Goal: Task Accomplishment & Management: Manage account settings

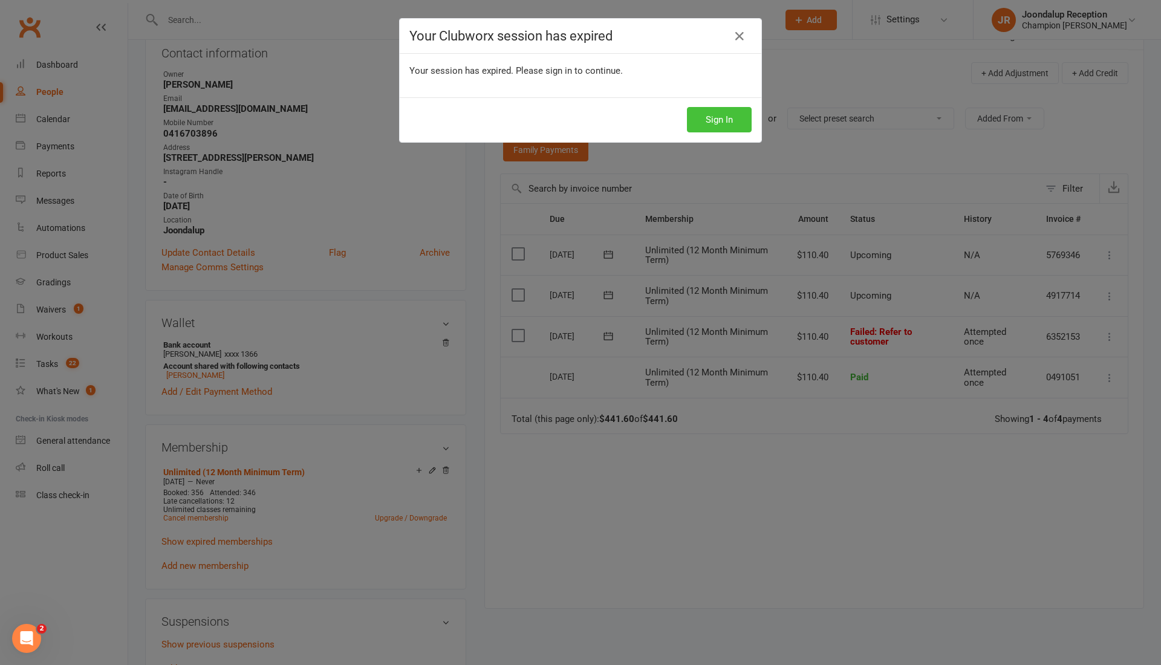
click at [689, 117] on button "Sign In" at bounding box center [719, 119] width 65 height 25
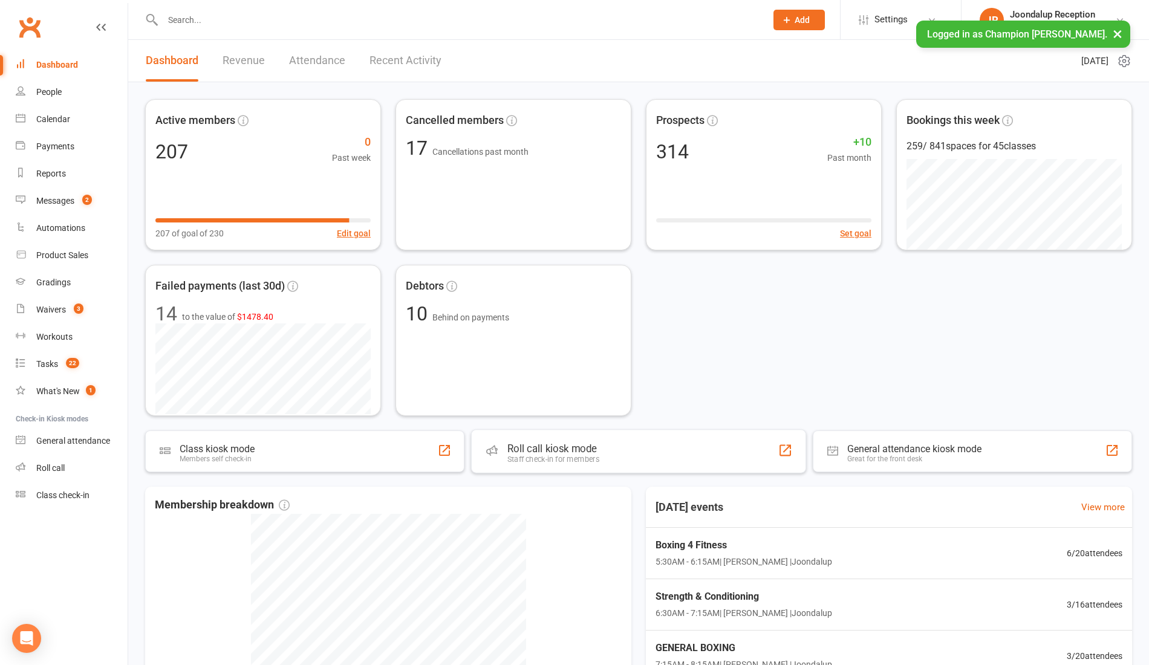
click at [532, 444] on div "Roll call kiosk mode" at bounding box center [553, 448] width 92 height 12
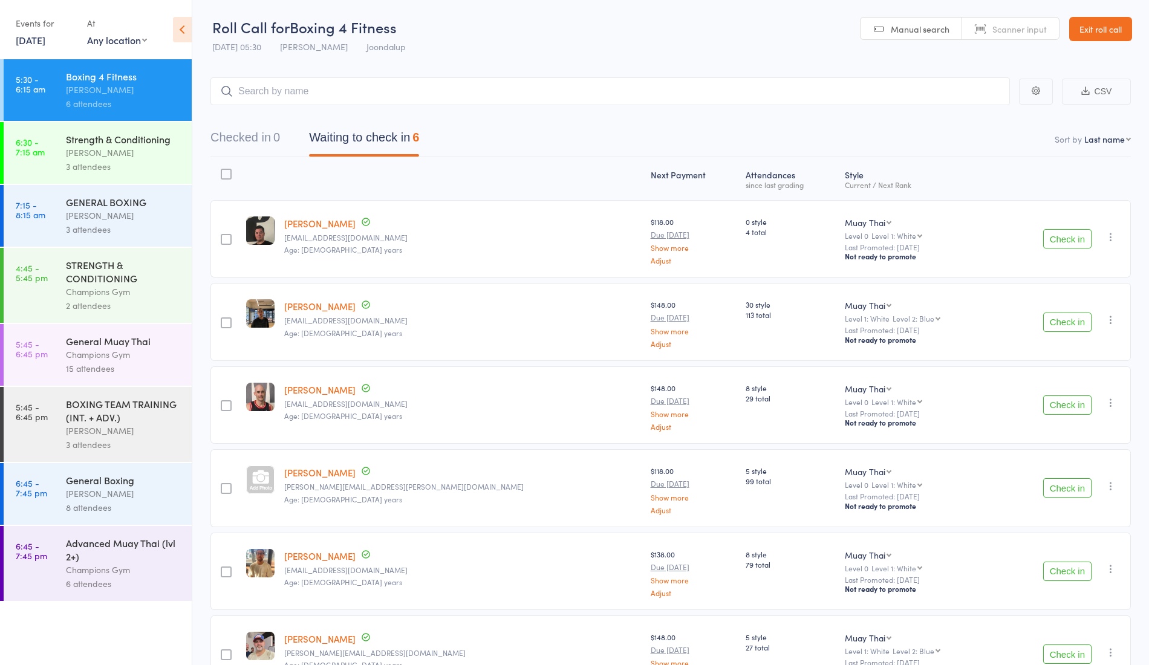
click at [1056, 240] on button "Check in" at bounding box center [1067, 238] width 48 height 19
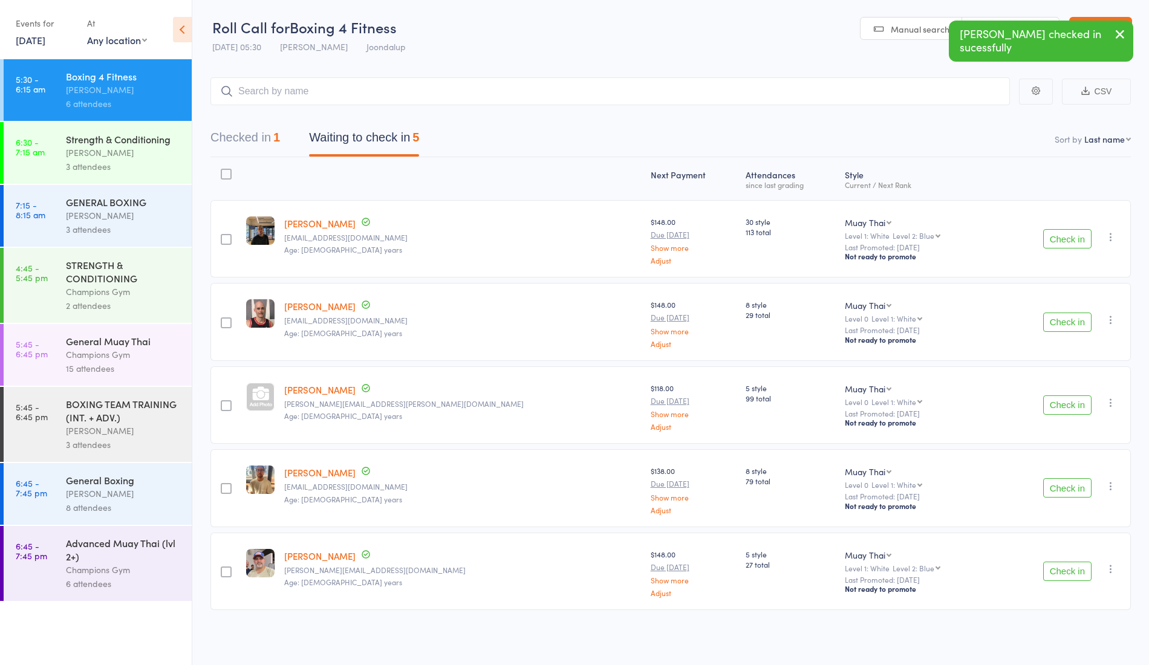
click at [1056, 240] on button "Check in" at bounding box center [1067, 238] width 48 height 19
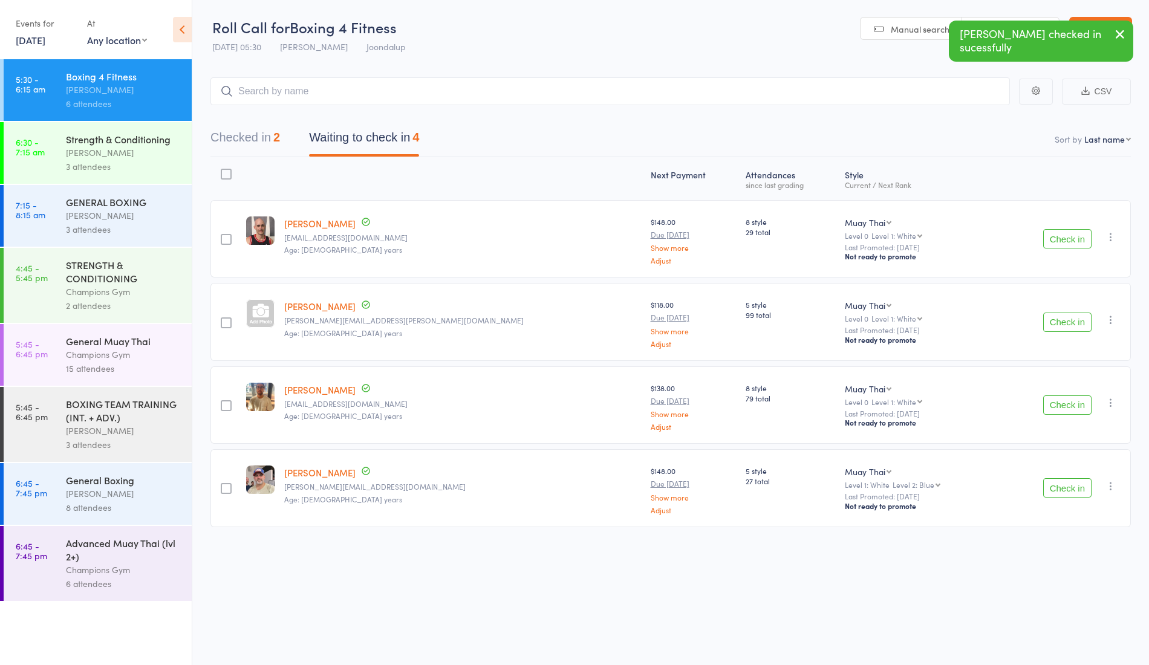
click at [1066, 313] on button "Check in" at bounding box center [1067, 322] width 48 height 19
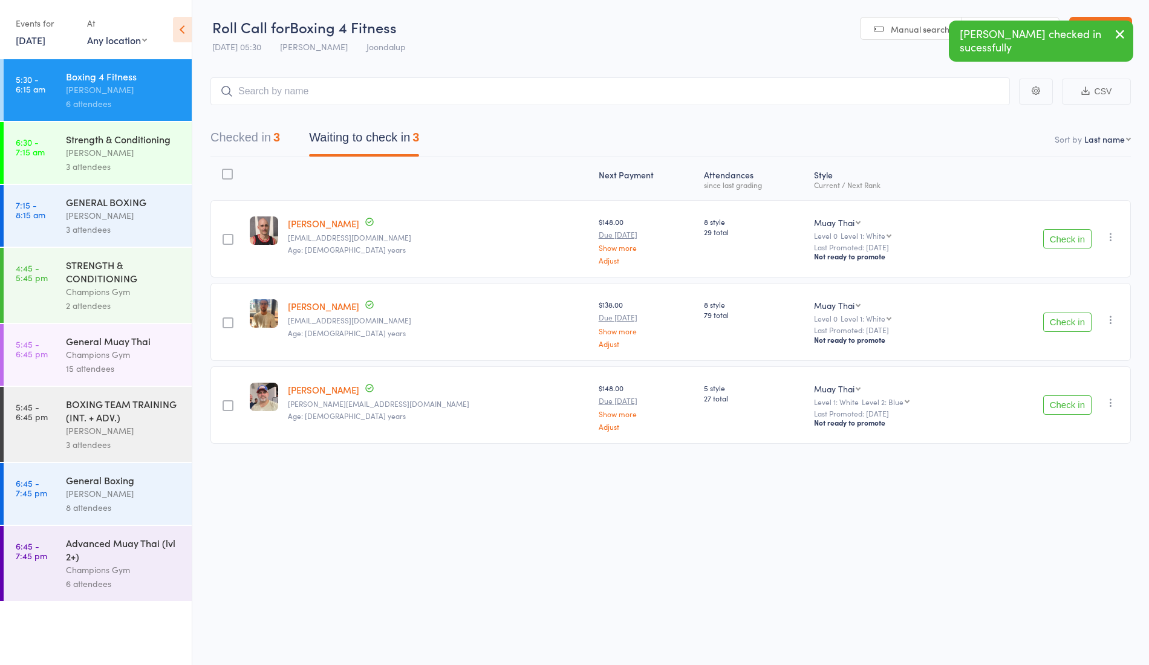
click at [1075, 325] on button "Check in" at bounding box center [1067, 322] width 48 height 19
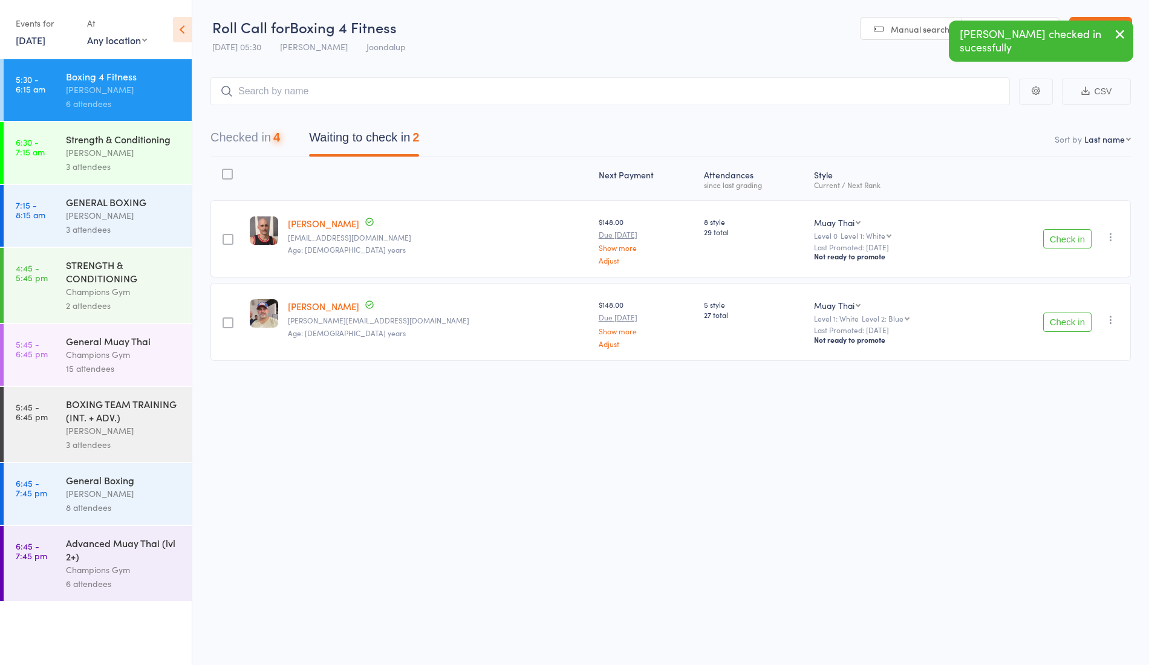
click at [1075, 325] on button "Check in" at bounding box center [1067, 322] width 48 height 19
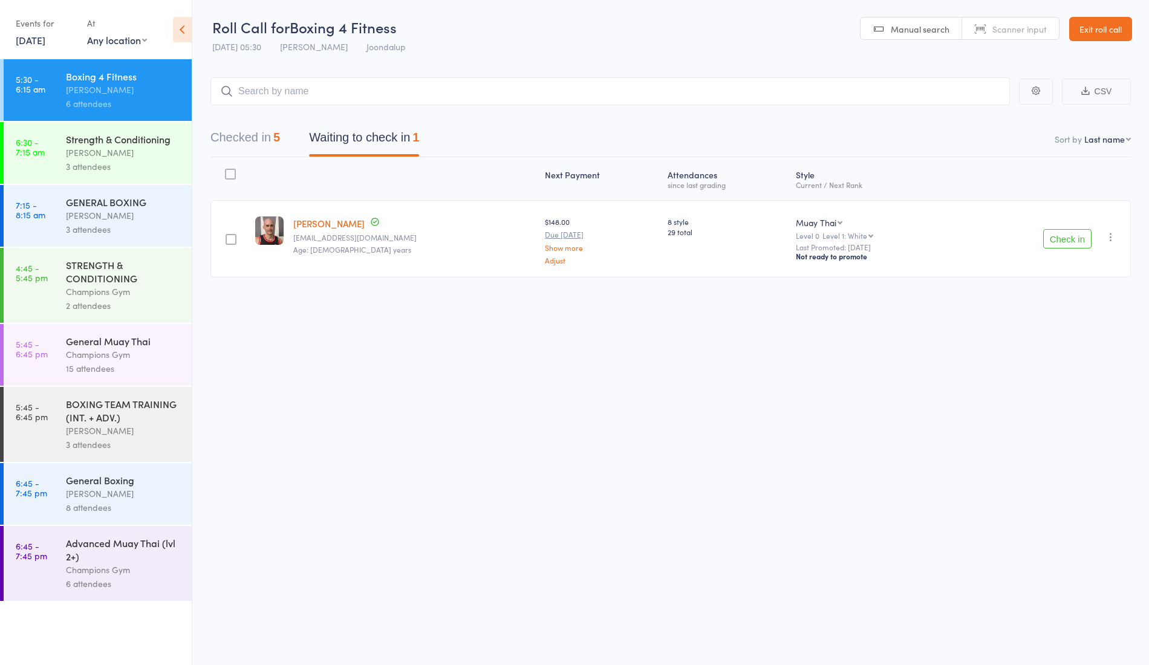
click at [1063, 222] on div "Check in Check in Promote Send message Add Note Add Task Add Flag Remove Mark a…" at bounding box center [1042, 238] width 175 height 77
click at [1077, 235] on button "Check in" at bounding box center [1067, 238] width 48 height 19
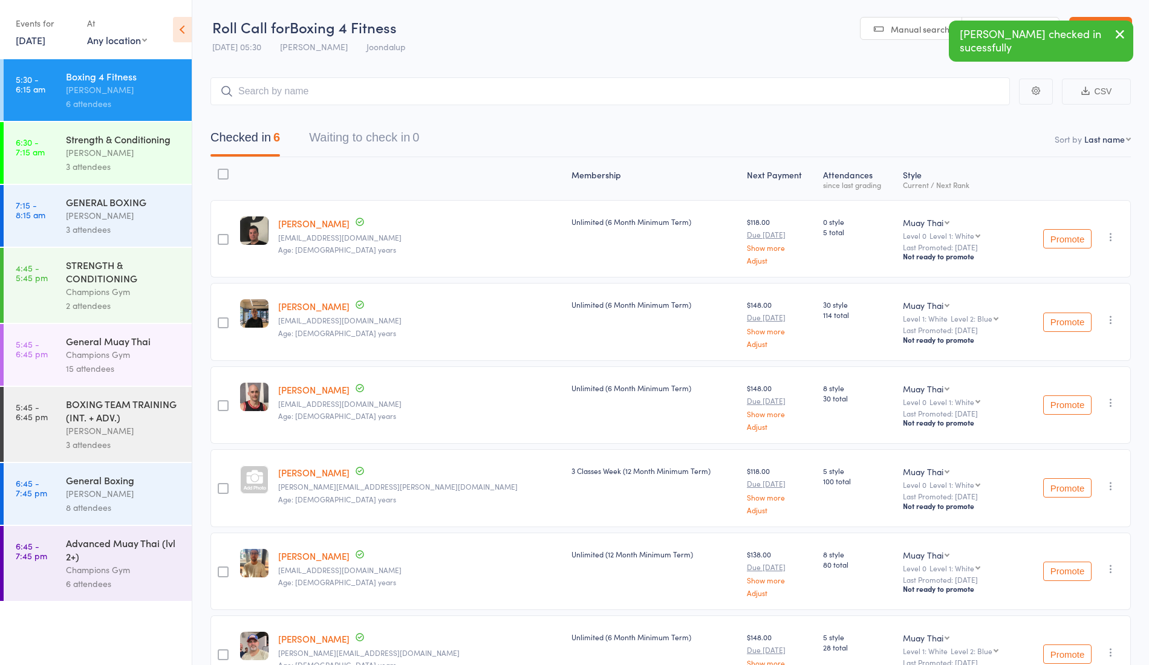
click at [100, 148] on div "Thomas Mitchell" at bounding box center [123, 153] width 115 height 14
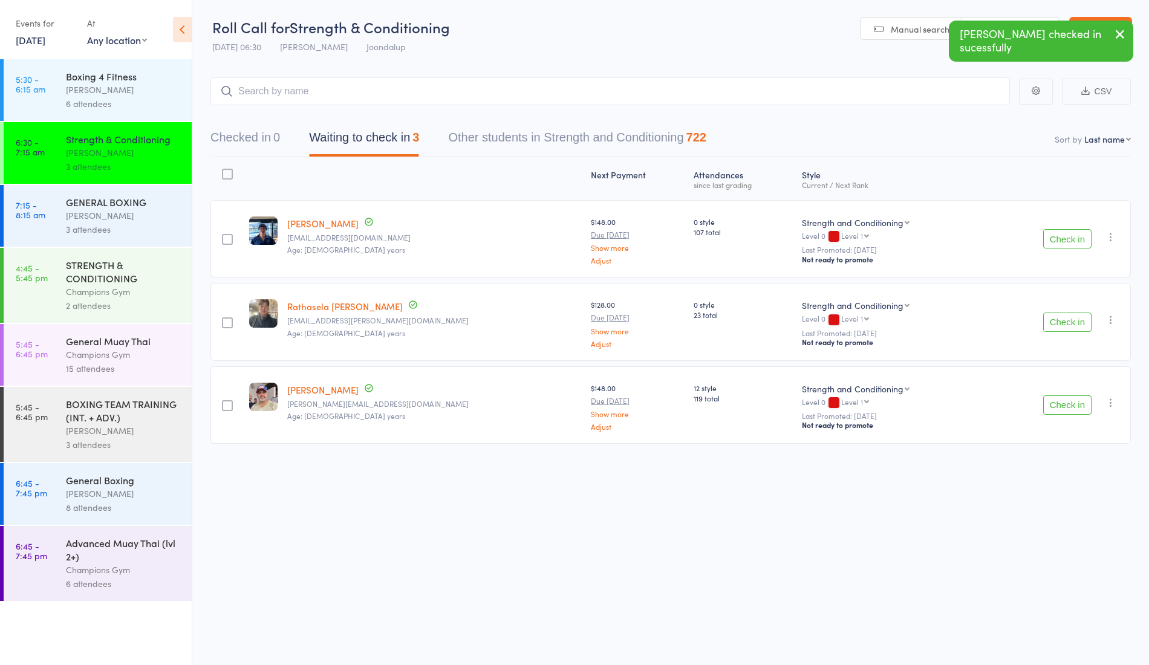
click at [1071, 405] on button "Check in" at bounding box center [1067, 404] width 48 height 19
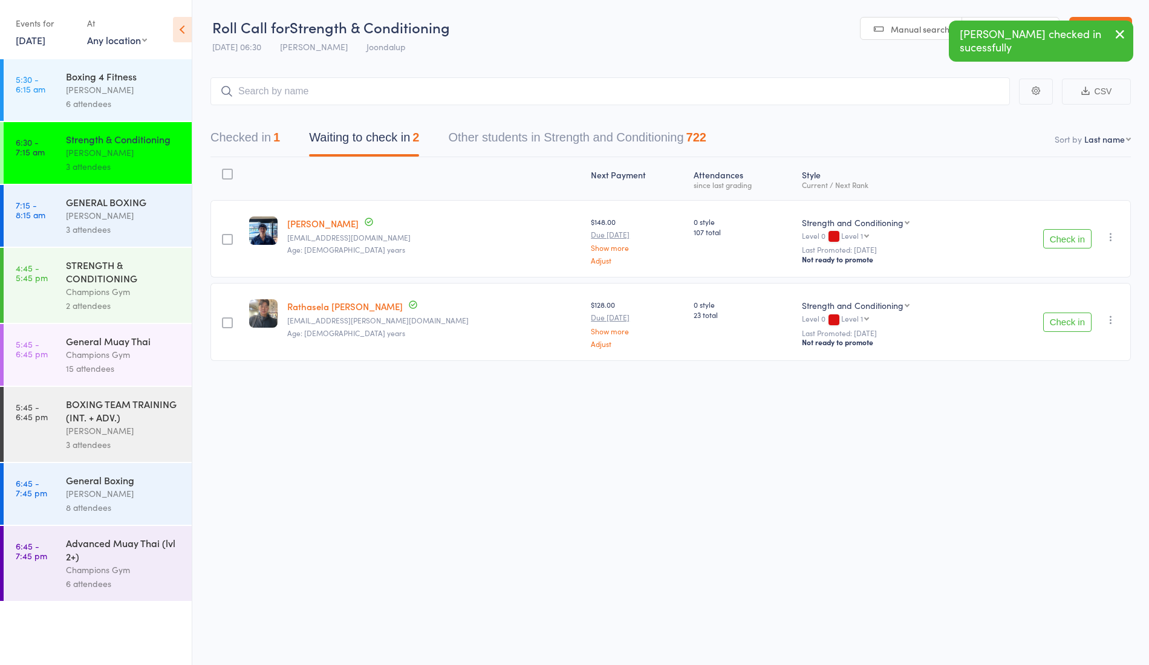
click at [309, 219] on link "Cameron Carr" at bounding box center [322, 223] width 71 height 13
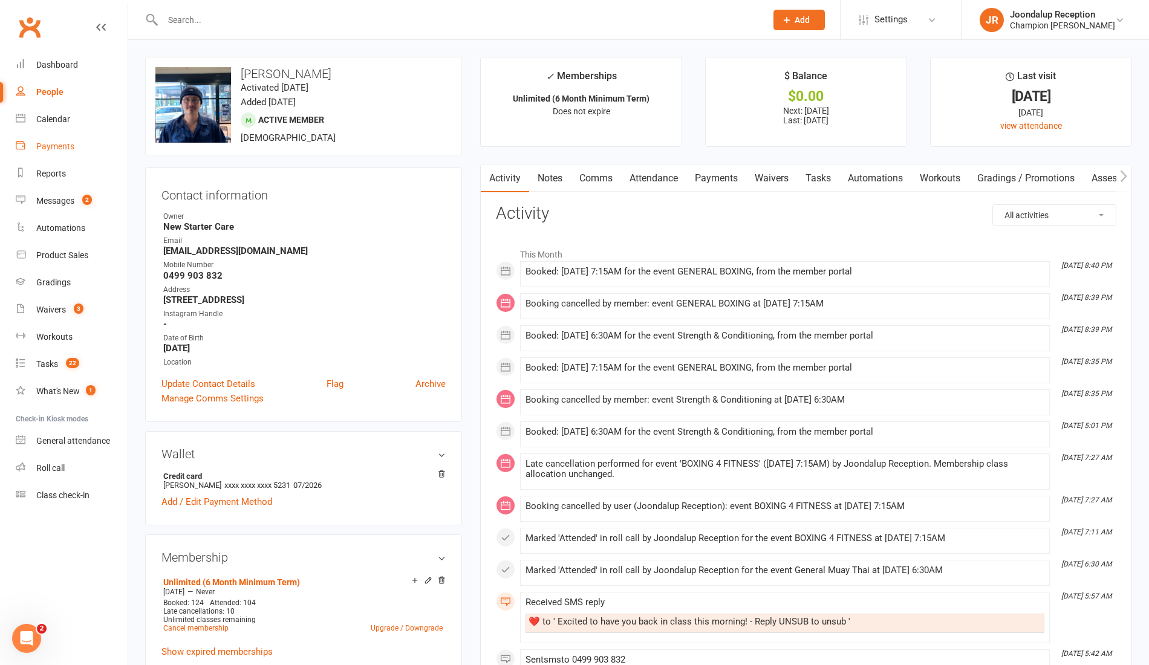
click at [66, 147] on div "Payments" at bounding box center [55, 146] width 38 height 10
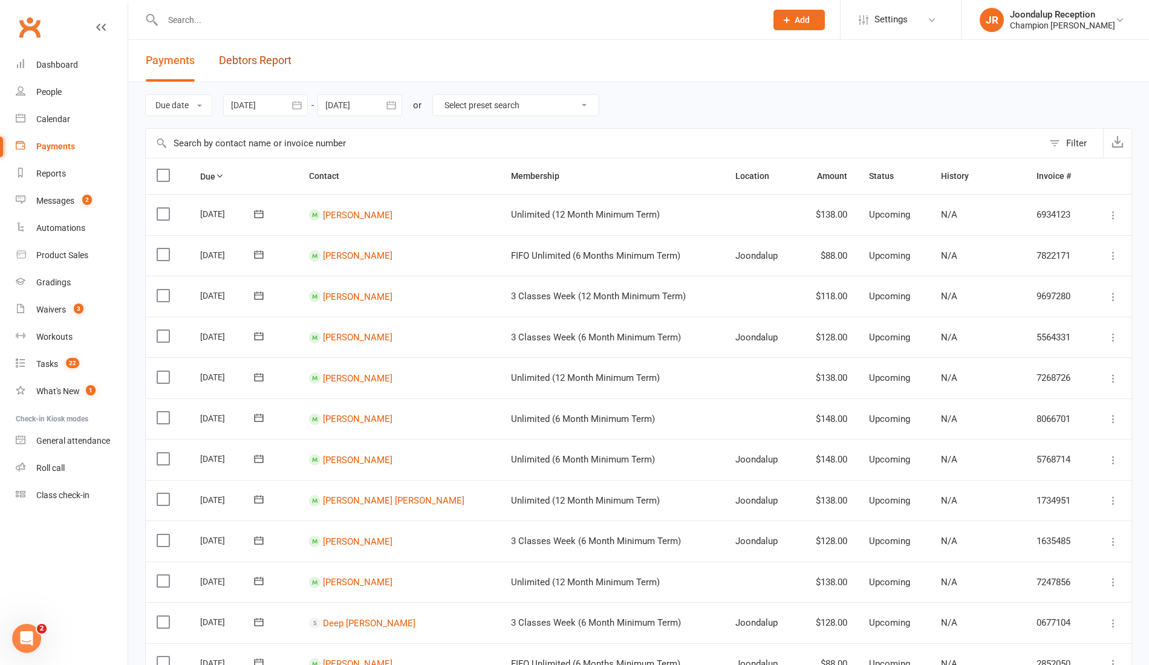
click at [260, 59] on link "Debtors Report" at bounding box center [255, 61] width 73 height 42
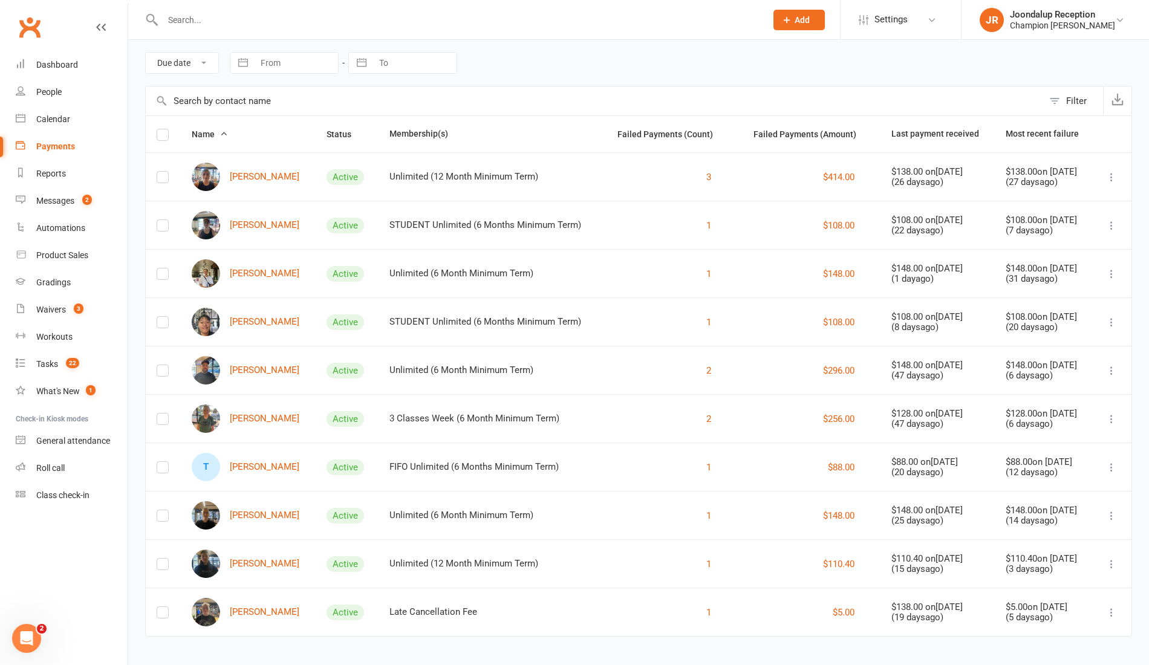
scroll to position [59, 0]
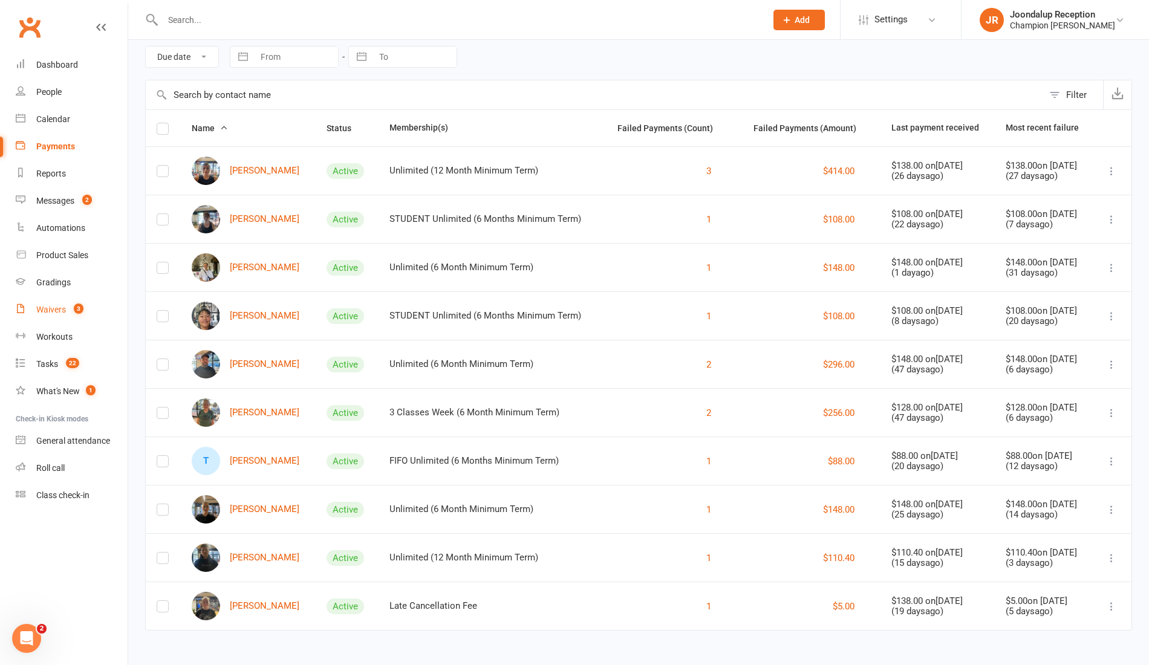
click at [47, 310] on div "Waivers" at bounding box center [51, 310] width 30 height 10
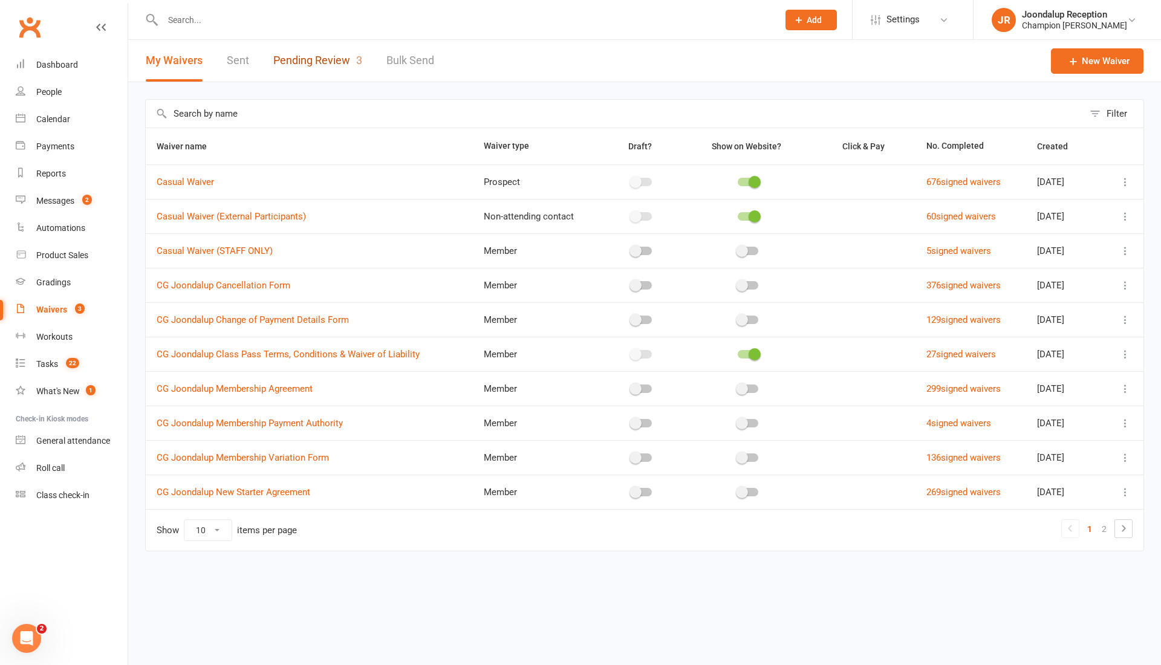
click at [302, 65] on link "Pending Review 3" at bounding box center [317, 61] width 89 height 42
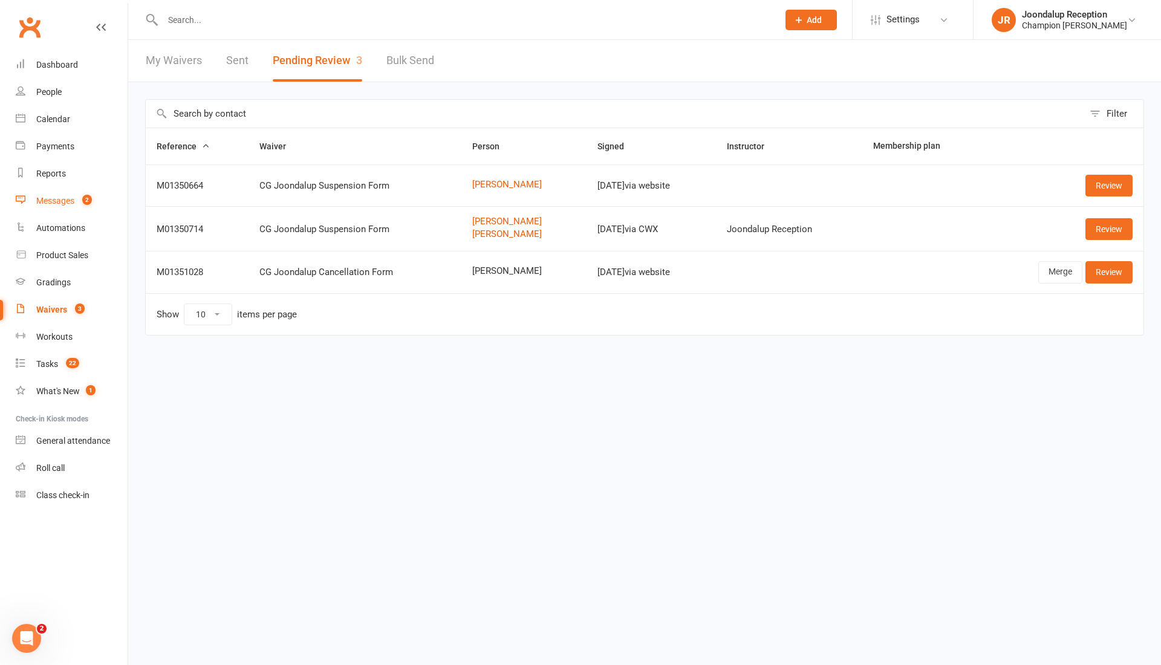
click at [50, 199] on div "Messages" at bounding box center [55, 201] width 38 height 10
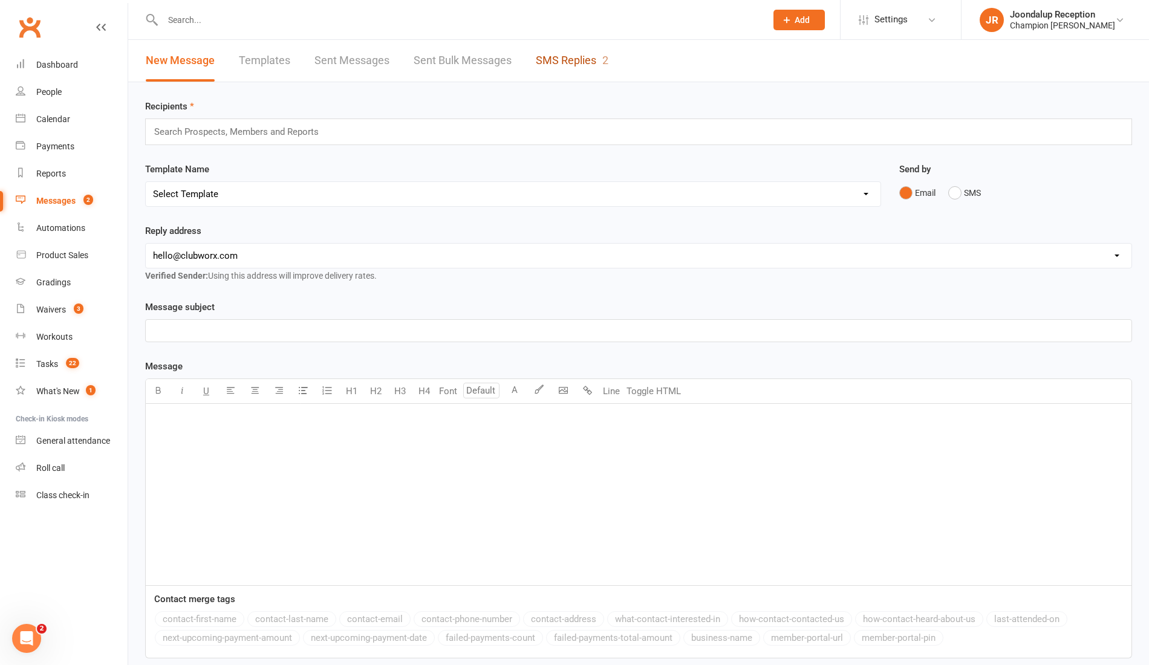
click at [582, 60] on link "SMS Replies 2" at bounding box center [572, 61] width 73 height 42
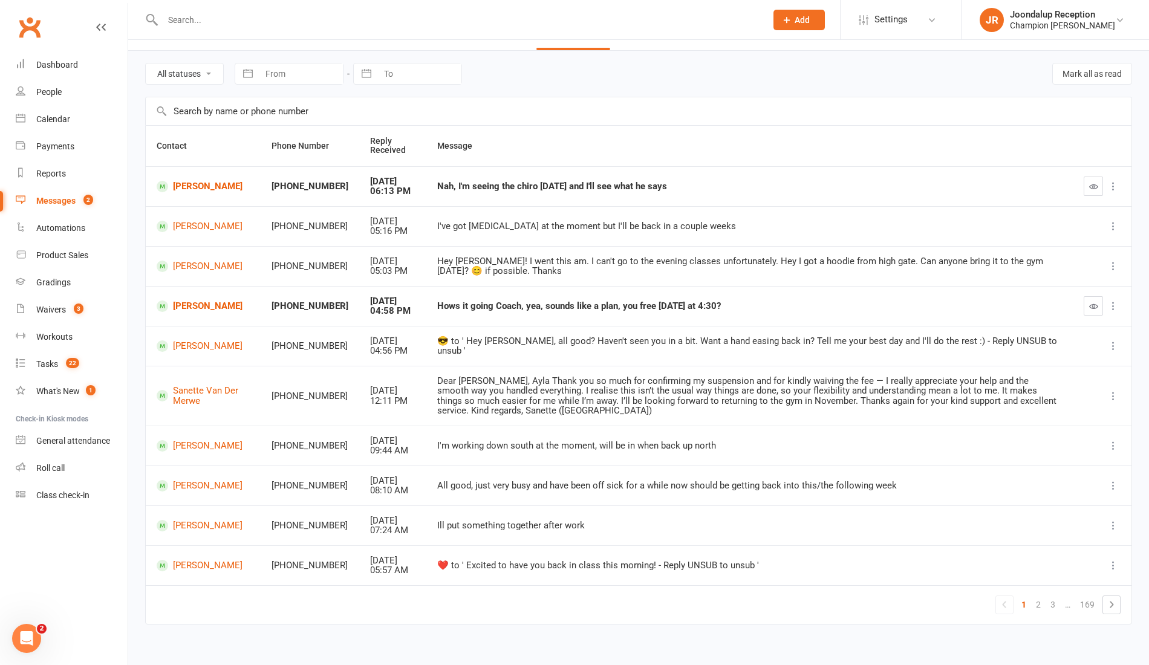
scroll to position [31, 0]
click at [62, 308] on div "Waivers" at bounding box center [51, 310] width 30 height 10
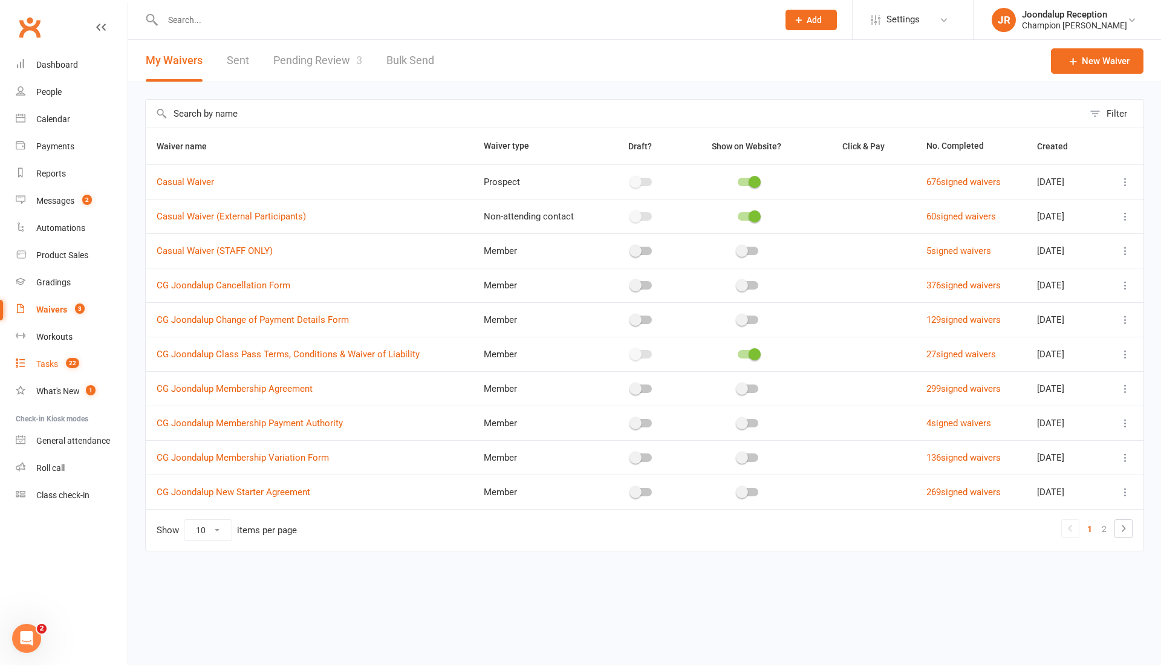
click at [51, 360] on div "Tasks" at bounding box center [47, 364] width 22 height 10
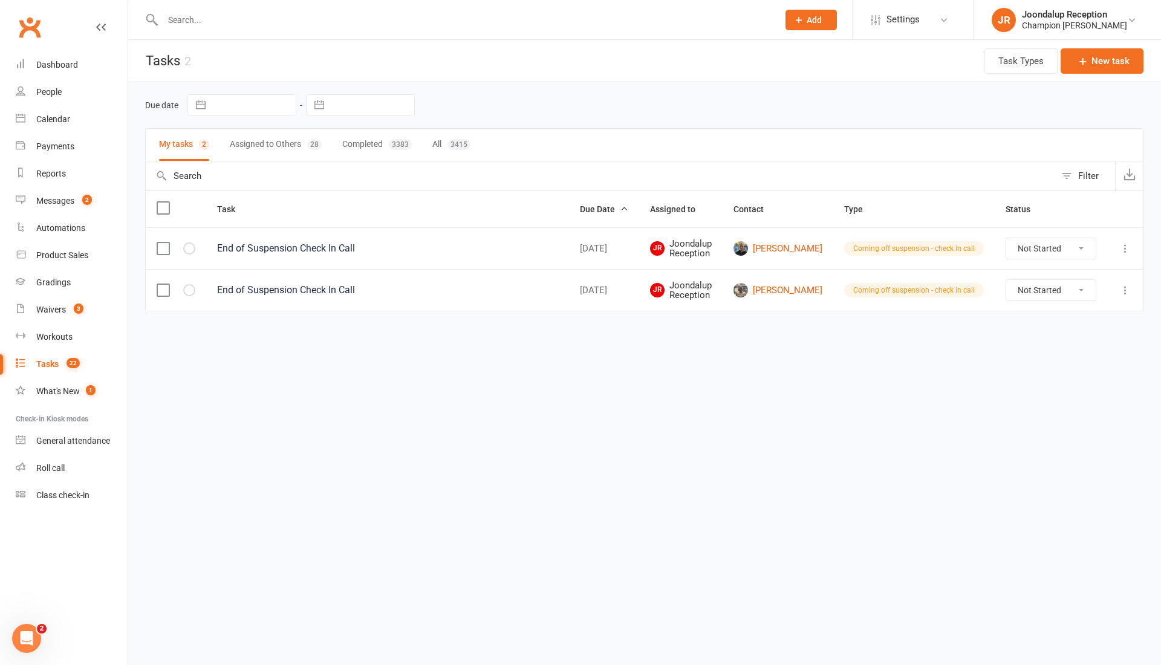
click at [442, 139] on button "All 3415" at bounding box center [451, 145] width 38 height 32
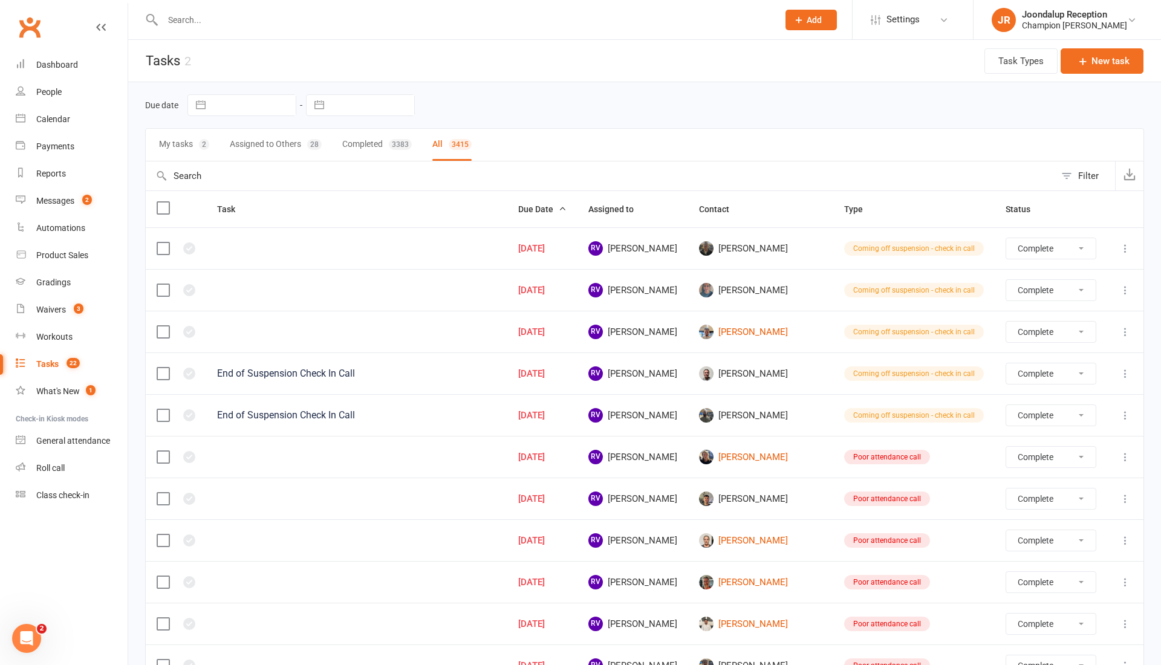
select select "finished"
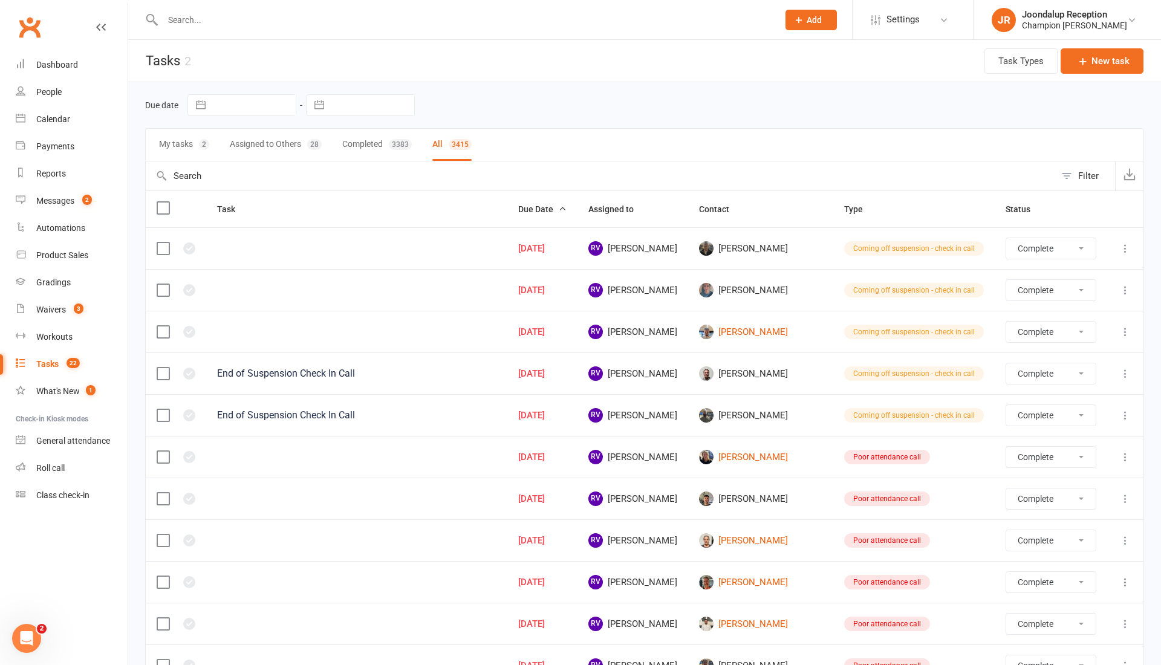
select select "finished"
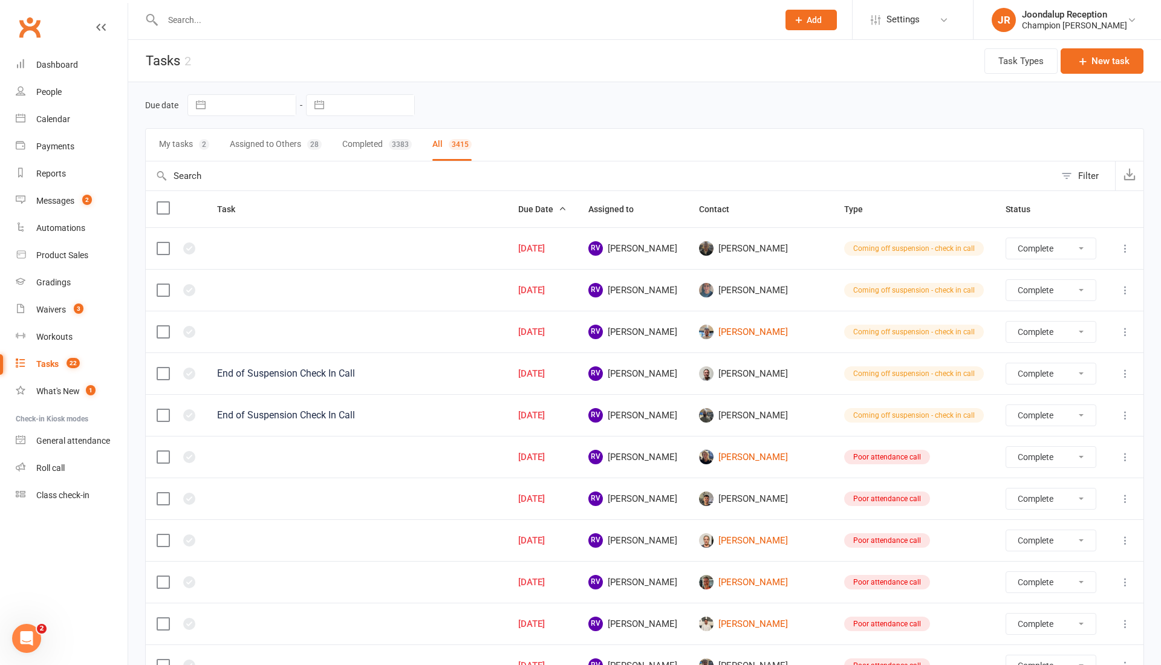
select select "finished"
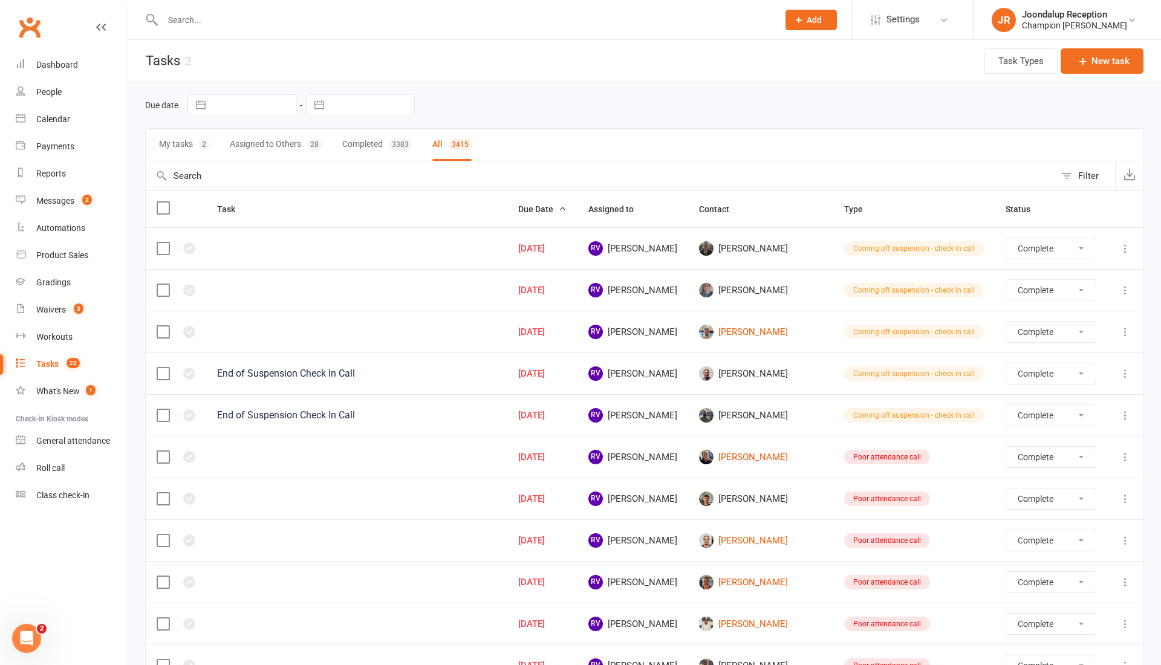
select select "finished"
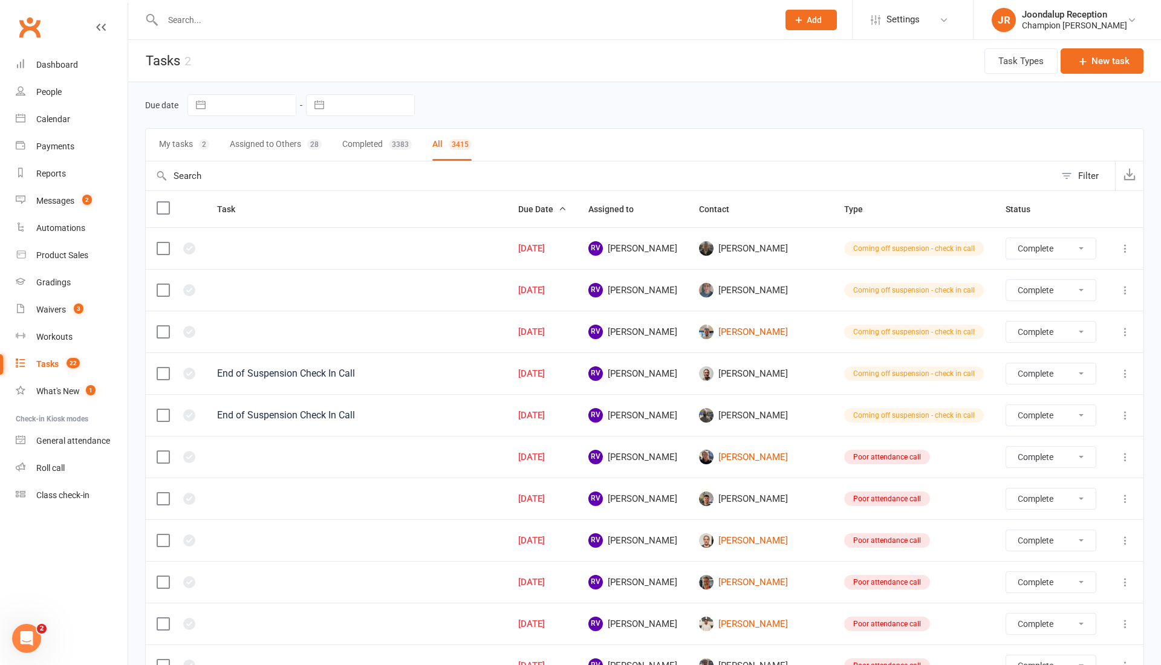
select select "finished"
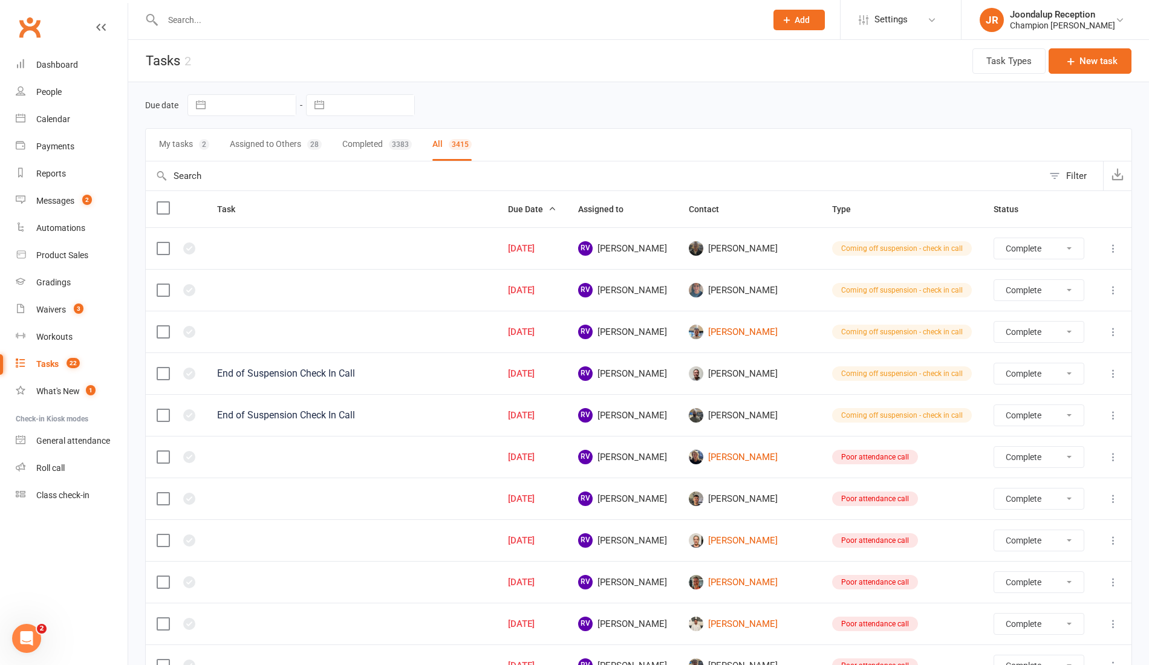
select select "finished"
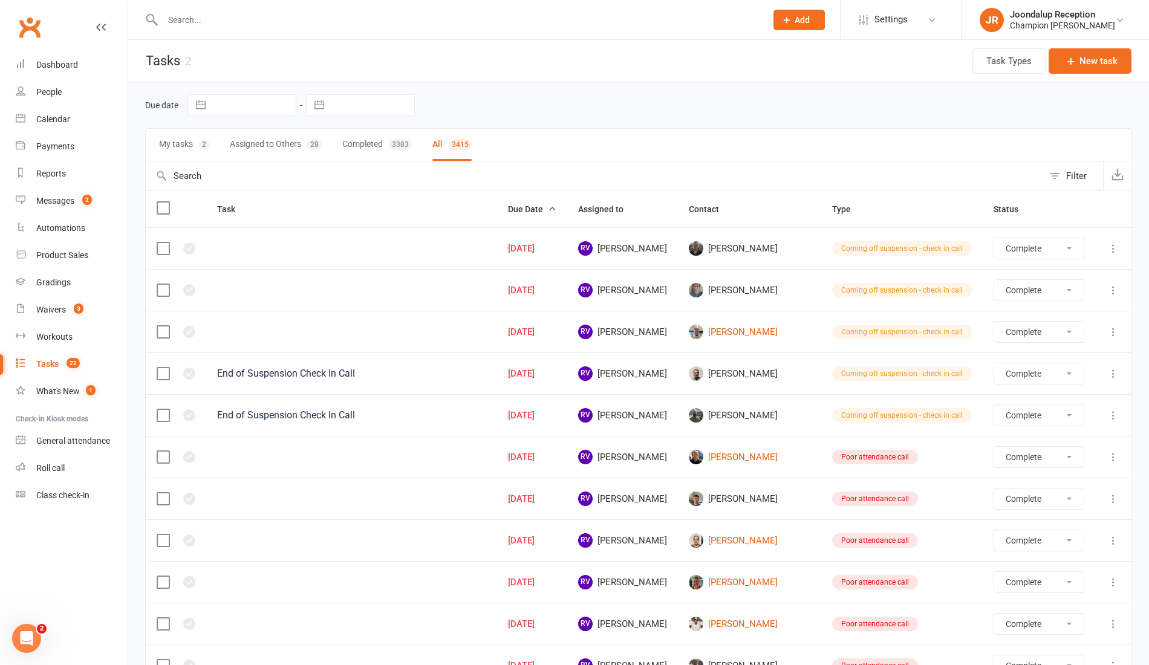
select select "finished"
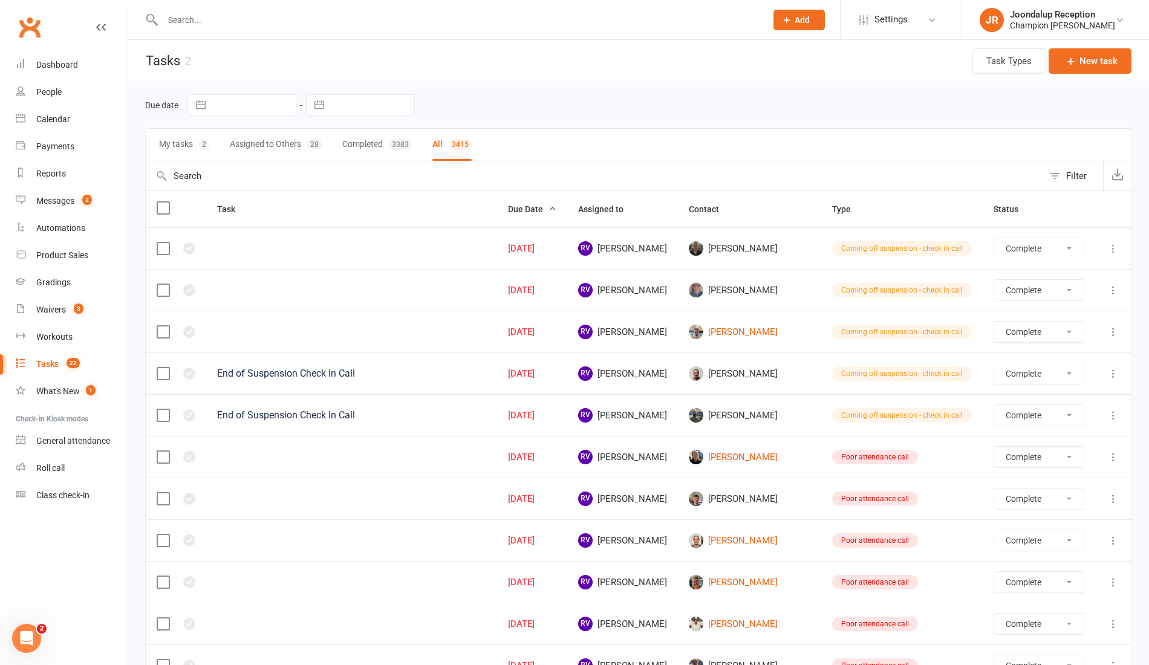
select select "finished"
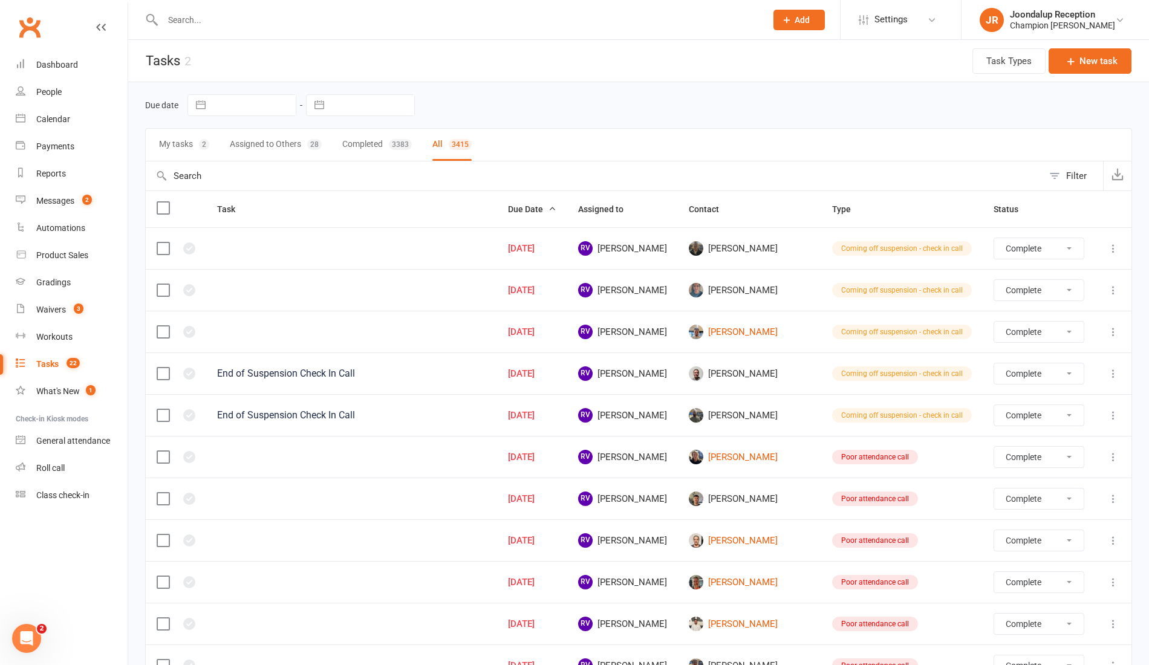
select select "finished"
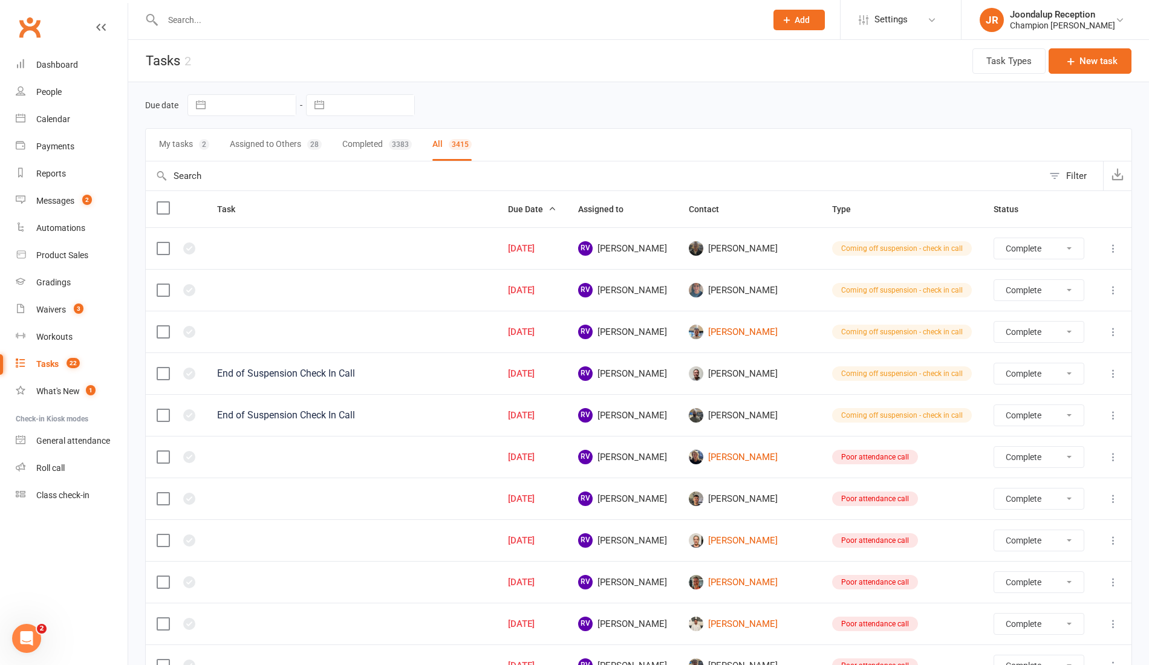
select select "finished"
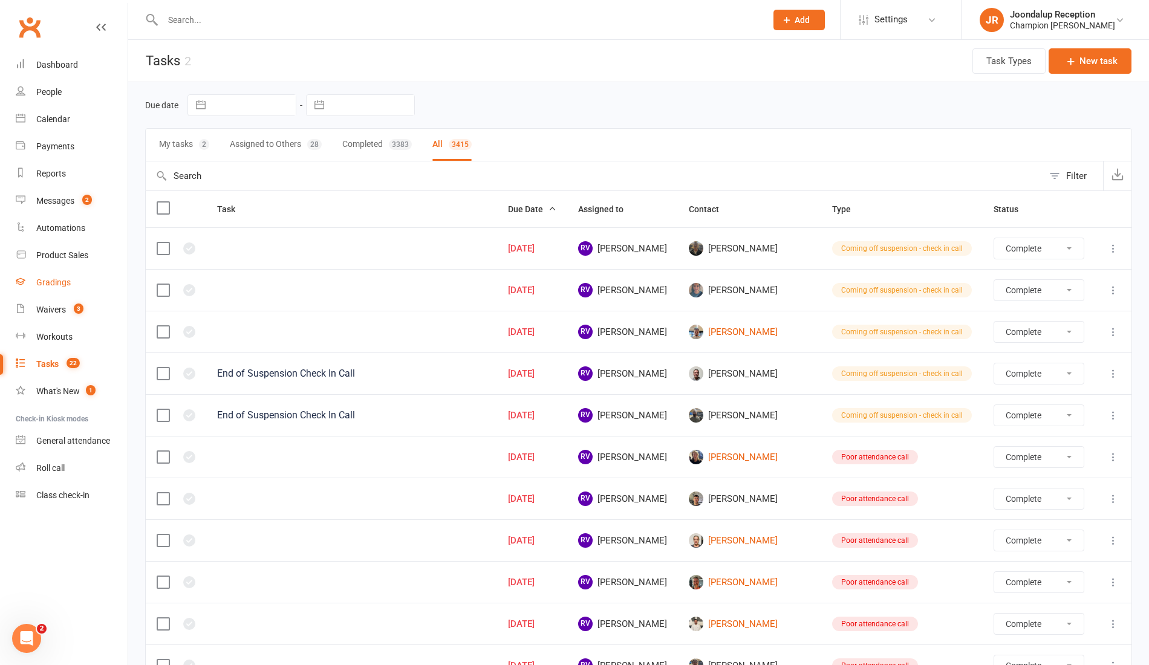
click at [63, 288] on link "Gradings" at bounding box center [72, 282] width 112 height 27
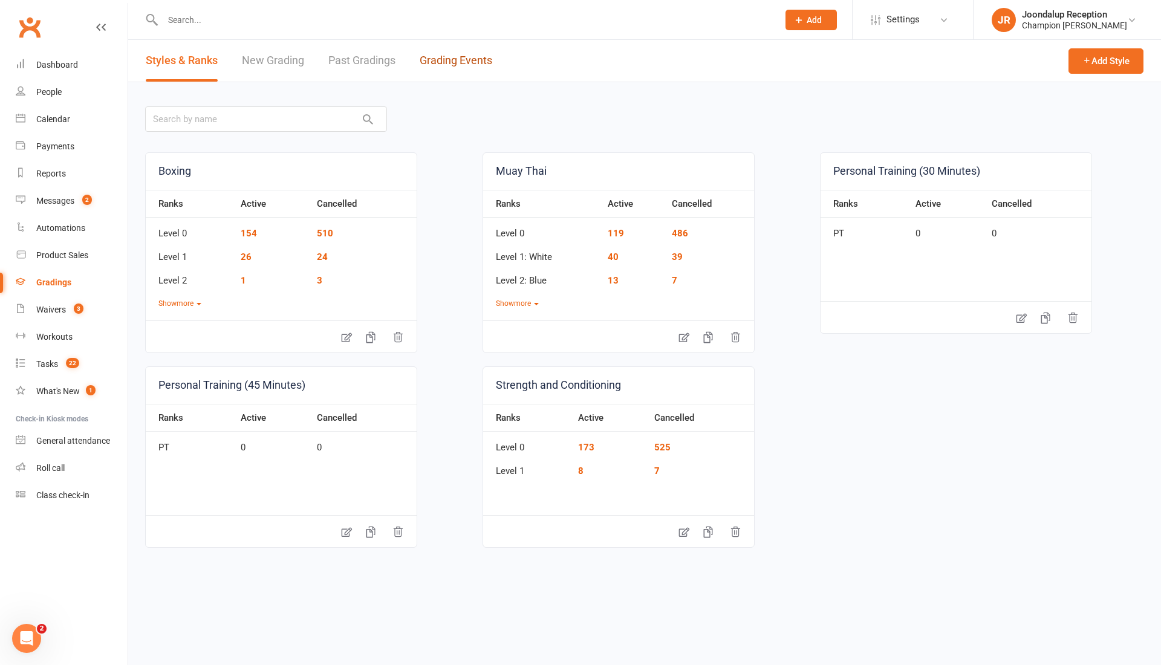
click at [434, 69] on link "Grading Events" at bounding box center [456, 61] width 73 height 42
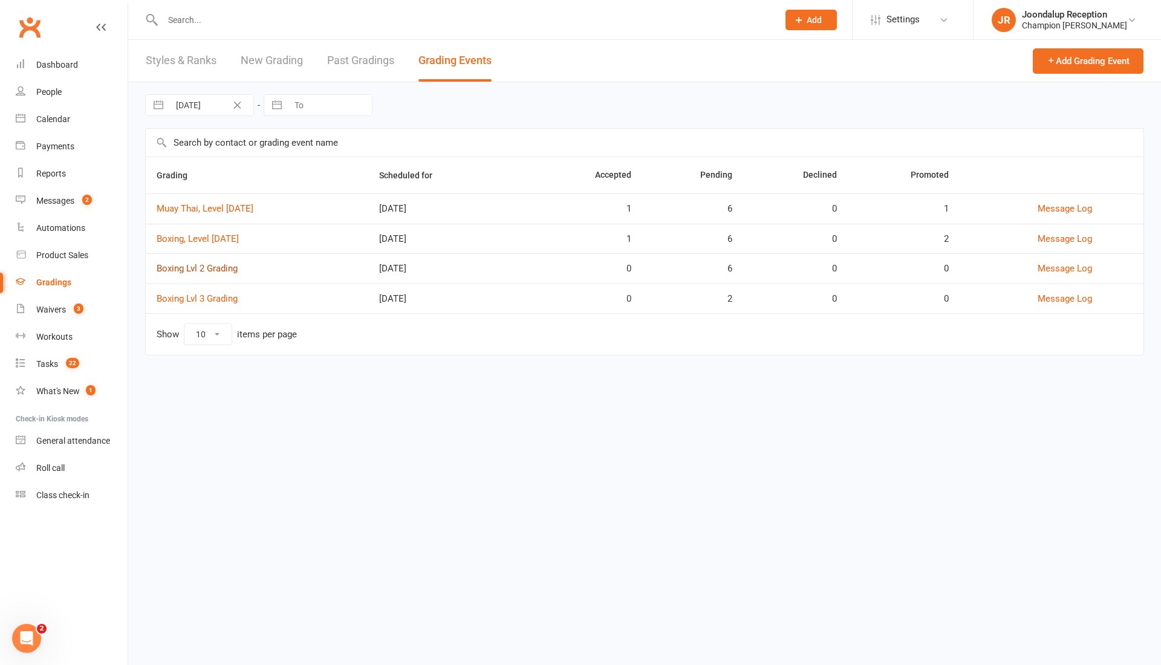
click at [214, 270] on link "Boxing Lvl 2 Grading" at bounding box center [197, 268] width 81 height 11
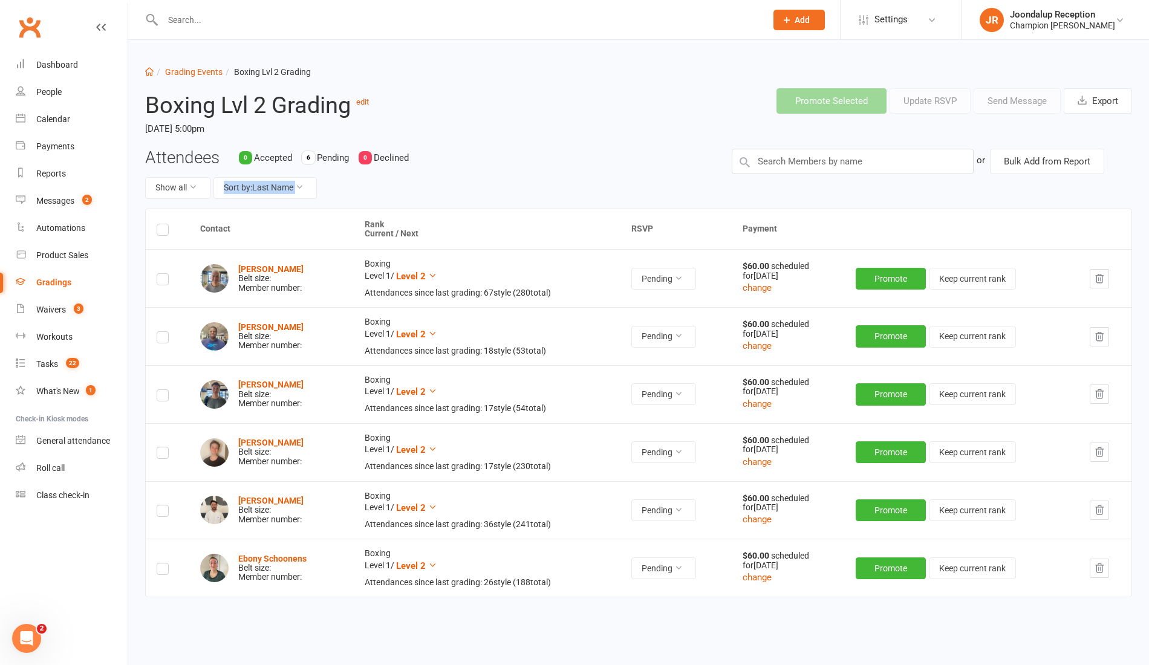
drag, startPoint x: 349, startPoint y: 175, endPoint x: 224, endPoint y: 181, distance: 125.9
click at [224, 181] on div "Attendees 0 Accepted 6 Pending 0 Declined Show all Sort by: Last Name" at bounding box center [429, 179] width 586 height 60
click at [403, 166] on div "Attendees 0 Accepted 6 Pending 0 Declined Show all Sort by: Last Name" at bounding box center [429, 179] width 586 height 60
click at [37, 299] on link "Waivers 3" at bounding box center [72, 309] width 112 height 27
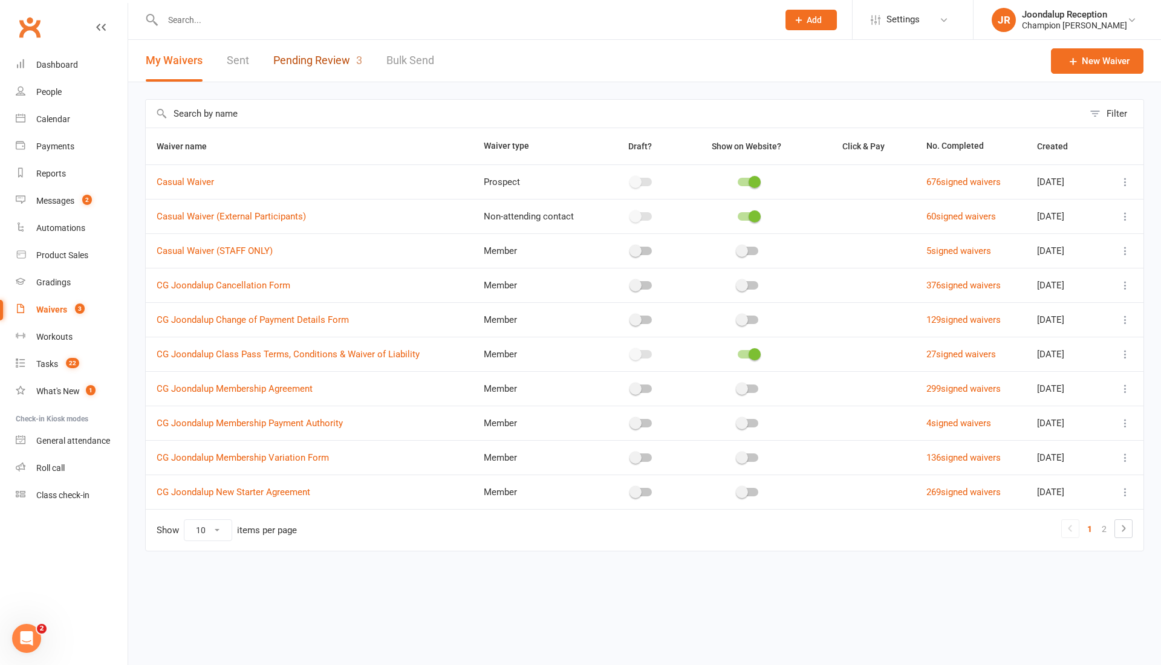
click at [297, 64] on link "Pending Review 3" at bounding box center [317, 61] width 89 height 42
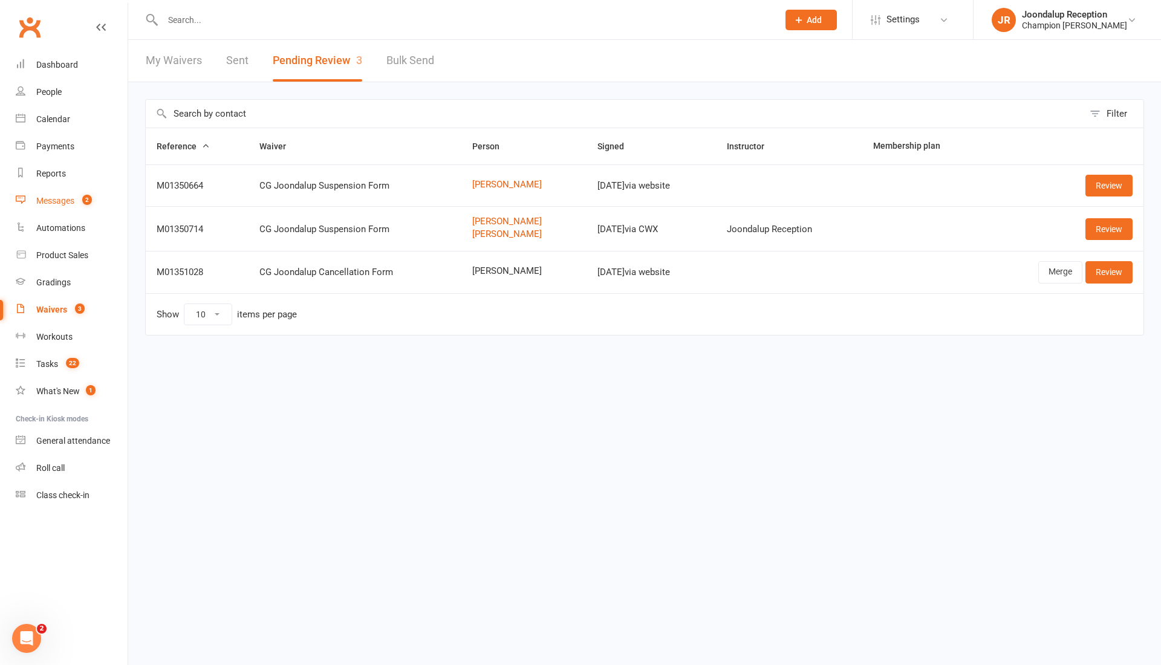
click at [62, 205] on div "Messages" at bounding box center [55, 201] width 38 height 10
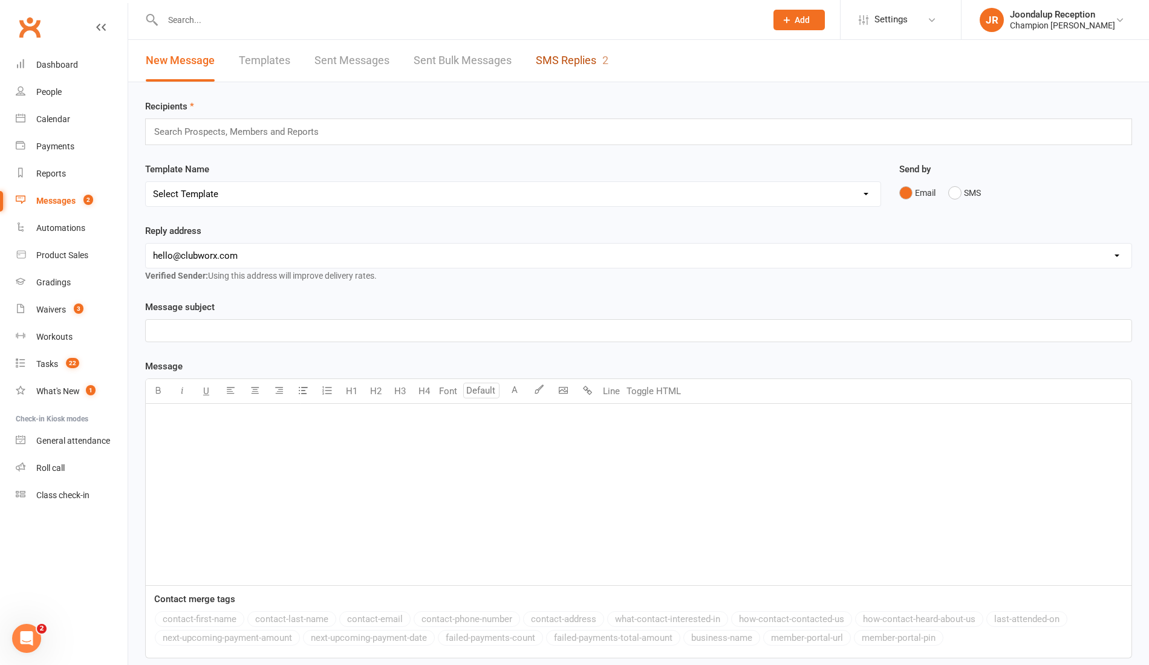
click at [571, 51] on link "SMS Replies 2" at bounding box center [572, 61] width 73 height 42
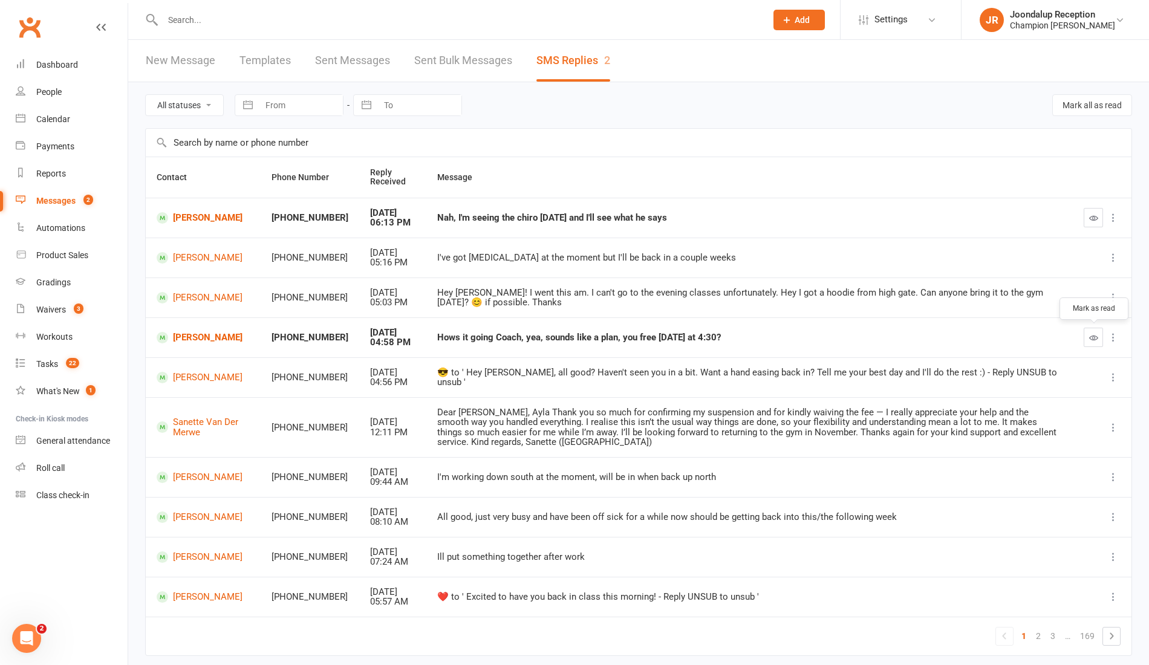
click at [1096, 340] on icon "button" at bounding box center [1093, 337] width 9 height 9
click at [1090, 221] on icon "button" at bounding box center [1093, 217] width 9 height 9
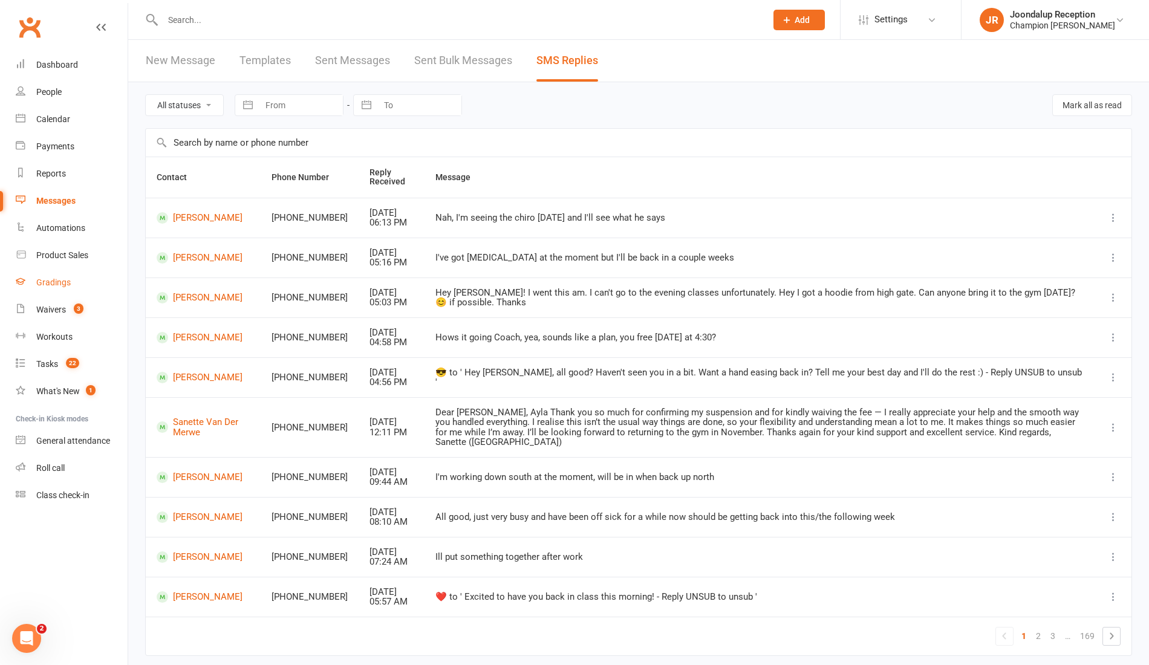
click at [47, 291] on link "Gradings" at bounding box center [72, 282] width 112 height 27
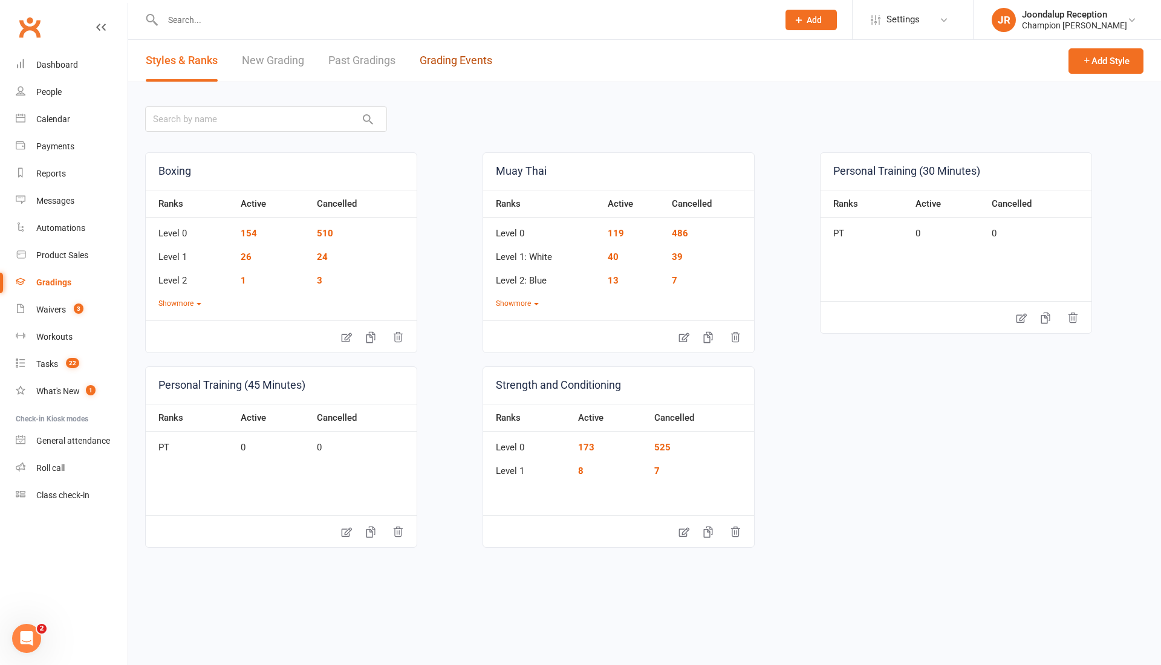
click at [444, 55] on link "Grading Events" at bounding box center [456, 61] width 73 height 42
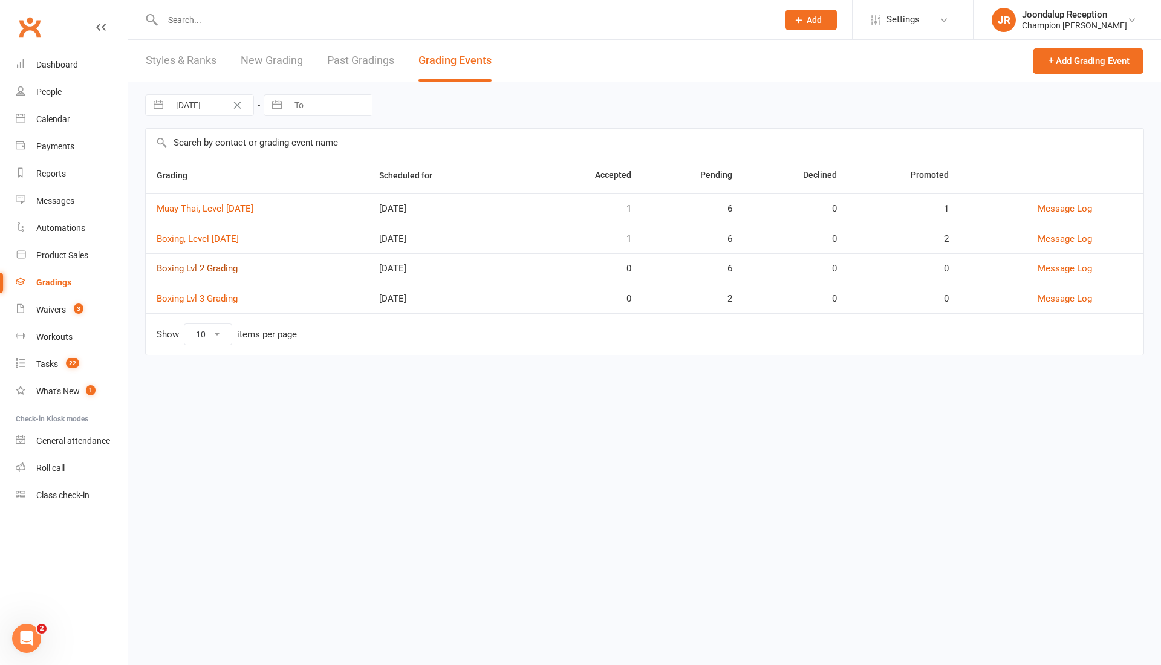
click at [206, 271] on link "Boxing Lvl 2 Grading" at bounding box center [197, 268] width 81 height 11
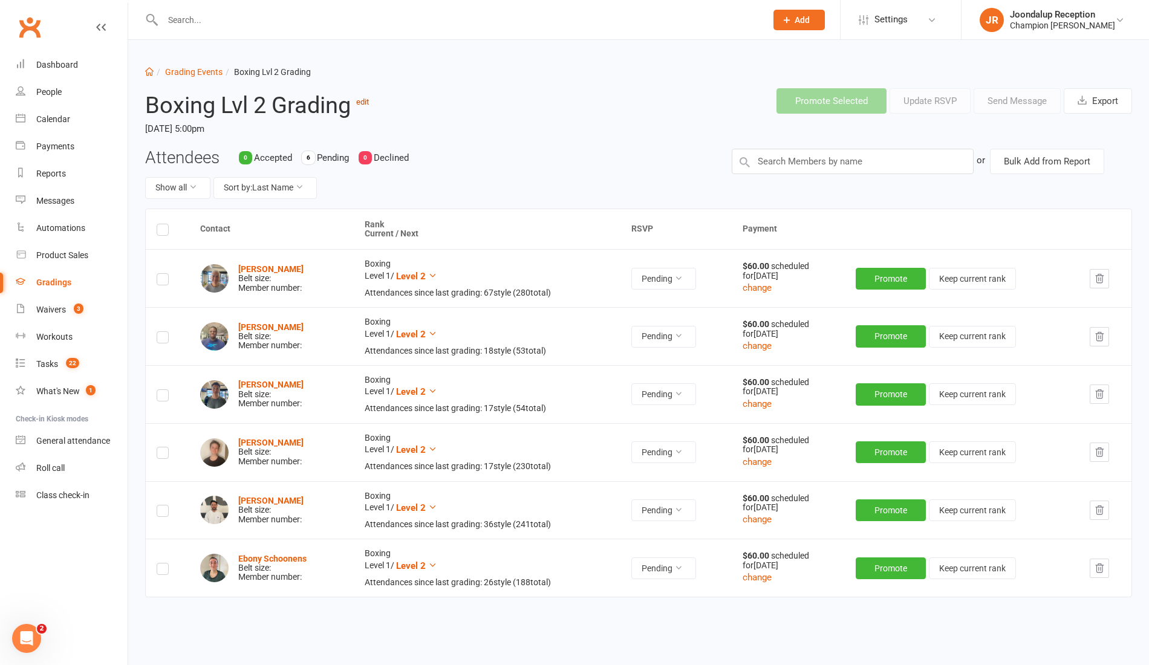
click at [360, 102] on link "edit" at bounding box center [362, 101] width 13 height 9
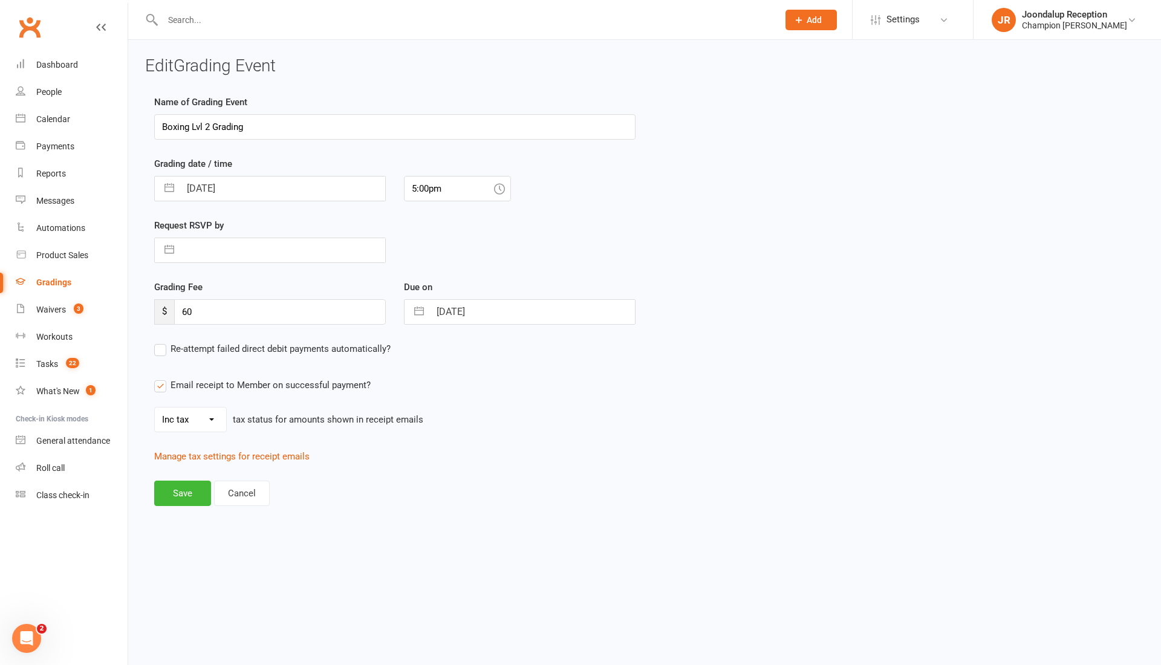
click at [303, 187] on input "26 Sep 2025" at bounding box center [282, 189] width 205 height 24
select select "7"
select select "2025"
select select "8"
select select "2025"
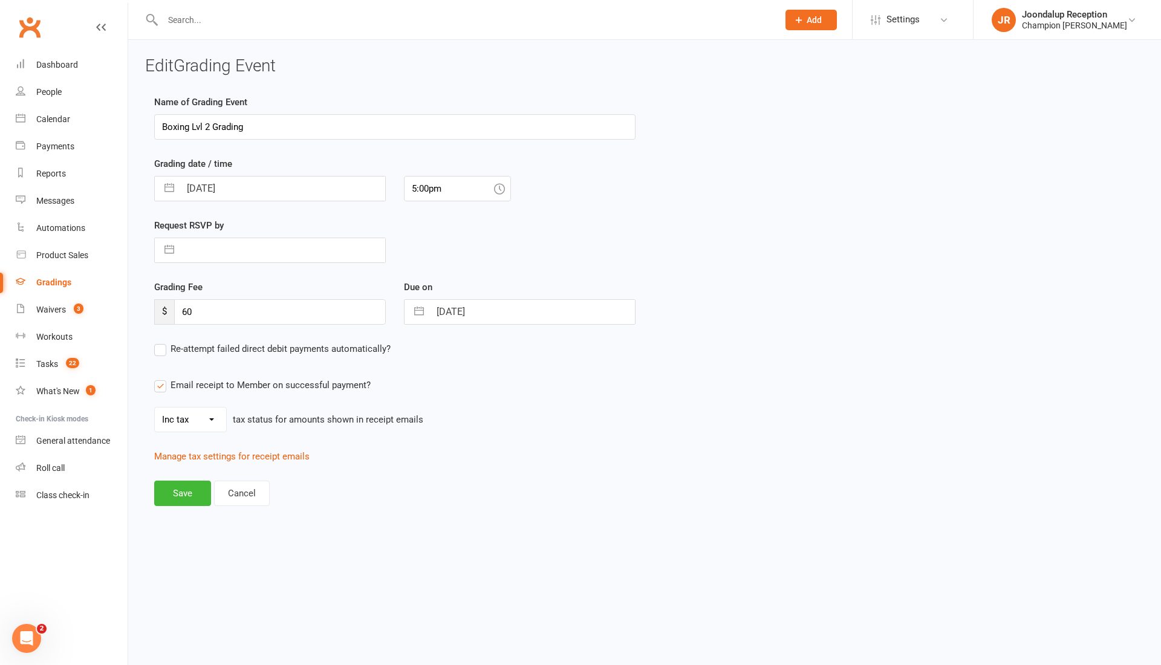
select select "9"
select select "2025"
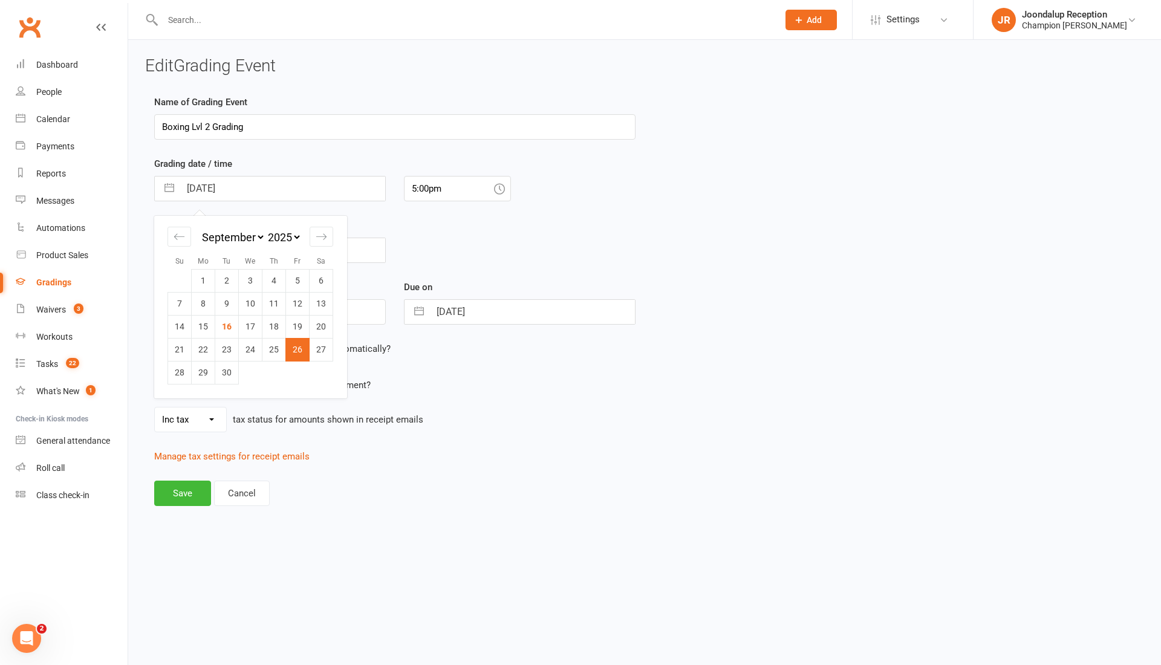
click at [327, 237] on div "Move forward to switch to the next month." at bounding box center [322, 237] width 24 height 20
select select "10"
select select "2025"
click at [300, 340] on td "24" at bounding box center [298, 349] width 24 height 23
type input "24 Oct 2025"
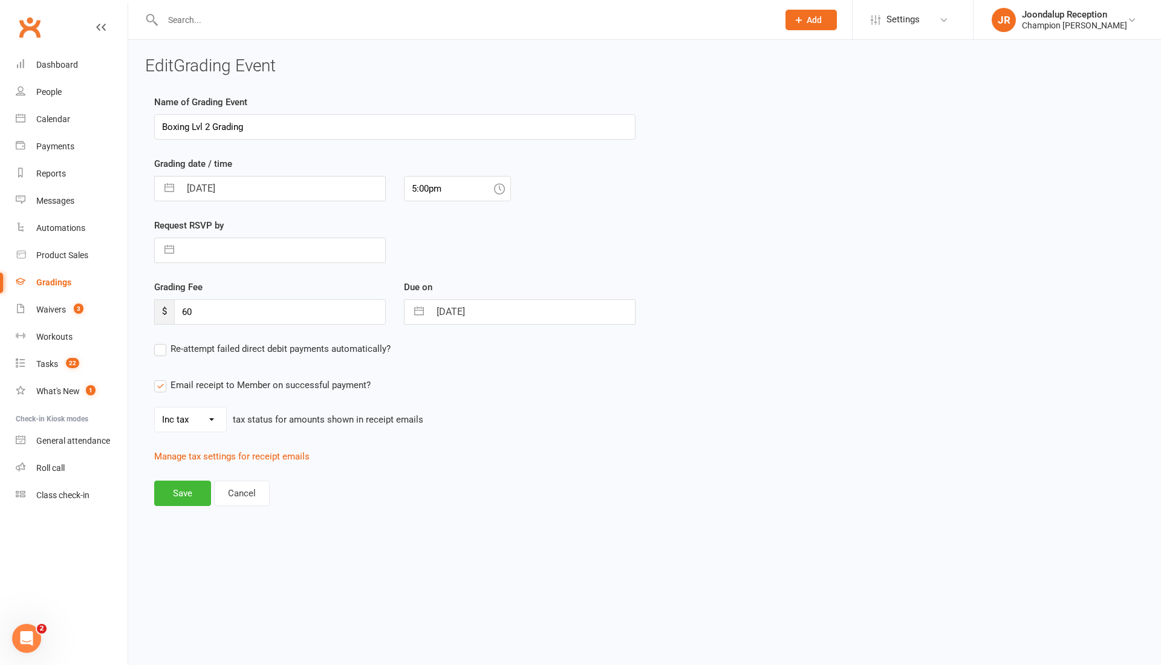
click at [496, 187] on icon at bounding box center [499, 188] width 11 height 11
click at [458, 184] on input "5:00pm" at bounding box center [457, 188] width 107 height 25
click at [462, 212] on div "4:45pm" at bounding box center [457, 212] width 106 height 19
type input "4:45pm"
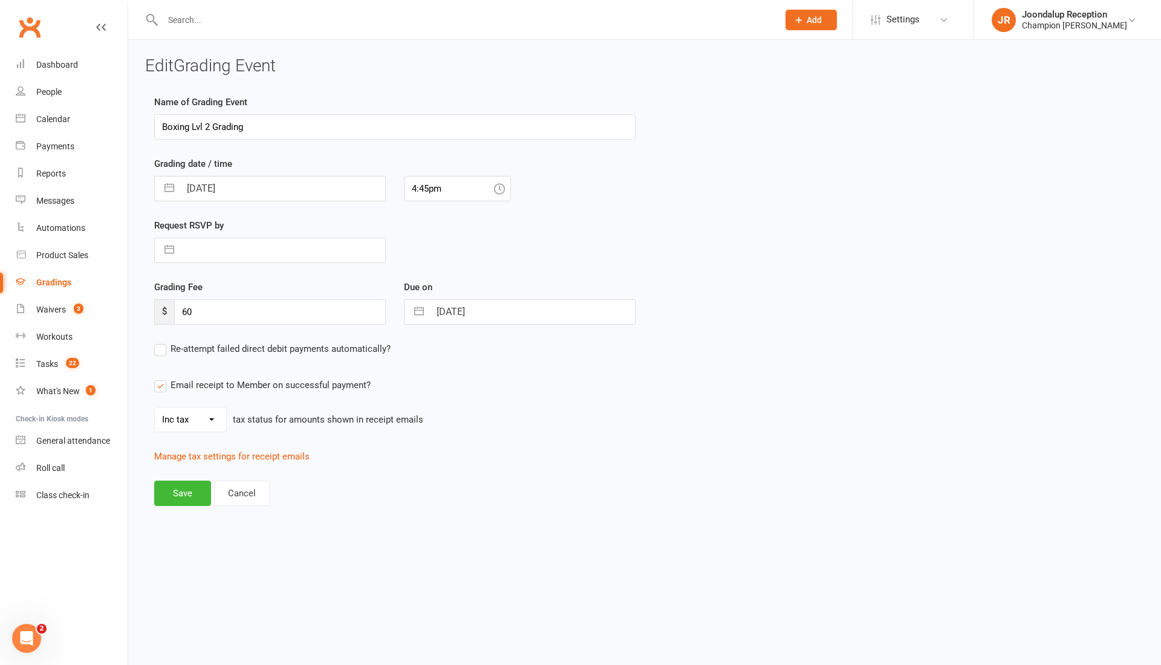
click at [413, 312] on button "button" at bounding box center [419, 312] width 22 height 24
select select "7"
select select "2025"
select select "8"
select select "2025"
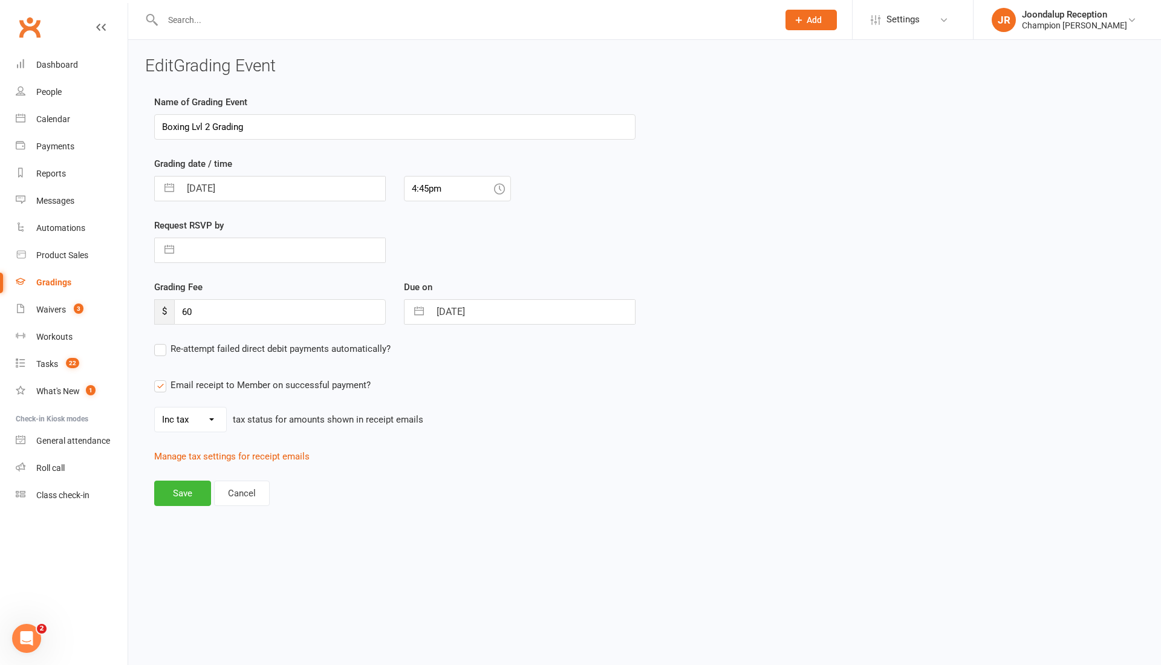
select select "9"
select select "2025"
click at [563, 355] on div "Move forward to switch to the next month." at bounding box center [571, 360] width 24 height 20
select select "10"
select select "2025"
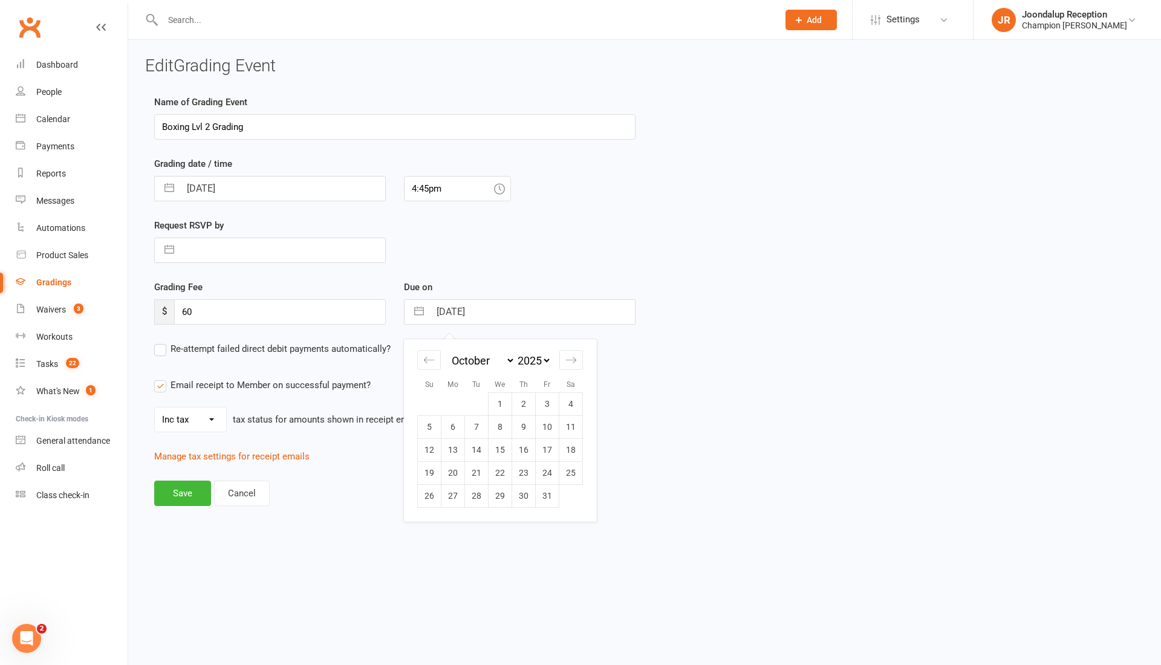
click at [542, 451] on td "17" at bounding box center [548, 449] width 24 height 23
type input "17 Oct 2025"
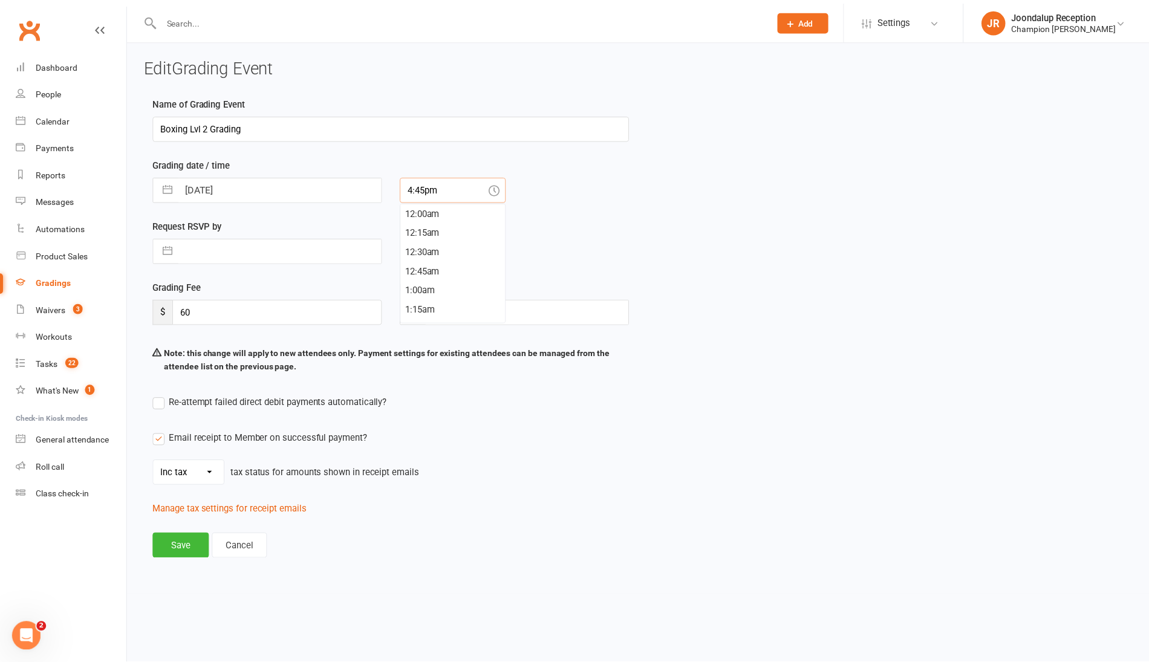
scroll to position [1277, 0]
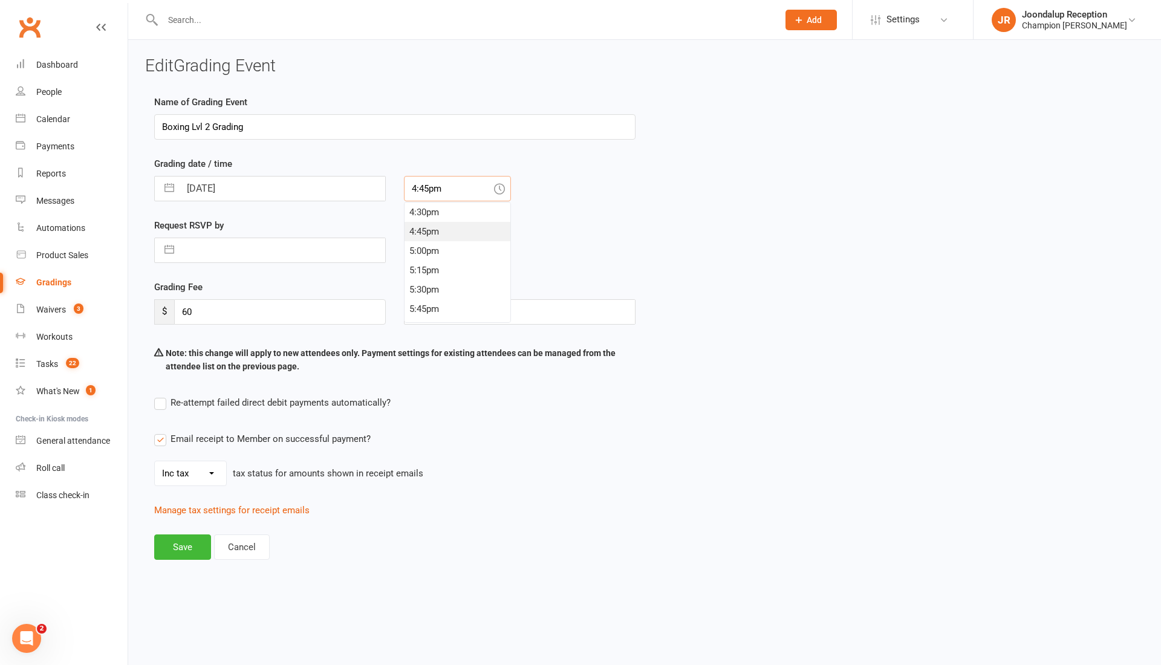
click at [499, 193] on input "4:45pm" at bounding box center [457, 188] width 107 height 25
click at [427, 306] on div "5:45pm" at bounding box center [457, 308] width 106 height 19
type input "5:45pm"
click at [196, 540] on button "Save" at bounding box center [182, 546] width 57 height 25
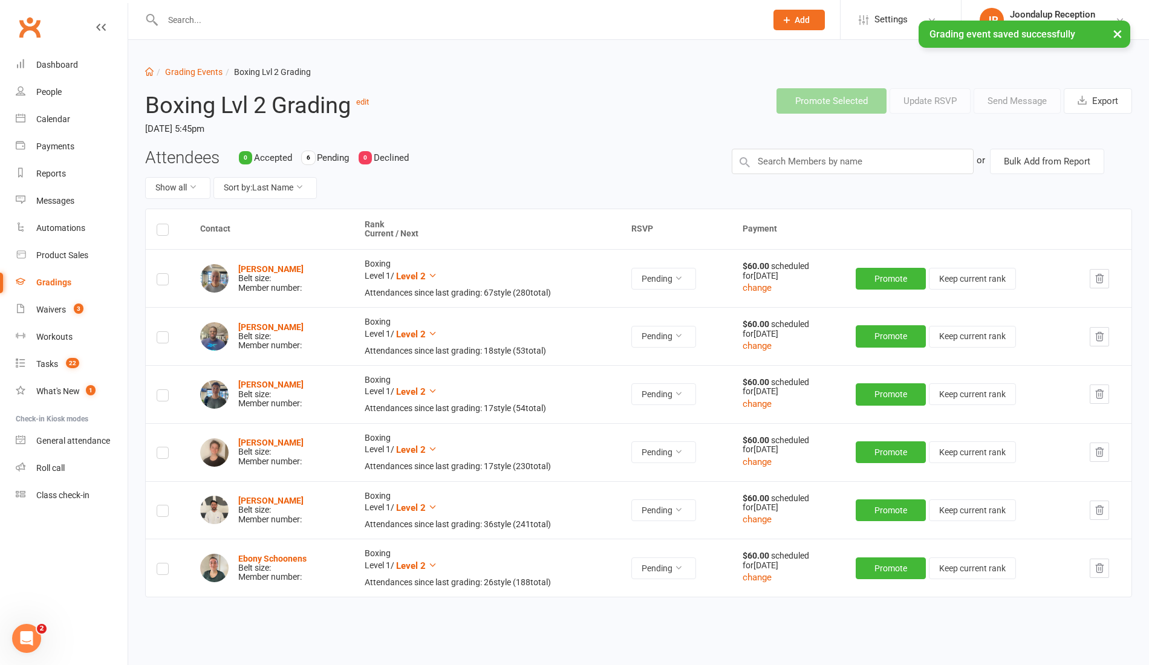
click at [157, 232] on label at bounding box center [163, 232] width 12 height 0
click at [157, 224] on input "checkbox" at bounding box center [163, 224] width 12 height 0
click at [1023, 105] on button "Send Message" at bounding box center [1016, 100] width 87 height 25
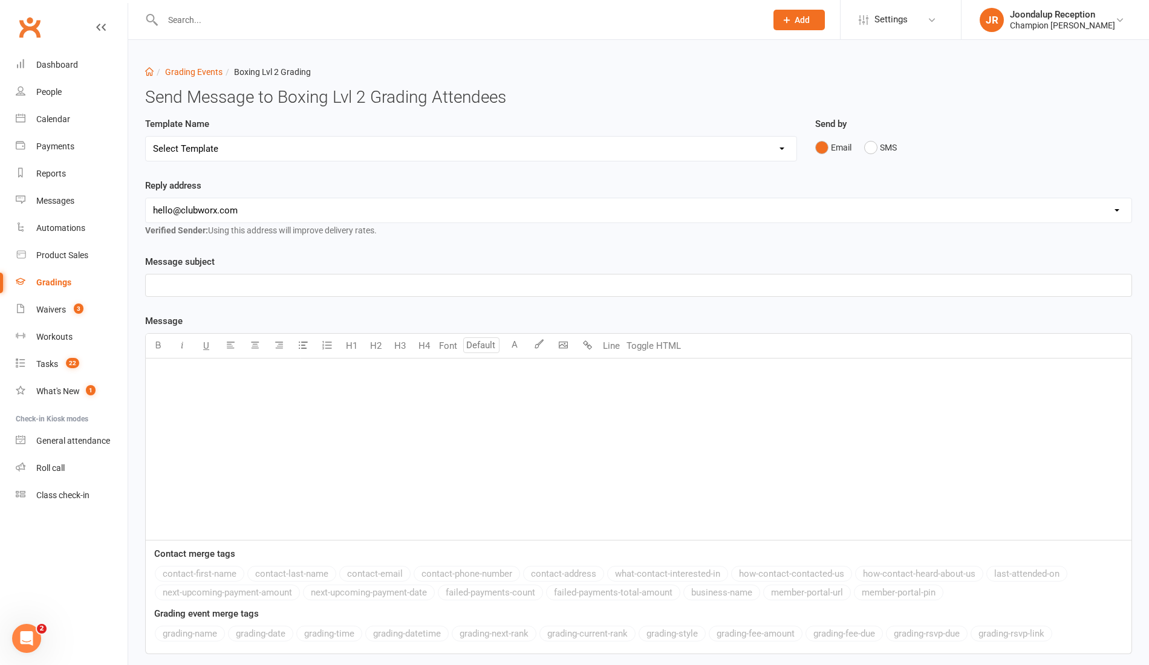
click at [658, 140] on select "Select Template [Email] Confirmation of Successful Grading + Fight Team Handboo…" at bounding box center [471, 149] width 650 height 24
select select "2"
click at [146, 137] on select "Select Template [Email] Confirmation of Successful Grading + Fight Team Handboo…" at bounding box center [471, 149] width 650 height 24
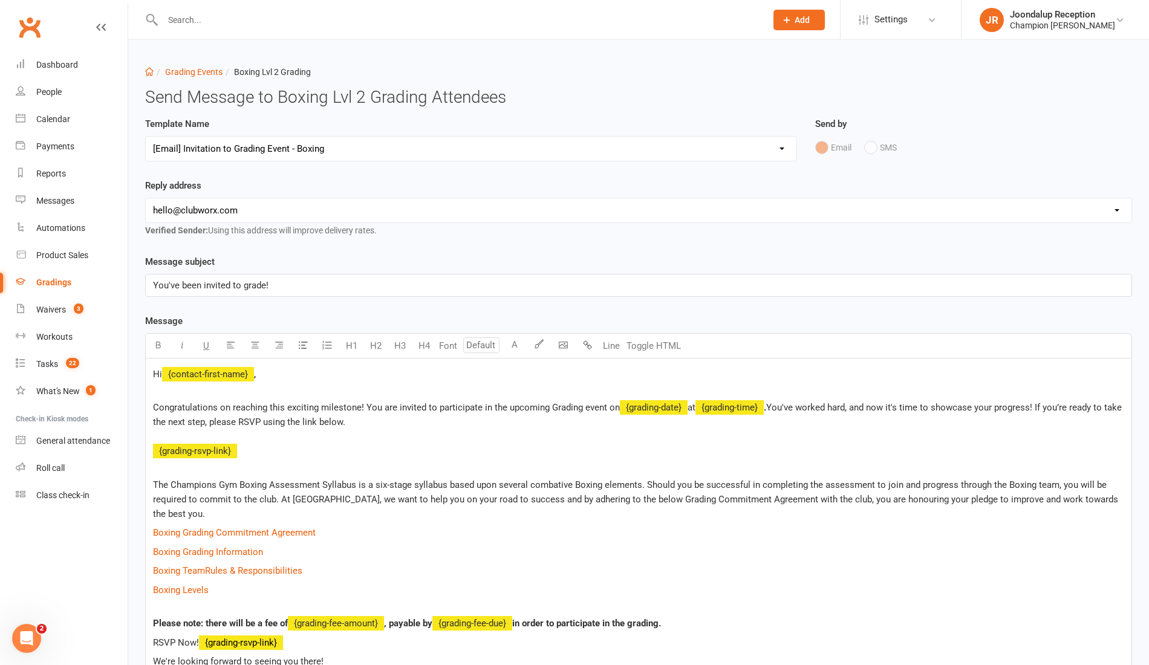
click at [444, 210] on select "hello@clubworx.com joondalup@championsgym.com.au helen@championsgym.com.au admi…" at bounding box center [638, 210] width 985 height 24
select select "1"
click at [146, 198] on select "hello@clubworx.com joondalup@championsgym.com.au helen@championsgym.com.au admi…" at bounding box center [638, 210] width 985 height 24
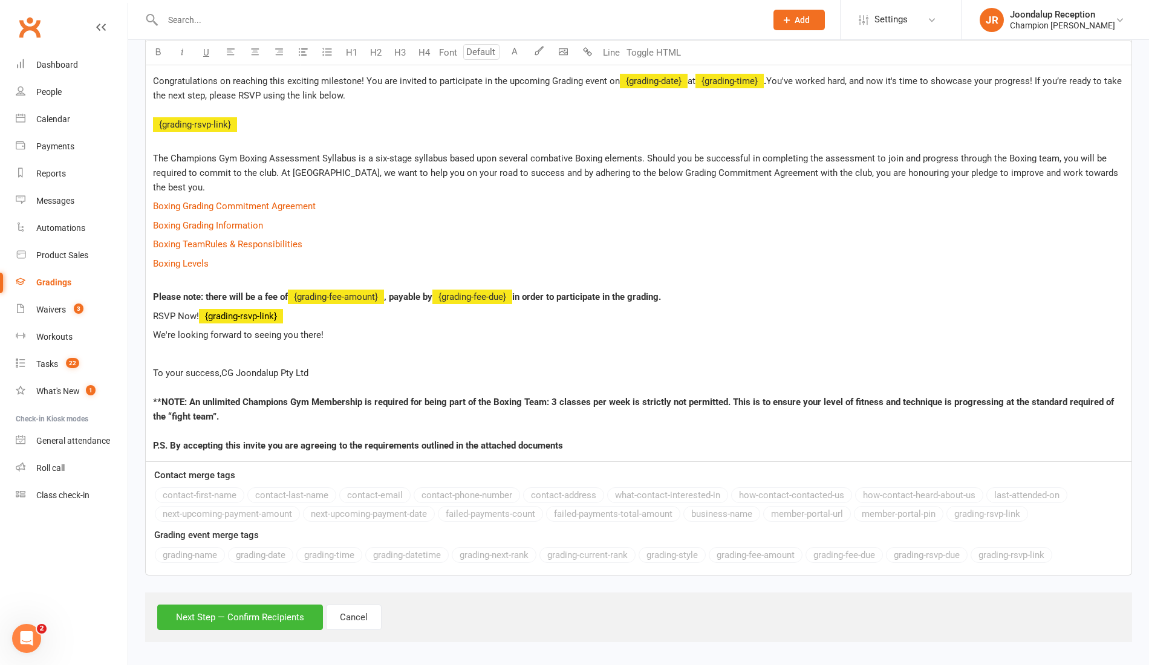
scroll to position [325, 0]
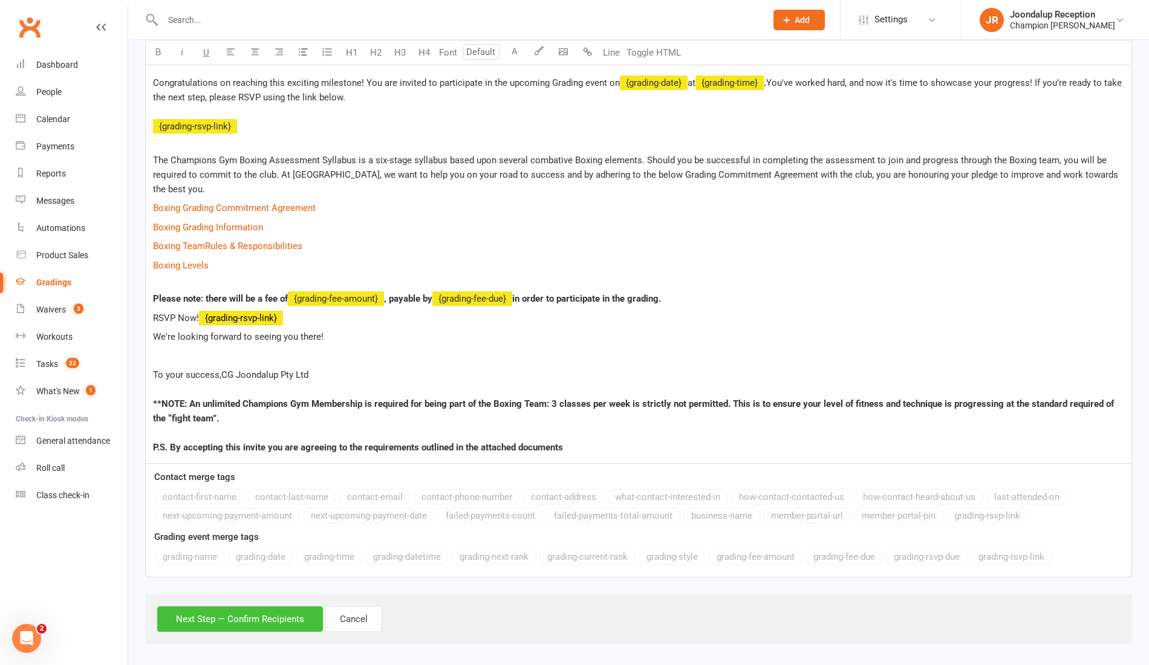
click at [285, 617] on button "Next Step — Confirm Recipients" at bounding box center [240, 618] width 166 height 25
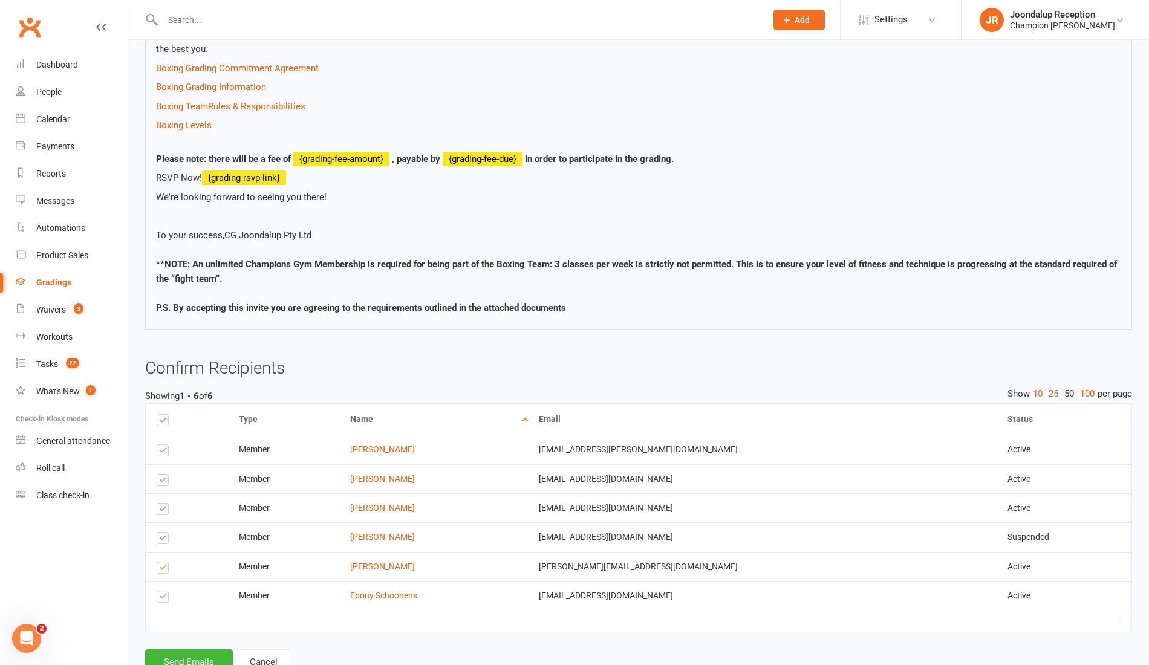
scroll to position [432, 0]
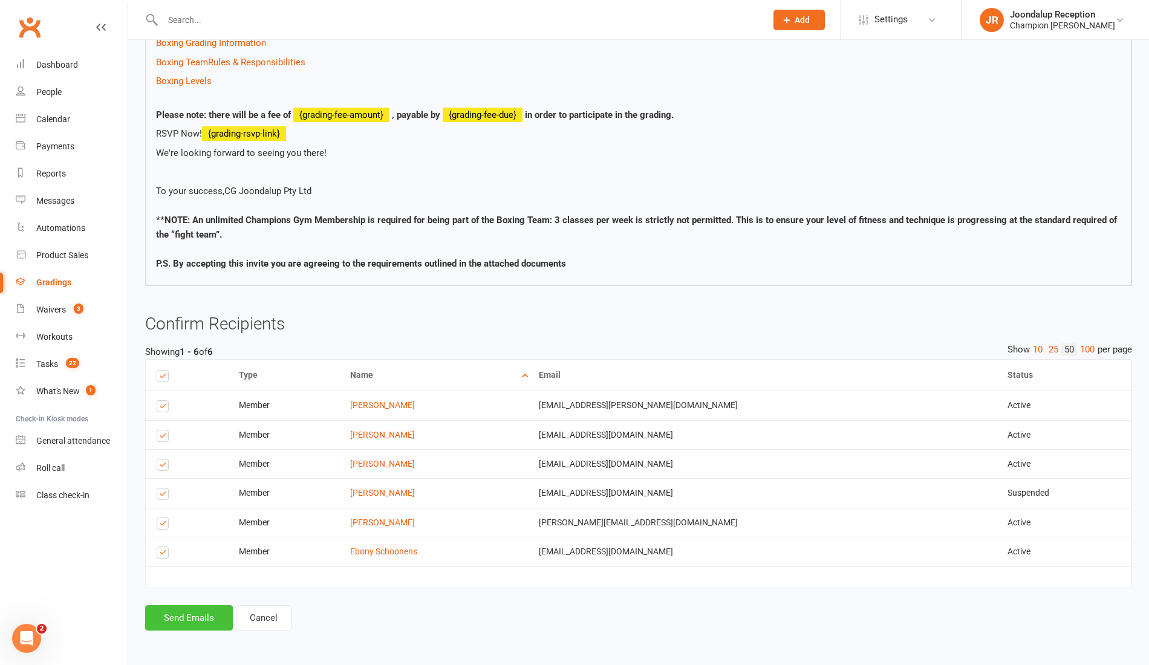
click at [186, 618] on button "Send Emails" at bounding box center [189, 617] width 88 height 25
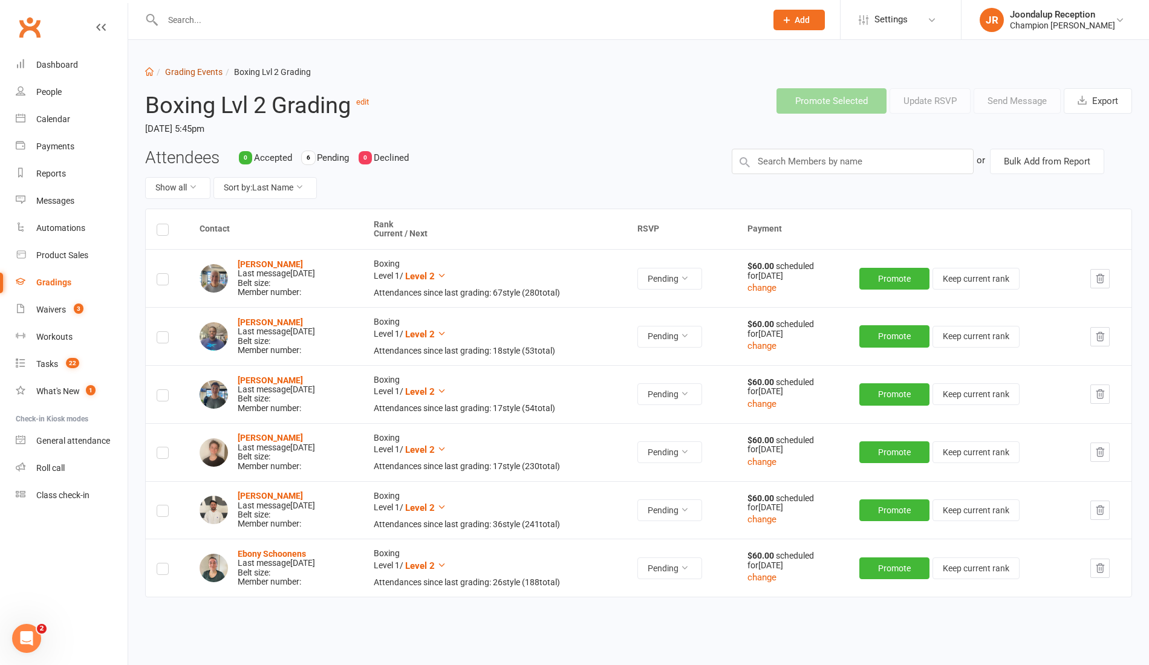
click at [209, 73] on link "Grading Events" at bounding box center [193, 72] width 57 height 10
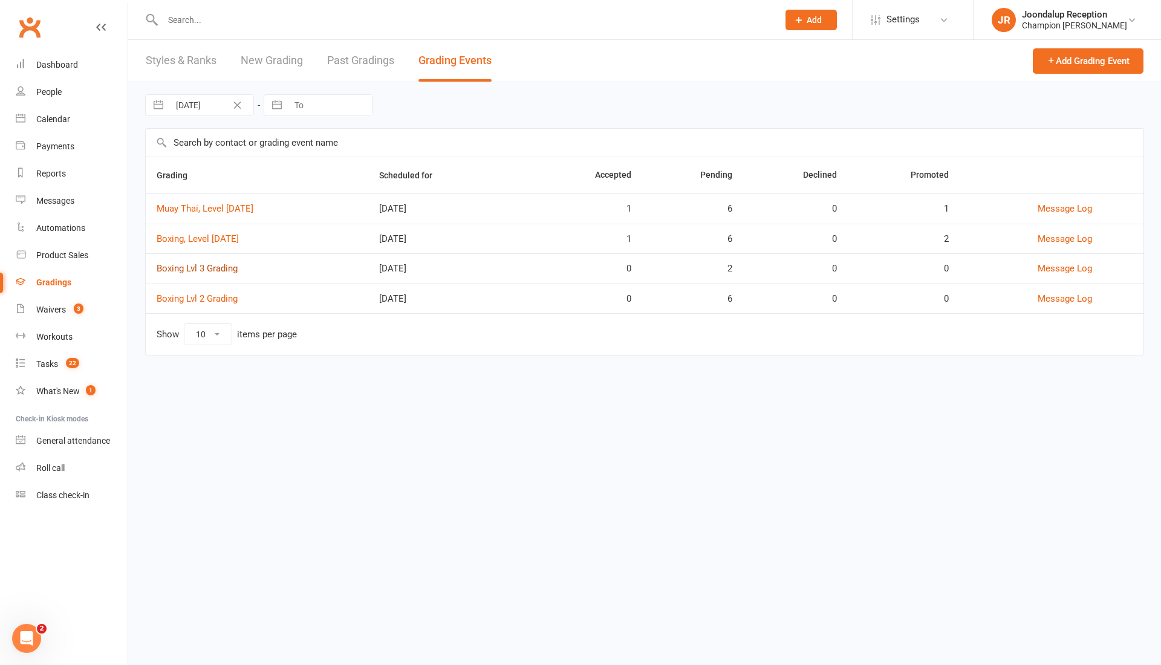
click at [215, 270] on link "Boxing Lvl 3 Grading" at bounding box center [197, 268] width 81 height 11
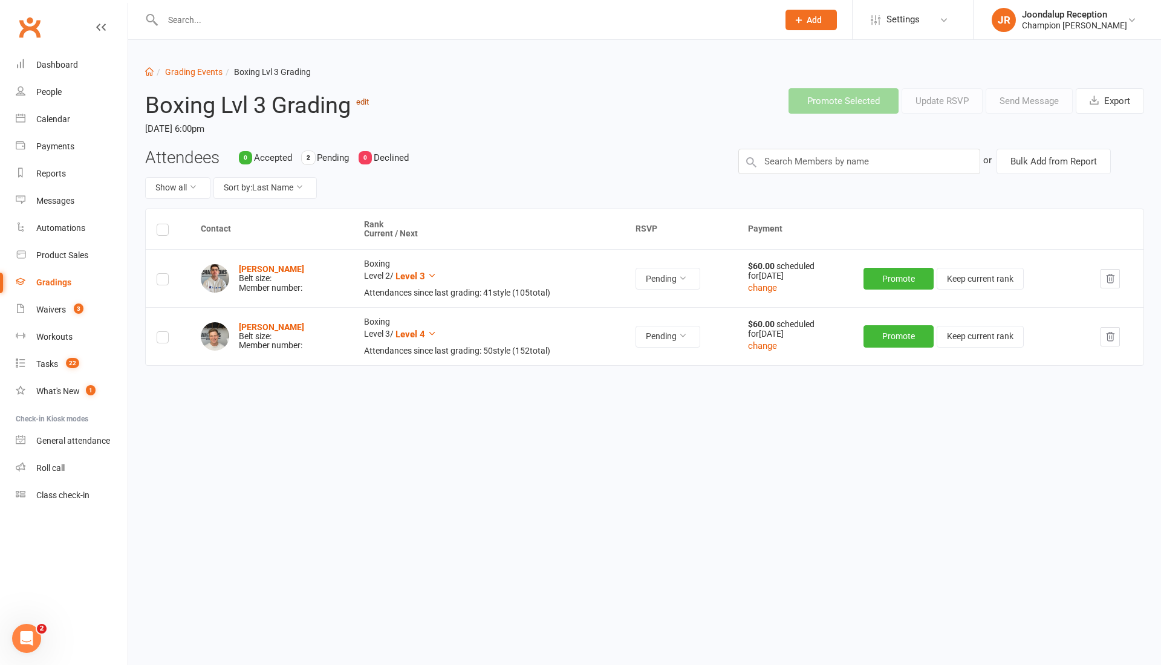
click at [365, 103] on link "edit" at bounding box center [362, 101] width 13 height 9
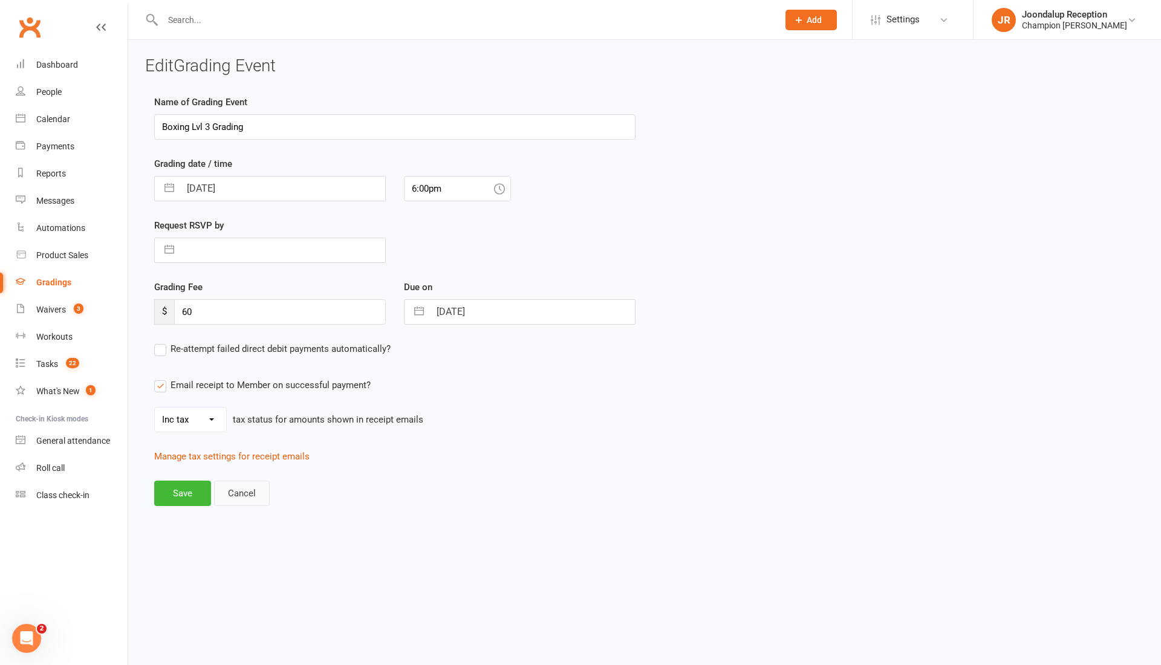
click at [244, 498] on button "Cancel" at bounding box center [242, 493] width 56 height 25
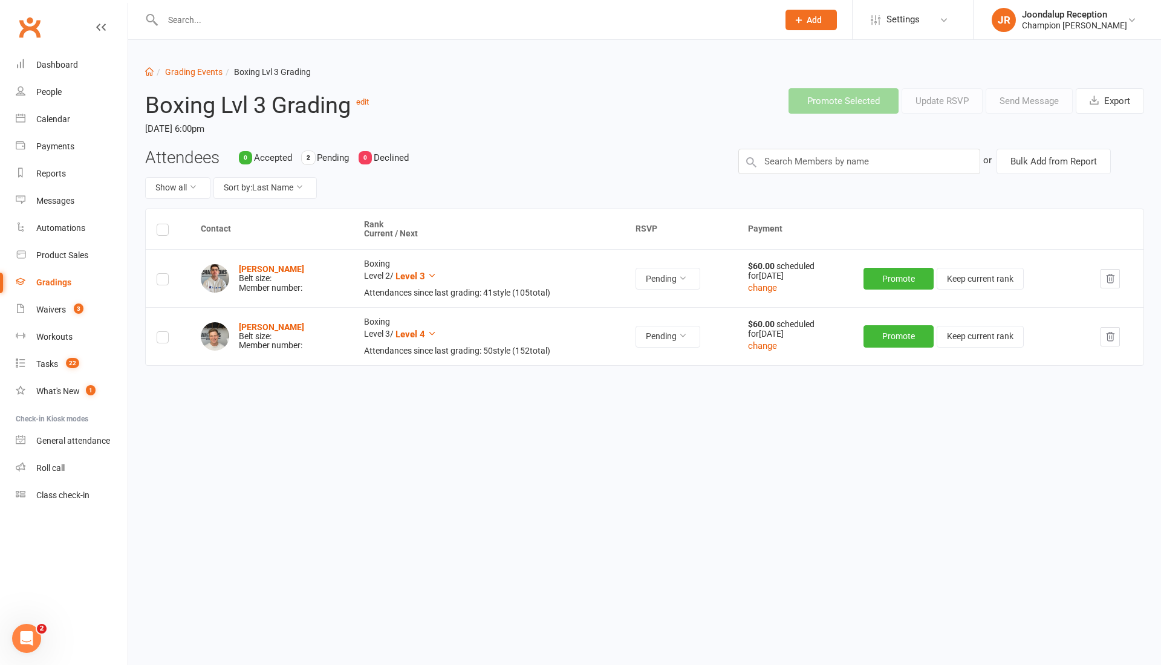
click at [198, 66] on li "Grading Events" at bounding box center [188, 71] width 69 height 13
click at [198, 71] on link "Grading Events" at bounding box center [193, 72] width 57 height 10
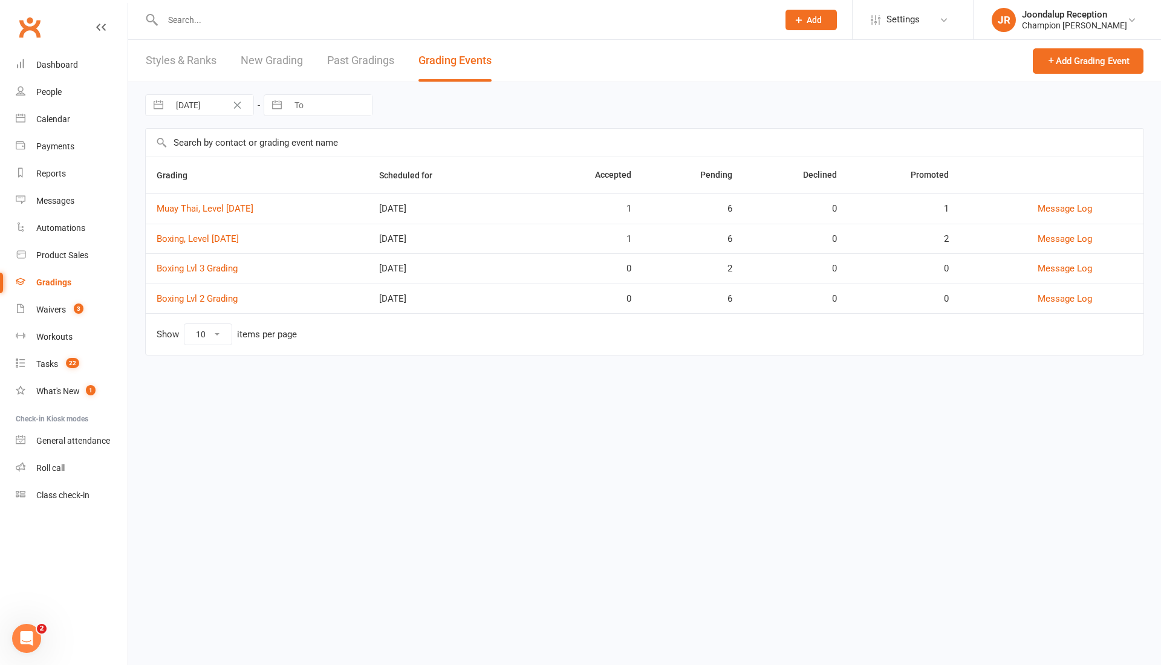
click at [209, 290] on td "Boxing Lvl 2 Grading" at bounding box center [257, 299] width 222 height 30
click at [207, 296] on link "Boxing Lvl 2 Grading" at bounding box center [197, 298] width 81 height 11
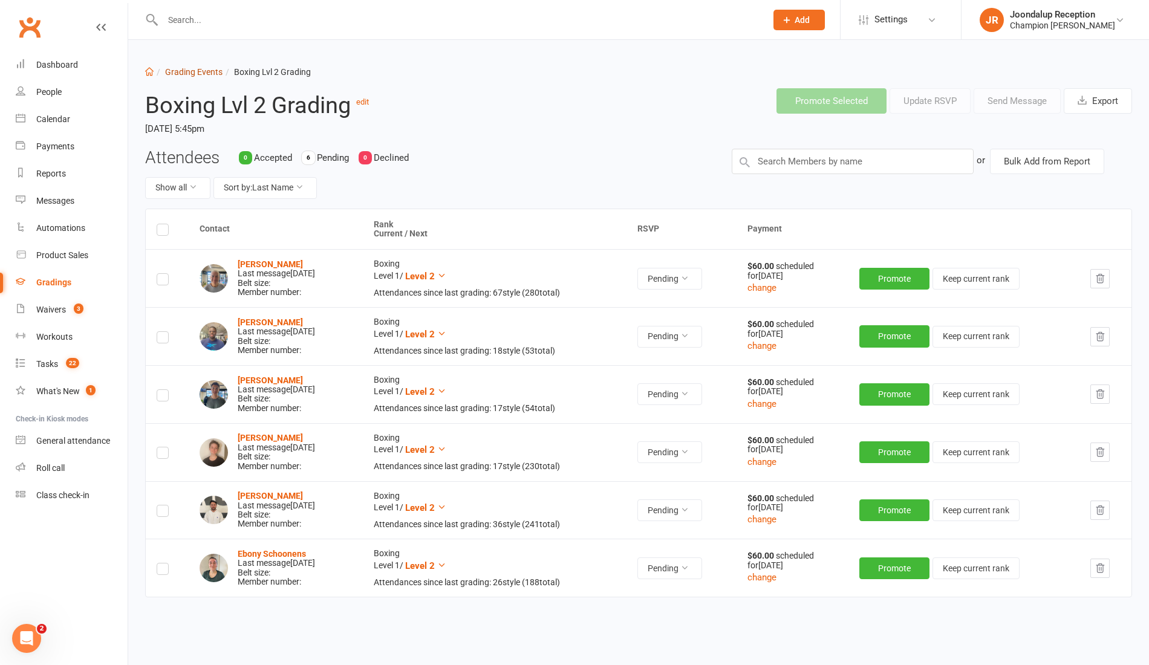
click at [201, 68] on link "Grading Events" at bounding box center [193, 72] width 57 height 10
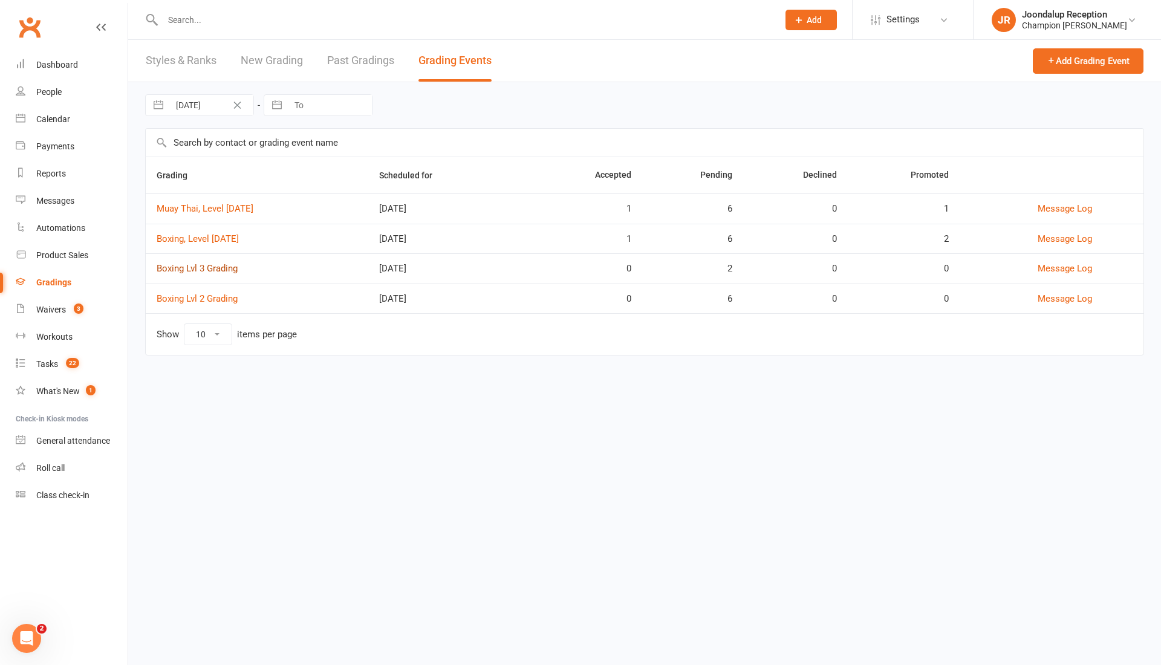
click at [210, 270] on link "Boxing Lvl 3 Grading" at bounding box center [197, 268] width 81 height 11
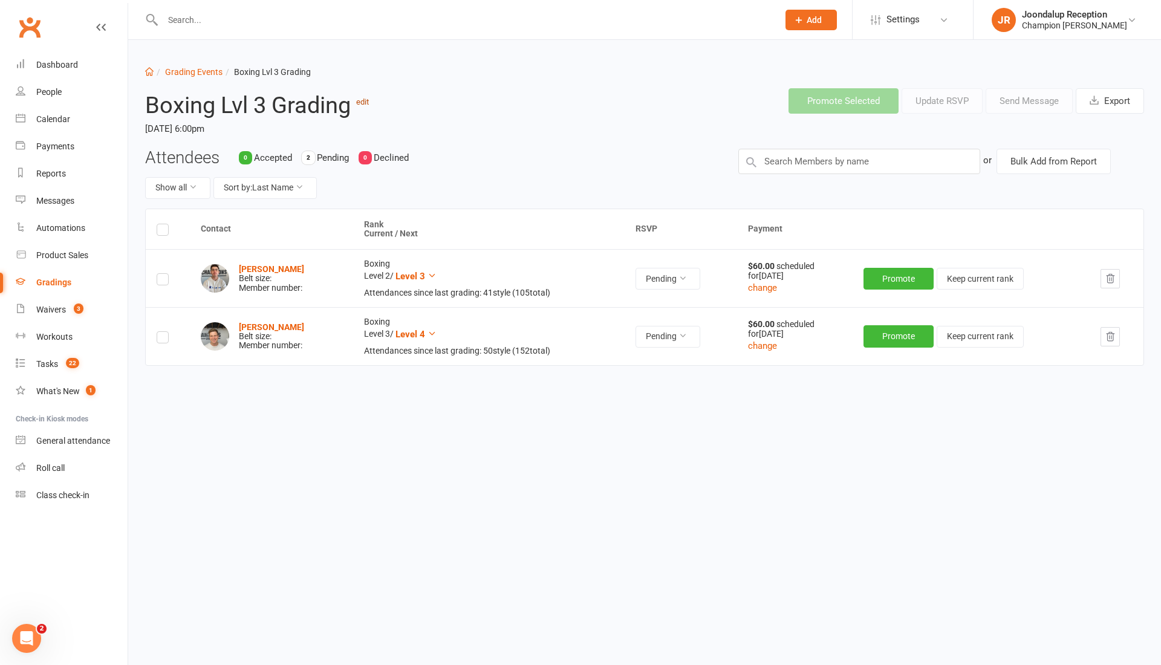
click at [358, 106] on link "edit" at bounding box center [362, 101] width 13 height 9
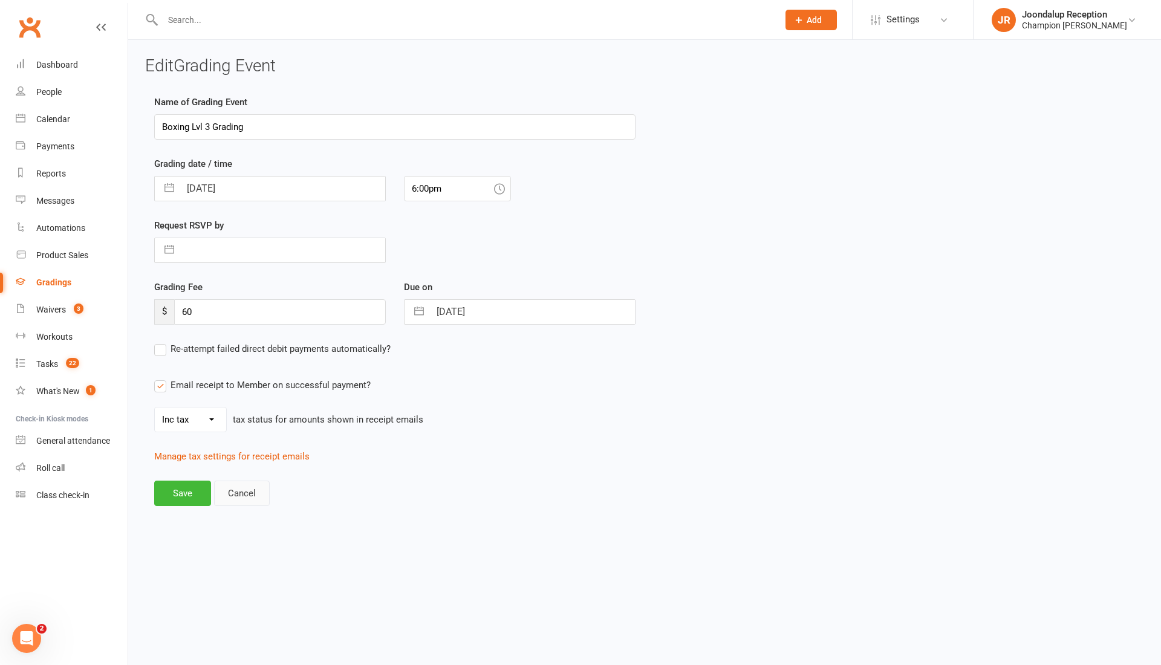
click at [225, 488] on button "Cancel" at bounding box center [242, 493] width 56 height 25
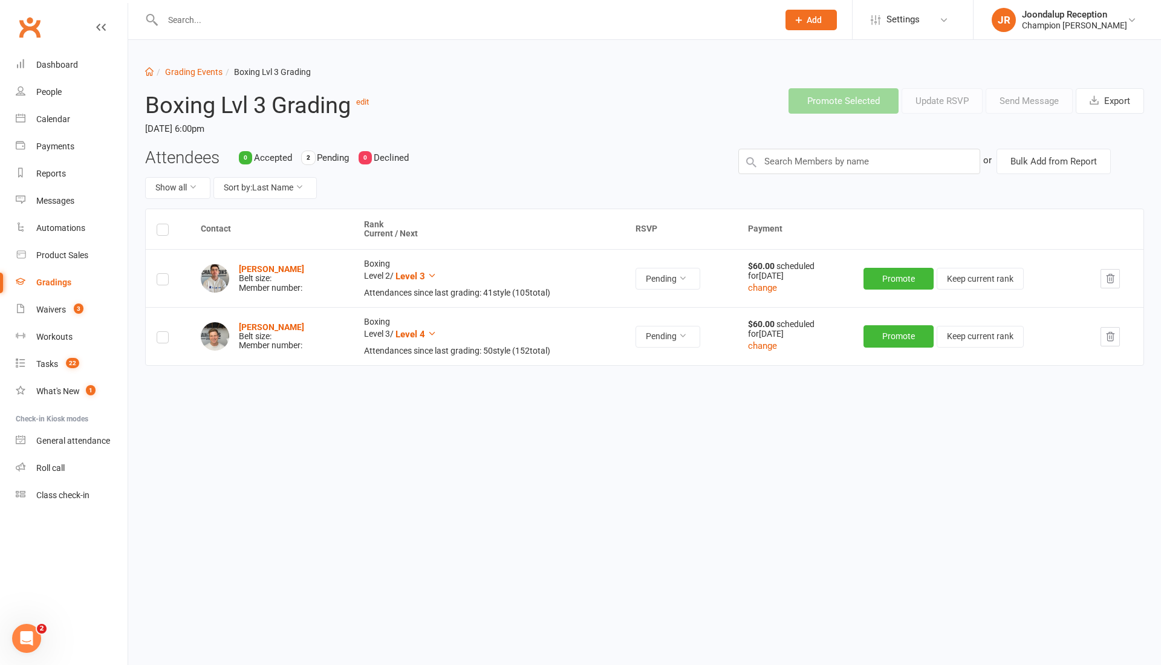
click at [1109, 275] on icon "button" at bounding box center [1109, 278] width 11 height 11
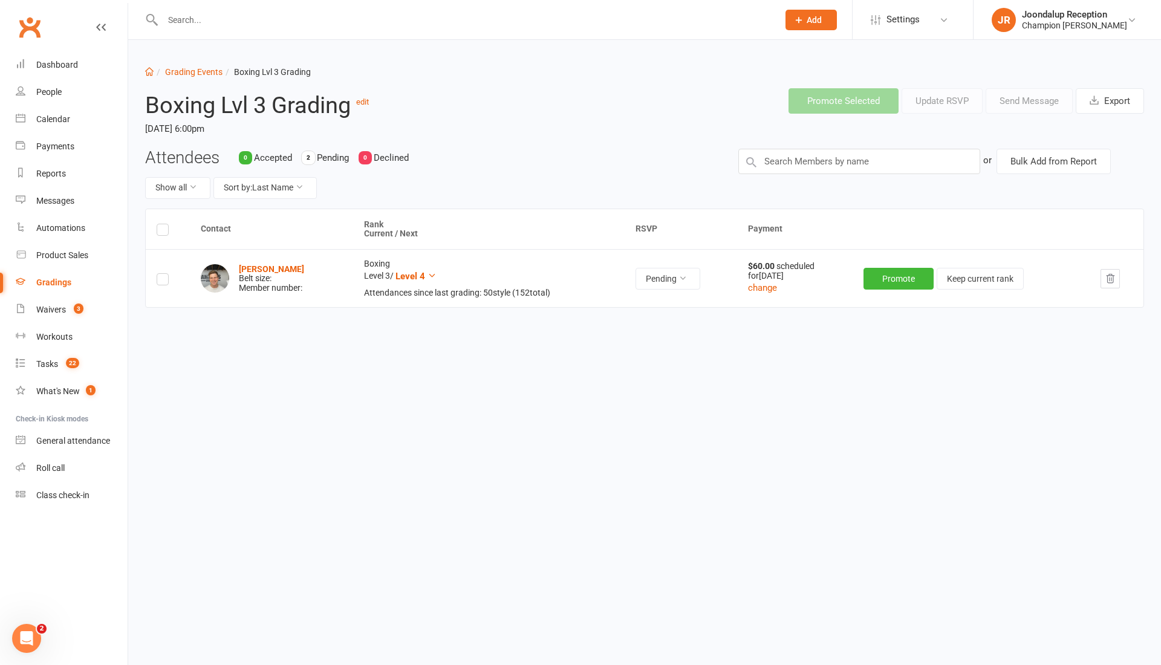
click at [1114, 280] on icon "button" at bounding box center [1109, 278] width 11 height 11
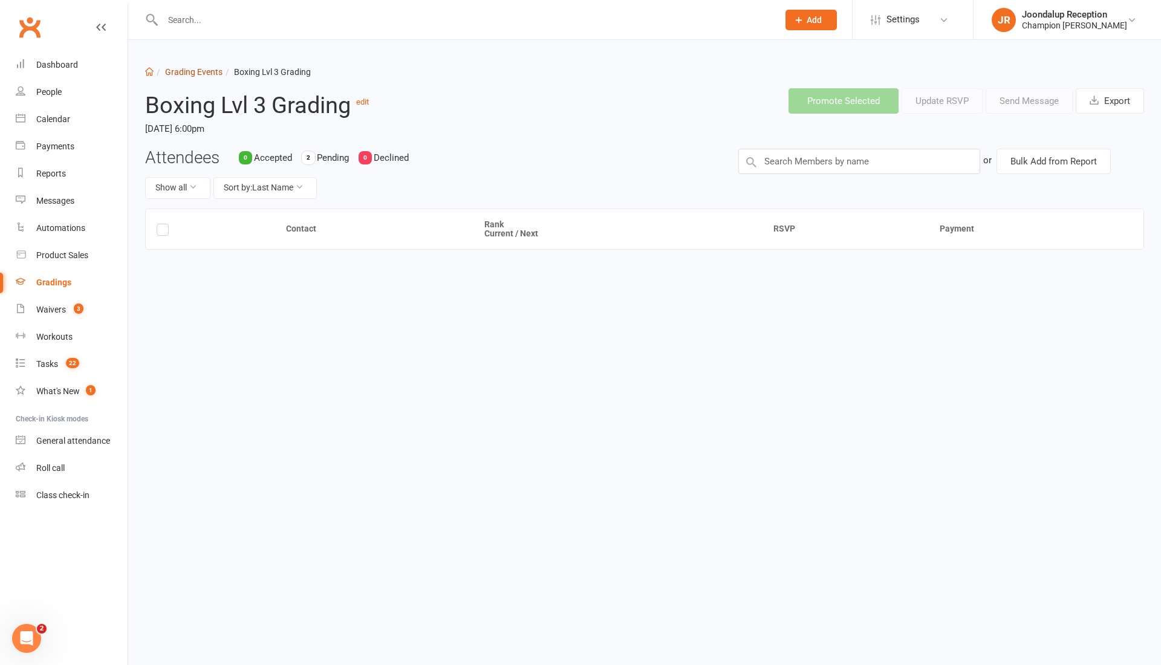
click at [195, 67] on link "Grading Events" at bounding box center [193, 72] width 57 height 10
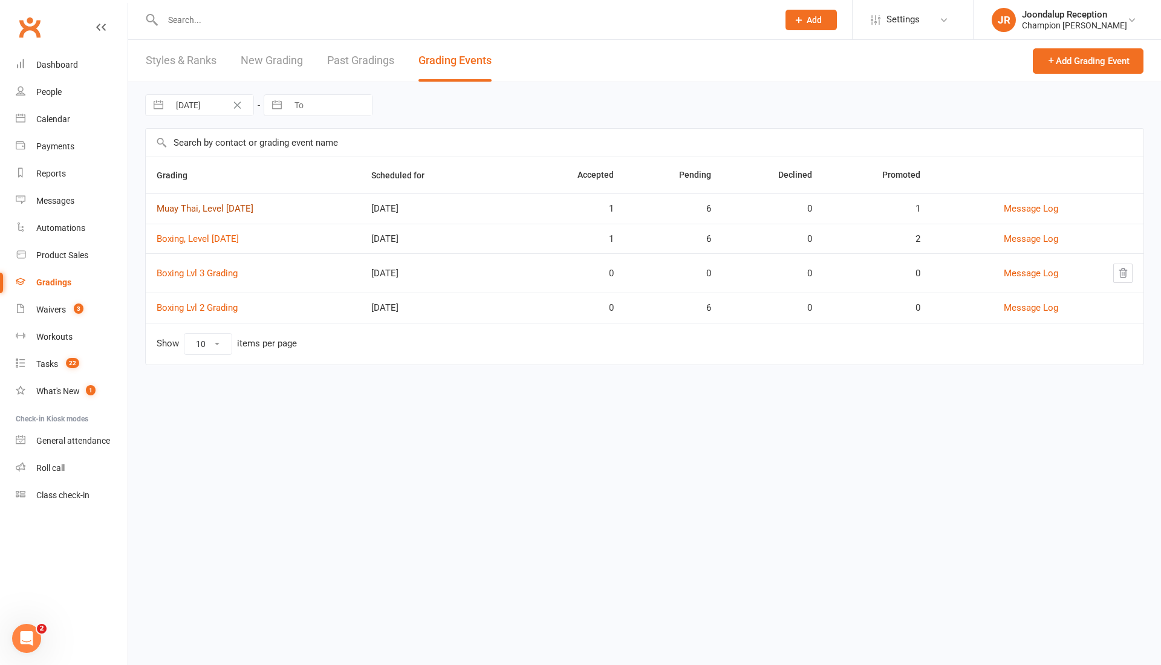
click at [246, 203] on link "Muay Thai, Level 1- SEPT 2025" at bounding box center [205, 208] width 97 height 11
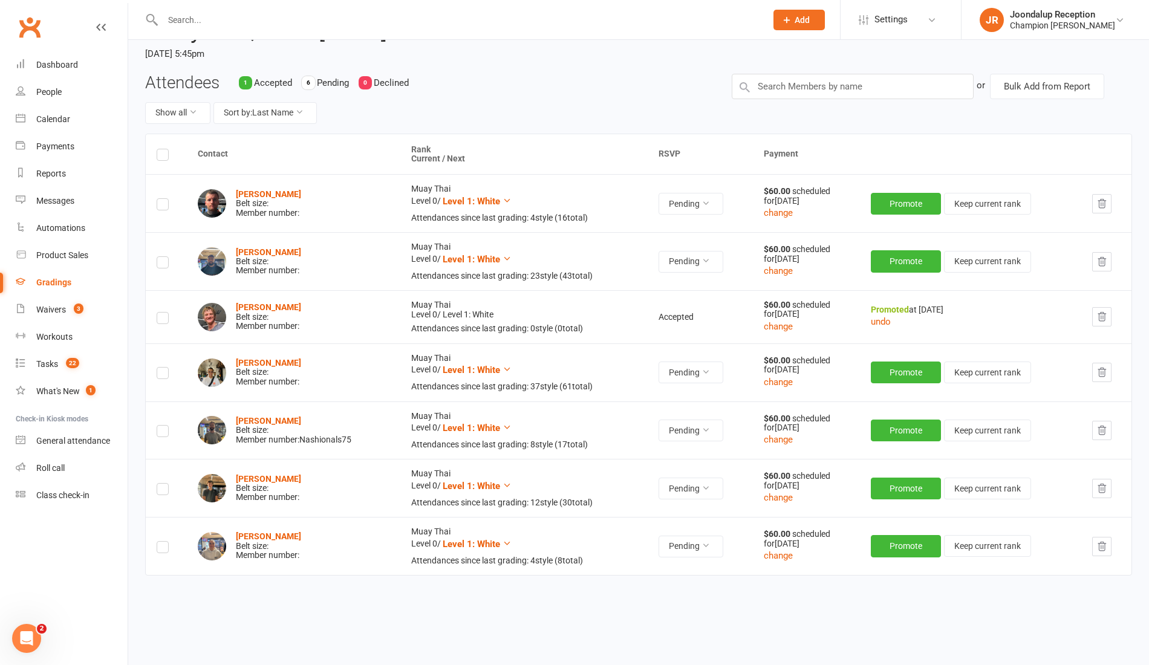
scroll to position [77, 0]
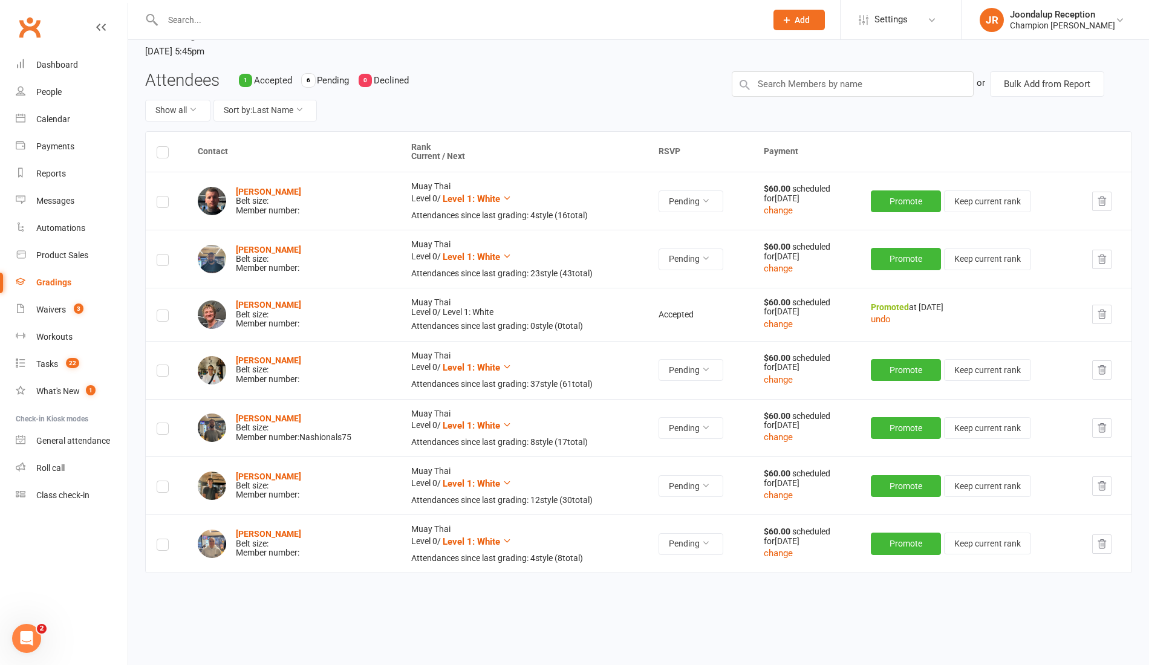
click at [159, 154] on label at bounding box center [163, 154] width 12 height 0
click at [159, 147] on input "checkbox" at bounding box center [163, 147] width 12 height 0
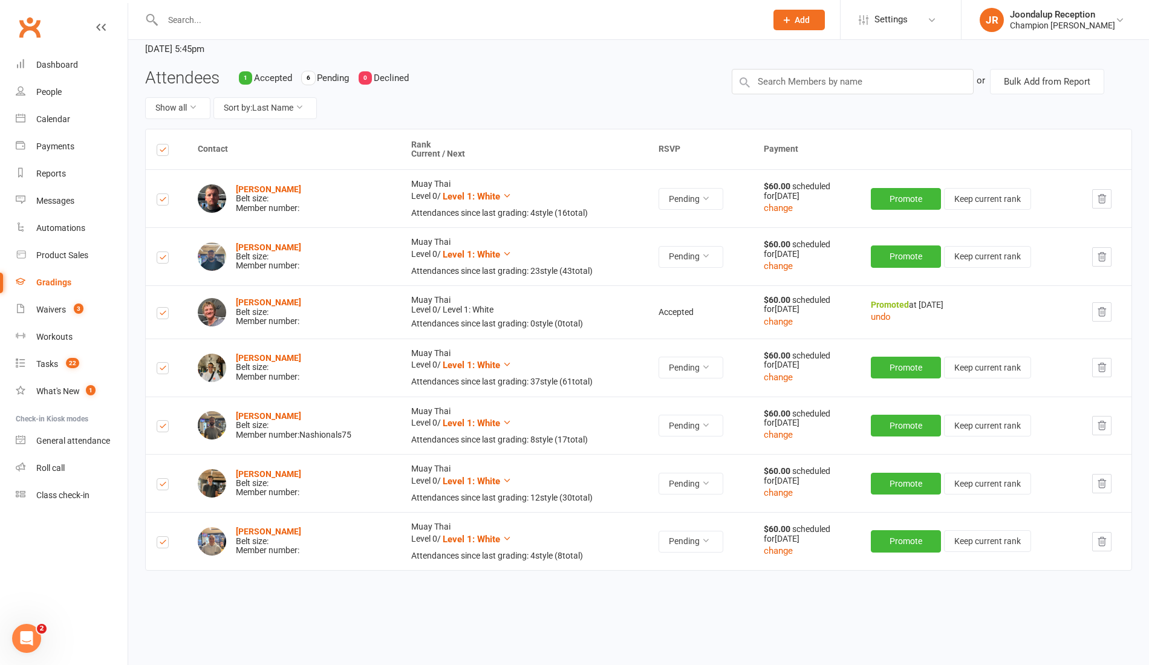
scroll to position [0, 0]
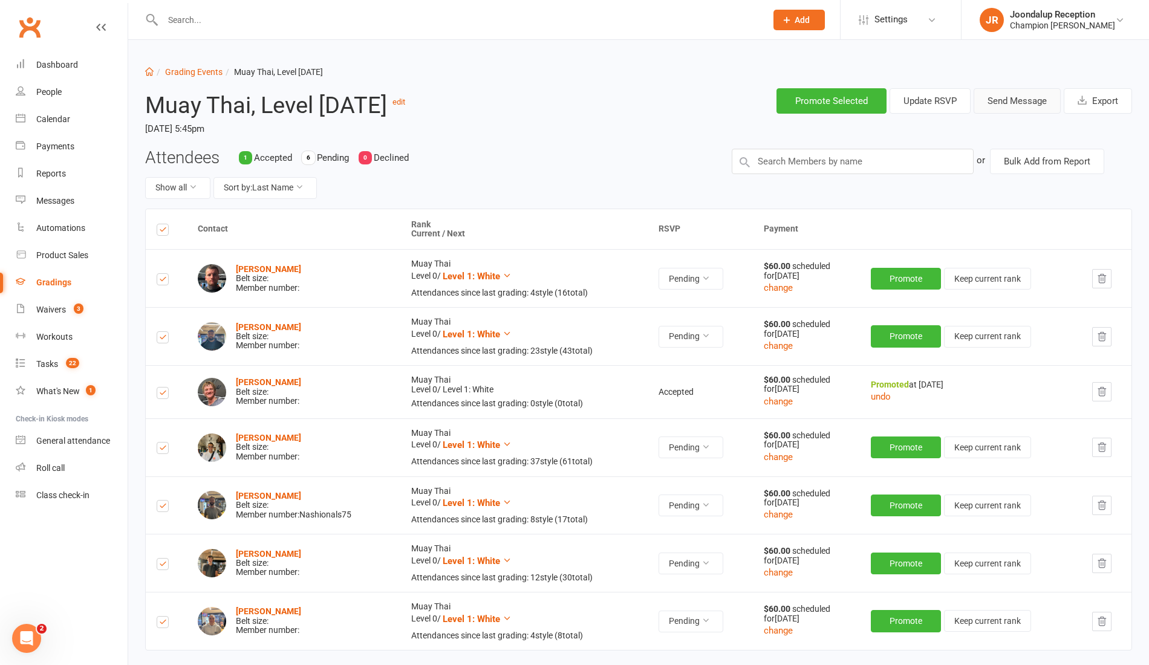
click at [1018, 100] on button "Send Message" at bounding box center [1016, 100] width 87 height 25
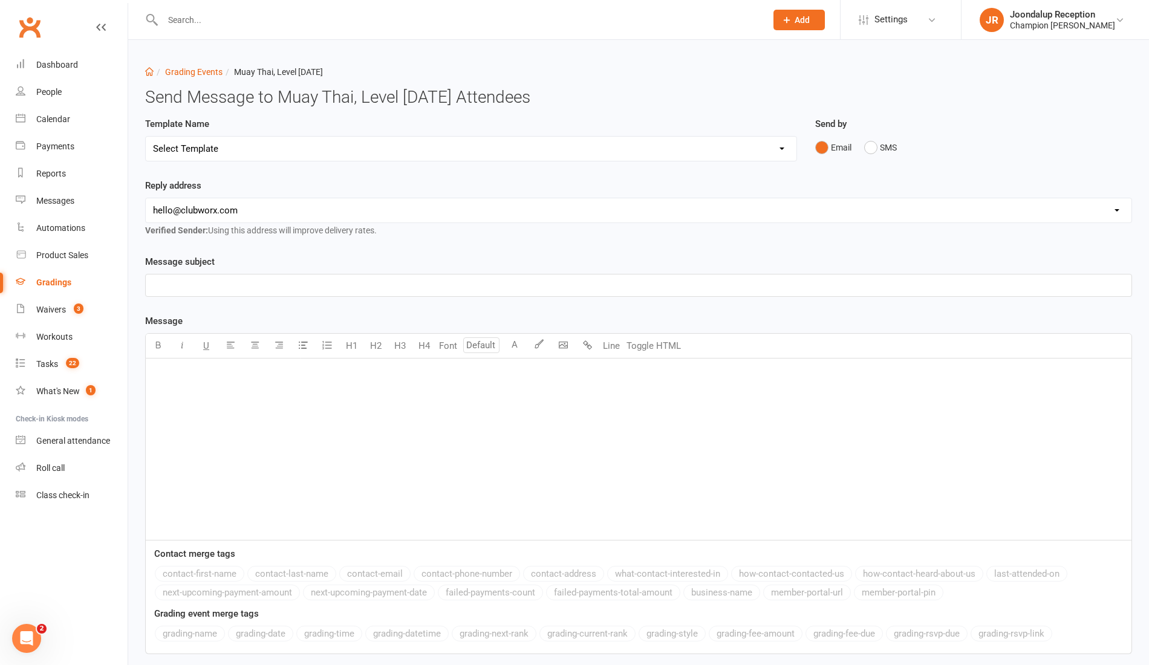
click at [288, 149] on select "Select Template [Email] Confirmation of Successful Grading + Fight Team Handboo…" at bounding box center [471, 149] width 650 height 24
select select "1"
click at [146, 137] on select "Select Template [Email] Confirmation of Successful Grading + Fight Team Handboo…" at bounding box center [471, 149] width 650 height 24
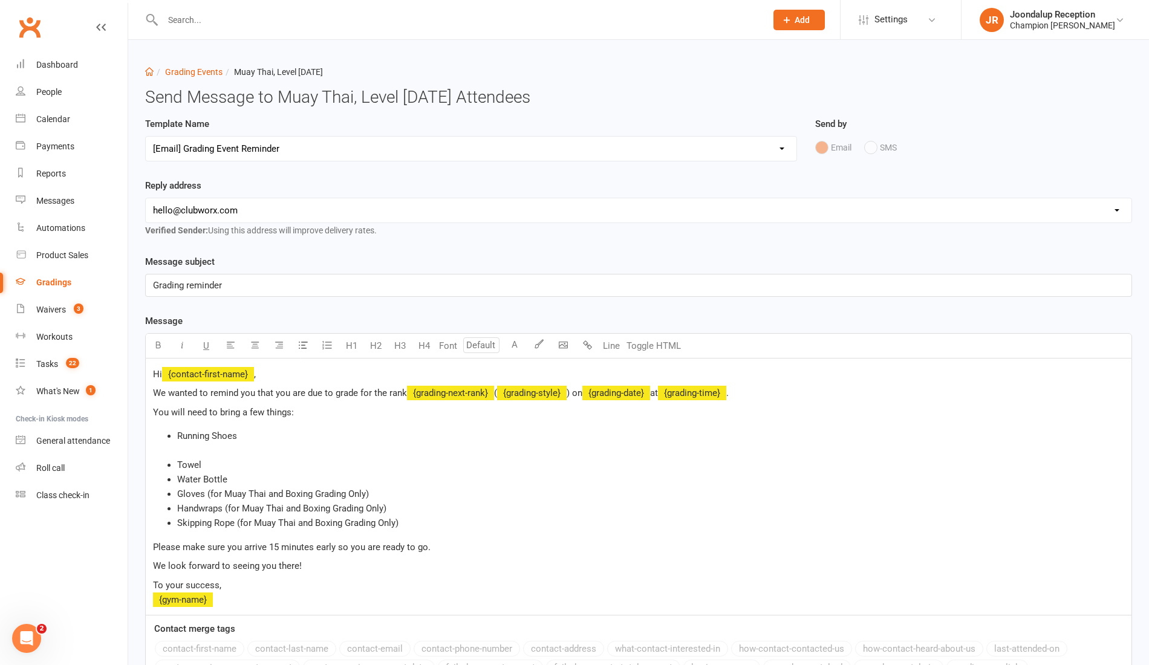
click at [301, 150] on select "Select Template [Email] Confirmation of Successful Grading + Fight Team Handboo…" at bounding box center [471, 149] width 650 height 24
click at [472, 93] on h3 "Send Message to Muay Thai, Level 1- SEPT 2025 Attendees" at bounding box center [638, 97] width 987 height 19
click at [287, 156] on select "Select Template [Email] Confirmation of Successful Grading + Fight Team Handboo…" at bounding box center [471, 149] width 650 height 24
click at [1010, 206] on select "hello@clubworx.com joondalup@championsgym.com.au helen@championsgym.com.au admi…" at bounding box center [638, 210] width 985 height 24
select select "1"
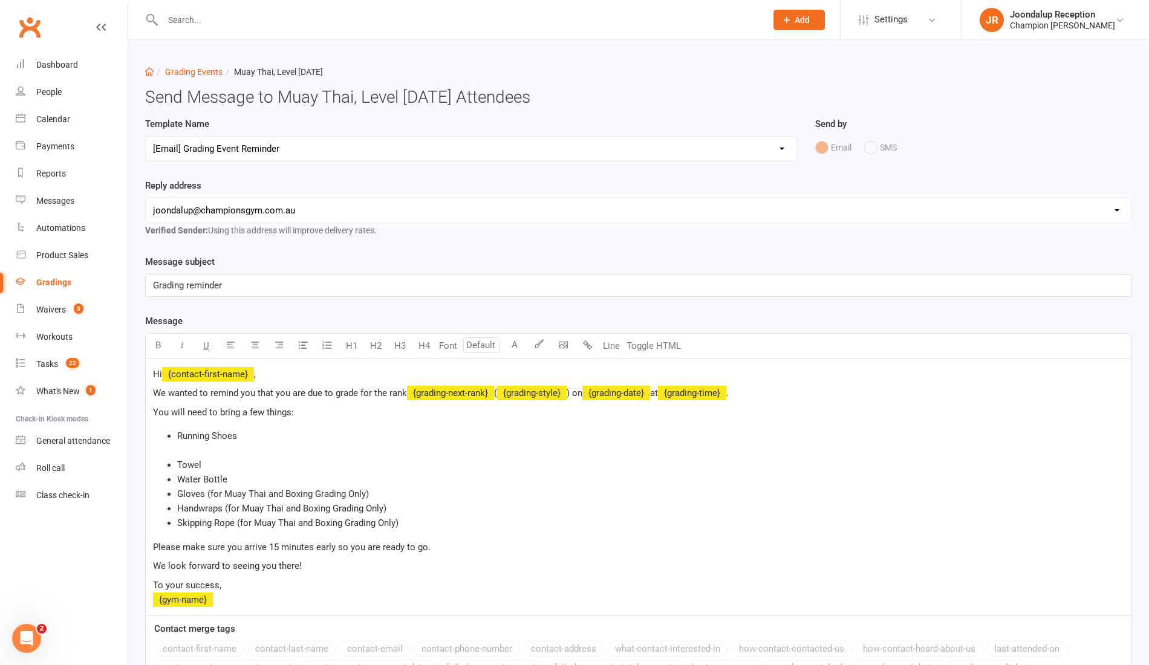
click at [146, 198] on select "hello@clubworx.com joondalup@championsgym.com.au helen@championsgym.com.au admi…" at bounding box center [638, 210] width 985 height 24
click at [897, 251] on div "Reply address hello@clubworx.com joondalup@championsgym.com.au helen@championsg…" at bounding box center [638, 216] width 1005 height 76
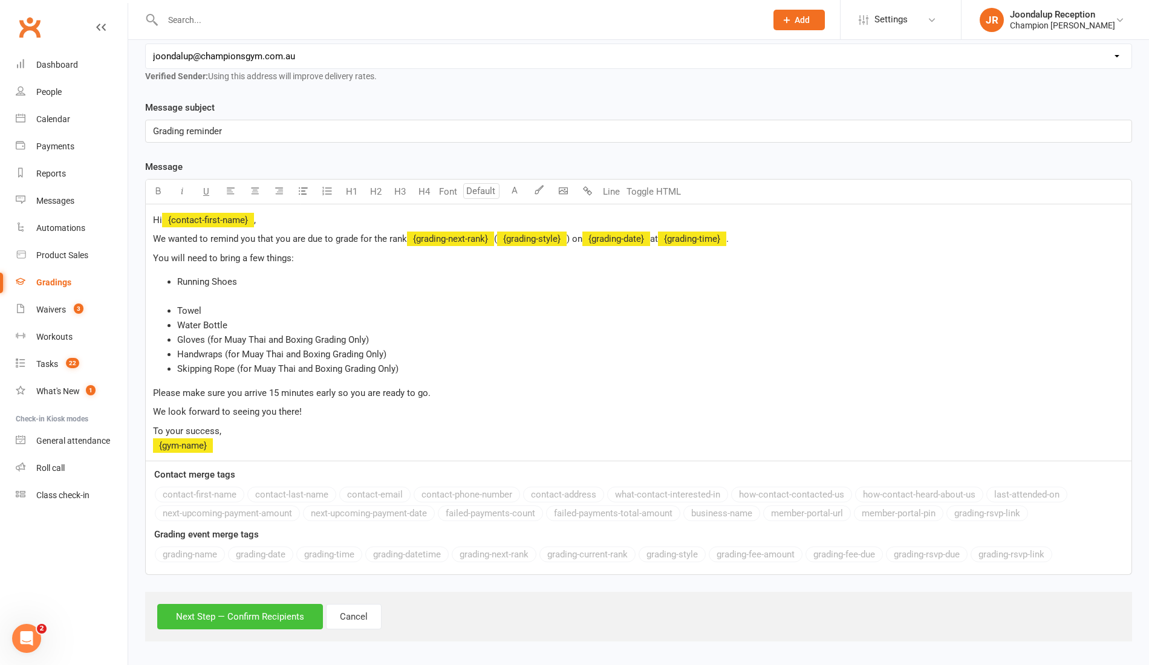
click at [238, 613] on button "Next Step — Confirm Recipients" at bounding box center [240, 616] width 166 height 25
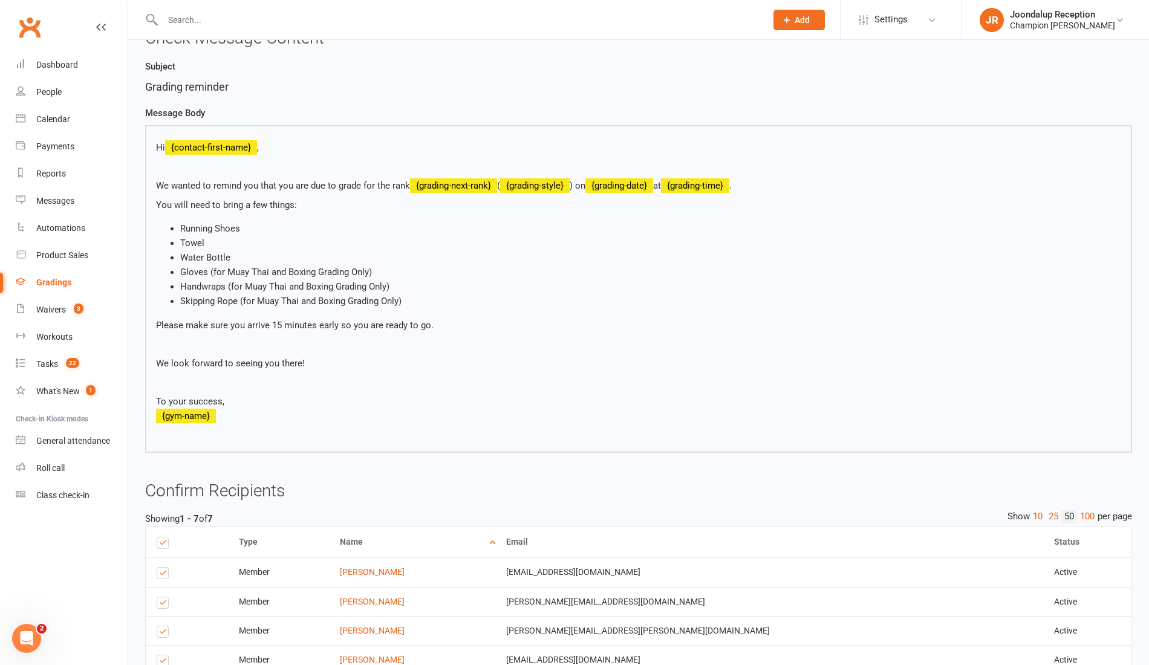
scroll to position [346, 0]
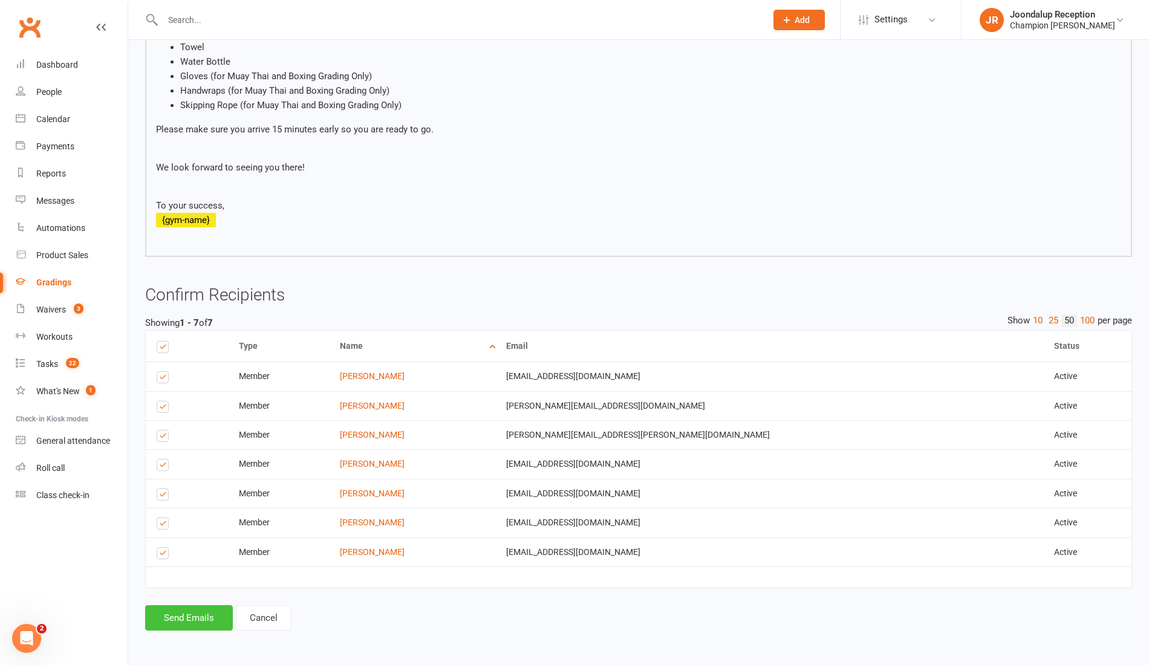
click at [178, 625] on button "Send Emails" at bounding box center [189, 617] width 88 height 25
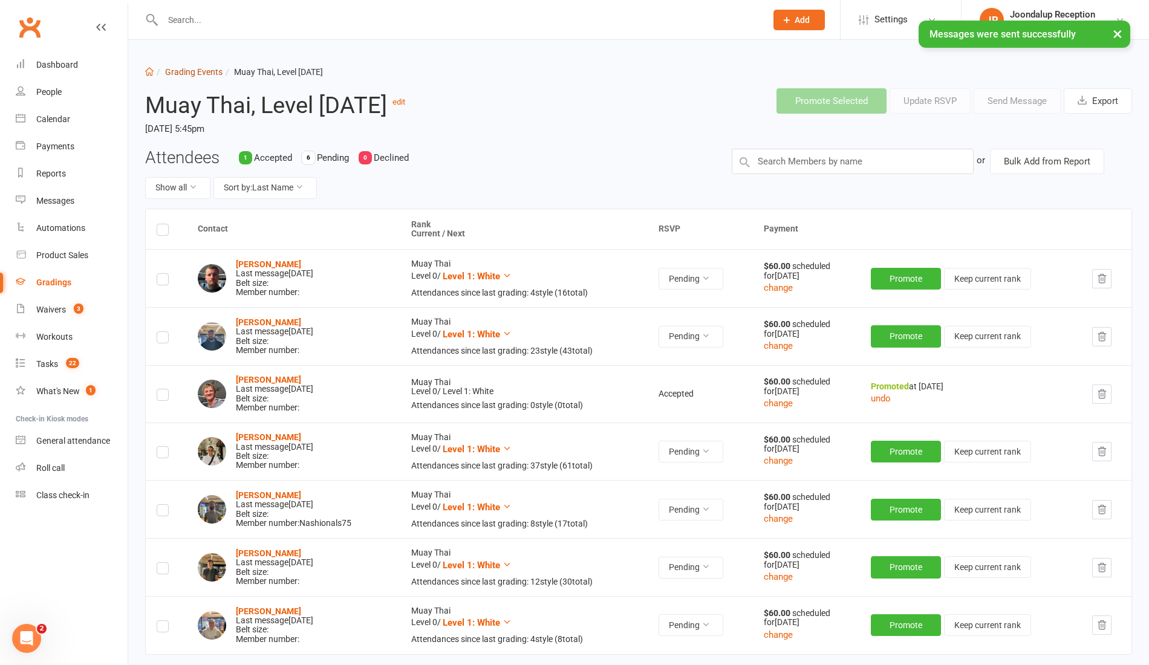
click at [183, 74] on link "Grading Events" at bounding box center [193, 72] width 57 height 10
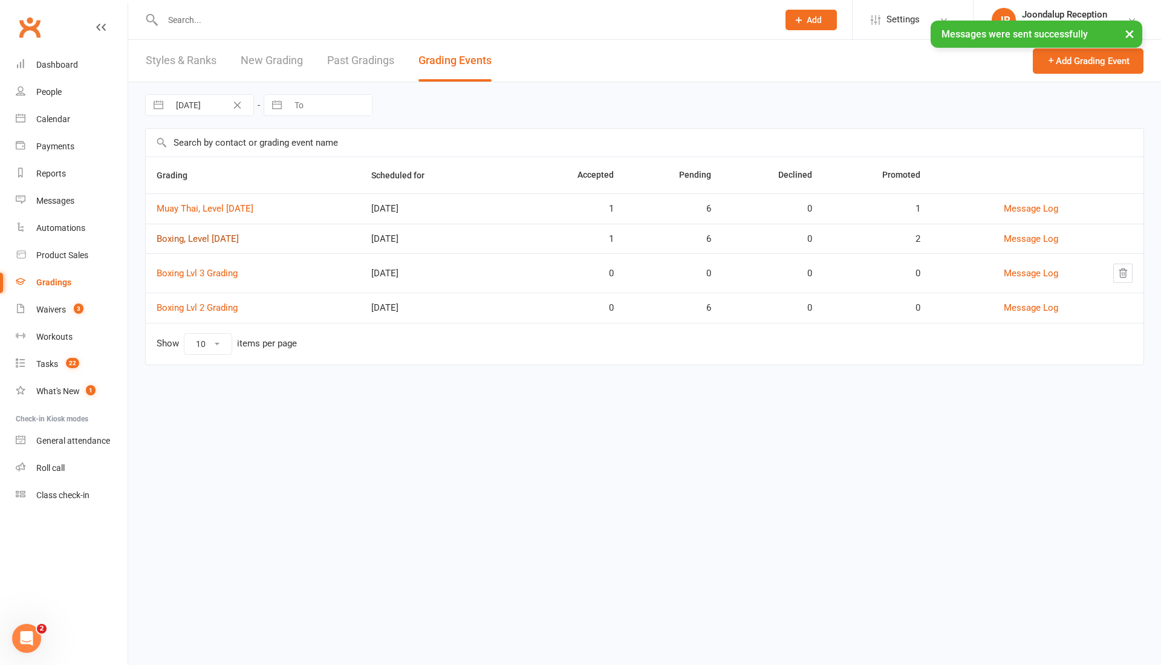
click at [239, 237] on link "Boxing, Level 1- SEPT 2025" at bounding box center [198, 238] width 82 height 11
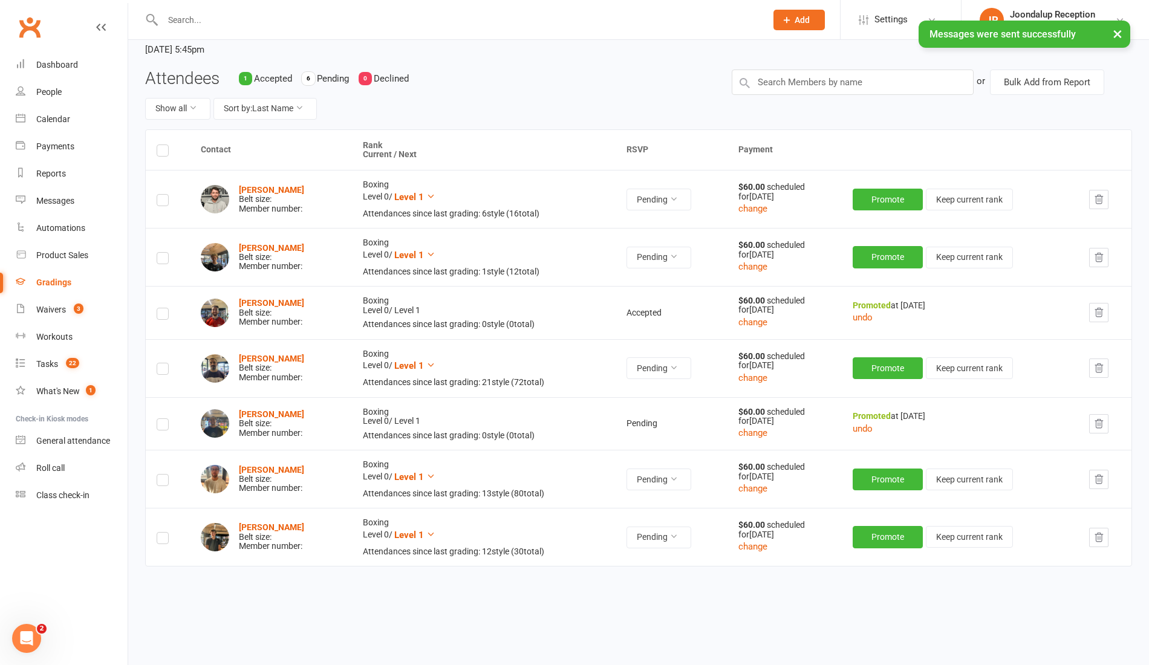
scroll to position [77, 0]
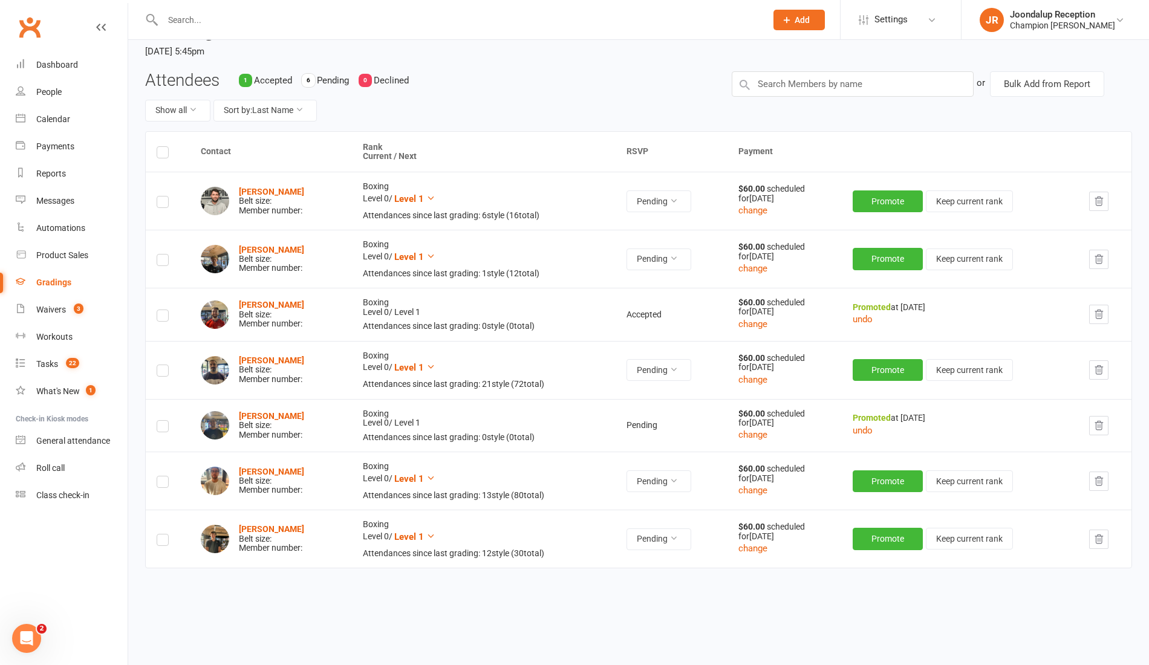
click at [164, 154] on label at bounding box center [163, 154] width 12 height 0
click at [164, 147] on input "checkbox" at bounding box center [163, 147] width 12 height 0
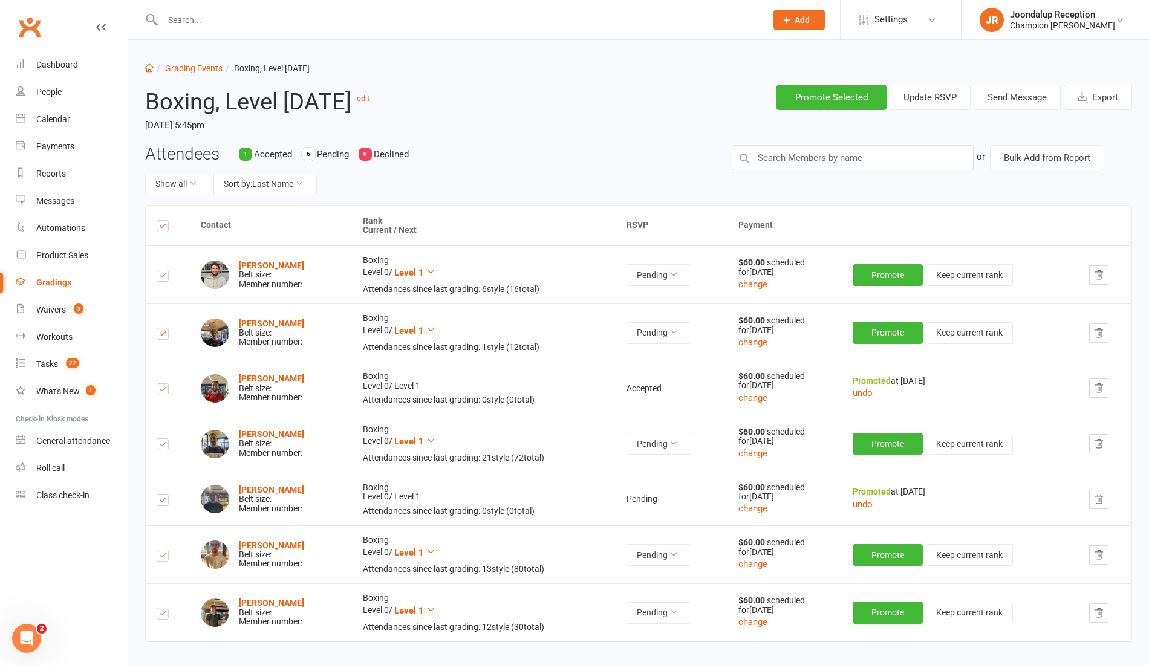
scroll to position [10, 0]
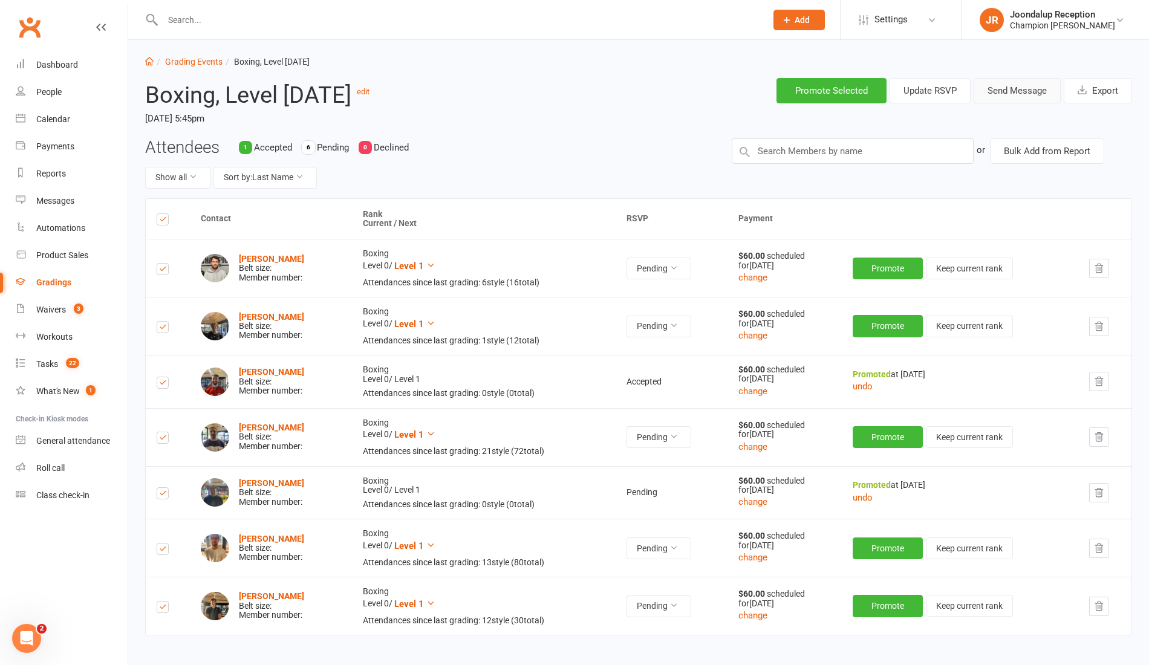
click at [1026, 91] on button "Send Message" at bounding box center [1016, 90] width 87 height 25
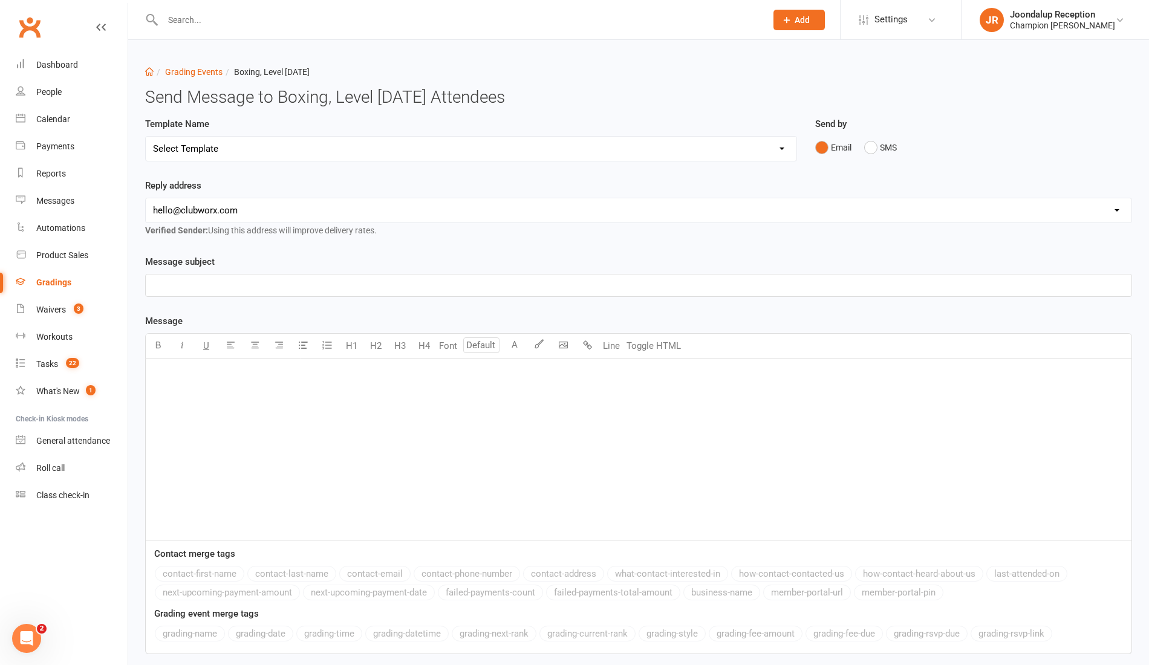
click at [413, 150] on select "Select Template [Email] Confirmation of Successful Grading + Fight Team Handboo…" at bounding box center [471, 149] width 650 height 24
select select "1"
click at [146, 137] on select "Select Template [Email] Confirmation of Successful Grading + Fight Team Handboo…" at bounding box center [471, 149] width 650 height 24
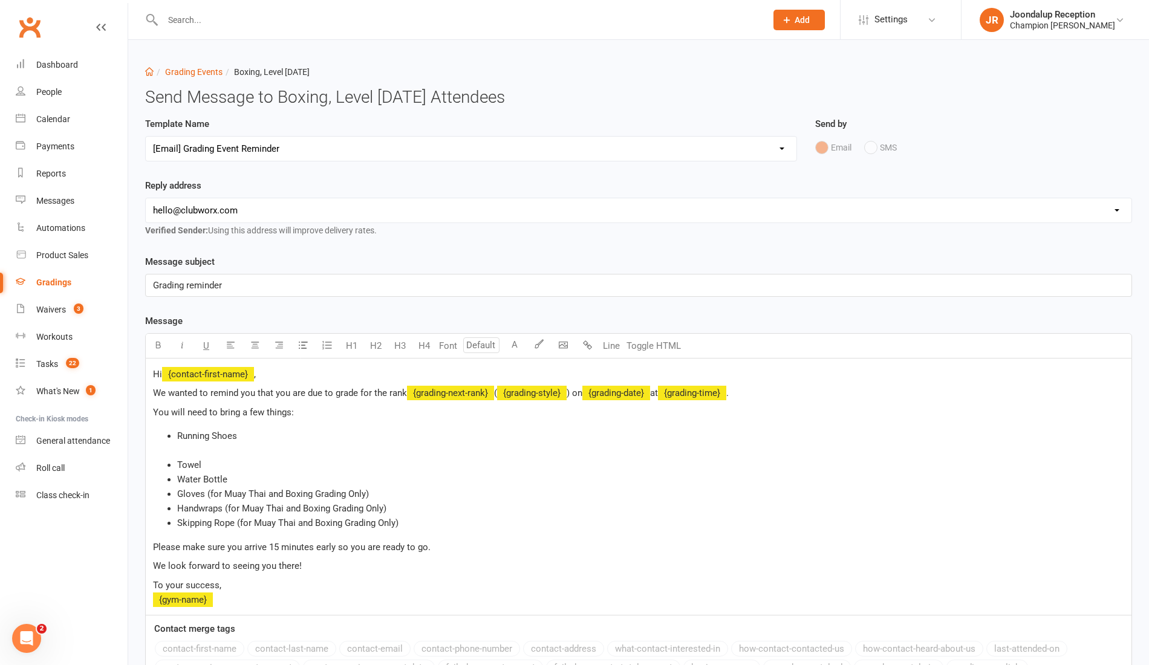
click at [364, 215] on select "hello@clubworx.com joondalup@championsgym.com.au helen@championsgym.com.au admi…" at bounding box center [638, 210] width 985 height 24
select select "1"
click at [146, 198] on select "hello@clubworx.com joondalup@championsgym.com.au helen@championsgym.com.au admi…" at bounding box center [638, 210] width 985 height 24
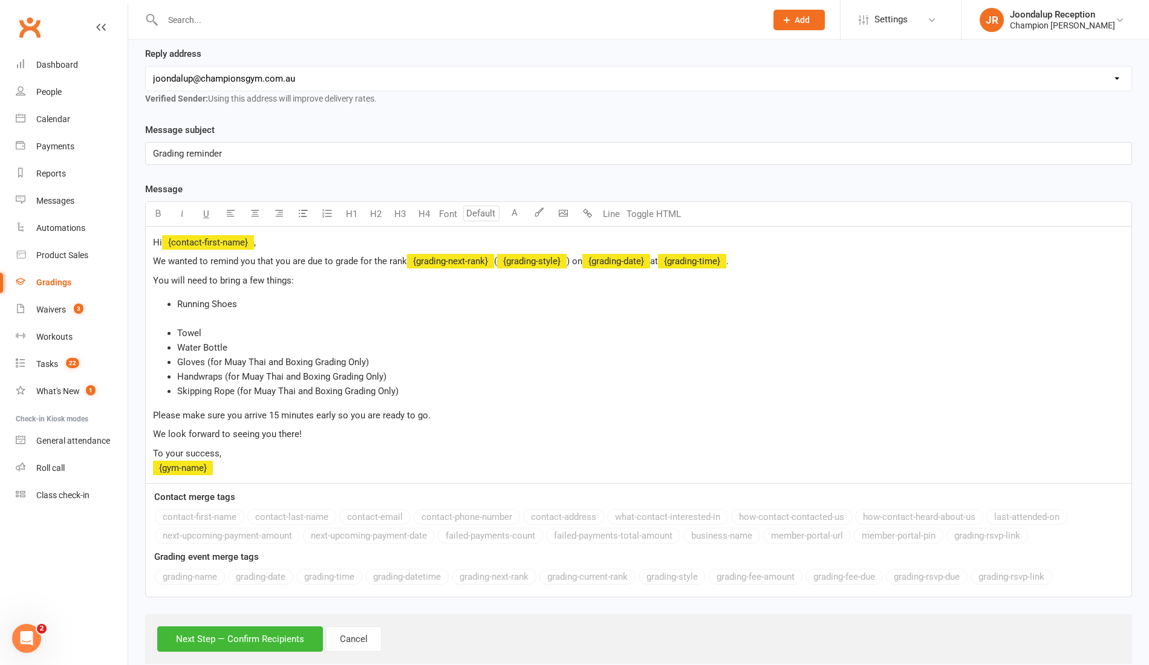
scroll to position [154, 0]
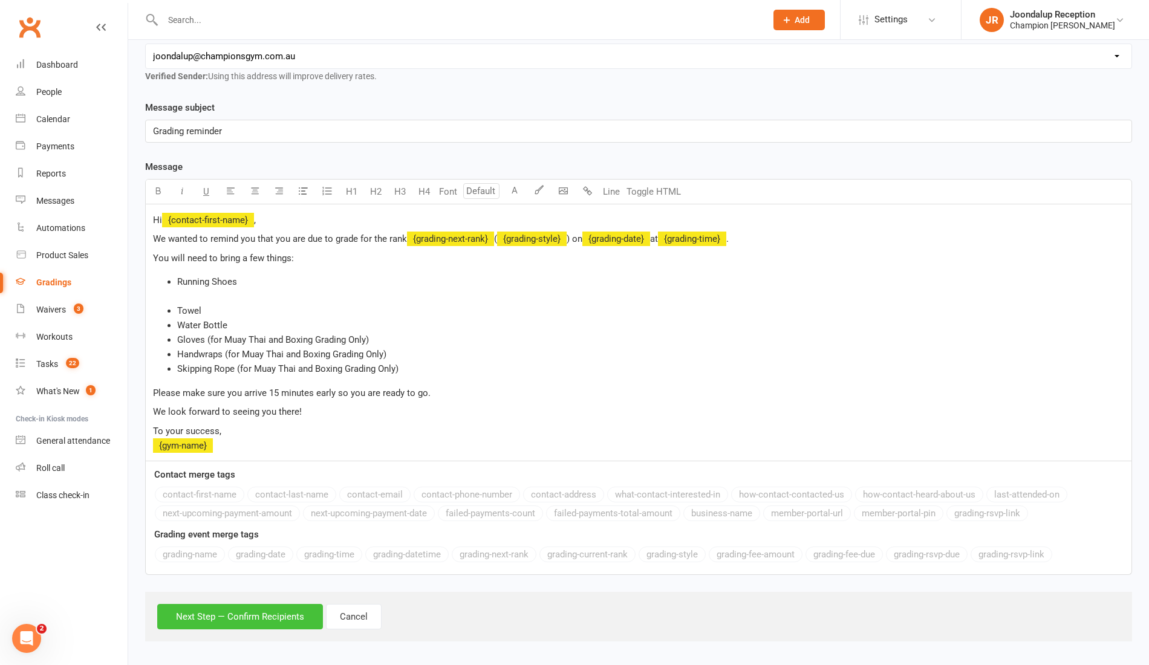
click at [167, 615] on button "Next Step — Confirm Recipients" at bounding box center [240, 616] width 166 height 25
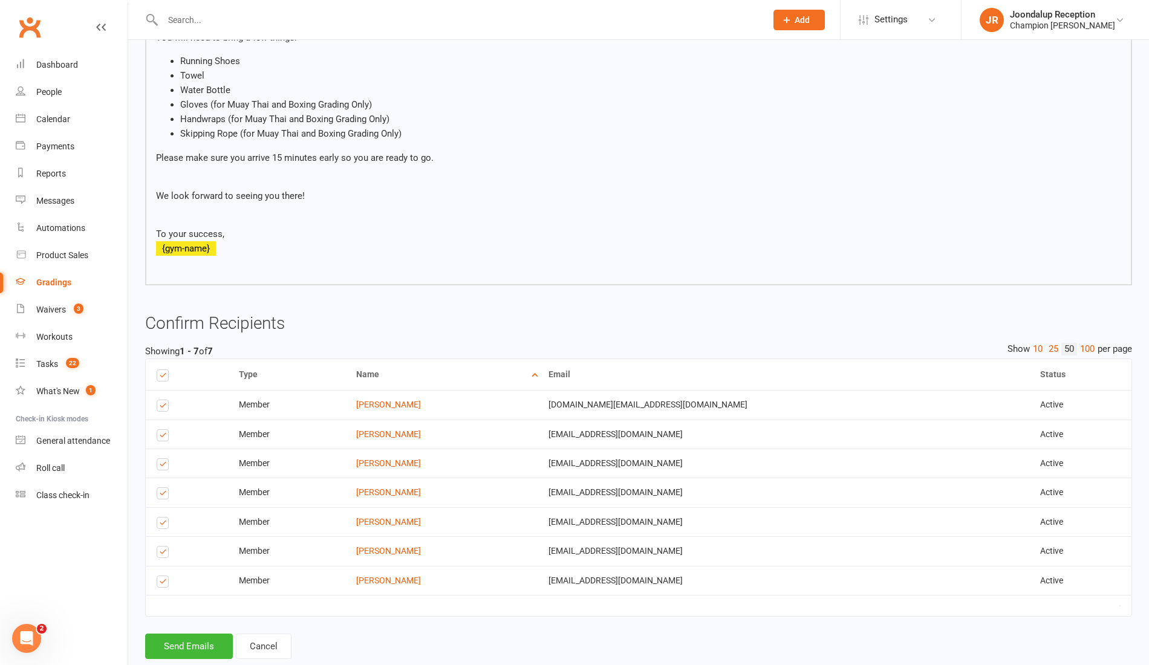
scroll to position [346, 0]
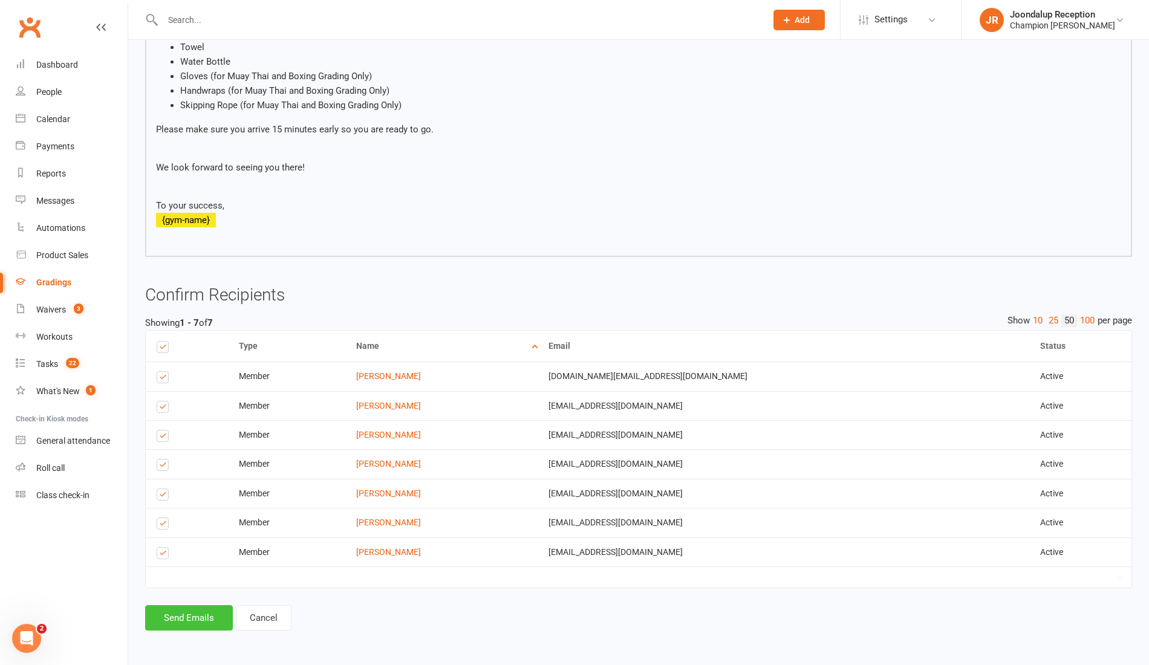
click at [167, 623] on button "Send Emails" at bounding box center [189, 617] width 88 height 25
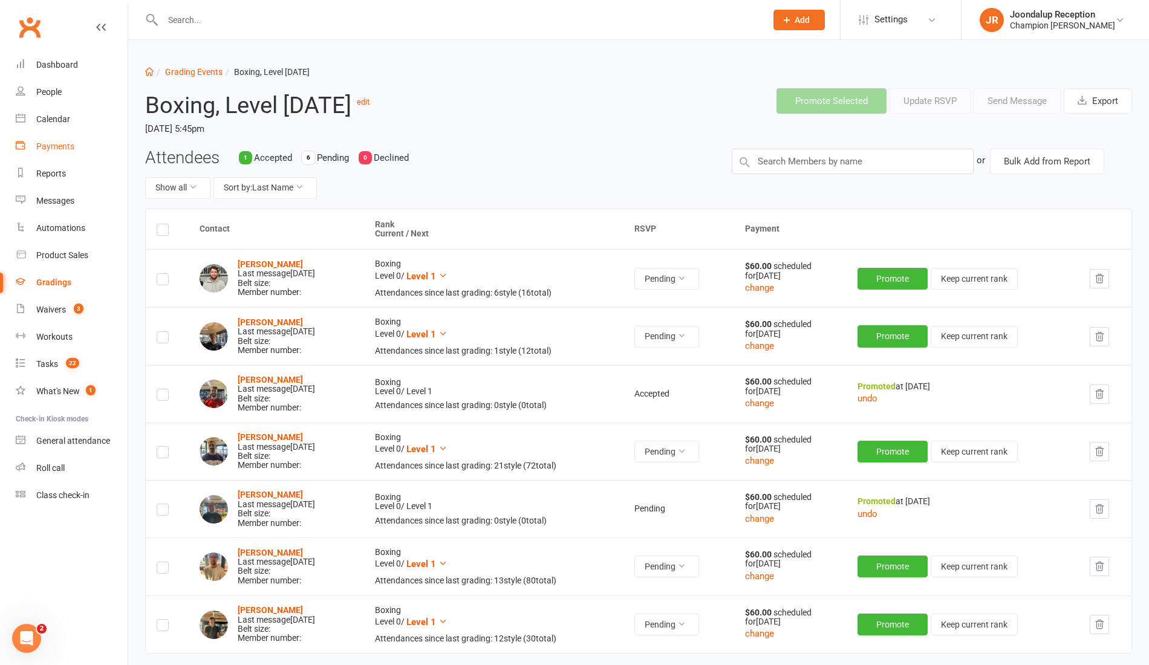
click at [54, 148] on div "Payments" at bounding box center [55, 146] width 38 height 10
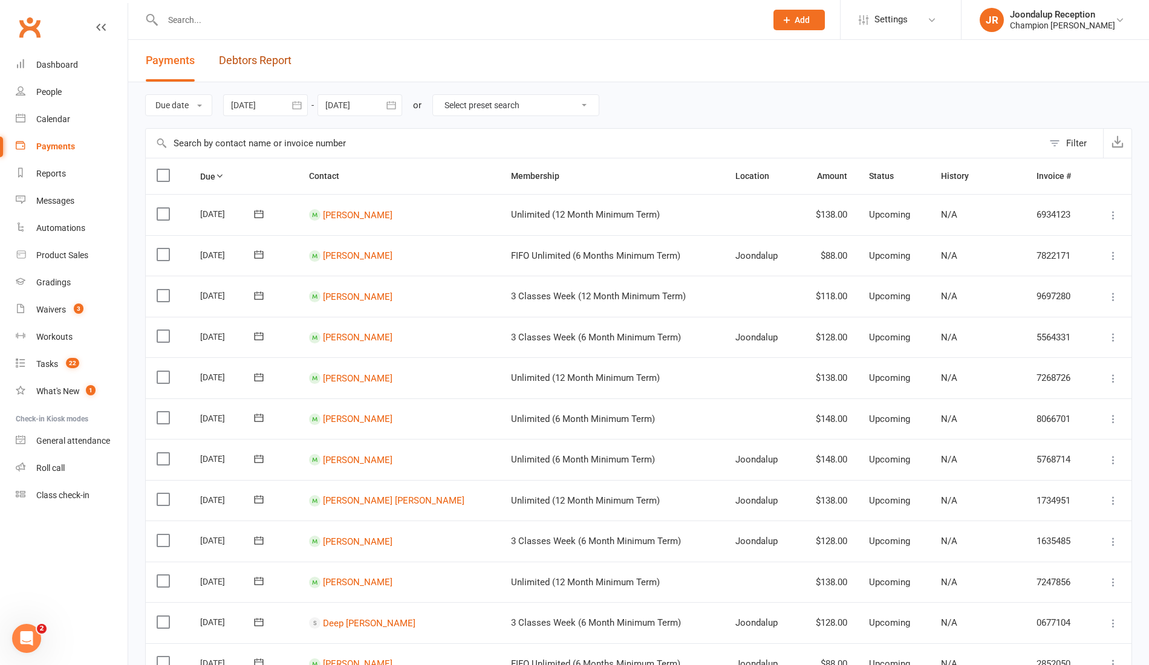
click at [259, 56] on link "Debtors Report" at bounding box center [255, 61] width 73 height 42
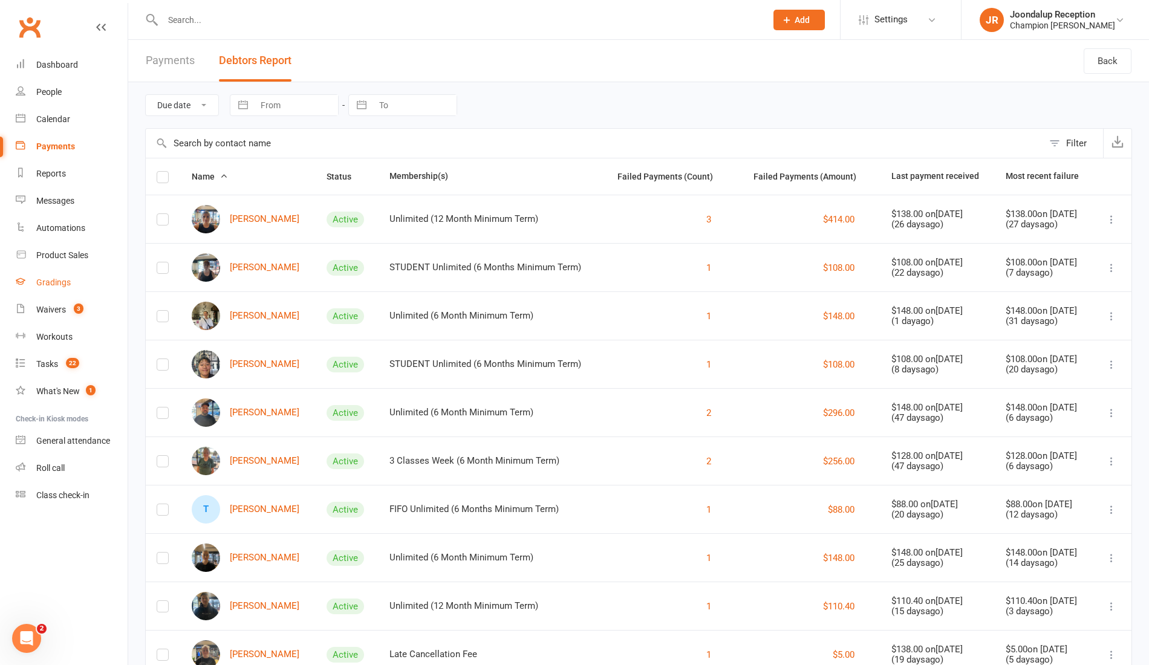
click at [44, 282] on div "Gradings" at bounding box center [53, 282] width 34 height 10
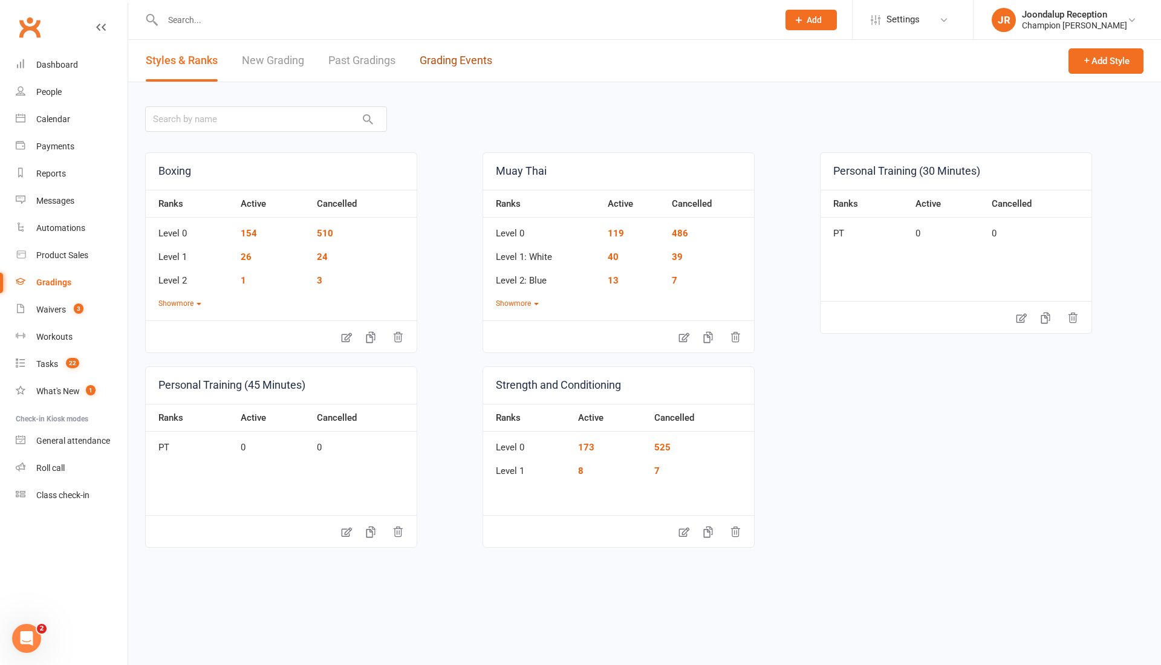
click at [461, 68] on link "Grading Events" at bounding box center [456, 61] width 73 height 42
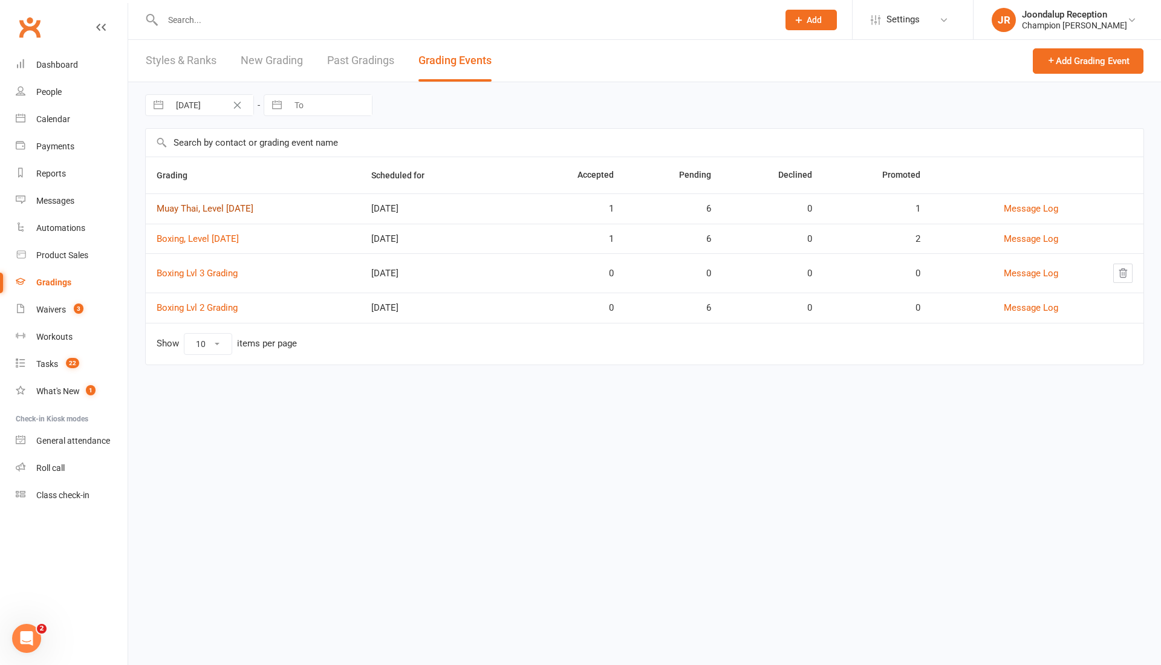
click at [206, 203] on link "Muay Thai, Level 1- SEPT 2025" at bounding box center [205, 208] width 97 height 11
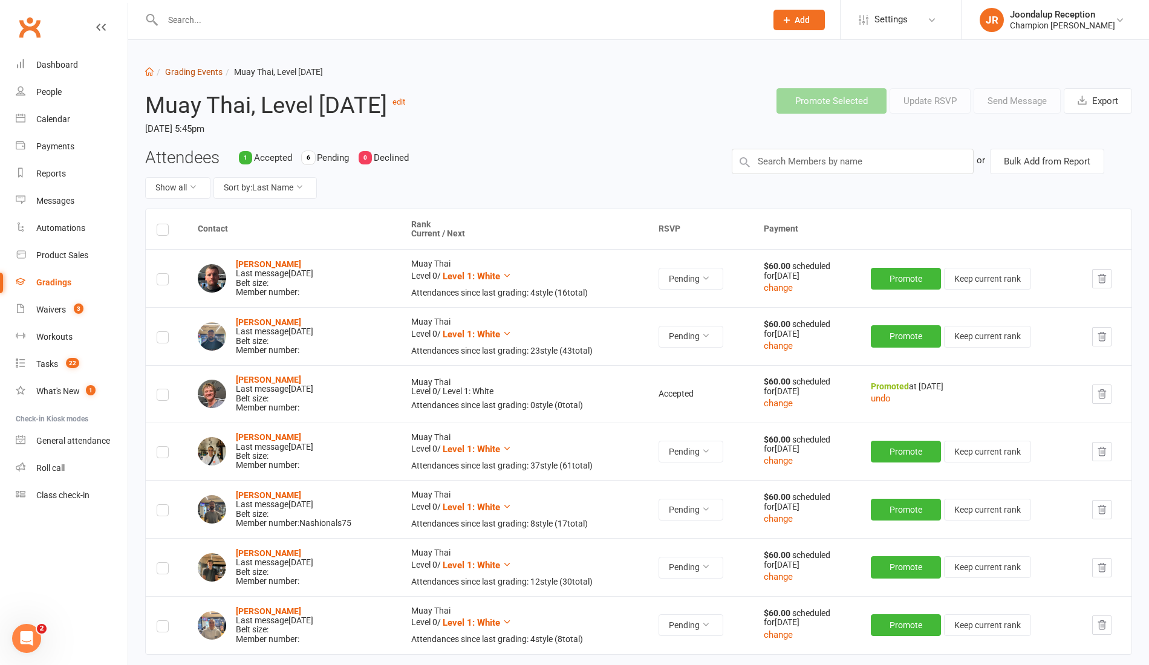
click at [209, 68] on link "Grading Events" at bounding box center [193, 72] width 57 height 10
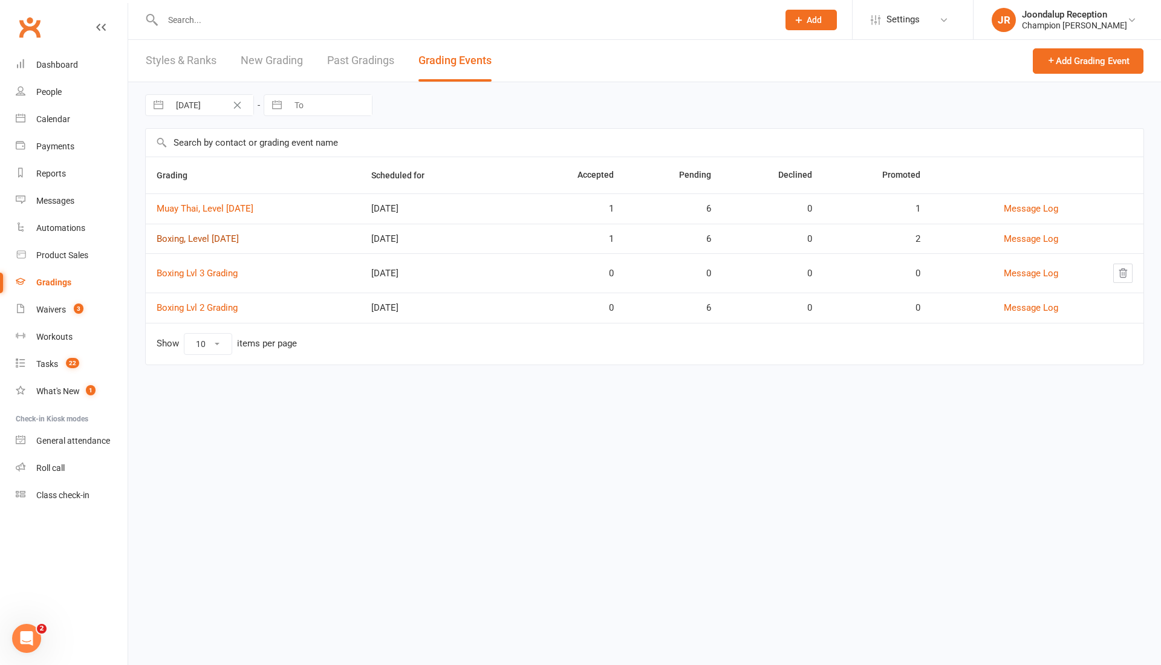
click at [206, 238] on link "Boxing, Level 1- SEPT 2025" at bounding box center [198, 238] width 82 height 11
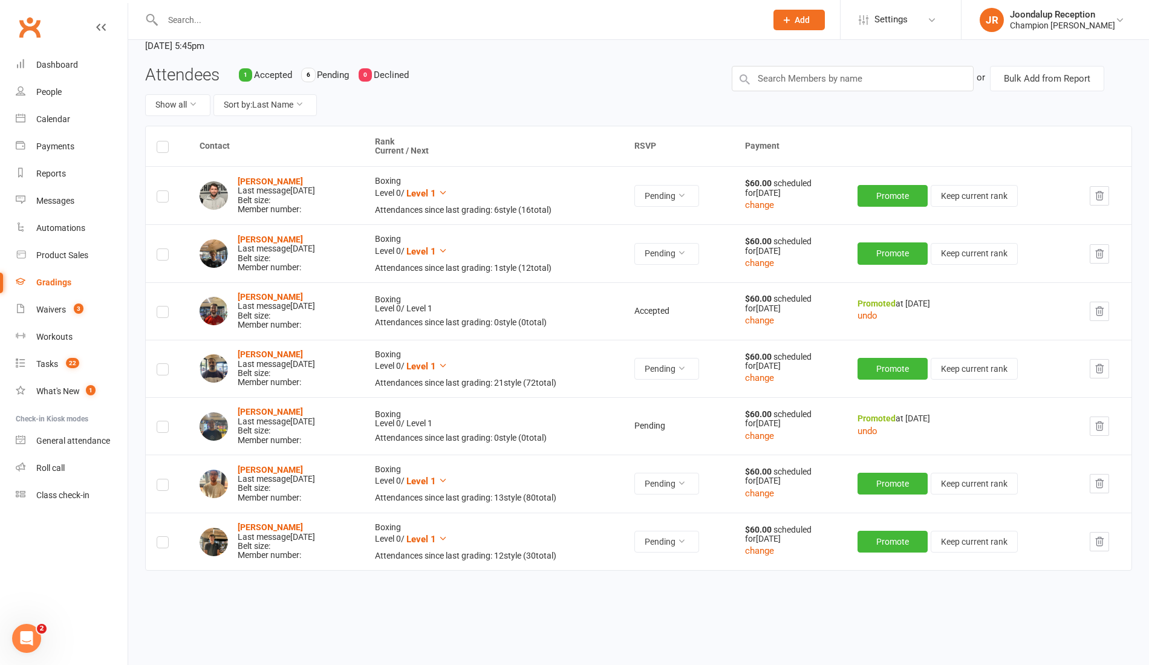
scroll to position [99, 0]
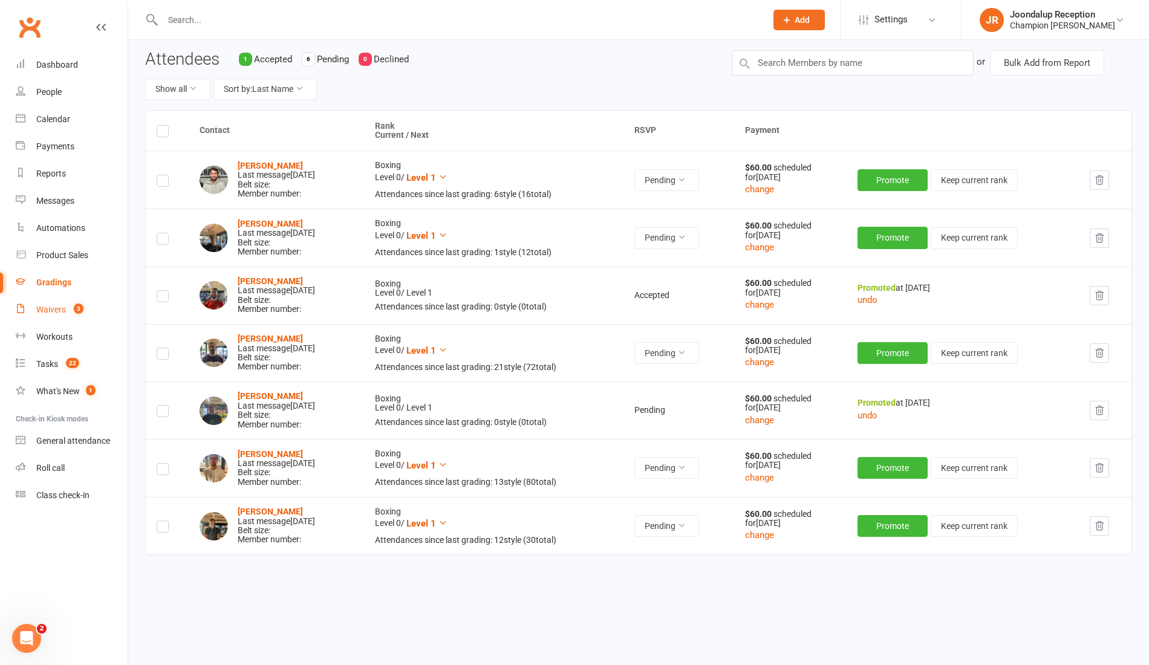
click at [64, 307] on div "Waivers" at bounding box center [51, 310] width 30 height 10
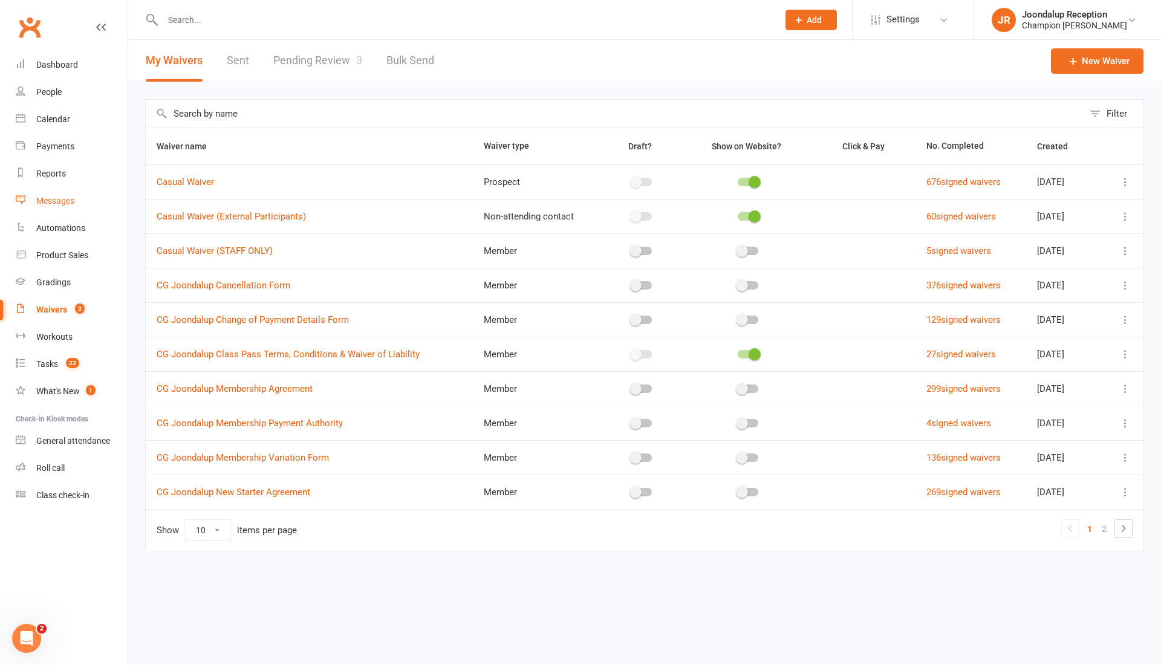
click at [58, 205] on div "Messages" at bounding box center [55, 201] width 38 height 10
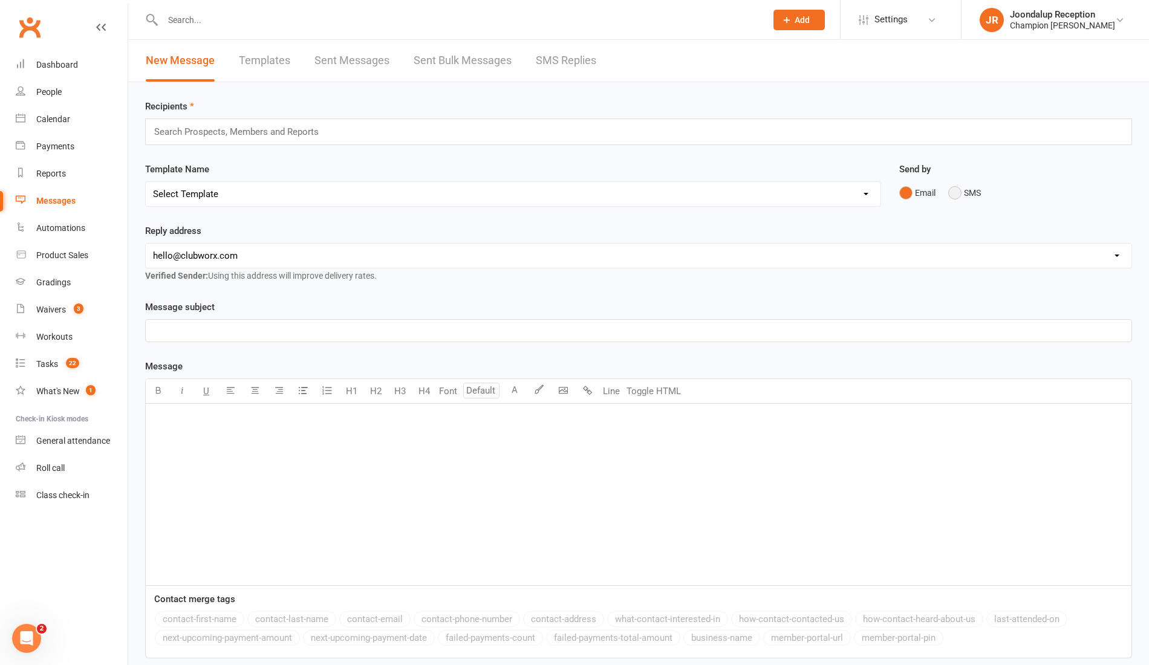
click at [956, 187] on button "SMS" at bounding box center [964, 192] width 33 height 23
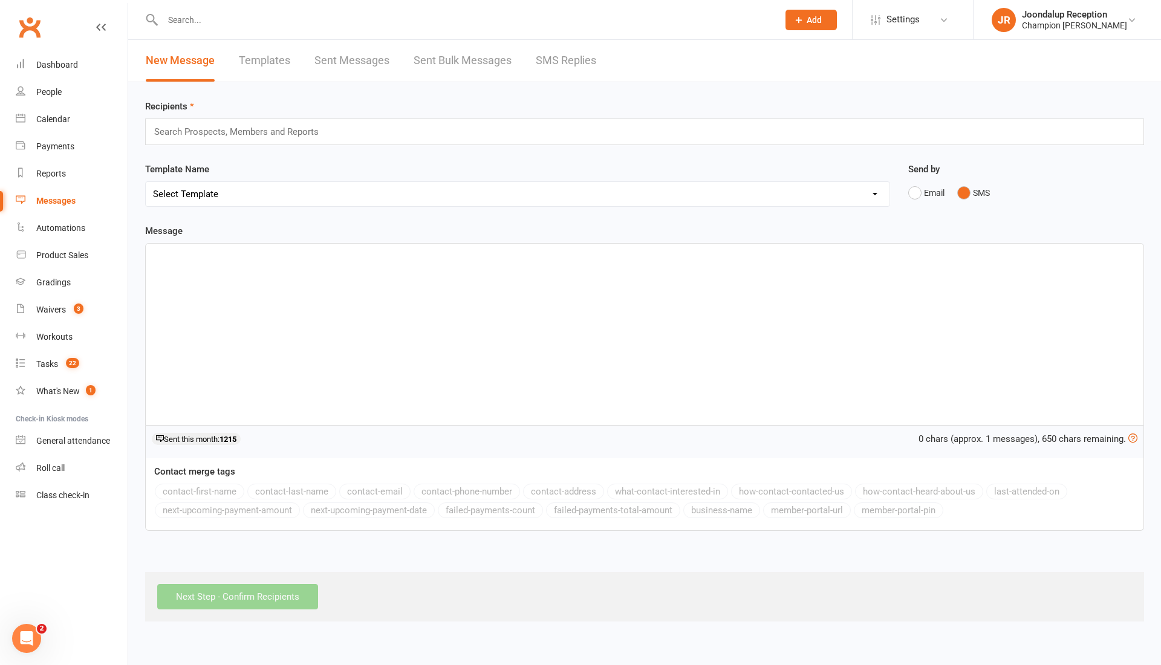
click at [493, 137] on div "Search Prospects, Members and Reports" at bounding box center [644, 131] width 999 height 27
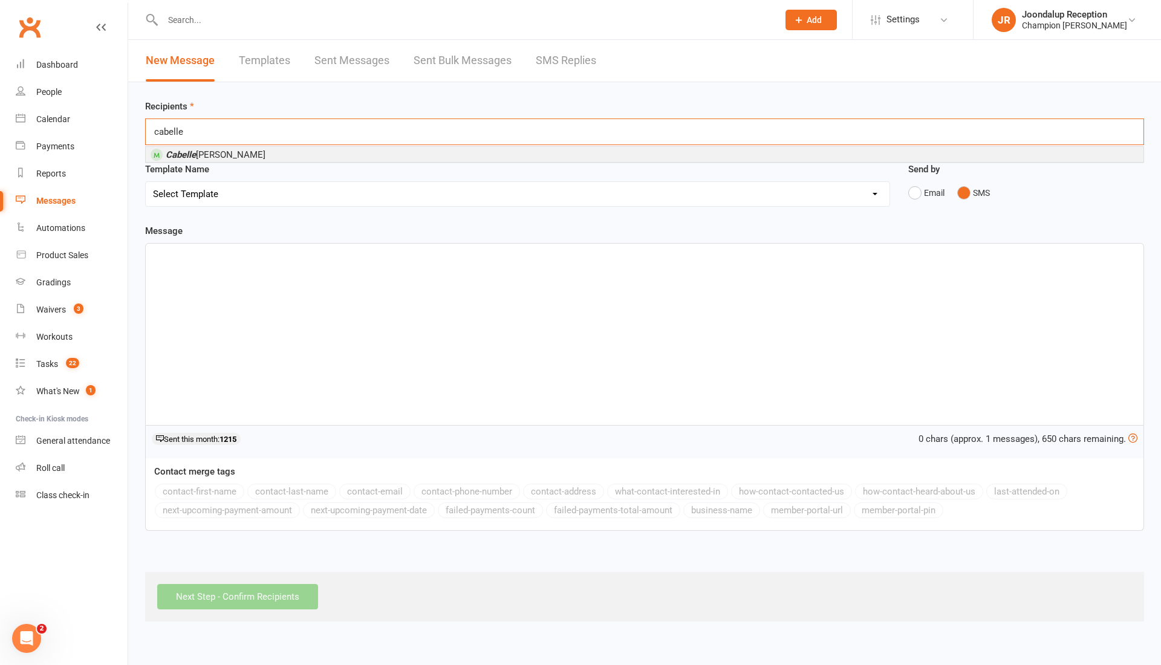
type input "cabelle"
click at [453, 154] on li "Cabelle Jean" at bounding box center [644, 154] width 997 height 15
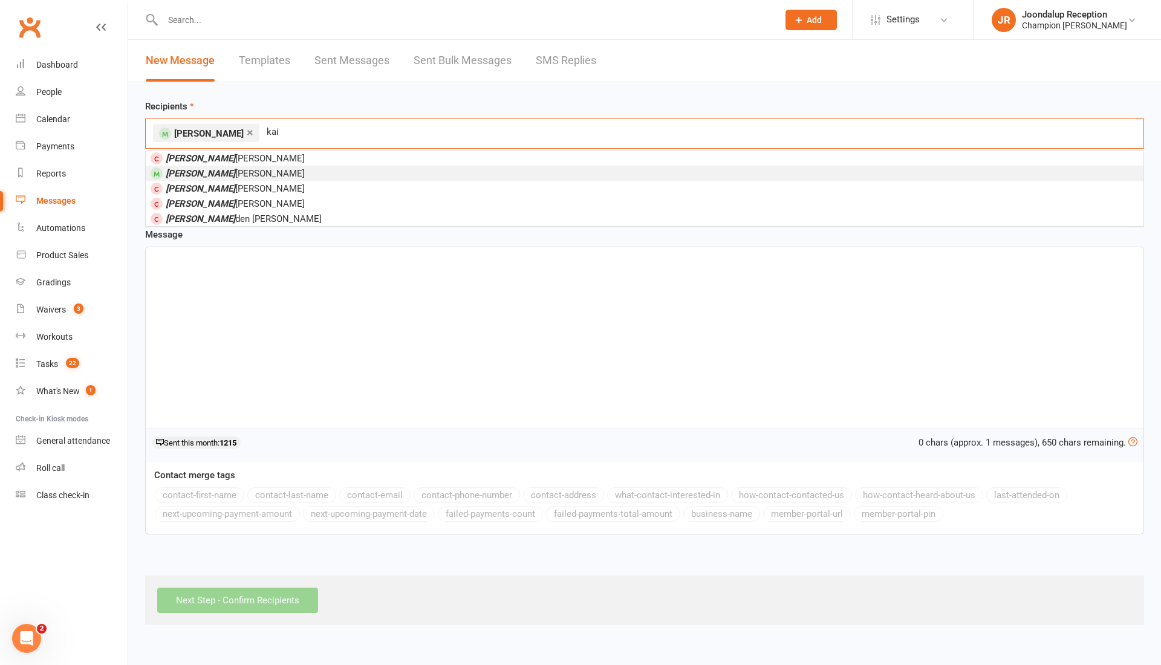
type input "kai"
click at [197, 176] on span "Kai Hudson-Wood" at bounding box center [235, 173] width 139 height 11
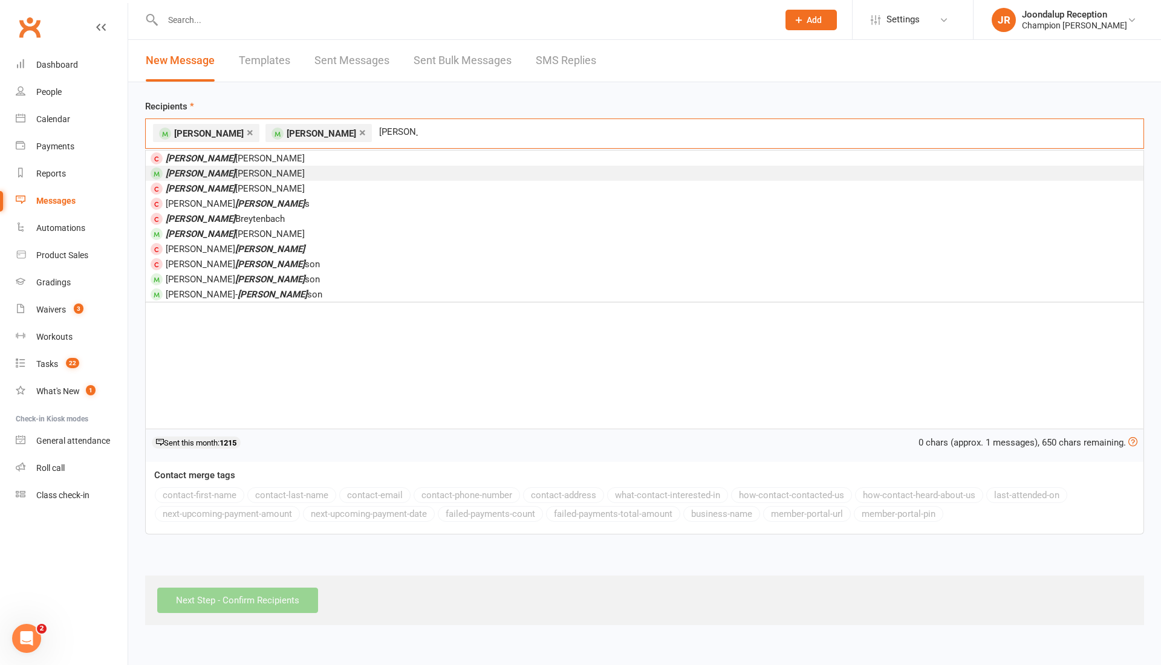
type input "david"
click at [210, 172] on span "David McLean" at bounding box center [235, 173] width 139 height 11
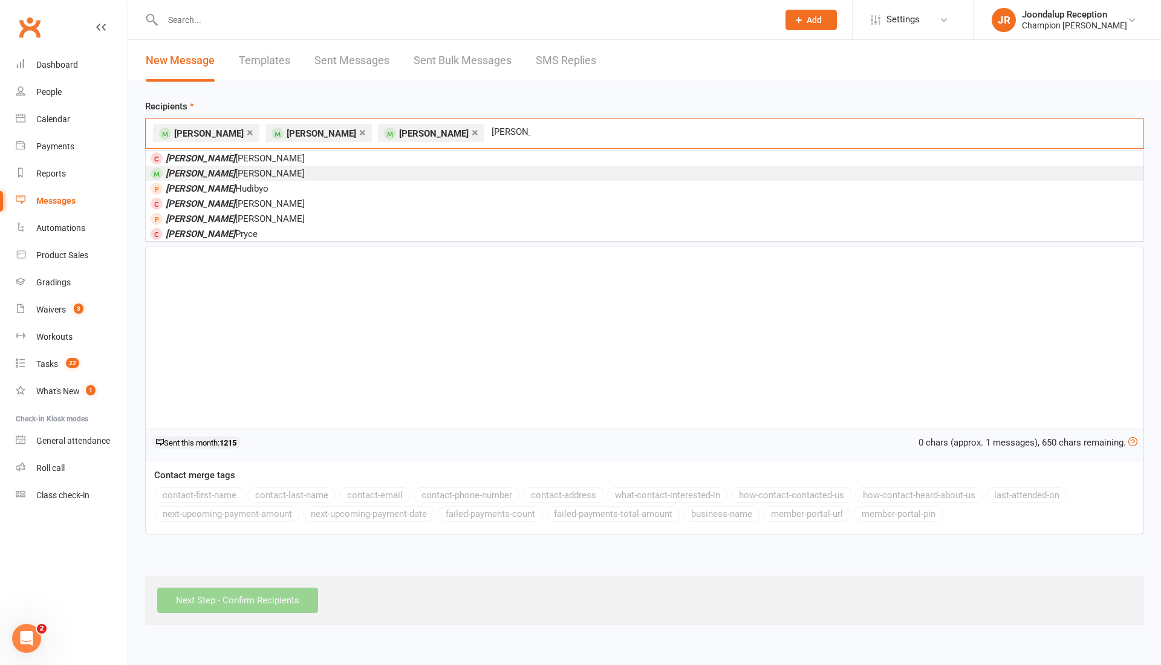
type input "james"
click at [175, 171] on em "James" at bounding box center [201, 173] width 70 height 11
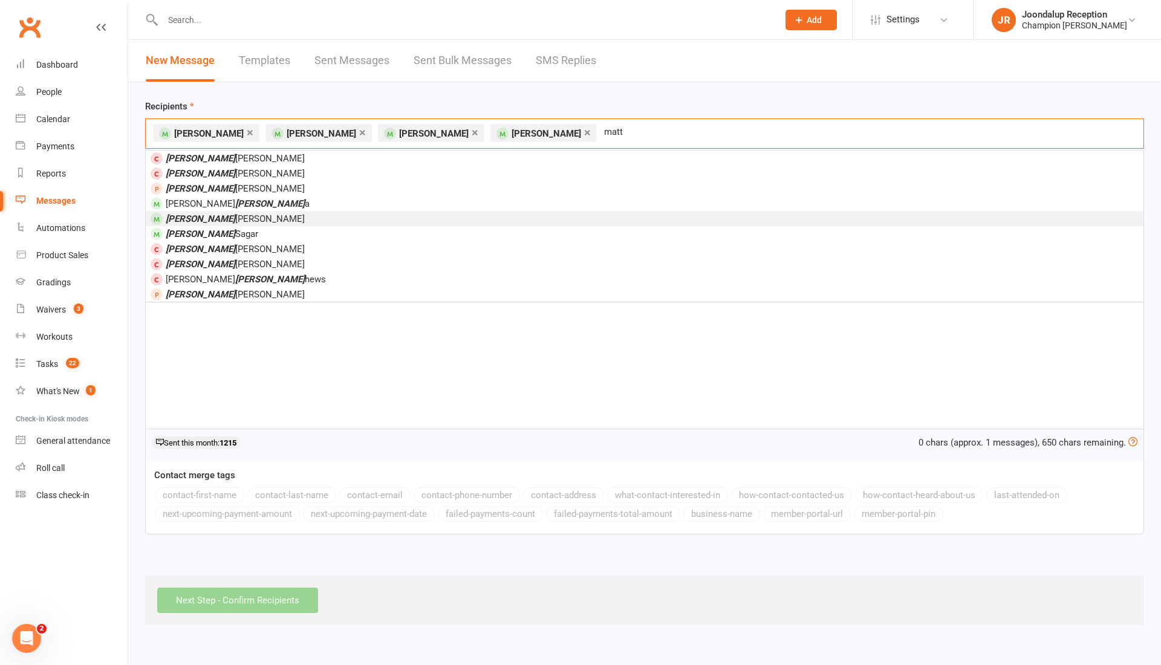
type input "matt"
click at [295, 217] on li "Matt Blackmore" at bounding box center [644, 218] width 997 height 15
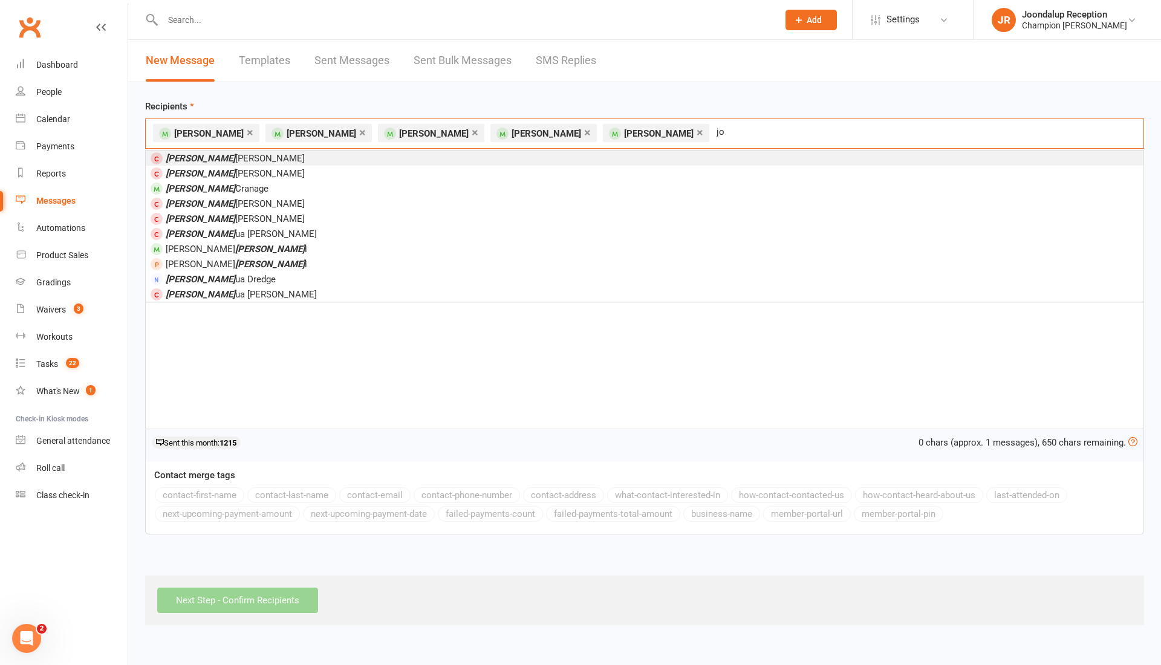
type input "j"
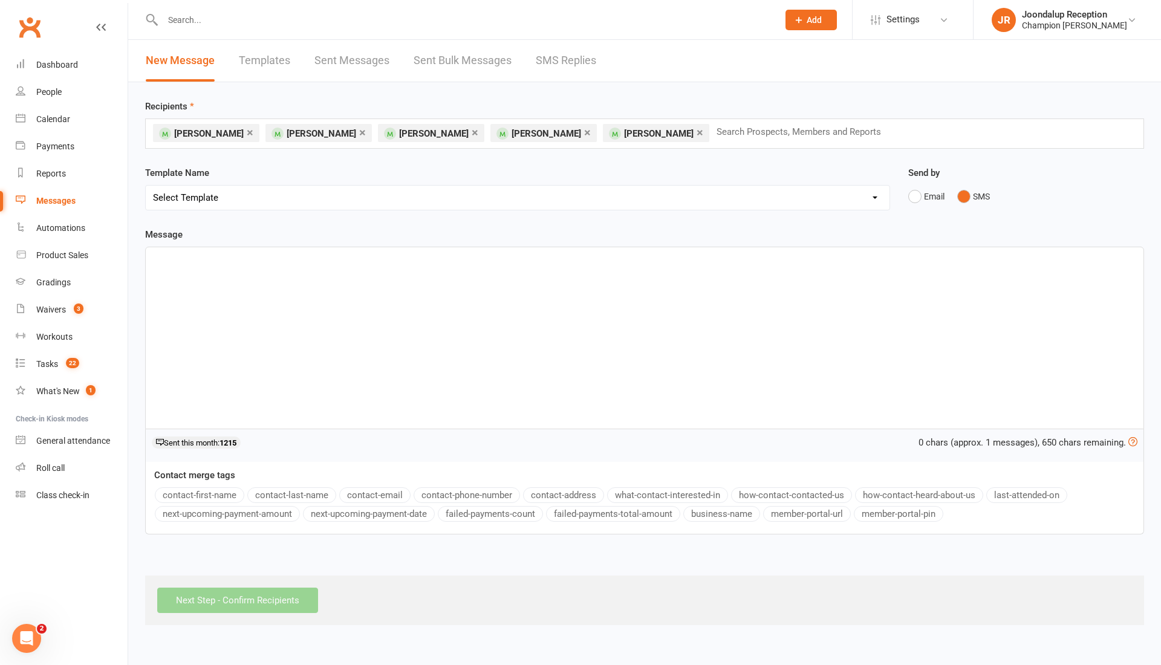
click at [313, 261] on p "﻿" at bounding box center [644, 258] width 983 height 15
click at [218, 494] on button "contact-first-name" at bounding box center [199, 495] width 89 height 16
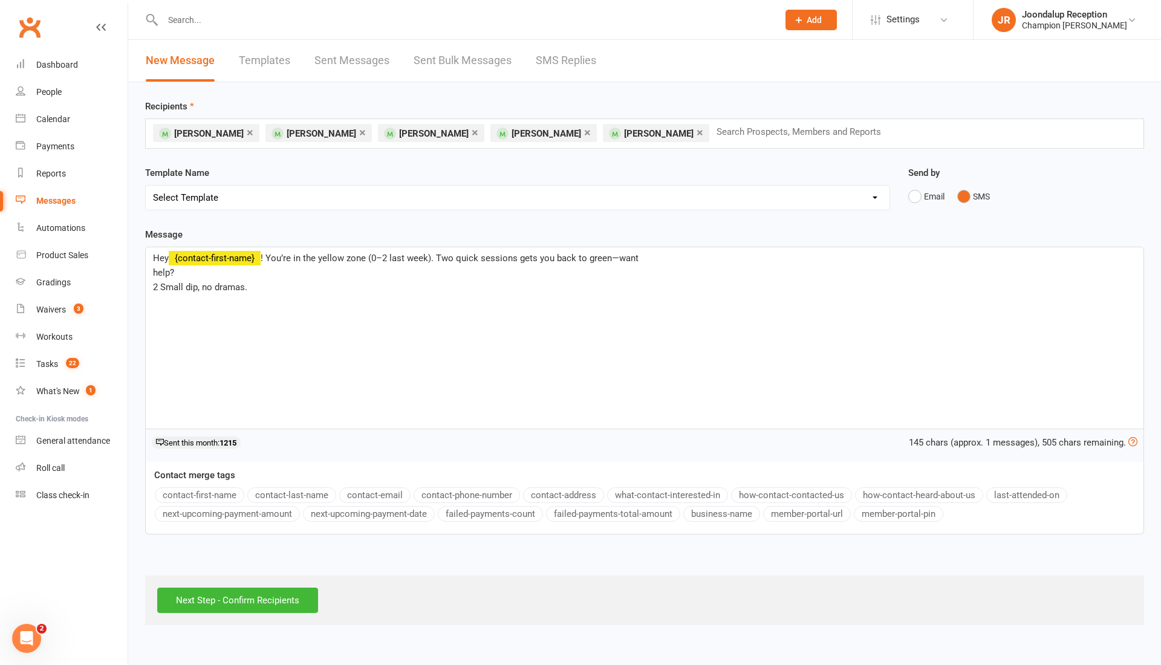
click at [269, 265] on p "help?" at bounding box center [644, 272] width 983 height 15
click at [268, 260] on span "! You’re in the yellow zone (0–2 last week). Two quick sessions gets you back t…" at bounding box center [450, 258] width 378 height 11
click at [481, 261] on span "! Just a little nudge that you’re in the yellow zone (0–2 last week). Two quick…" at bounding box center [495, 258] width 469 height 11
drag, startPoint x: 164, startPoint y: 283, endPoint x: 562, endPoint y: 243, distance: 399.2
click at [562, 243] on div "Message Hey ﻿ {contact-first-name} ! Just a little nudge that you’re in the yel…" at bounding box center [644, 380] width 999 height 307
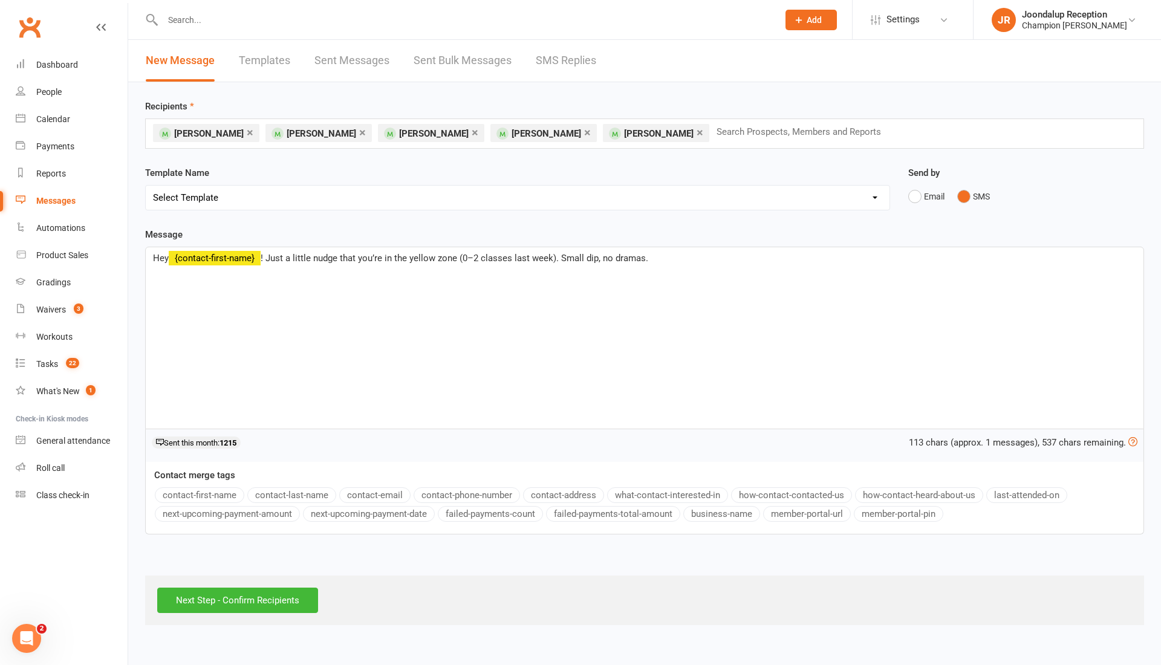
click at [648, 253] on p "Hey ﻿ {contact-first-name} ! Just a little nudge that you’re in the yellow zone…" at bounding box center [644, 258] width 983 height 15
click at [697, 258] on span "! Just a little nudge that you’re in the yellow zone (0–2 classes last week). S…" at bounding box center [560, 258] width 598 height 11
click at [809, 260] on p "Hey ﻿ {contact-first-name} ! Just a little nudge that you’re in the yellow zone…" at bounding box center [644, 258] width 983 height 15
click at [648, 258] on span "! Just a little nudge that you’re in the yellow zone (0–2 classes last week). S…" at bounding box center [535, 258] width 548 height 11
click at [1016, 255] on p "Hey ﻿ {contact-first-name} ! Just a little nudge that you’re in the yellow zone…" at bounding box center [644, 258] width 983 height 15
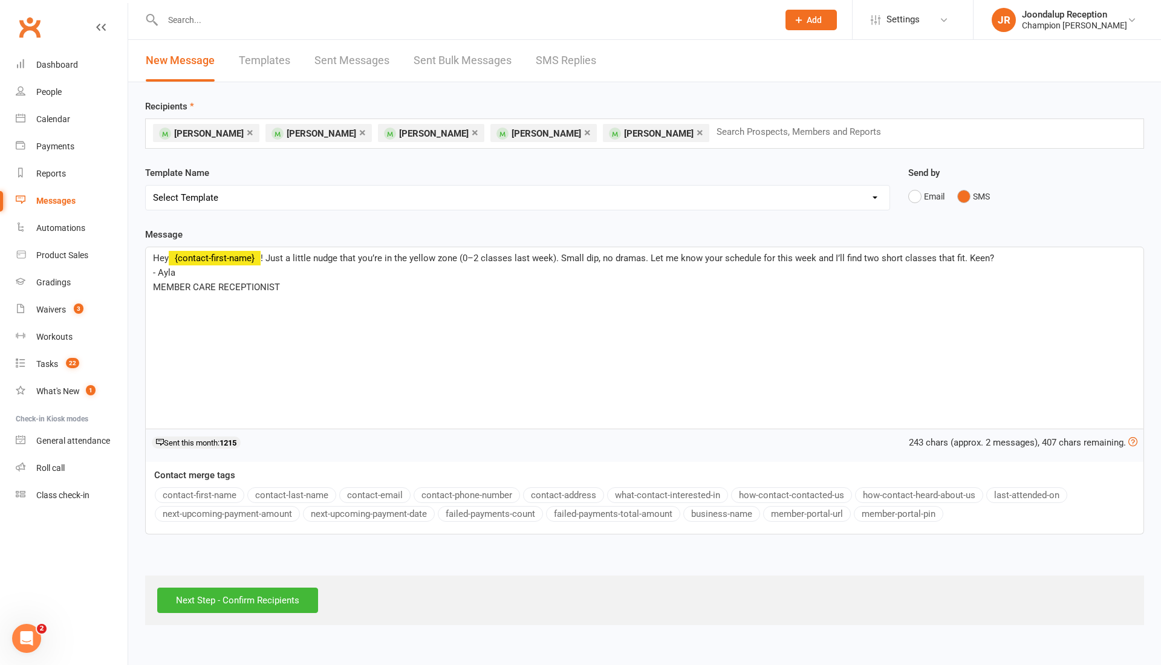
click at [444, 135] on li "× David McLean" at bounding box center [431, 133] width 106 height 18
click at [472, 133] on link "×" at bounding box center [475, 132] width 7 height 19
click at [249, 594] on input "Next Step - Confirm Recipients" at bounding box center [237, 600] width 161 height 25
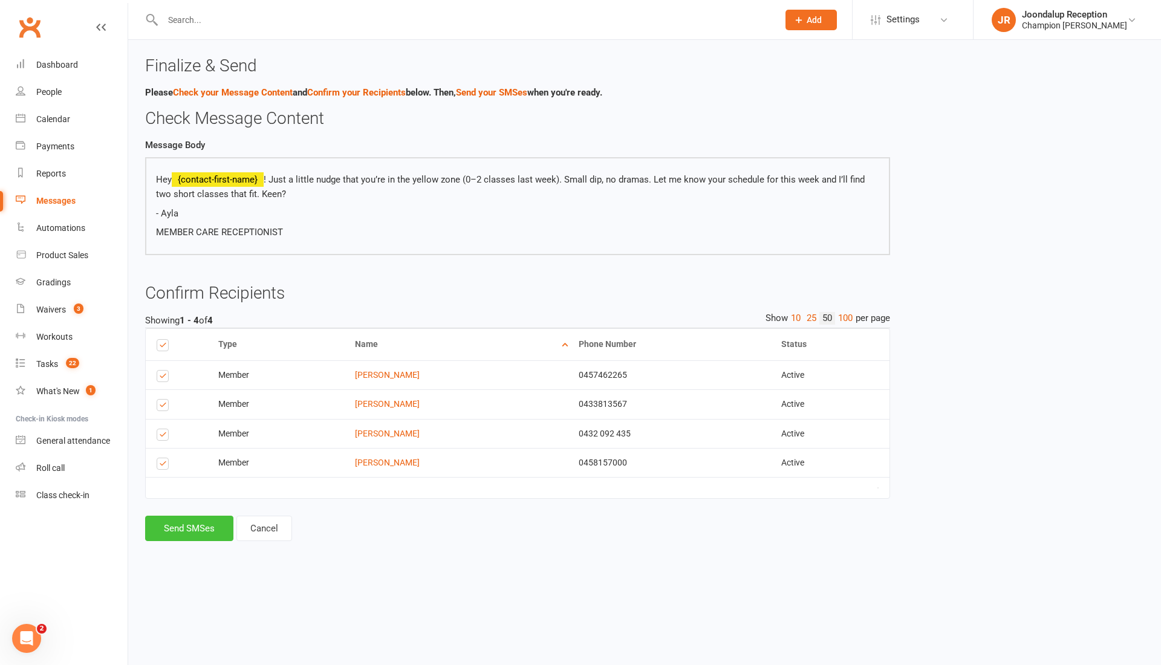
click at [192, 541] on button "Send SMSes" at bounding box center [189, 528] width 88 height 25
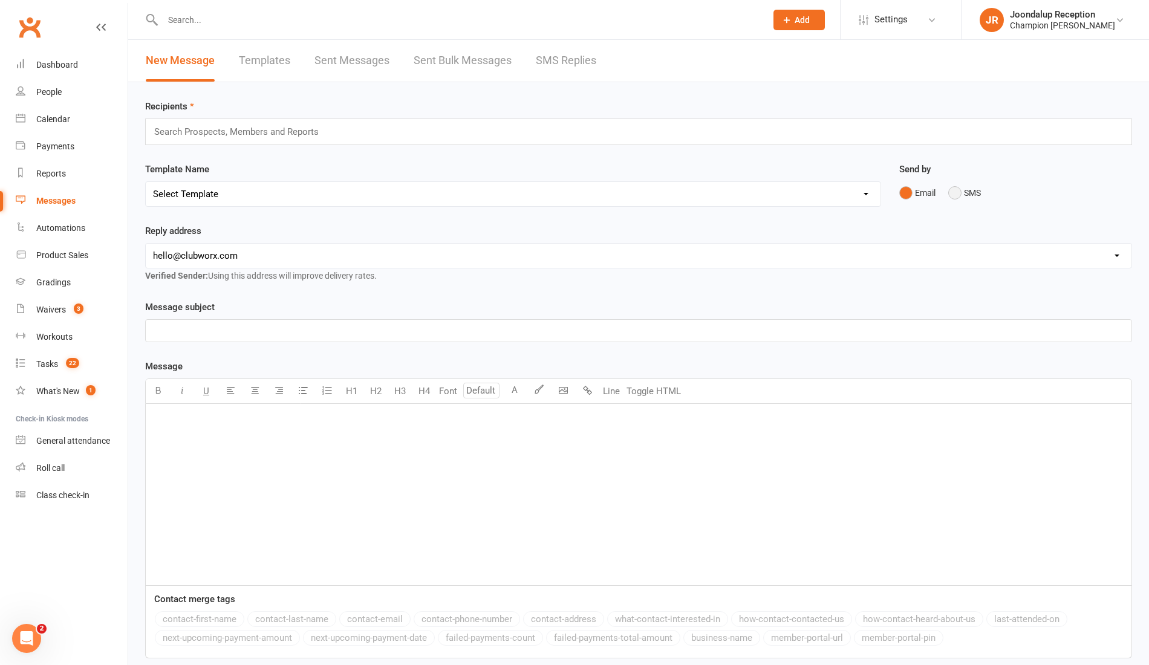
click at [948, 187] on button "SMS" at bounding box center [964, 192] width 33 height 23
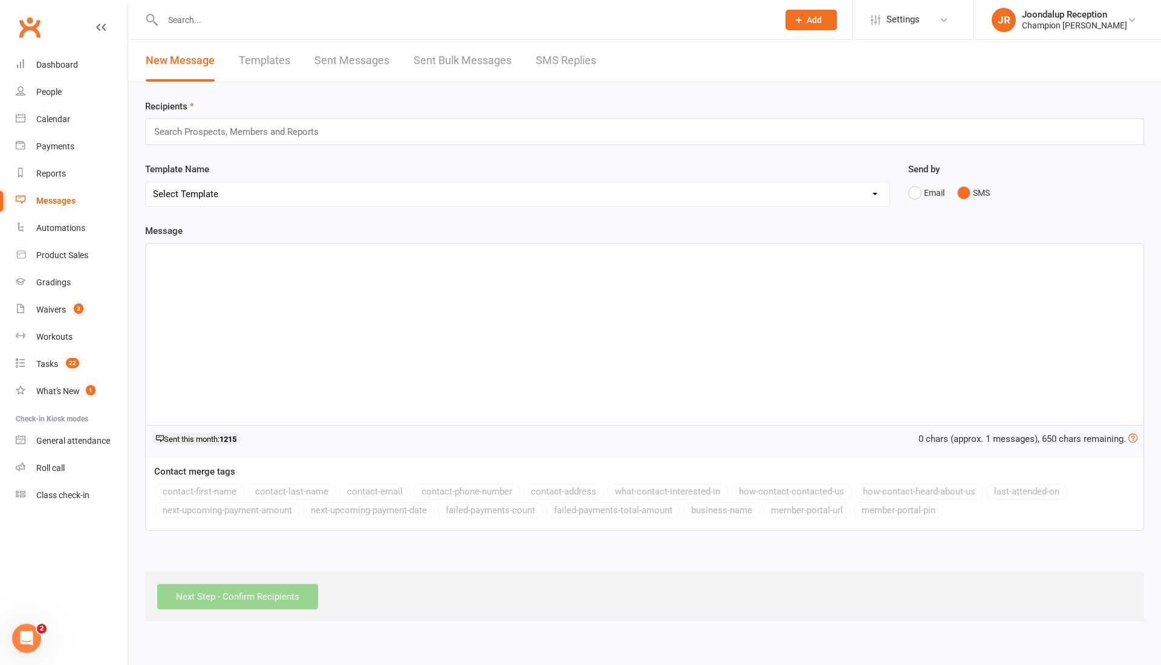
click at [382, 126] on div "Search Prospects, Members and Reports" at bounding box center [644, 131] width 999 height 27
type input "D"
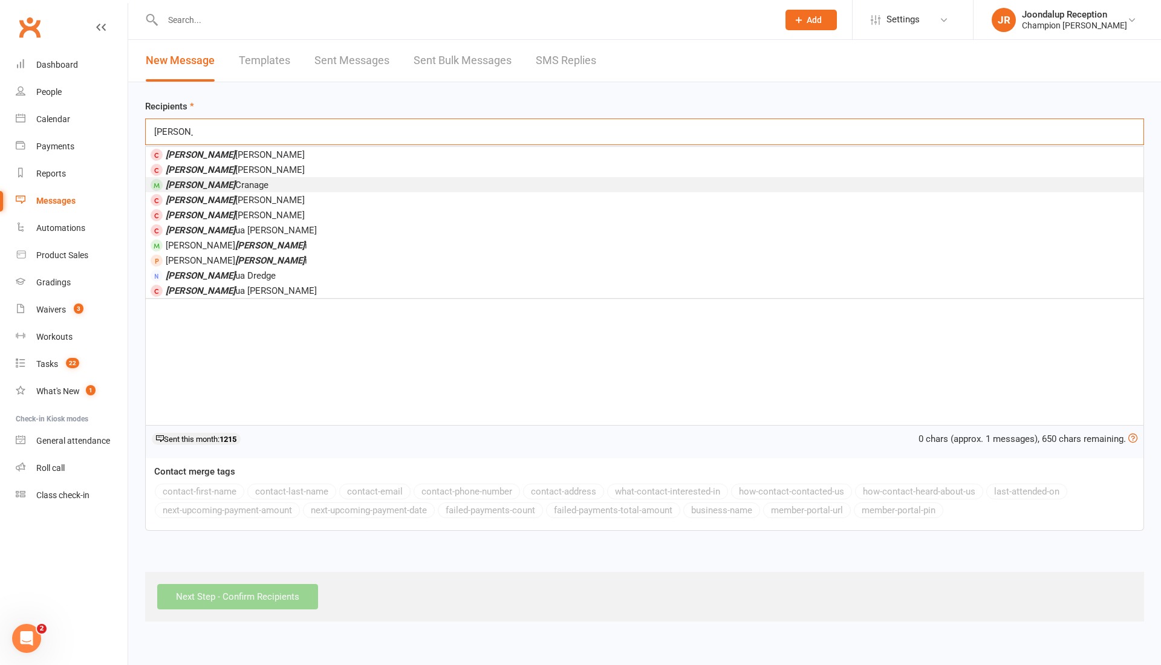
type input "josh"
click at [259, 182] on li "Josh Cranage" at bounding box center [644, 184] width 997 height 15
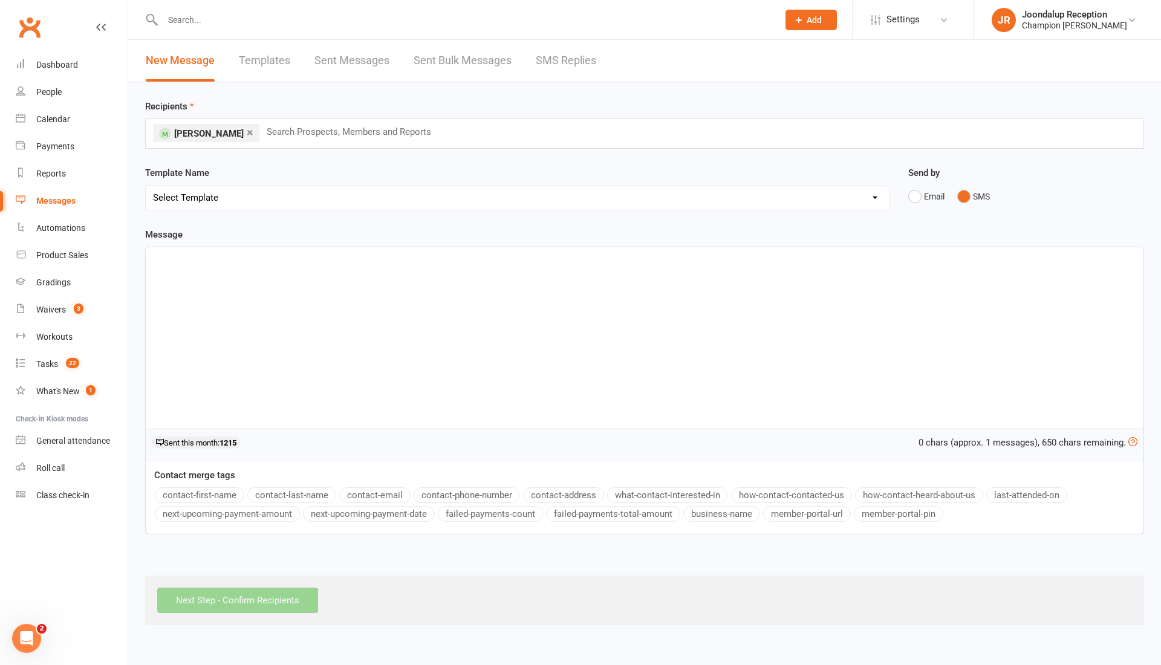
click at [221, 268] on div "﻿" at bounding box center [644, 337] width 997 height 181
click at [210, 490] on button "contact-first-name" at bounding box center [199, 495] width 89 height 16
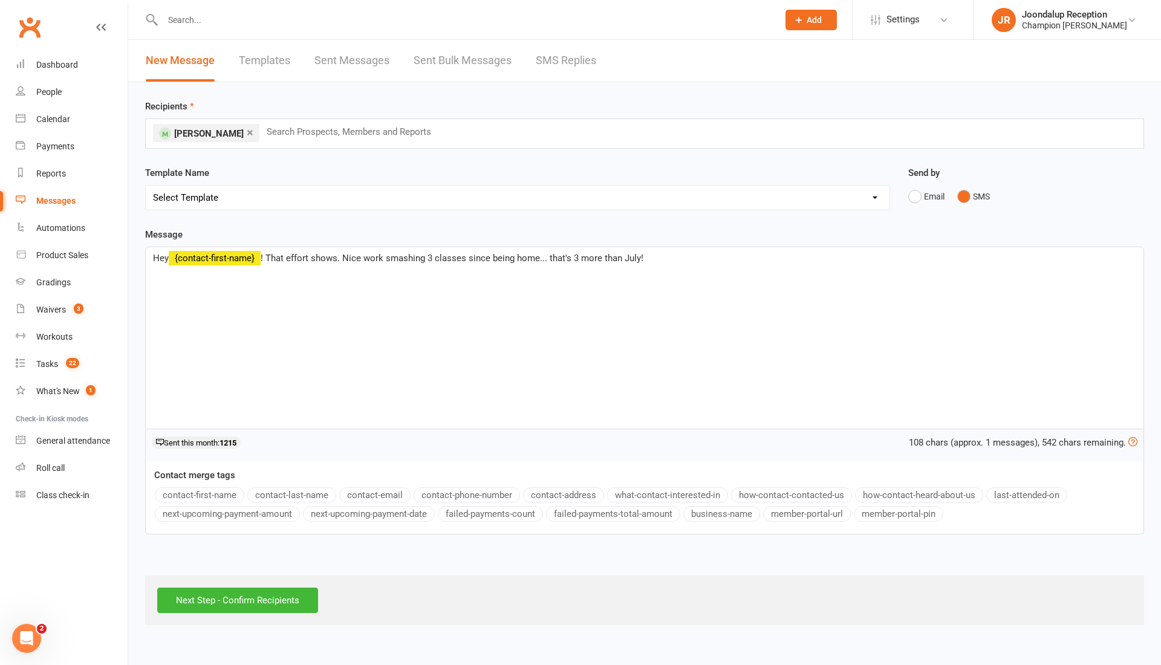
click at [285, 254] on span "! That effort shows. Nice work smashing 3 classes since being home... that's 3 …" at bounding box center [452, 258] width 383 height 11
click at [648, 254] on p "Hey ﻿ {contact-first-name} ! The effort shows. Nice work smashing 3 classes sin…" at bounding box center [644, 258] width 983 height 15
drag, startPoint x: 340, startPoint y: 259, endPoint x: 273, endPoint y: 262, distance: 67.2
click at [273, 262] on span "! The effort shows. Nice work smashing 3 classes since being home... that's 3 m…" at bounding box center [451, 258] width 380 height 11
click at [594, 261] on p "Hey ﻿ {contact-first-name} ! Nice work smashing 3 classes since being home... t…" at bounding box center [644, 258] width 983 height 15
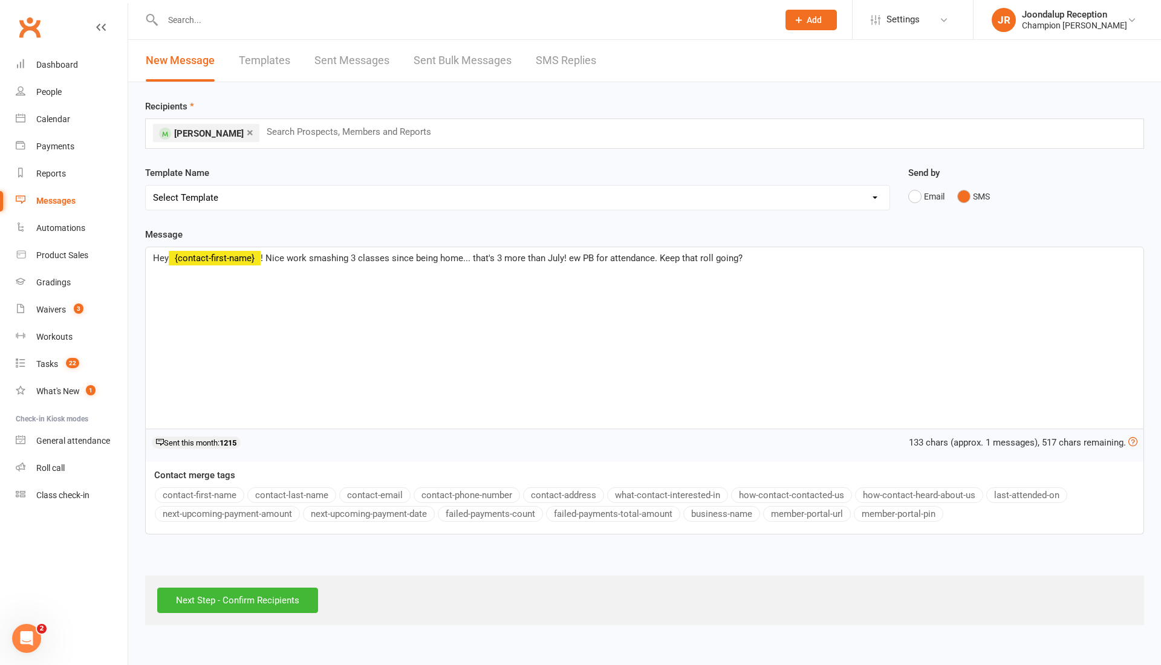
click at [568, 257] on span "! Nice work smashing 3 classes since being home... that's 3 more than July! ew …" at bounding box center [502, 258] width 482 height 11
click at [663, 261] on span "! Nice work smashing 3 classes since being home... that's 3 more than July - ne…" at bounding box center [505, 258] width 489 height 11
click at [752, 258] on p "Hey ﻿ {contact-first-name} ! Nice work smashing 3 classes since being home... t…" at bounding box center [644, 258] width 983 height 15
click at [247, 594] on input "Next Step - Confirm Recipients" at bounding box center [237, 600] width 161 height 25
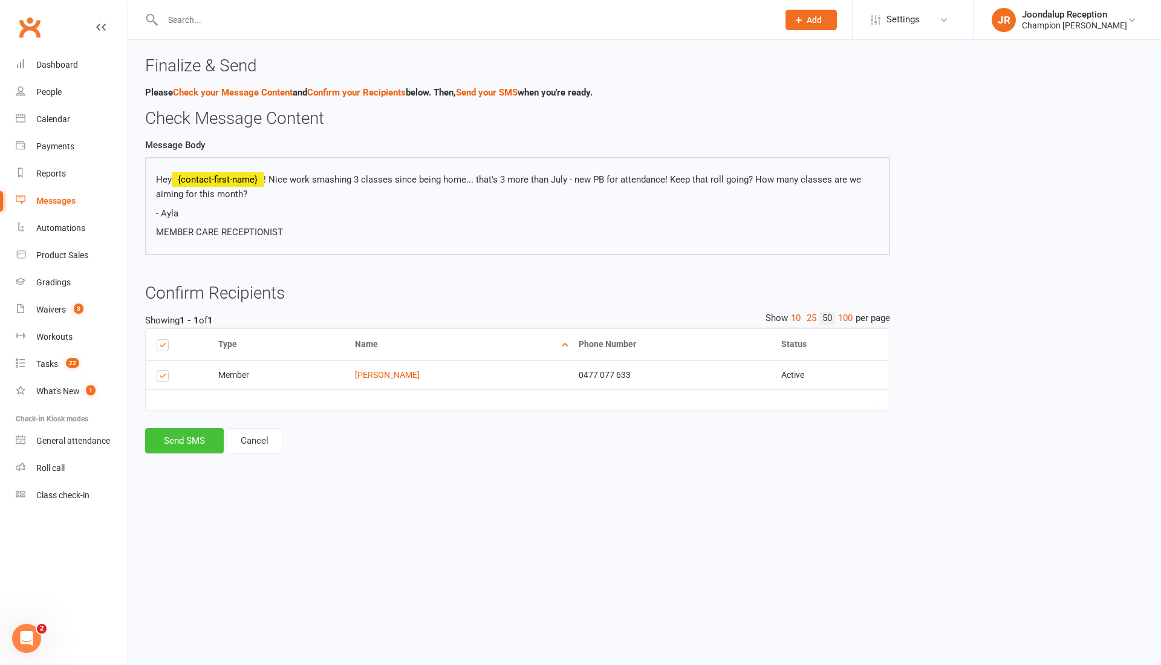
click at [198, 453] on button "Send SMS" at bounding box center [184, 440] width 79 height 25
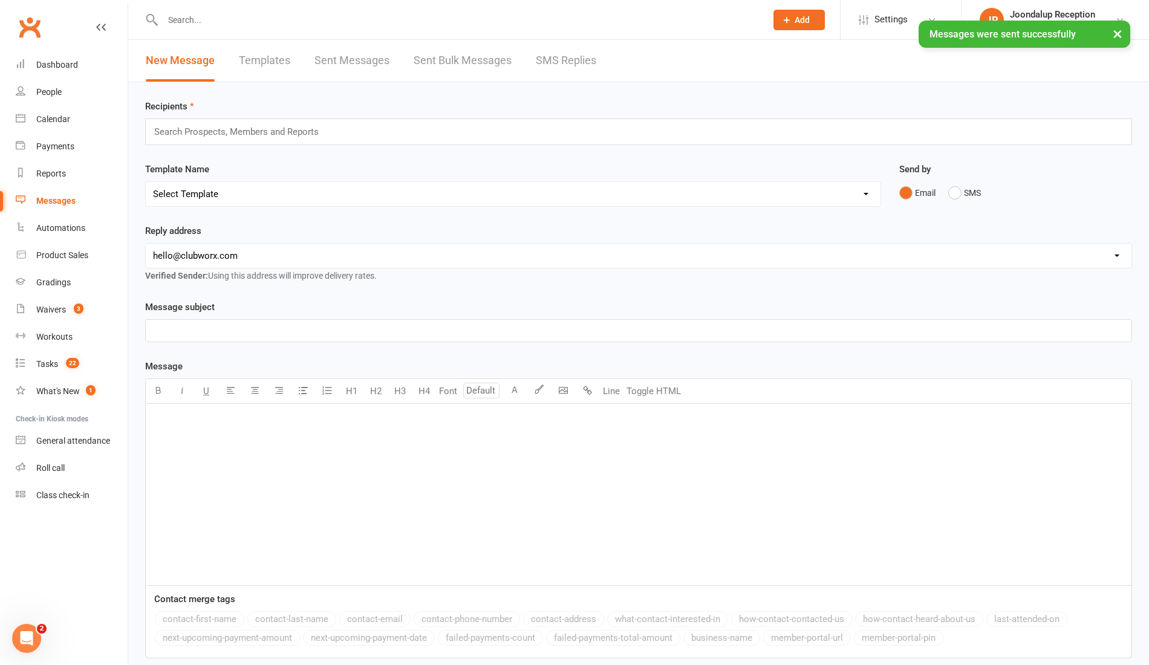
click at [318, 122] on div "Search Prospects, Members and Reports" at bounding box center [638, 131] width 987 height 27
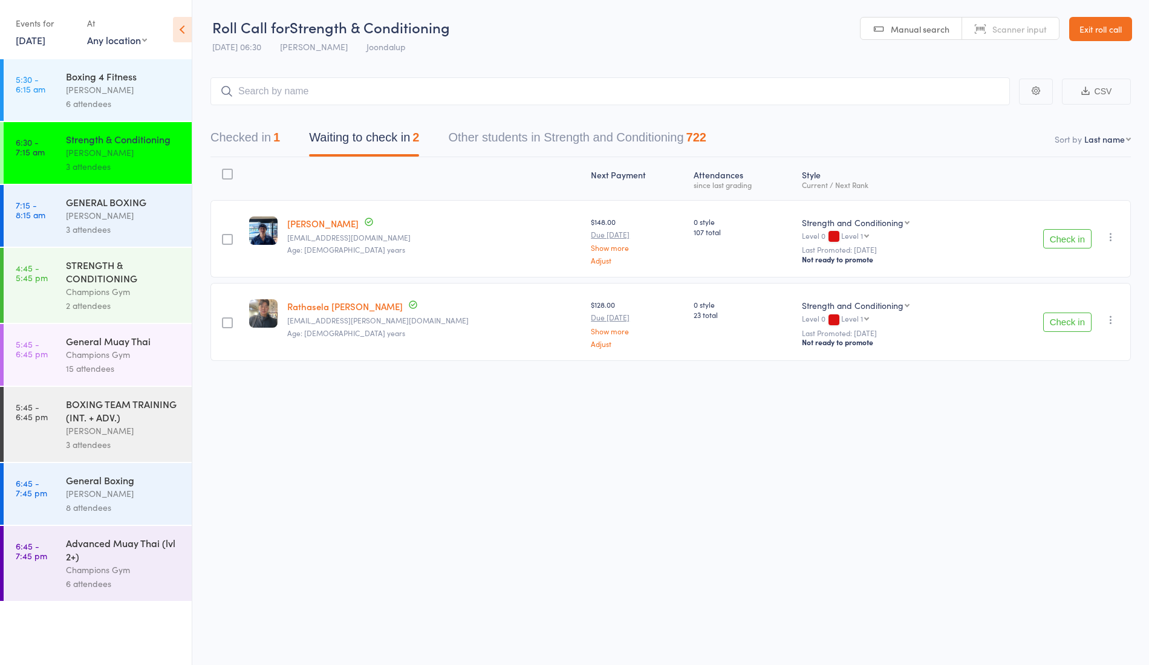
click at [1111, 238] on icon "button" at bounding box center [1110, 237] width 12 height 12
click at [1060, 367] on li "Mark absent" at bounding box center [1067, 374] width 100 height 16
click at [1111, 237] on icon "button" at bounding box center [1110, 237] width 12 height 12
click at [1042, 372] on li "Mark absent" at bounding box center [1067, 374] width 100 height 16
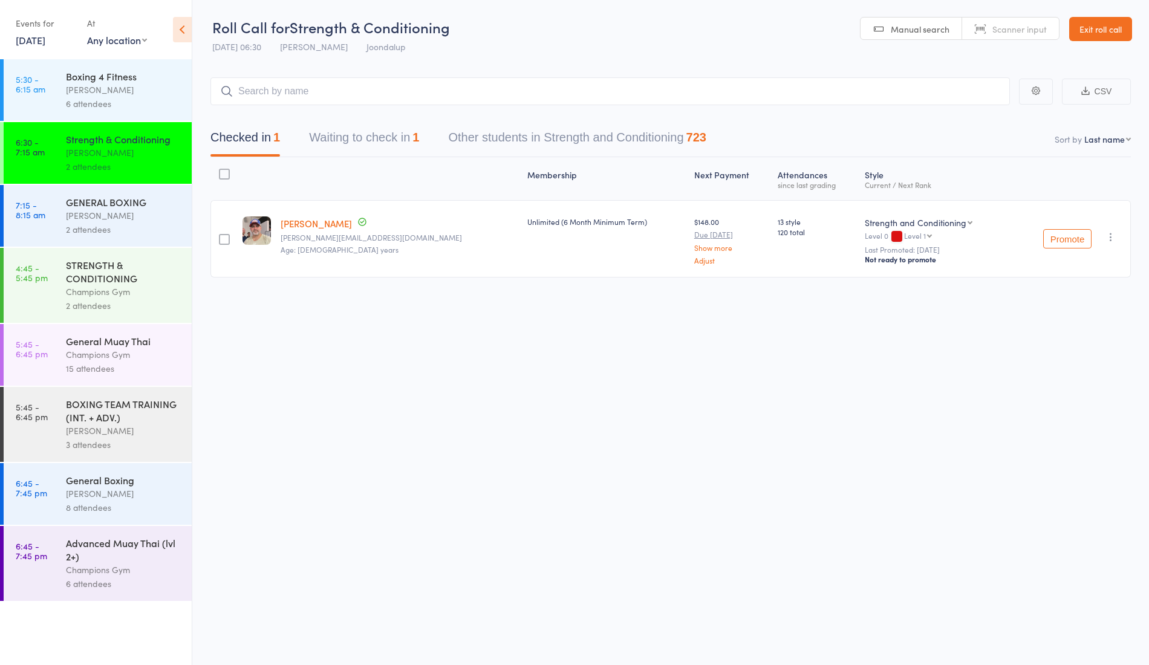
click at [392, 140] on button "Waiting to check in 1" at bounding box center [364, 141] width 110 height 32
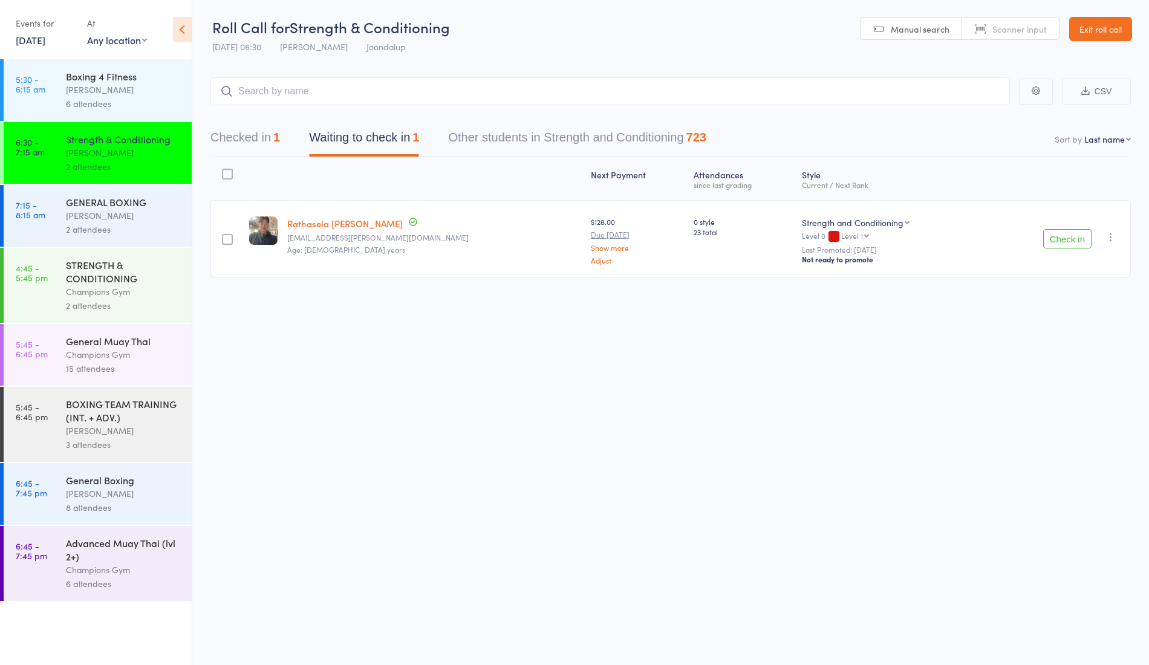
click at [1112, 236] on icon "button" at bounding box center [1110, 237] width 12 height 12
click at [1063, 375] on li "Mark absent" at bounding box center [1067, 374] width 100 height 16
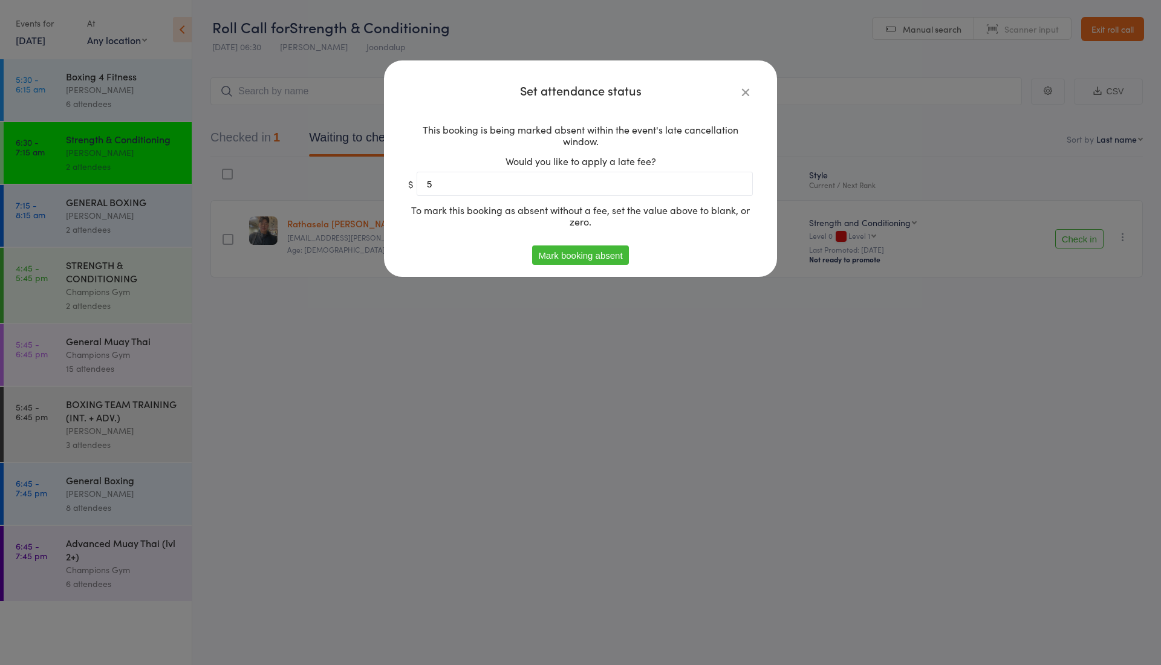
click at [578, 250] on button "Mark booking absent" at bounding box center [580, 254] width 96 height 19
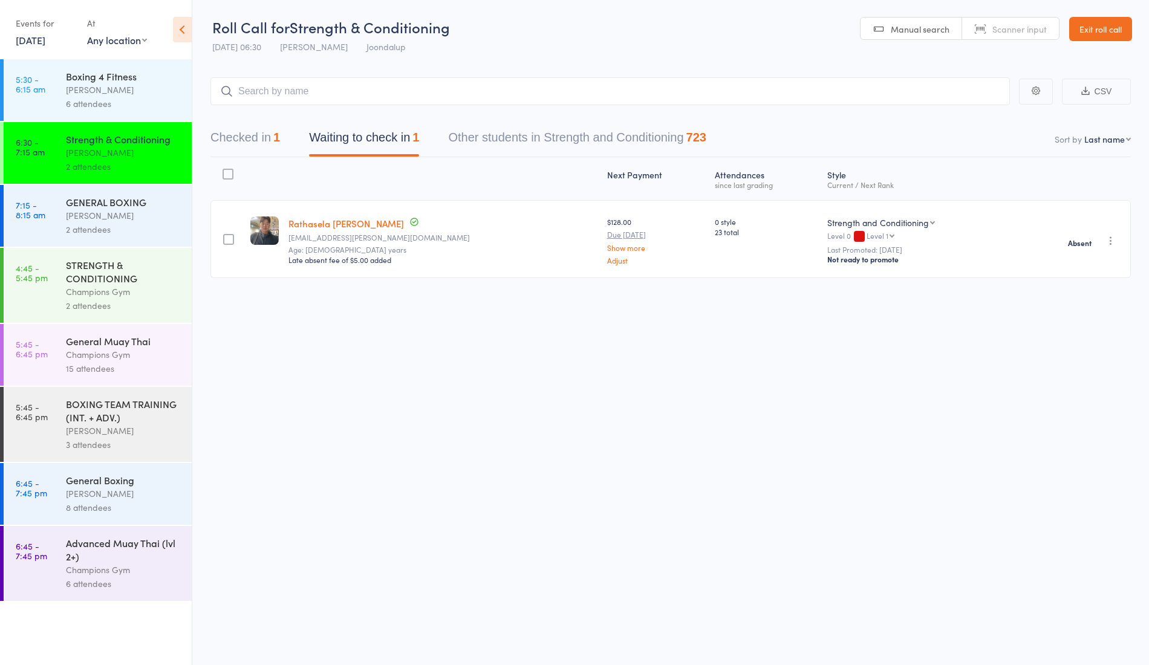
click at [140, 207] on div "GENERAL BOXING" at bounding box center [123, 201] width 115 height 13
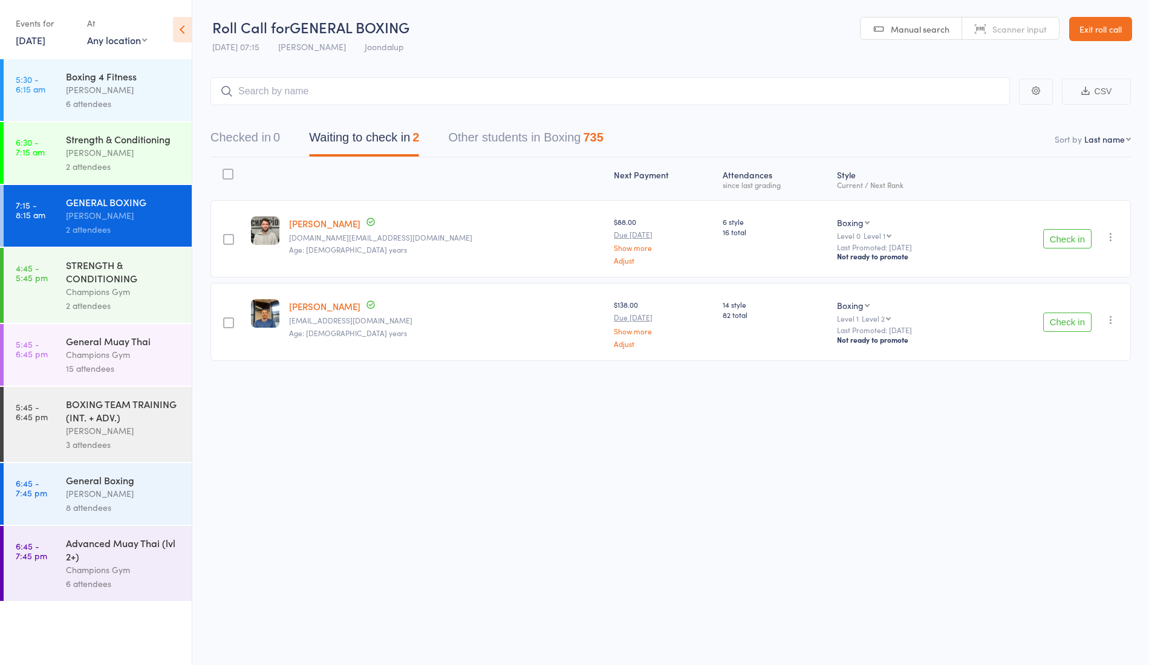
click at [140, 207] on div "GENERAL BOXING" at bounding box center [123, 201] width 115 height 13
click at [1058, 239] on button "Check in" at bounding box center [1067, 238] width 48 height 19
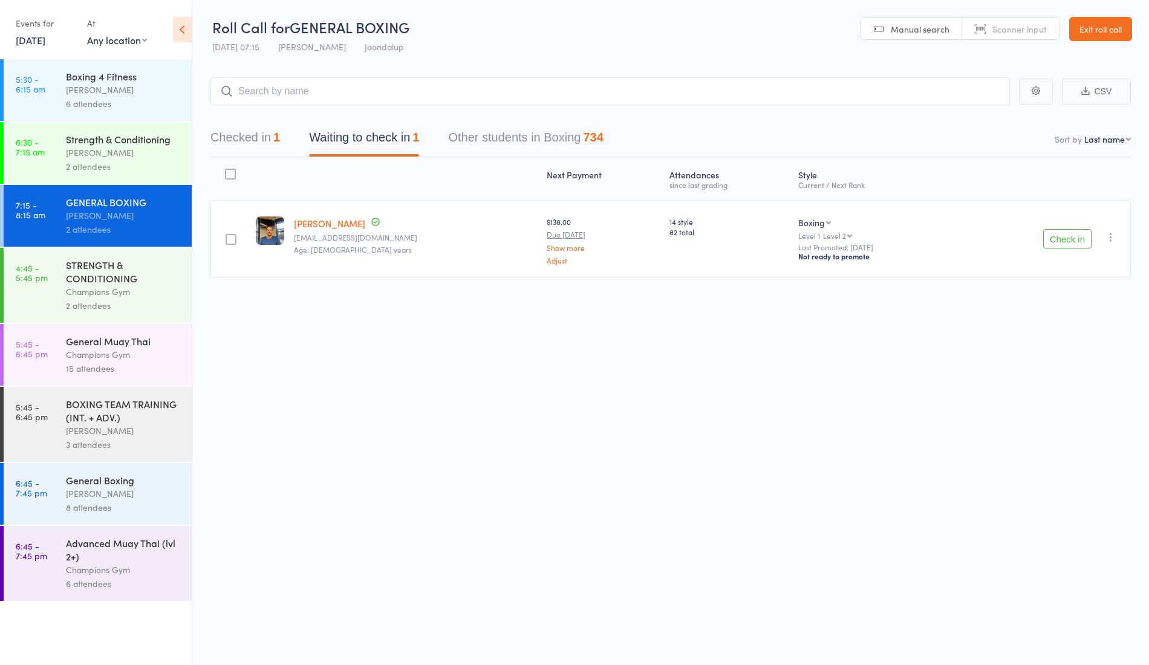
click at [1084, 238] on button "Check in" at bounding box center [1067, 238] width 48 height 19
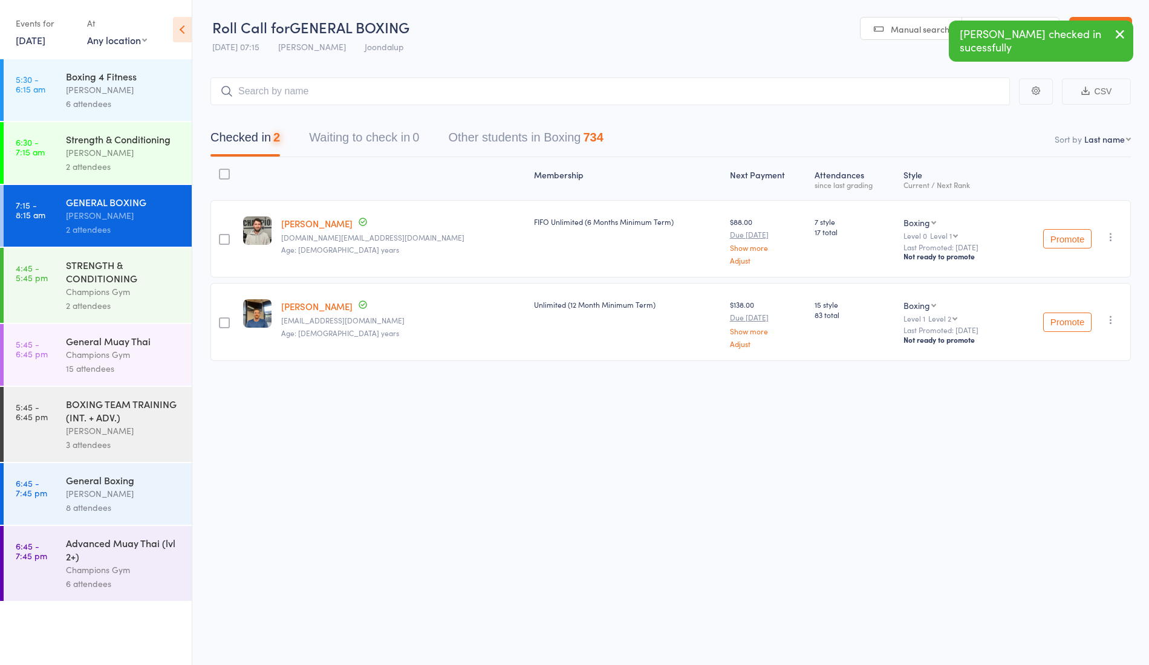
click at [314, 224] on link "[PERSON_NAME]" at bounding box center [316, 223] width 71 height 13
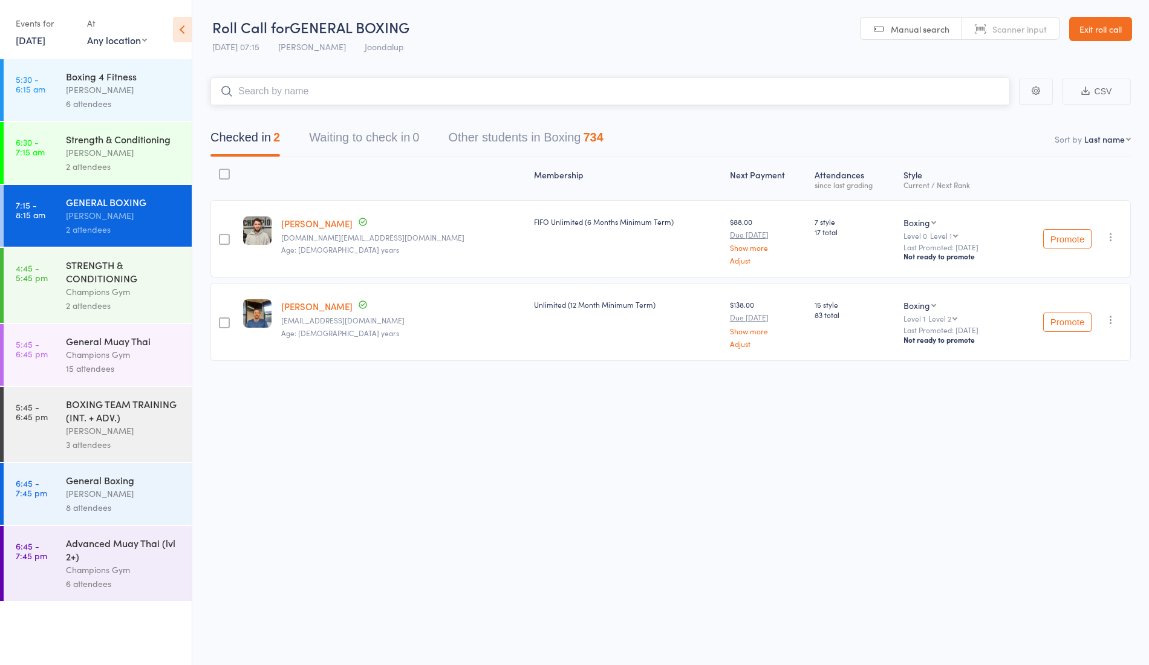
click at [255, 81] on input "search" at bounding box center [609, 91] width 799 height 28
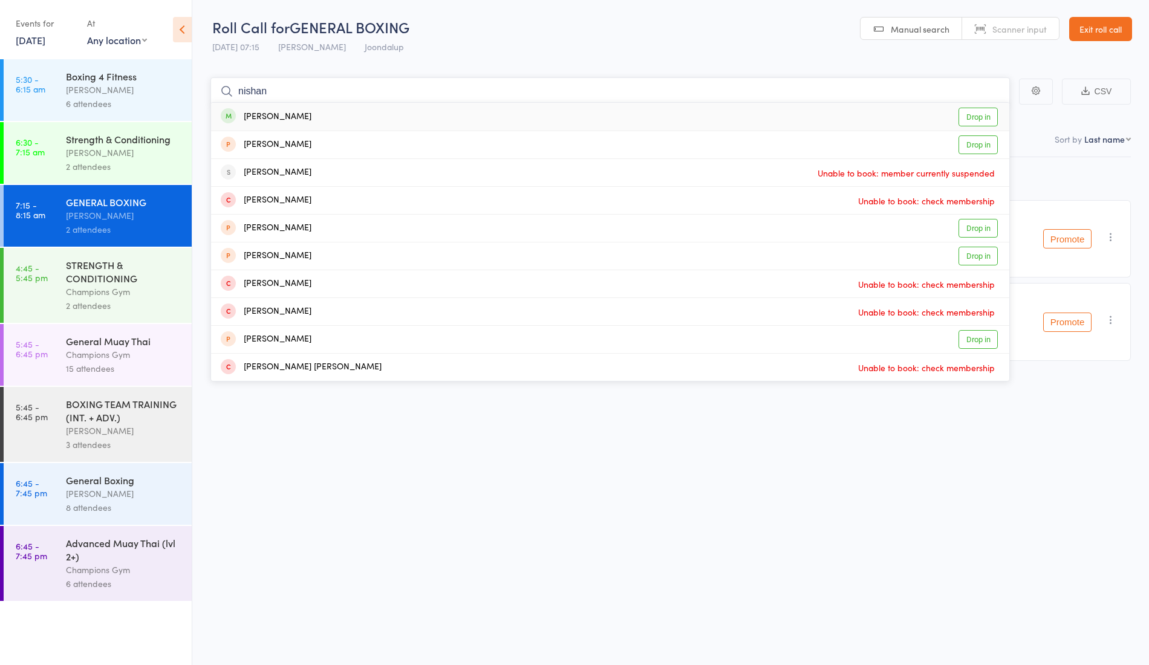
type input "nishan"
click at [988, 118] on link "Drop in" at bounding box center [977, 117] width 39 height 19
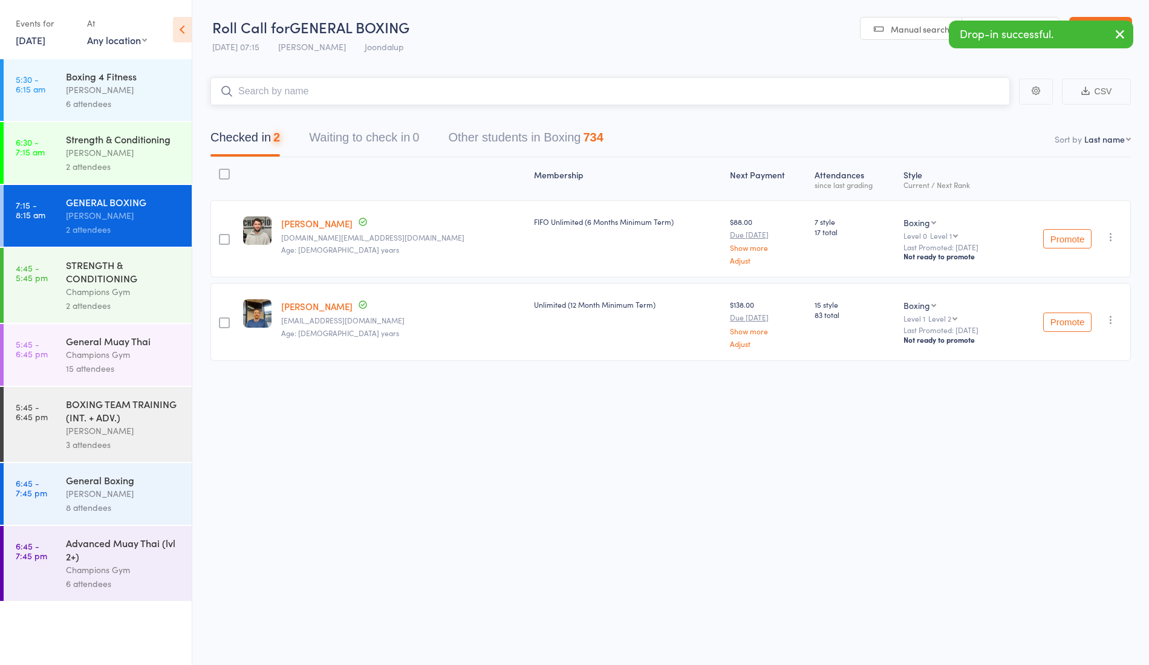
click at [434, 89] on input "search" at bounding box center [609, 91] width 799 height 28
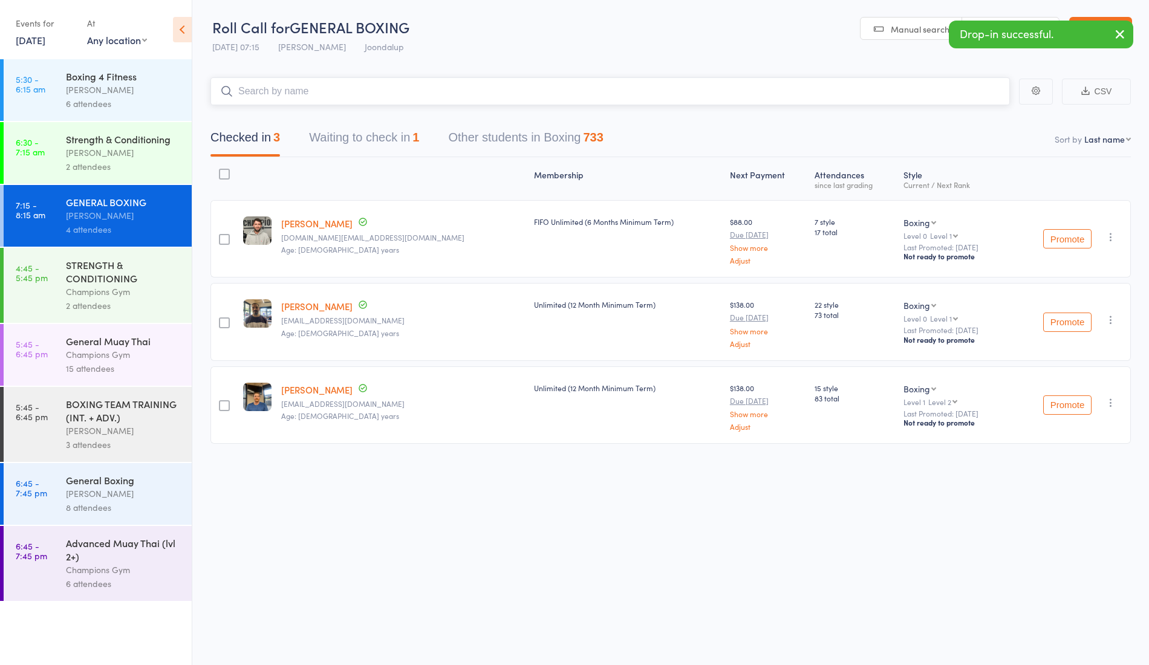
click at [375, 147] on button "Waiting to check in 1" at bounding box center [364, 141] width 110 height 32
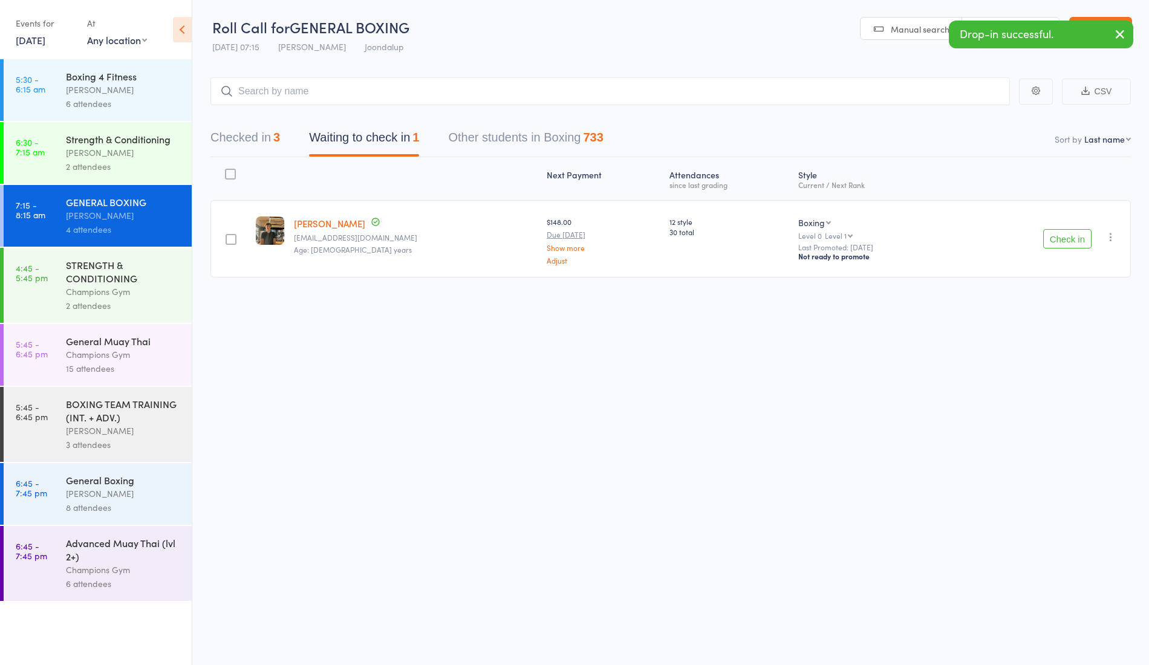
click at [1062, 237] on button "Check in" at bounding box center [1067, 238] width 48 height 19
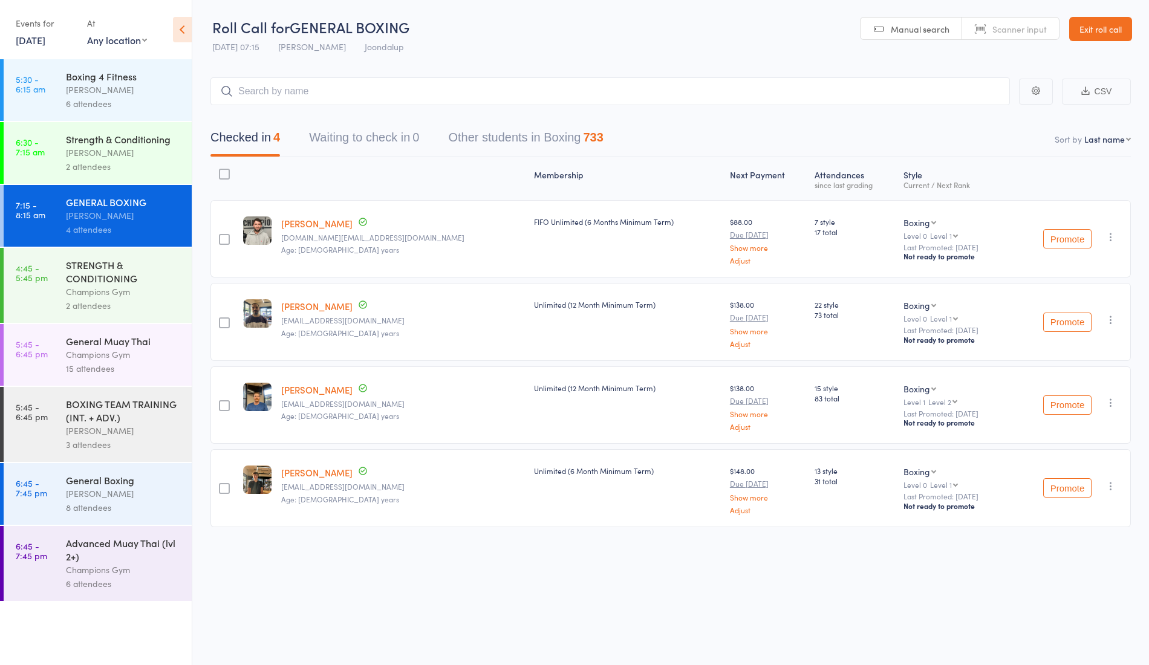
click at [109, 157] on div "[PERSON_NAME]" at bounding box center [123, 153] width 115 height 14
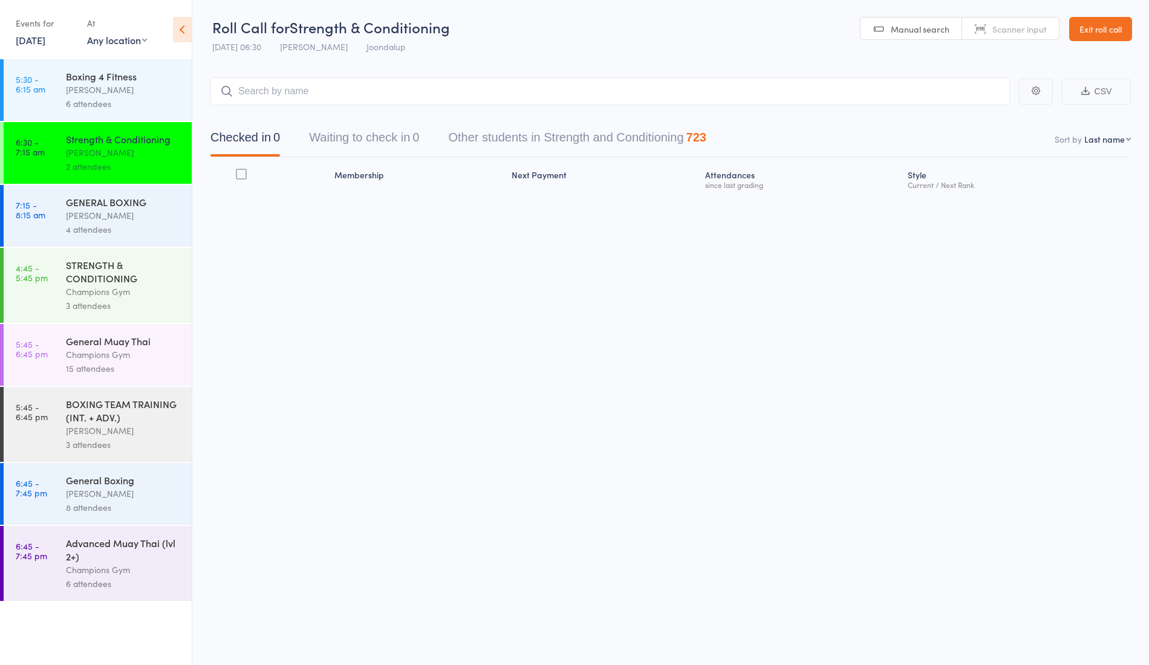
click at [109, 157] on div "[PERSON_NAME]" at bounding box center [123, 153] width 115 height 14
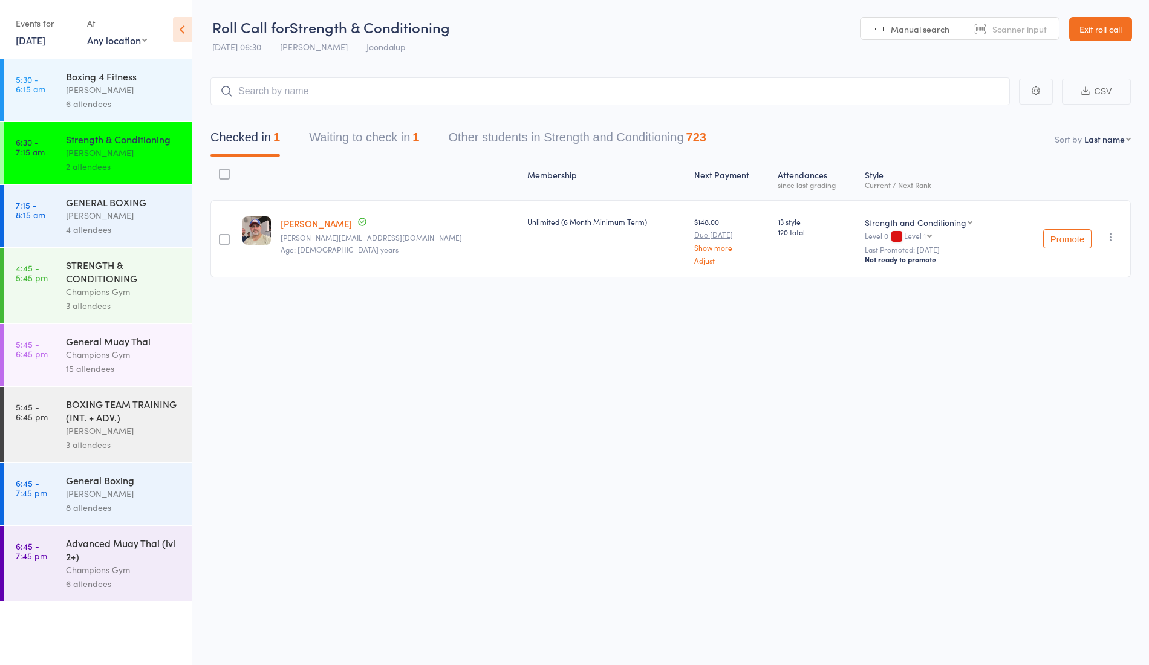
click at [377, 128] on button "Waiting to check in 1" at bounding box center [364, 141] width 110 height 32
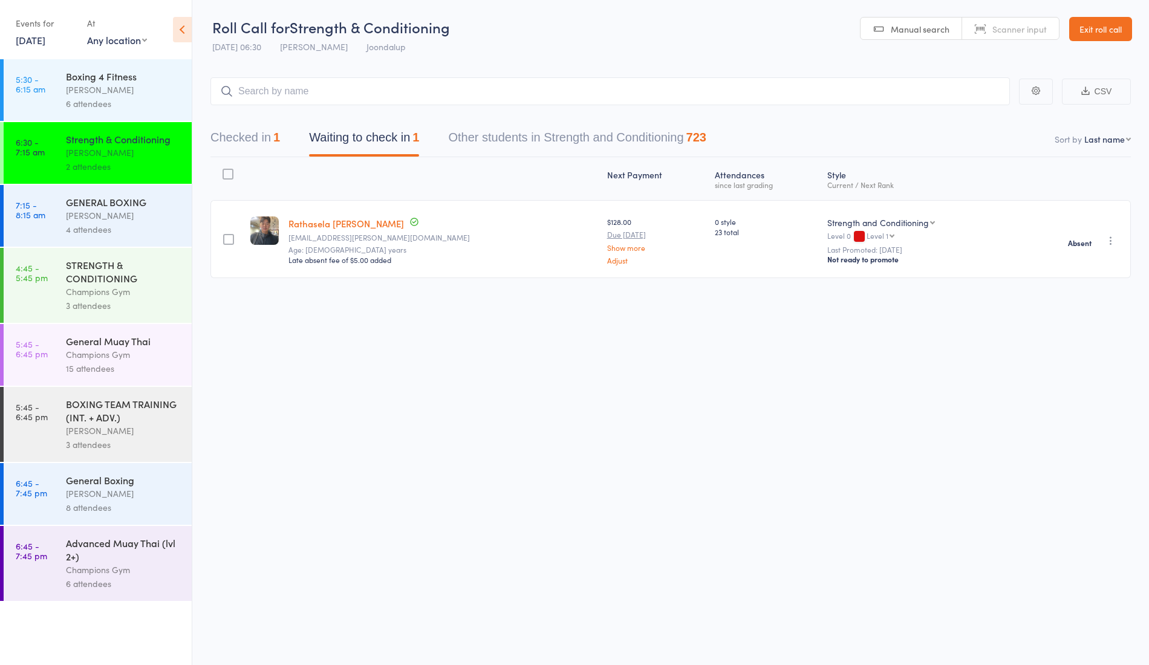
click at [232, 234] on div at bounding box center [228, 239] width 11 height 11
click at [225, 236] on input "checkbox" at bounding box center [225, 236] width 0 height 0
click at [884, 630] on button "Send message Message" at bounding box center [861, 639] width 100 height 25
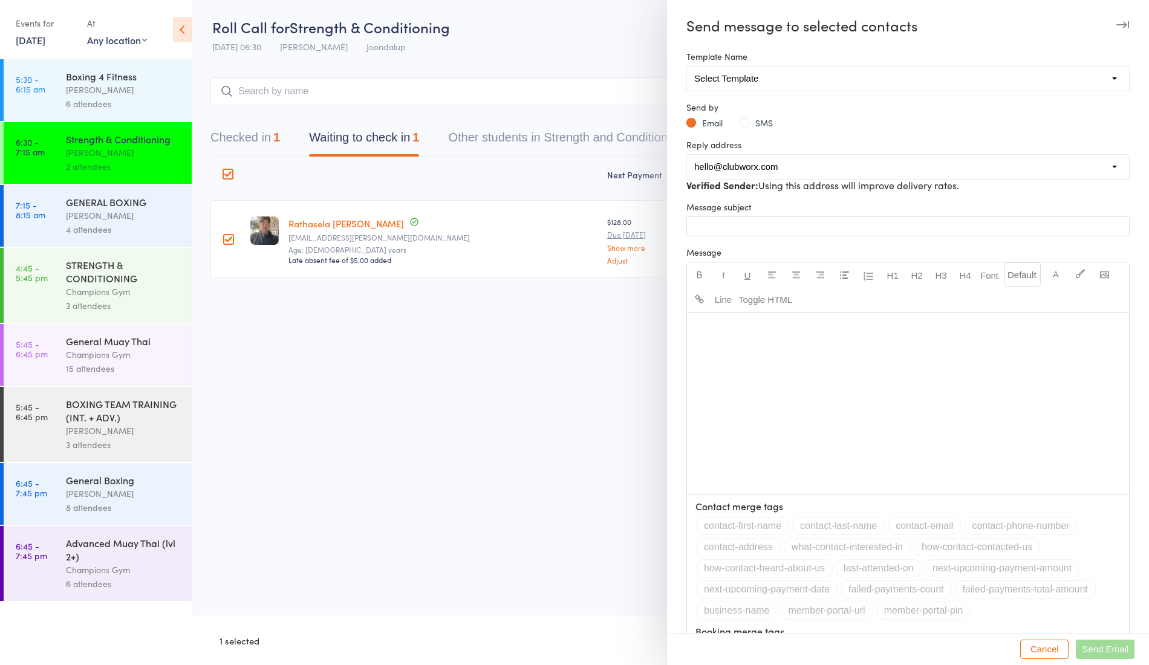
click at [748, 118] on button "SMS" at bounding box center [755, 123] width 33 height 12
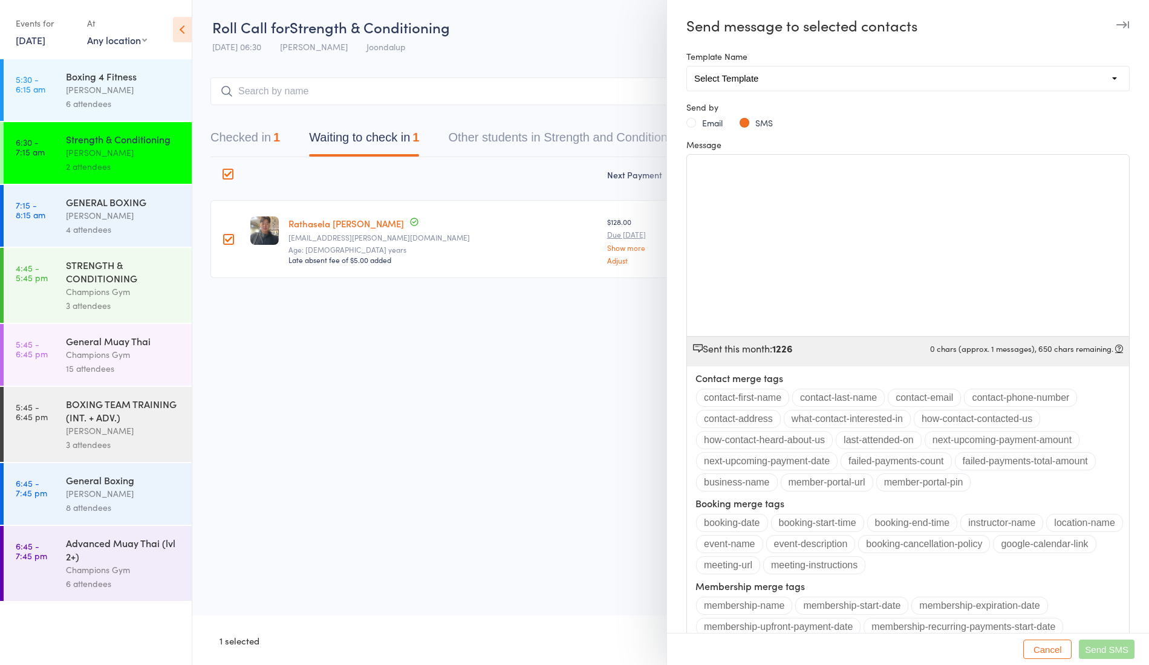
click at [724, 174] on div "﻿" at bounding box center [908, 245] width 442 height 181
click at [1099, 644] on span "Send SMS" at bounding box center [1106, 649] width 44 height 10
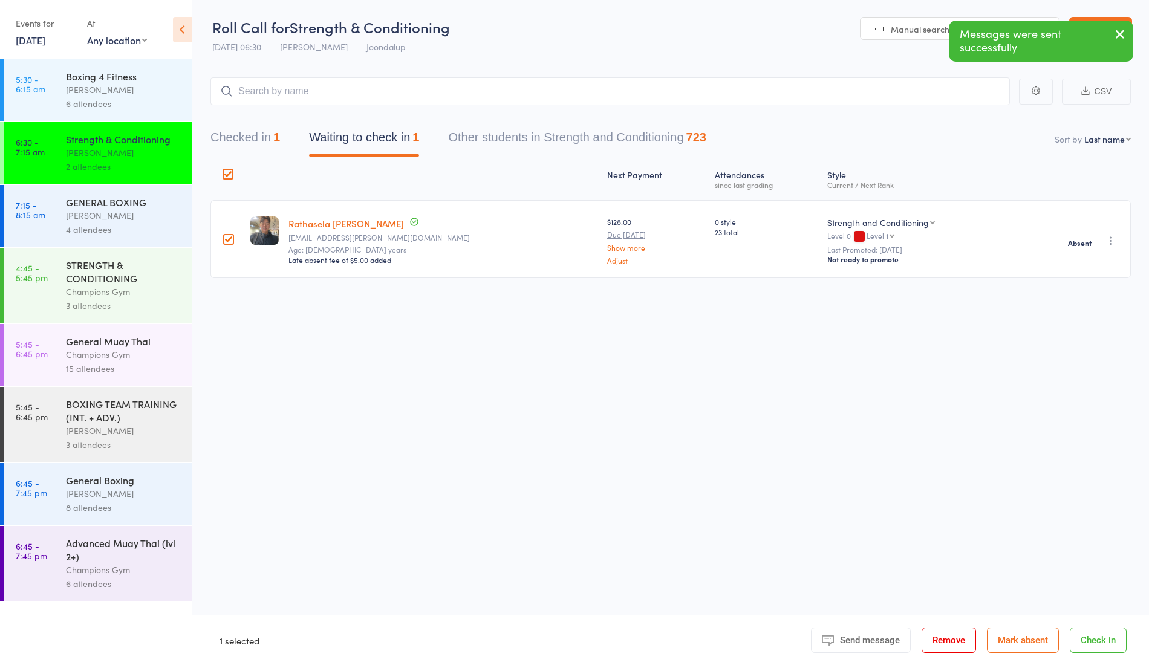
click at [227, 239] on div at bounding box center [228, 239] width 11 height 11
click at [225, 236] on input "checkbox" at bounding box center [225, 236] width 0 height 0
click at [322, 331] on div "Roll Call for Strength & Conditioning [DATE] 06:30 [PERSON_NAME] Joondalup Manu…" at bounding box center [574, 332] width 1149 height 665
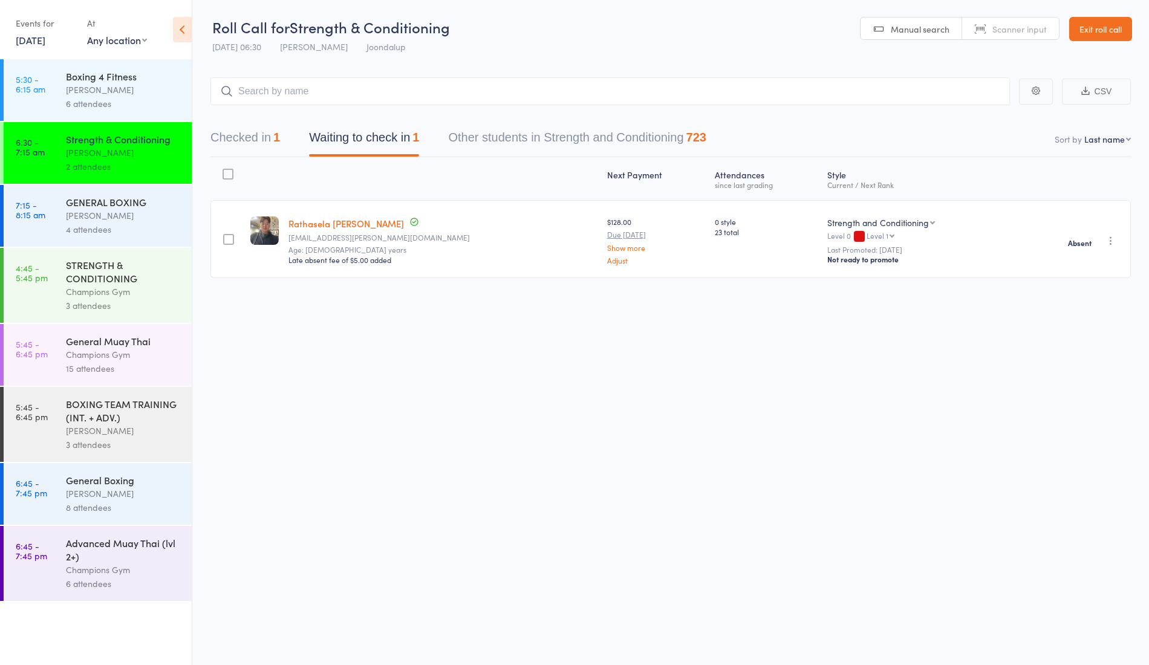
click at [120, 213] on div "[PERSON_NAME]" at bounding box center [123, 216] width 115 height 14
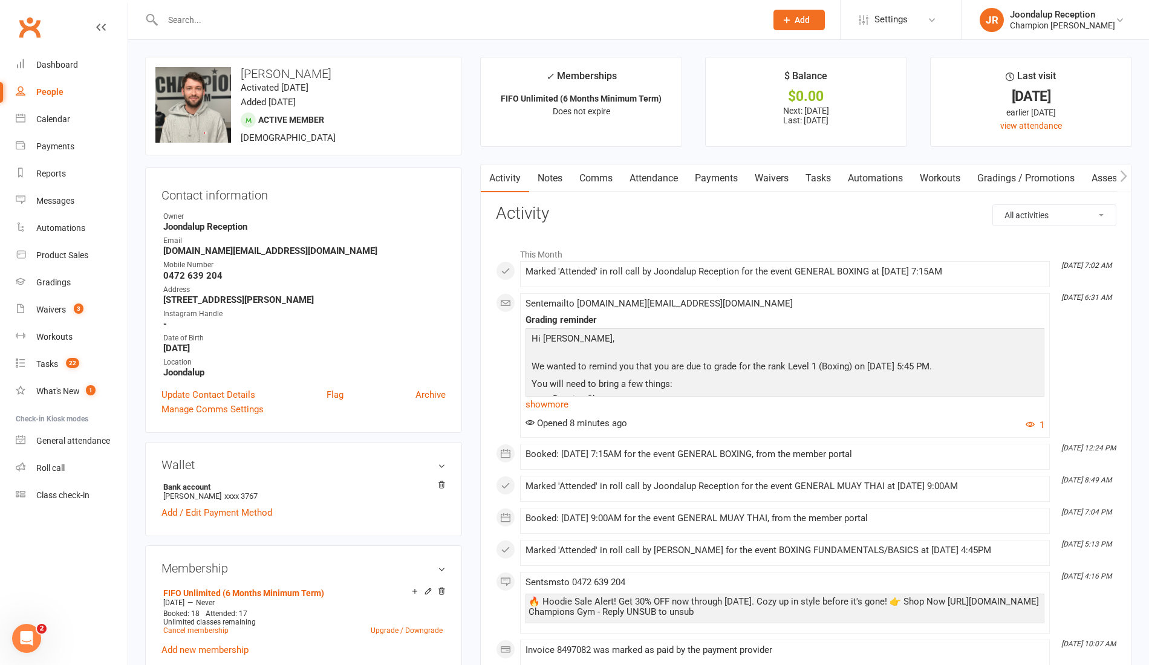
click at [249, 29] on div at bounding box center [451, 19] width 612 height 39
click at [230, 11] on input "text" at bounding box center [458, 19] width 598 height 17
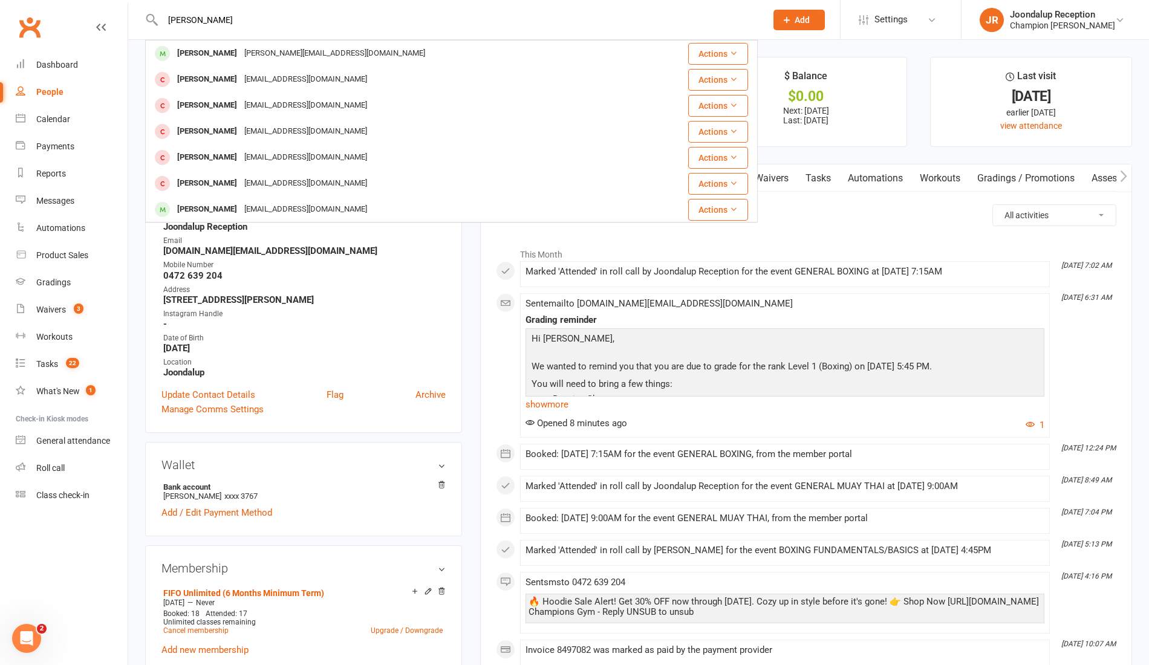
type input "[PERSON_NAME]"
click at [227, 50] on div "[PERSON_NAME]" at bounding box center [206, 54] width 67 height 18
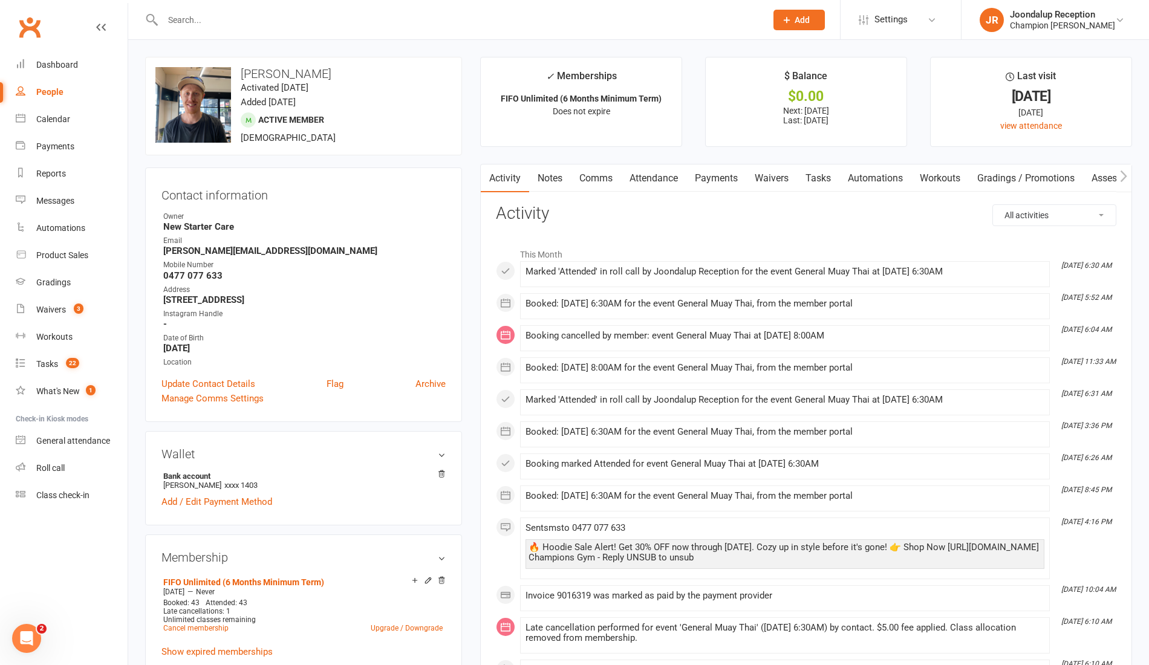
click at [647, 174] on link "Attendance" at bounding box center [653, 178] width 65 height 28
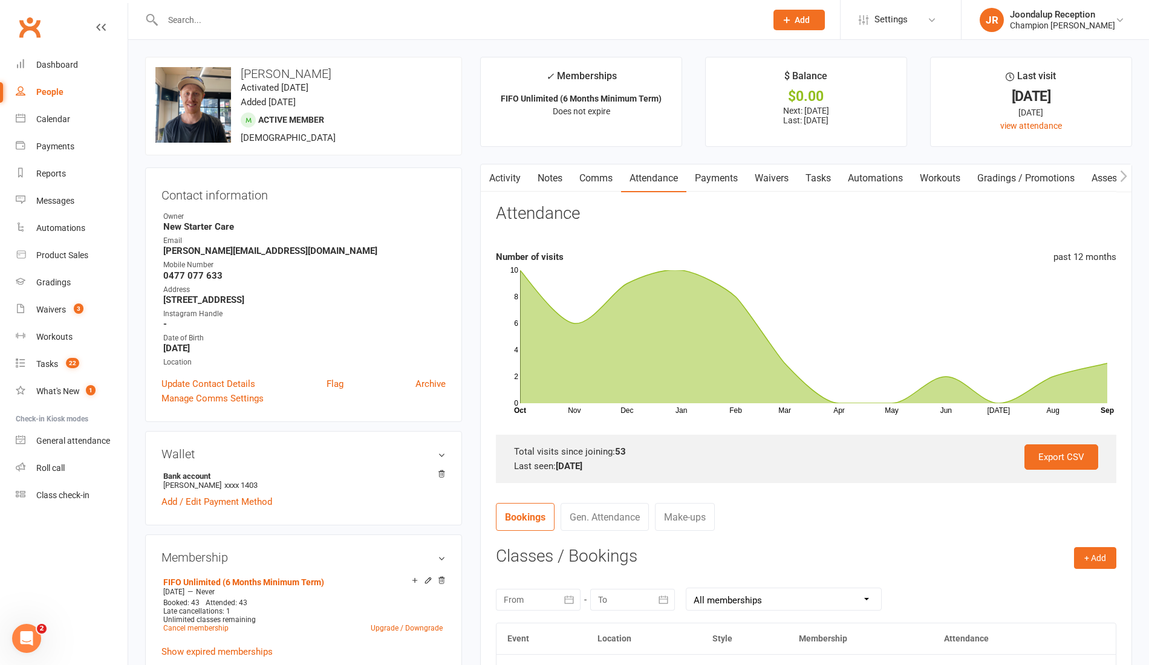
scroll to position [93, 0]
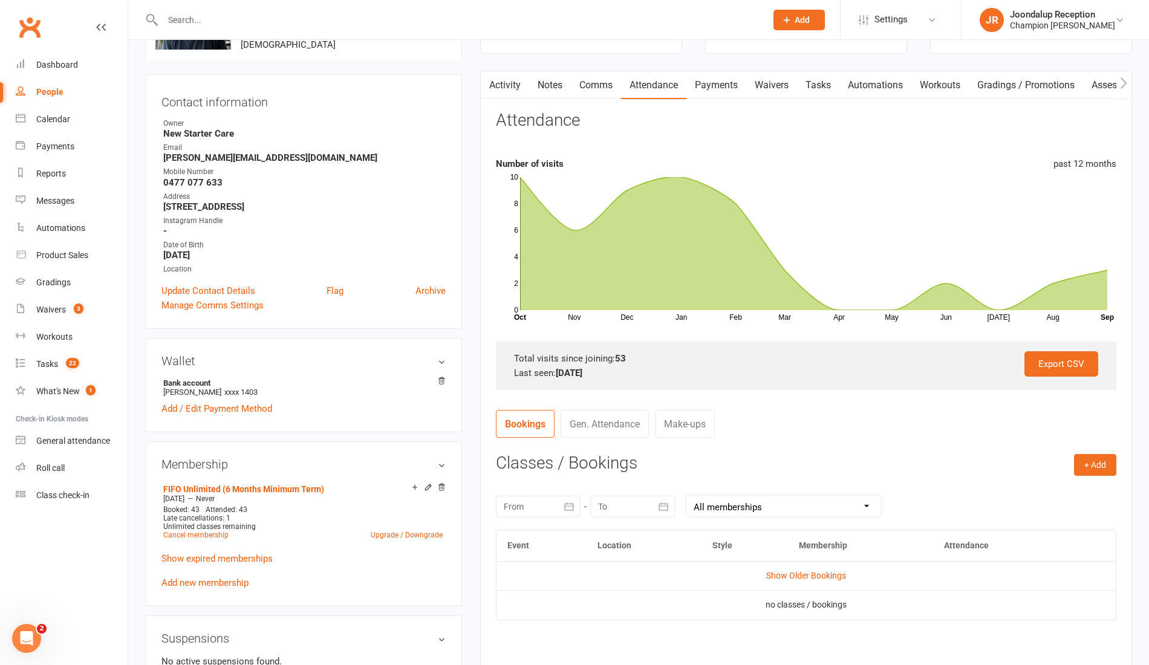
click at [831, 574] on link "Show Older Bookings" at bounding box center [806, 576] width 80 height 10
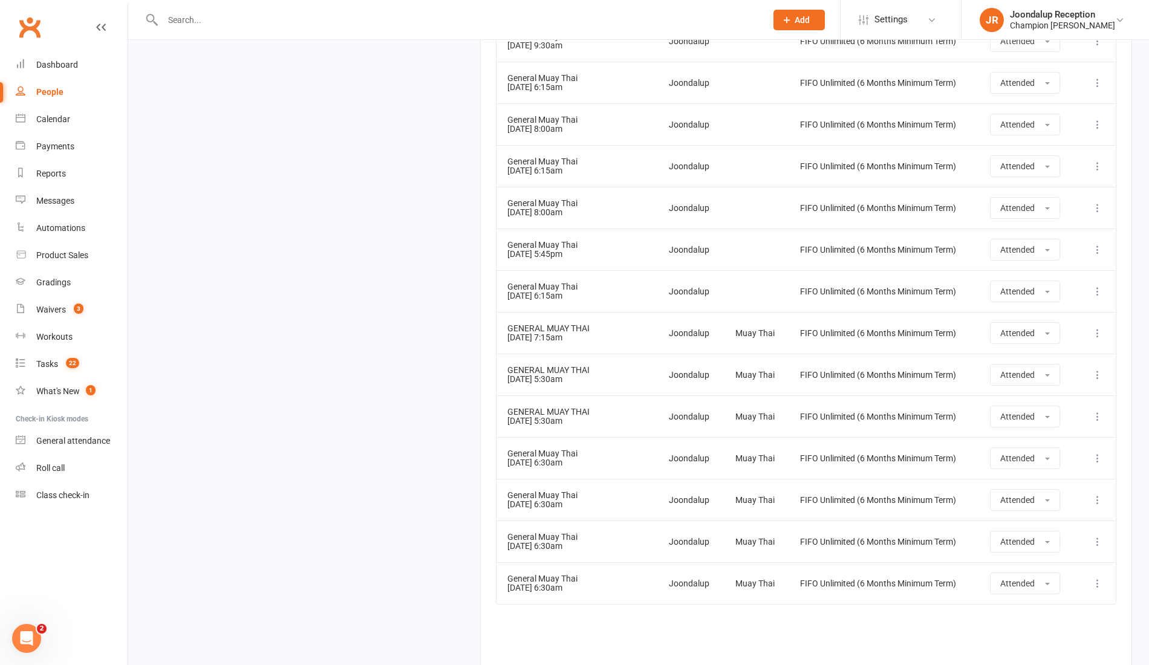
scroll to position [2327, 0]
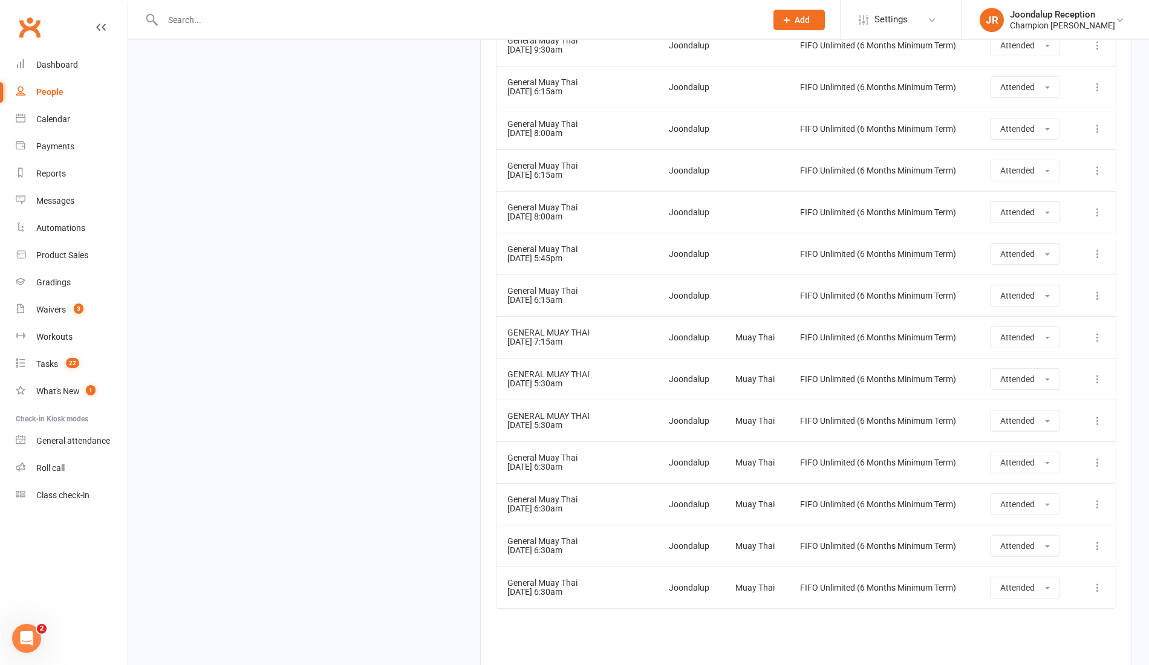
click at [212, 18] on input "text" at bounding box center [458, 19] width 598 height 17
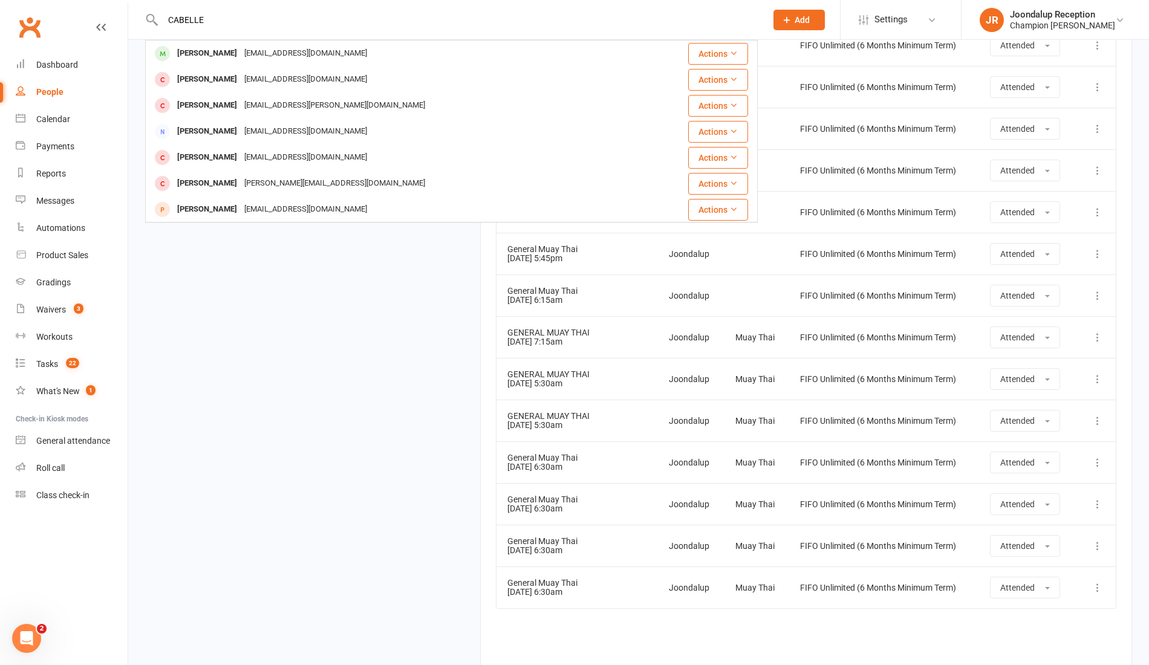
type input "CABELLE"
click at [241, 59] on div "cabellehannah@live.com.au" at bounding box center [306, 54] width 130 height 18
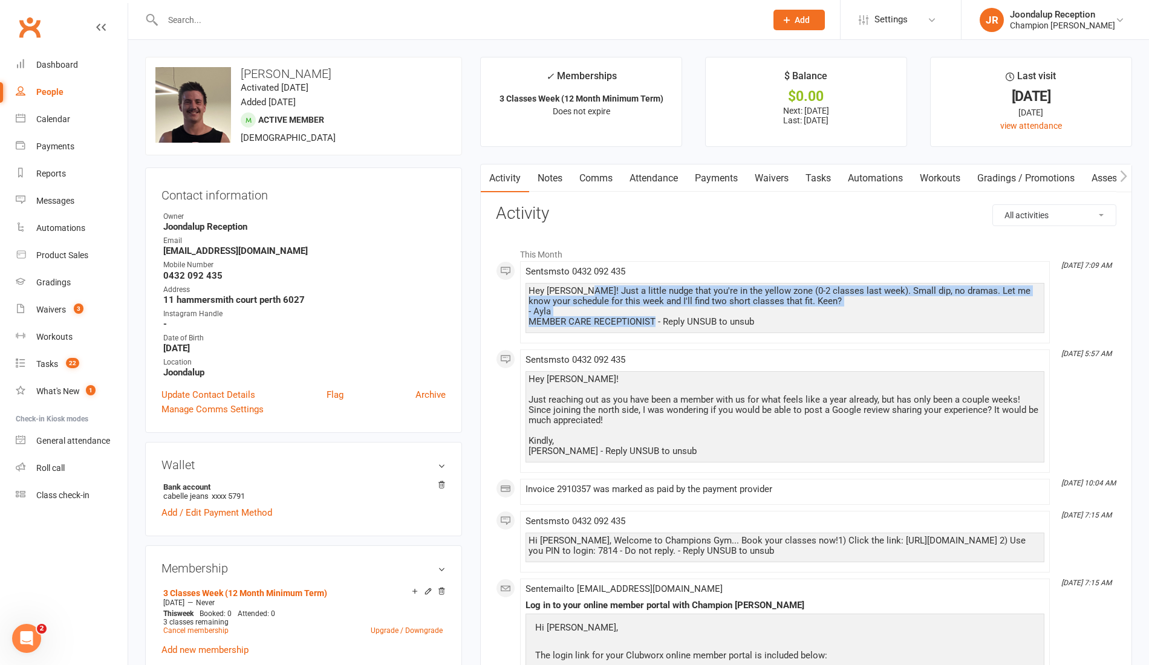
drag, startPoint x: 653, startPoint y: 318, endPoint x: 581, endPoint y: 293, distance: 76.9
click at [581, 293] on div "Hey Cabelle! Just a little nudge that you're in the yellow zone (0-2 classes la…" at bounding box center [784, 306] width 513 height 41
copy div "Just a little nudge that you're in the yellow zone (0-2 classes last week). Sma…"
click at [554, 169] on link "Notes" at bounding box center [550, 178] width 42 height 28
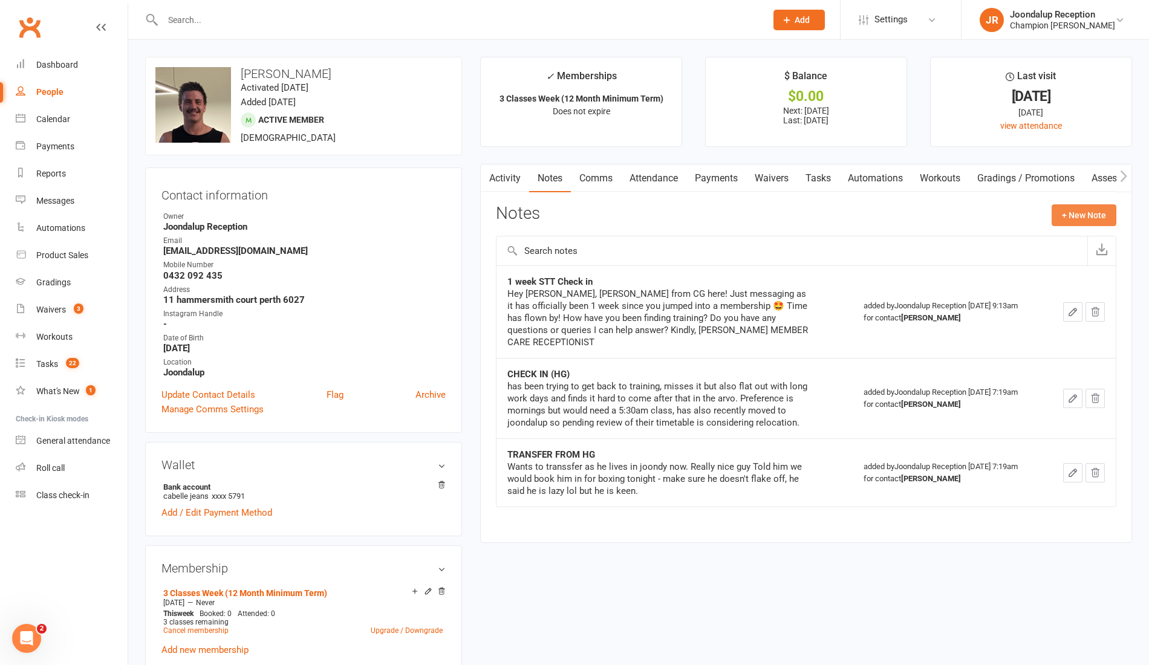
click at [1088, 216] on button "+ New Note" at bounding box center [1083, 215] width 65 height 22
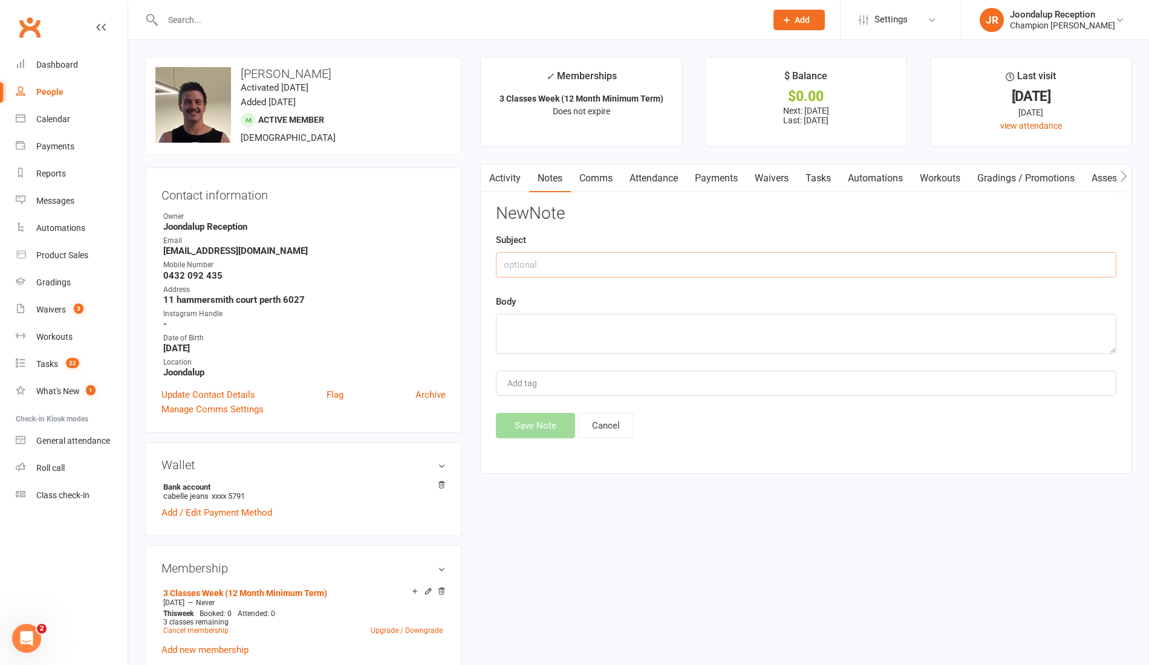
click at [535, 259] on input "text" at bounding box center [806, 264] width 620 height 25
type input "Att Msg"
click at [658, 319] on textarea at bounding box center [806, 334] width 620 height 40
paste textarea "Just a little nudge that you're in the yellow zone (0-2 classes last week). Sma…"
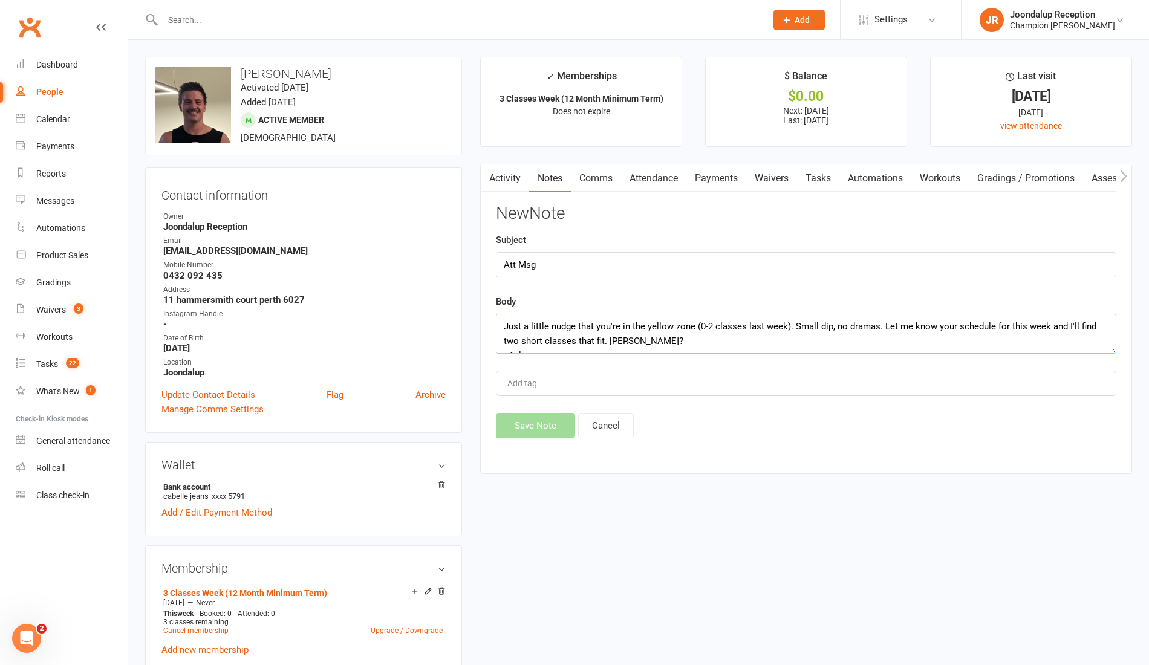
scroll to position [22, 0]
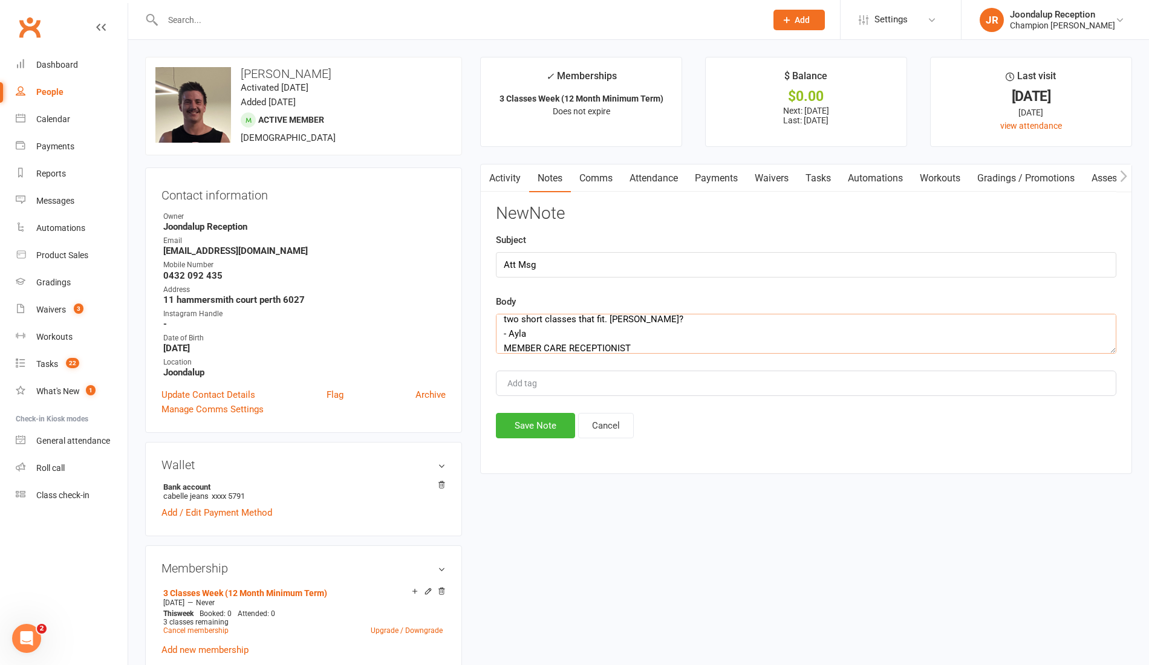
type textarea "Just a little nudge that you're in the yellow zone (0-2 classes last week). Sma…"
click at [530, 422] on button "Save Note" at bounding box center [535, 425] width 79 height 25
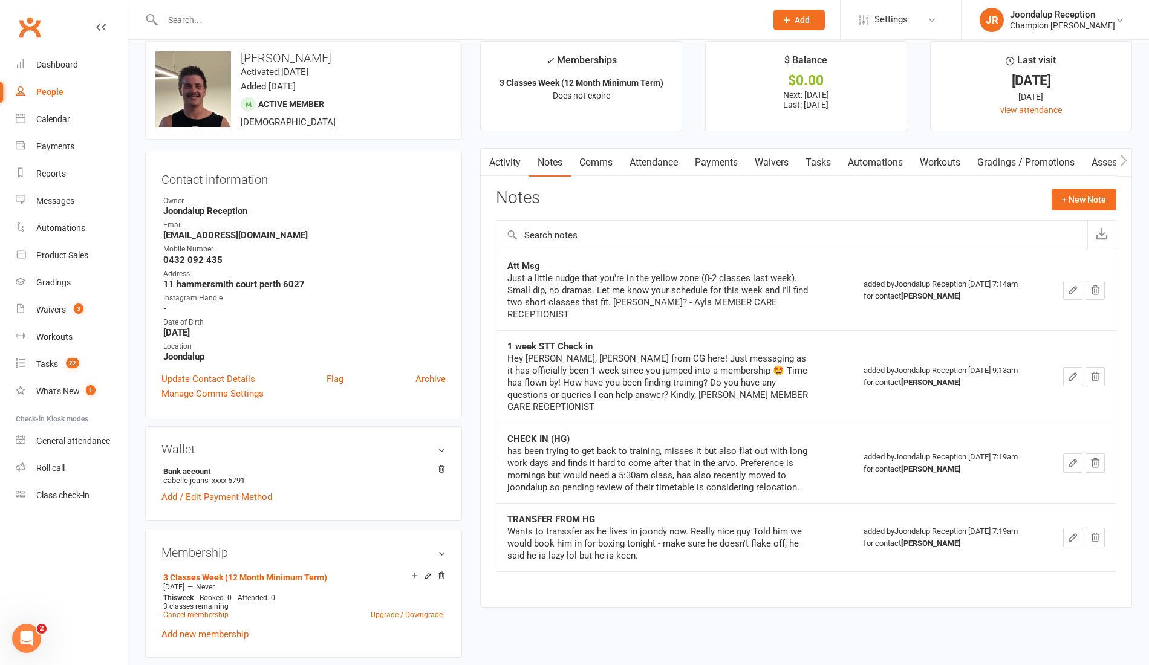
scroll to position [0, 0]
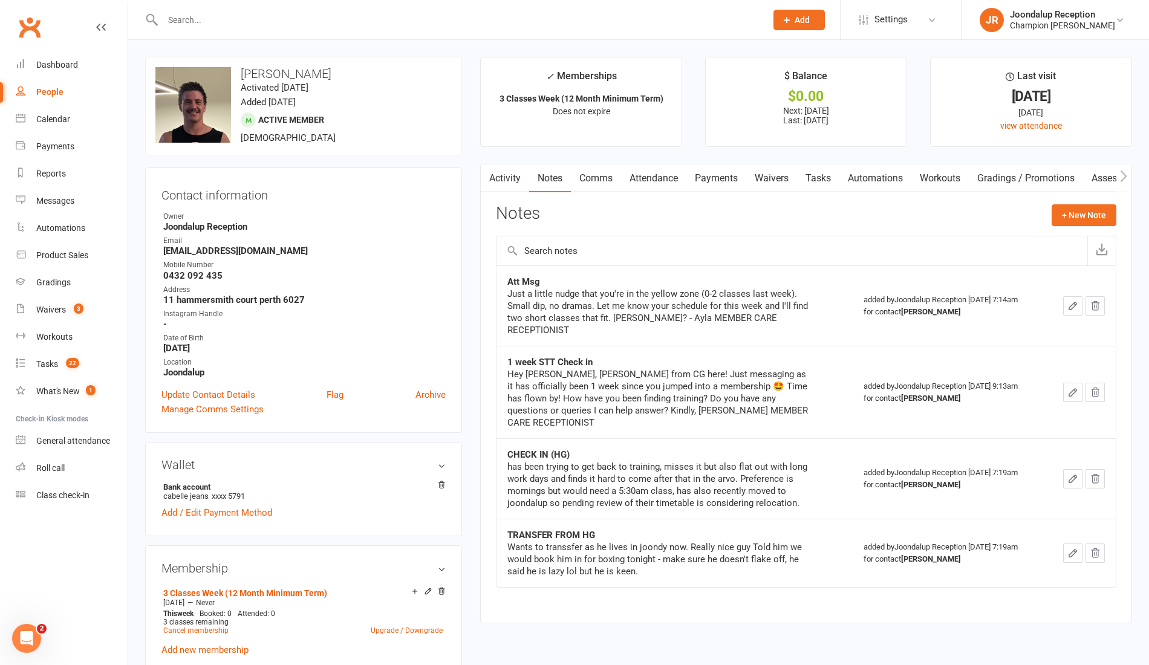
click at [320, 28] on input "text" at bounding box center [458, 19] width 598 height 17
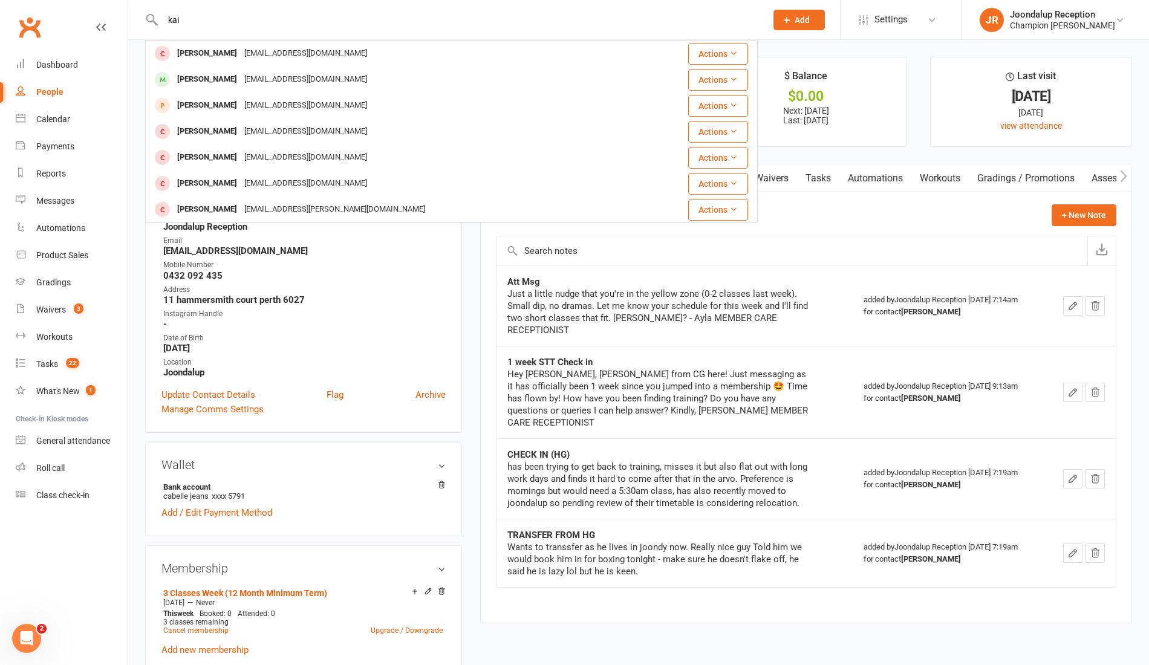
type input "kai"
click at [226, 75] on div "Kai Hudson-Wood" at bounding box center [206, 80] width 67 height 18
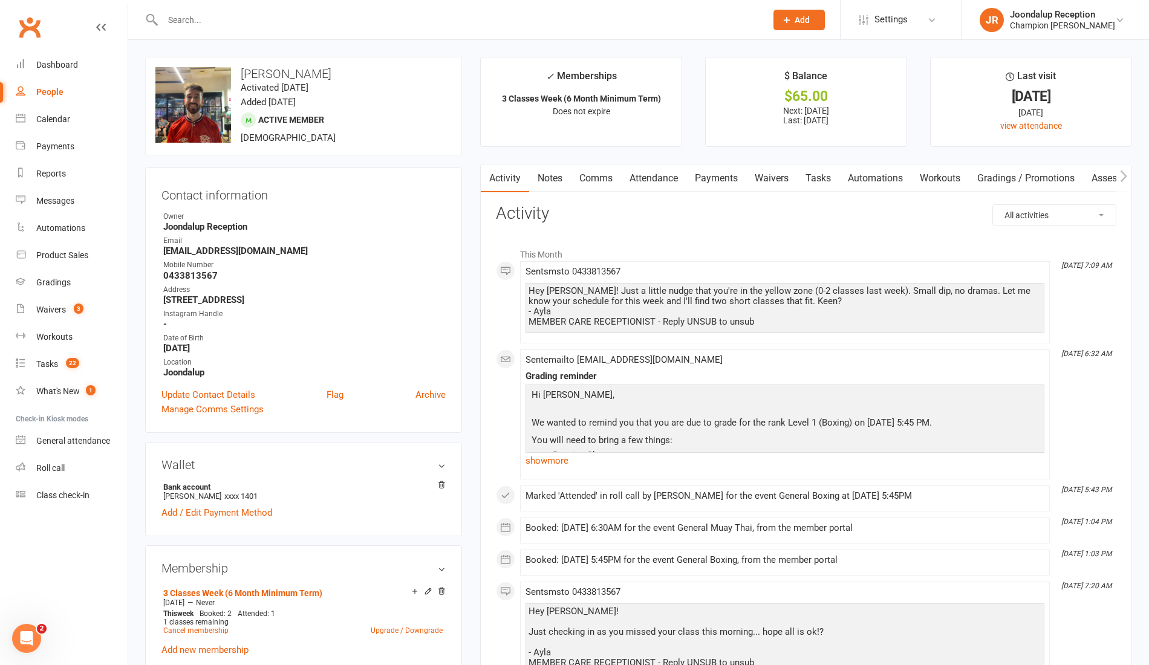
click at [553, 166] on link "Notes" at bounding box center [550, 178] width 42 height 28
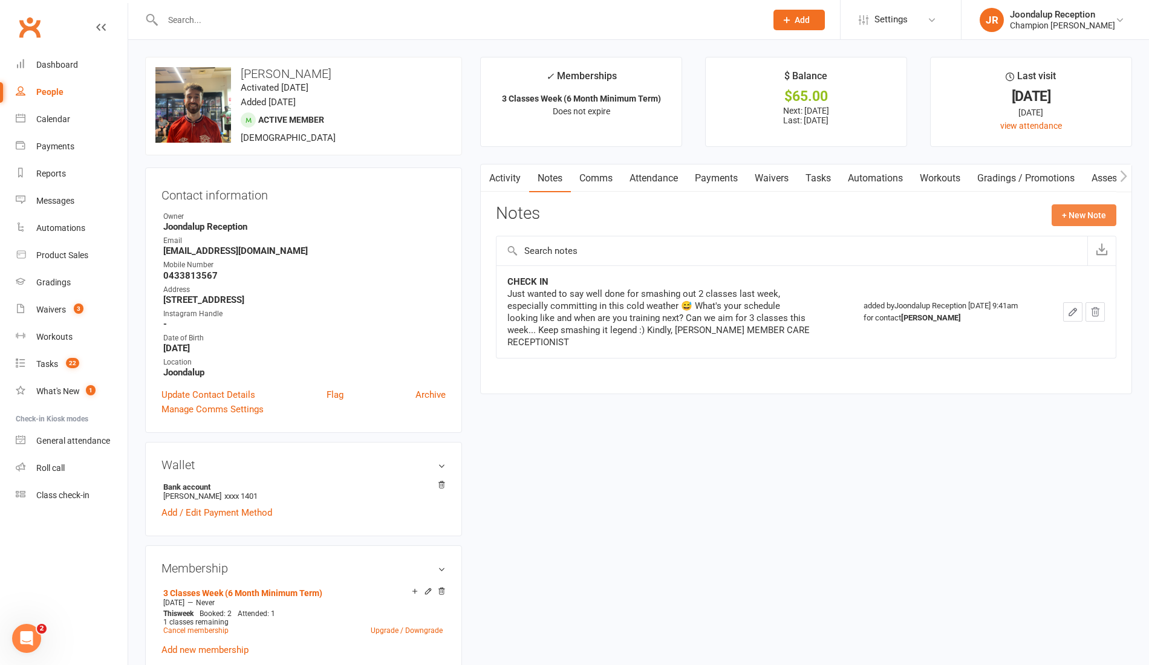
click at [1103, 215] on button "+ New Note" at bounding box center [1083, 215] width 65 height 22
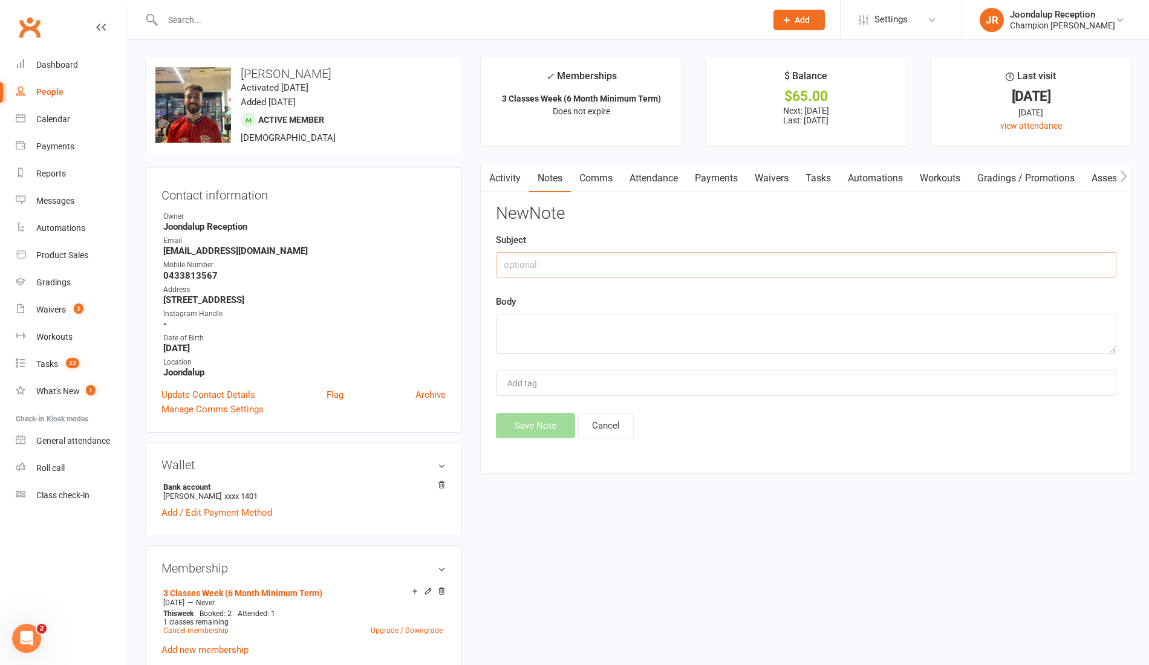
click at [644, 267] on input "text" at bounding box center [806, 264] width 620 height 25
type input "ATT MSG"
click at [635, 336] on textarea at bounding box center [806, 334] width 620 height 40
paste textarea "Just a little nudge that you're in the yellow zone (0-2 classes last week). Sma…"
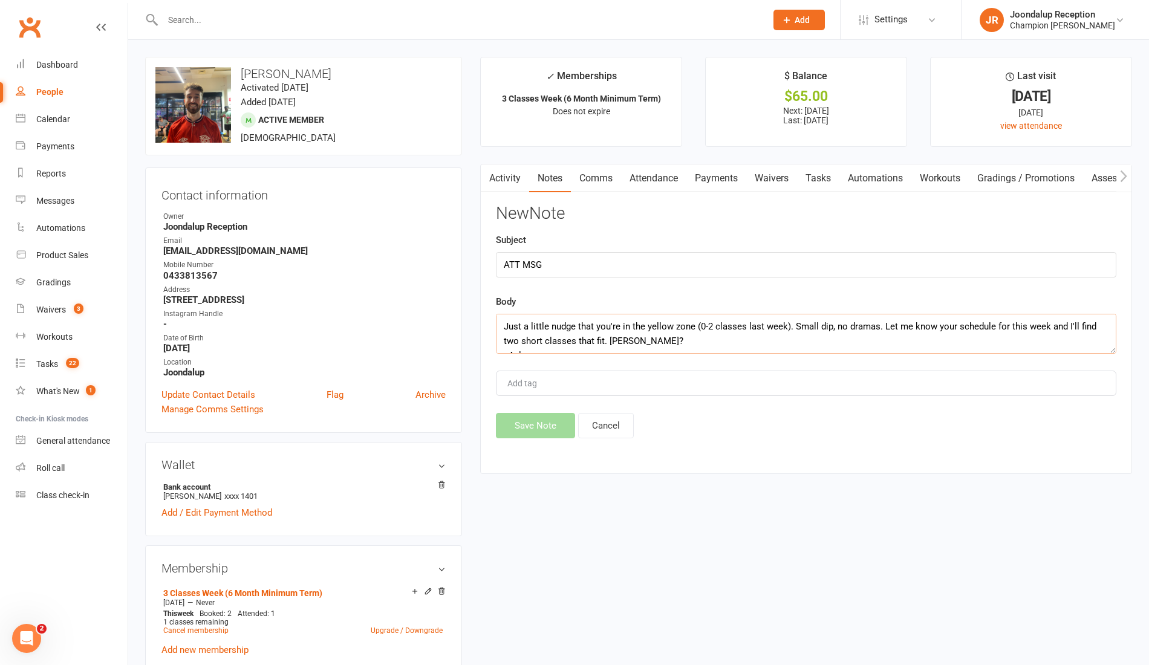
scroll to position [22, 0]
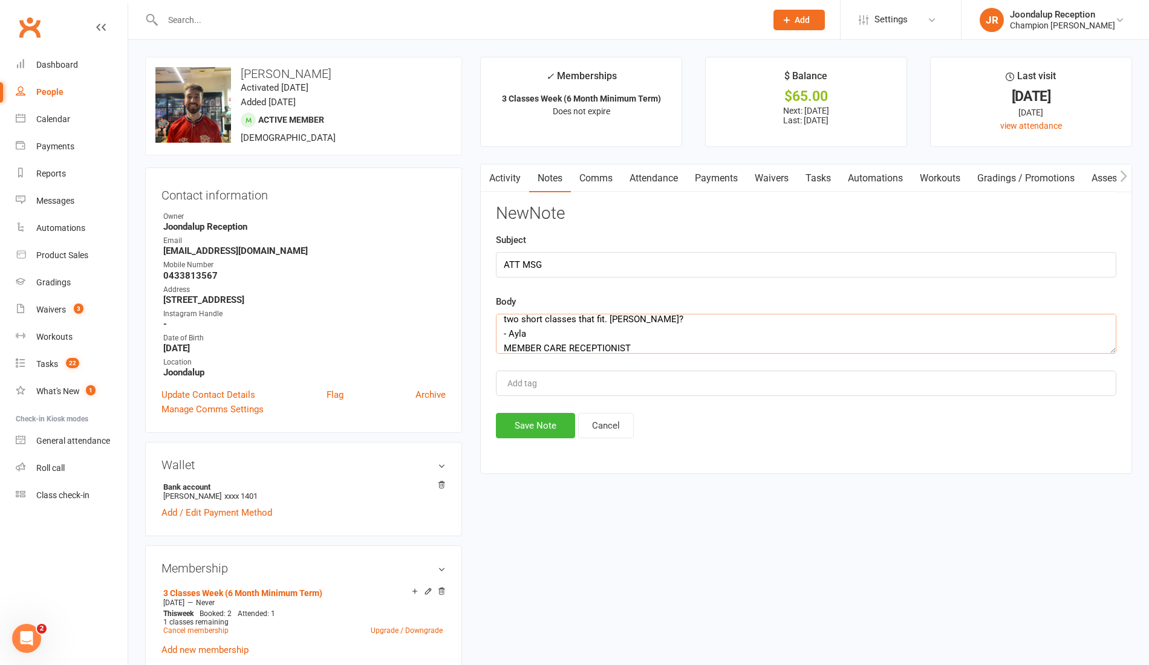
type textarea "Just a little nudge that you're in the yellow zone (0-2 classes last week). Sma…"
click at [542, 418] on button "Save Note" at bounding box center [535, 425] width 79 height 25
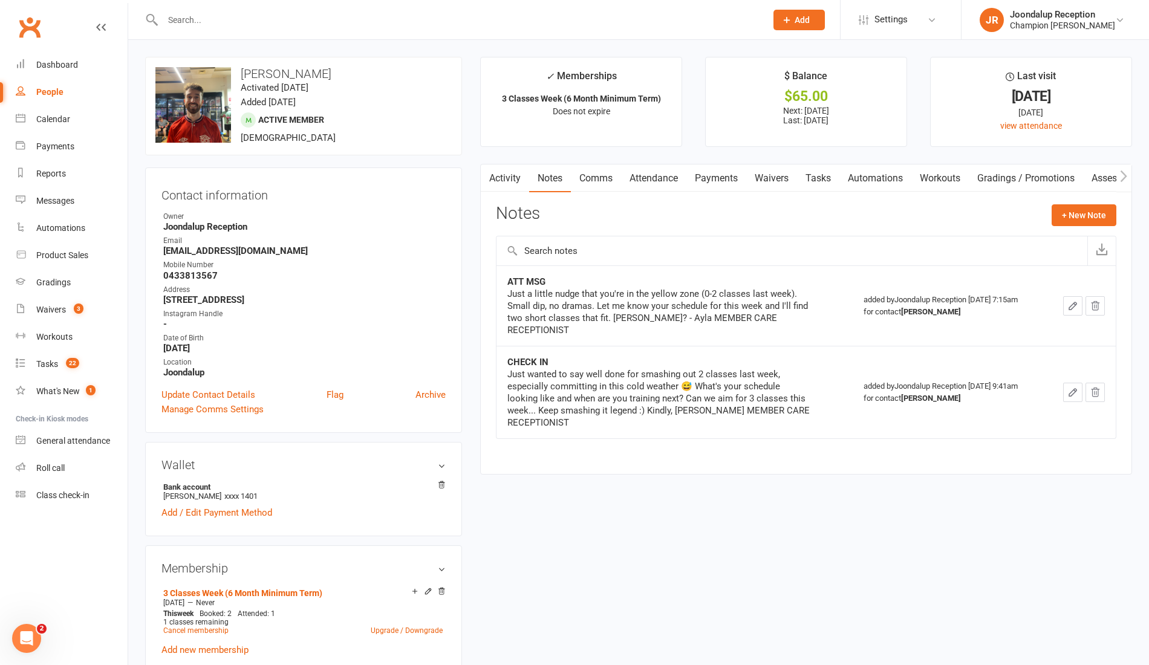
click at [245, 23] on input "text" at bounding box center [458, 19] width 598 height 17
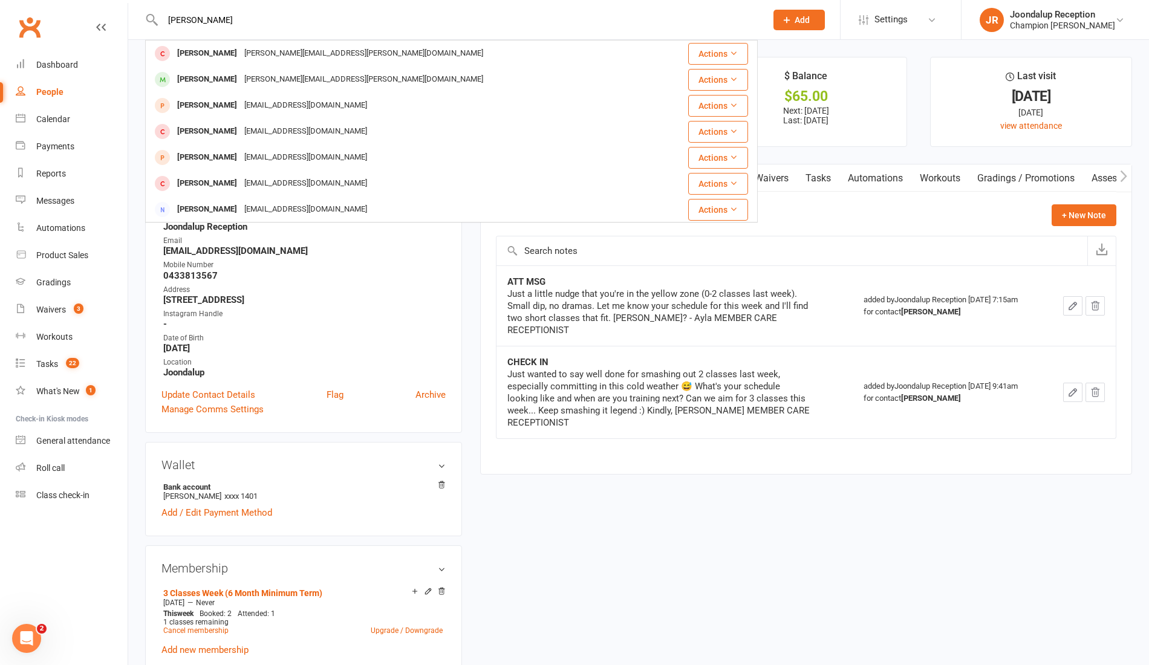
type input "JAMES"
click at [253, 71] on div "james.johnston@iinet.net.au" at bounding box center [364, 80] width 246 height 18
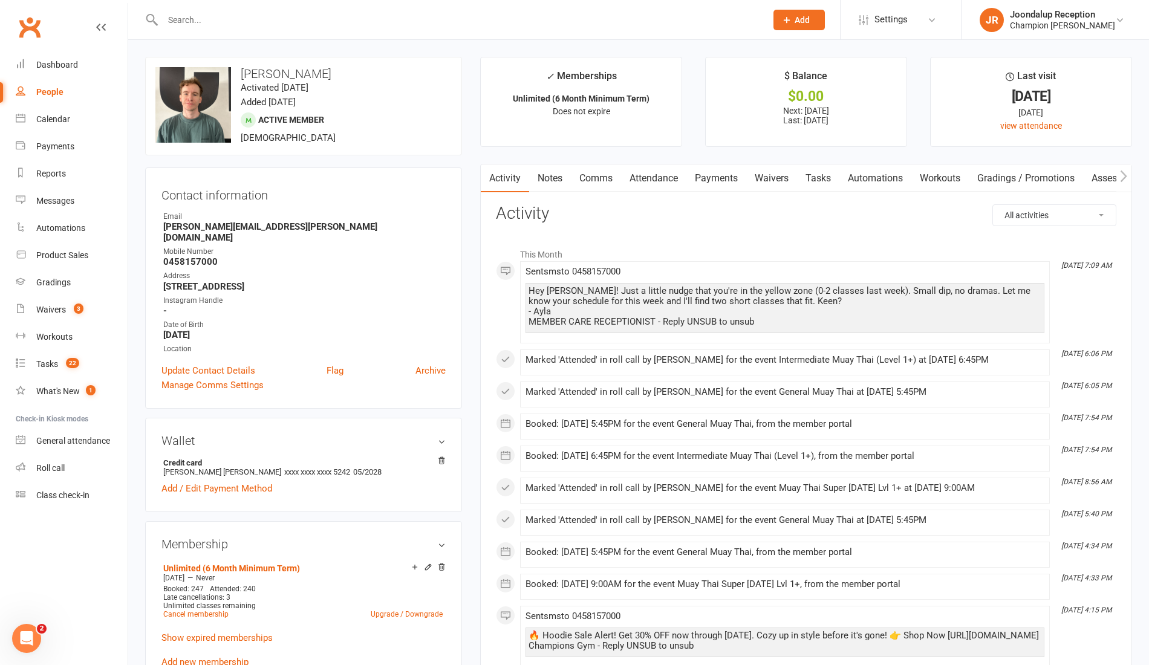
click at [553, 177] on link "Notes" at bounding box center [550, 178] width 42 height 28
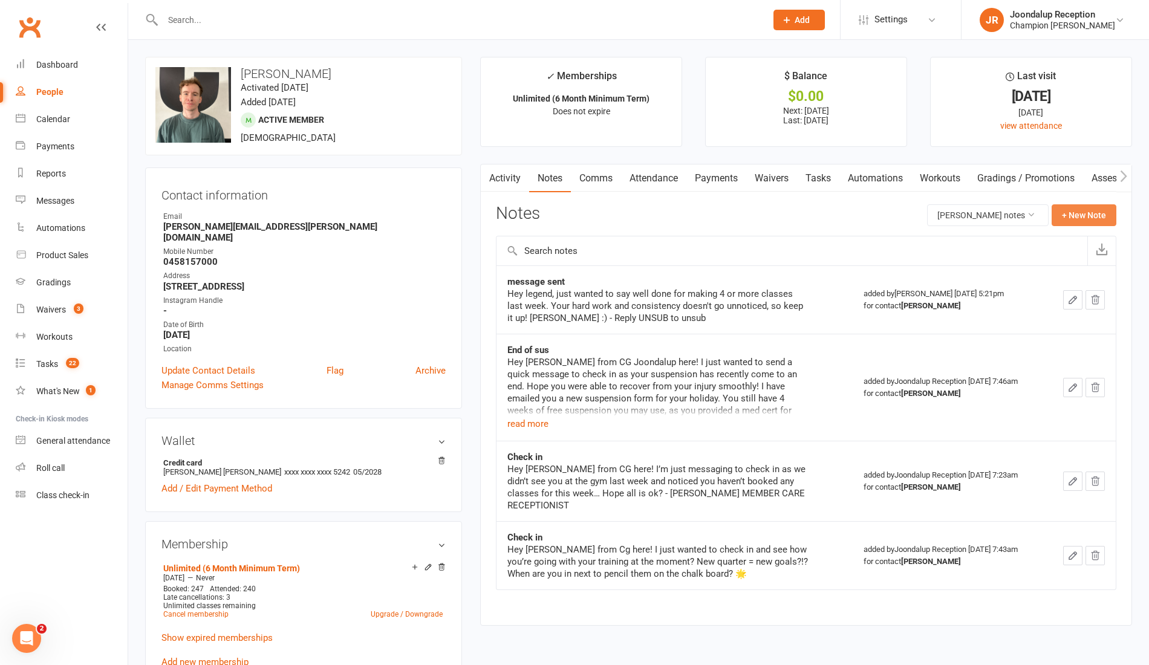
click at [1087, 206] on button "+ New Note" at bounding box center [1083, 215] width 65 height 22
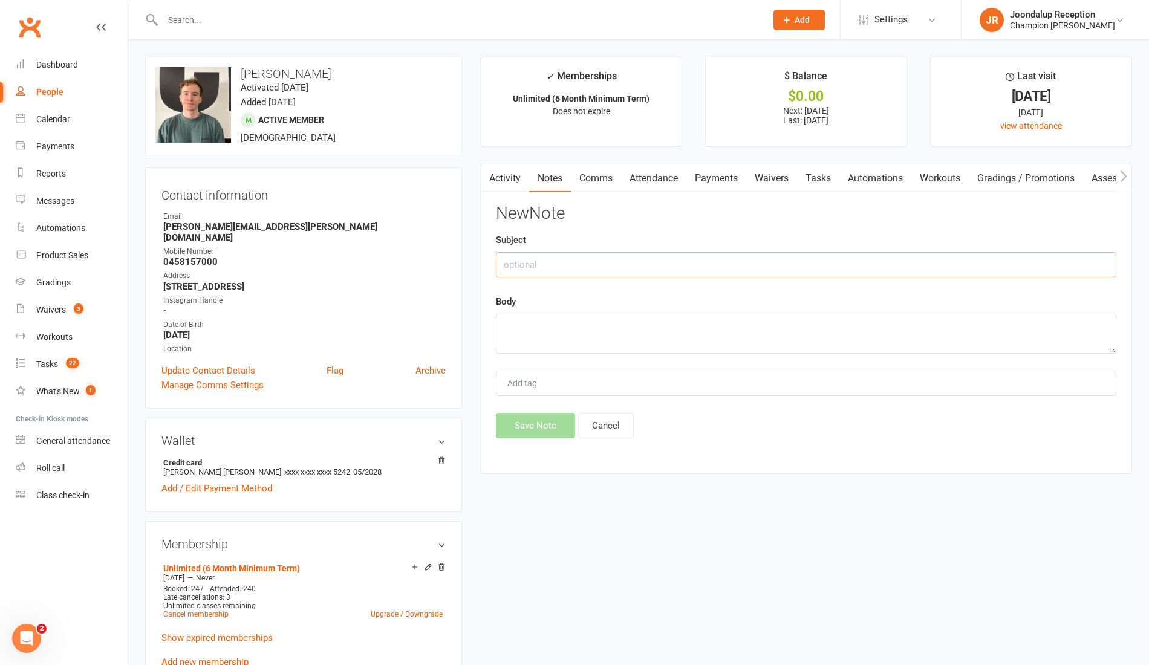
click at [541, 270] on input "text" at bounding box center [806, 264] width 620 height 25
type input "ATT MSG"
click at [545, 326] on textarea at bounding box center [806, 334] width 620 height 40
paste textarea "Just a little nudge that you're in the yellow zone (0-2 classes last week). Sma…"
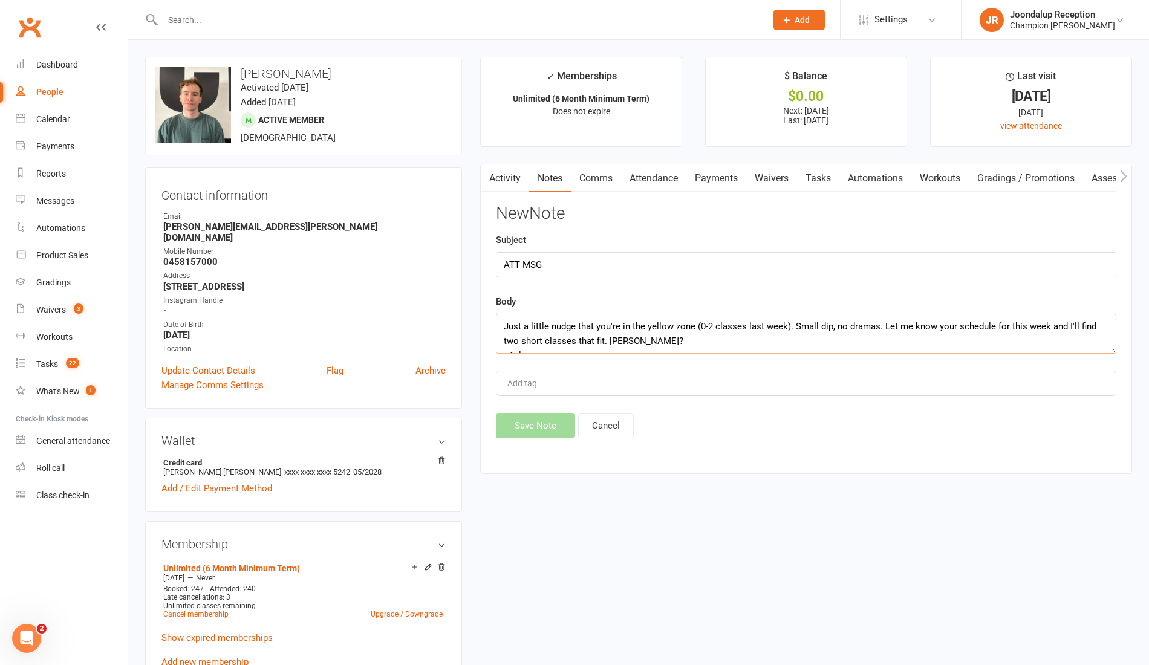
scroll to position [22, 0]
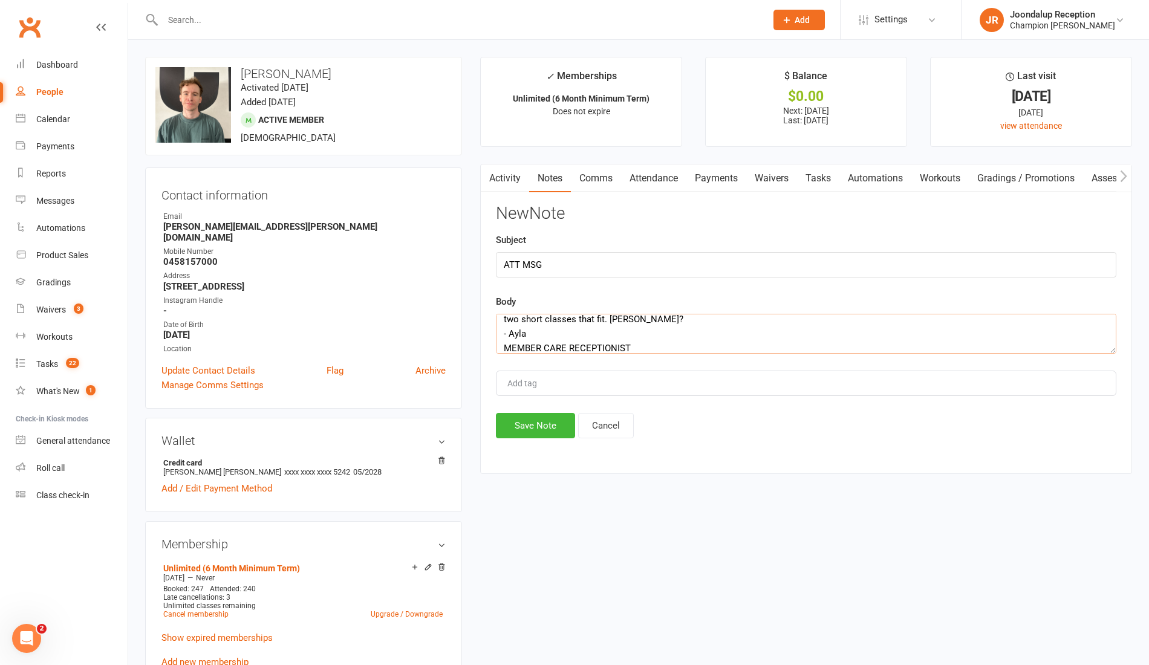
type textarea "Just a little nudge that you're in the yellow zone (0-2 classes last week). Sma…"
click at [540, 423] on button "Save Note" at bounding box center [535, 425] width 79 height 25
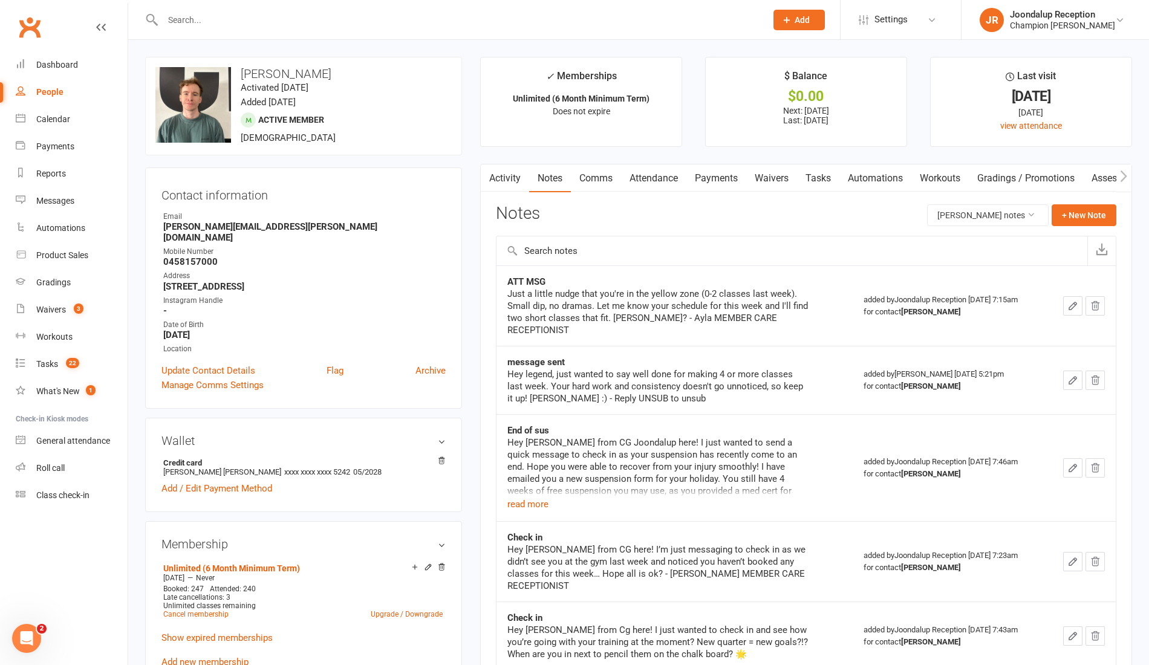
click at [231, 19] on input "text" at bounding box center [458, 19] width 598 height 17
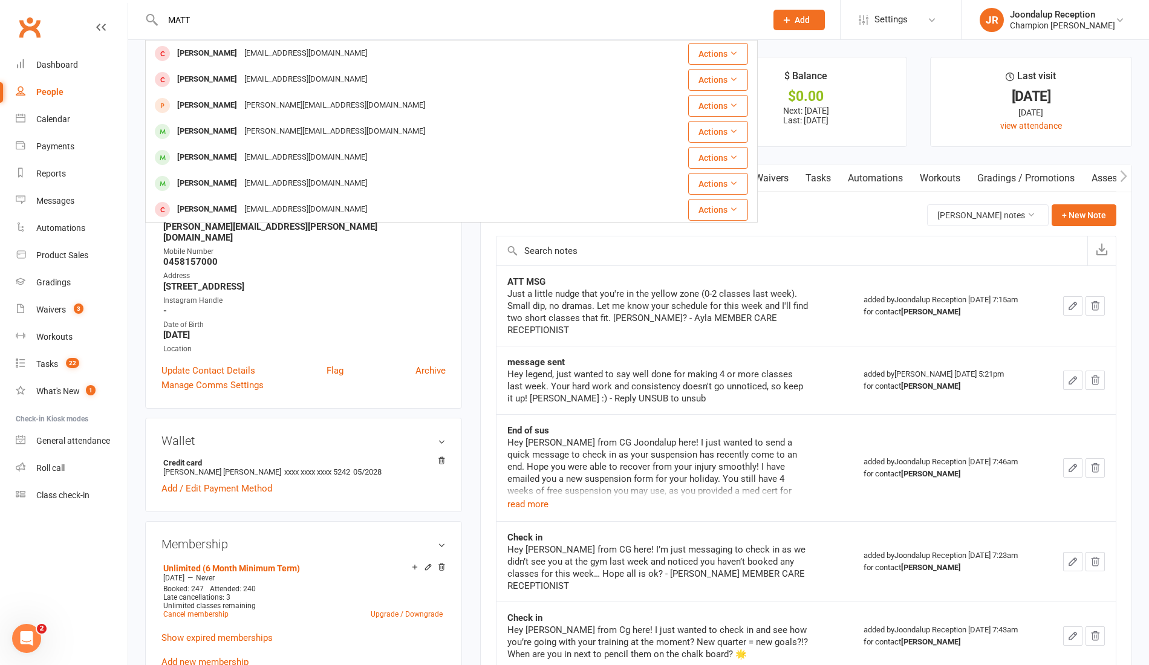
type input "MATT"
click at [218, 151] on div "Matt Blackmore" at bounding box center [206, 158] width 67 height 18
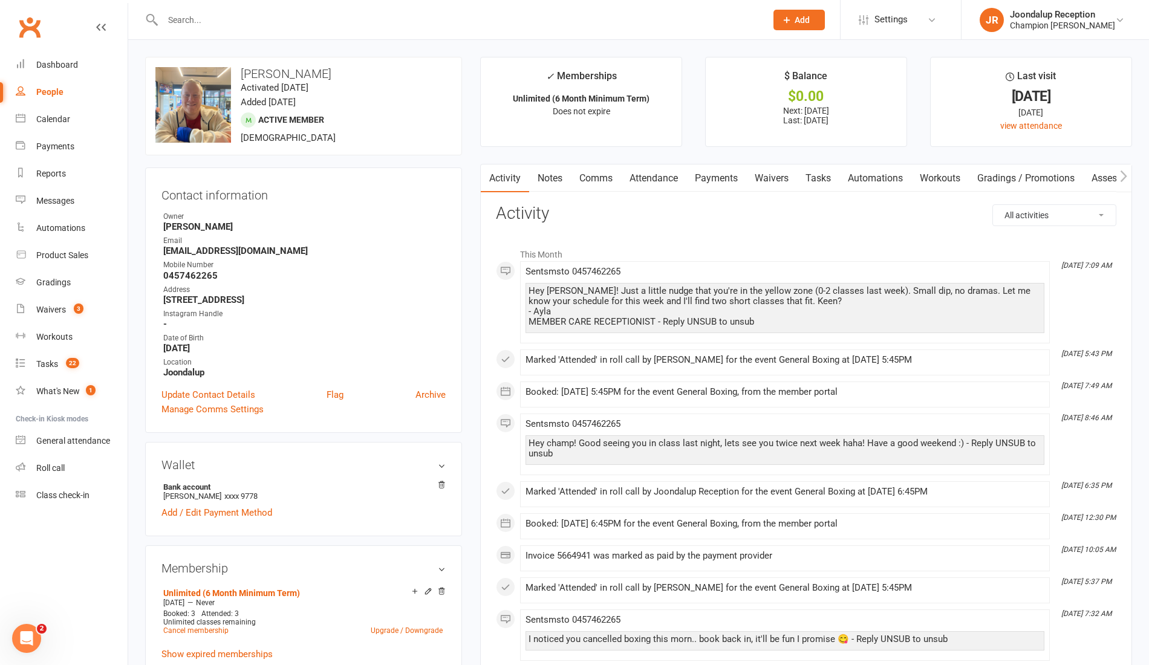
click at [543, 186] on link "Notes" at bounding box center [550, 178] width 42 height 28
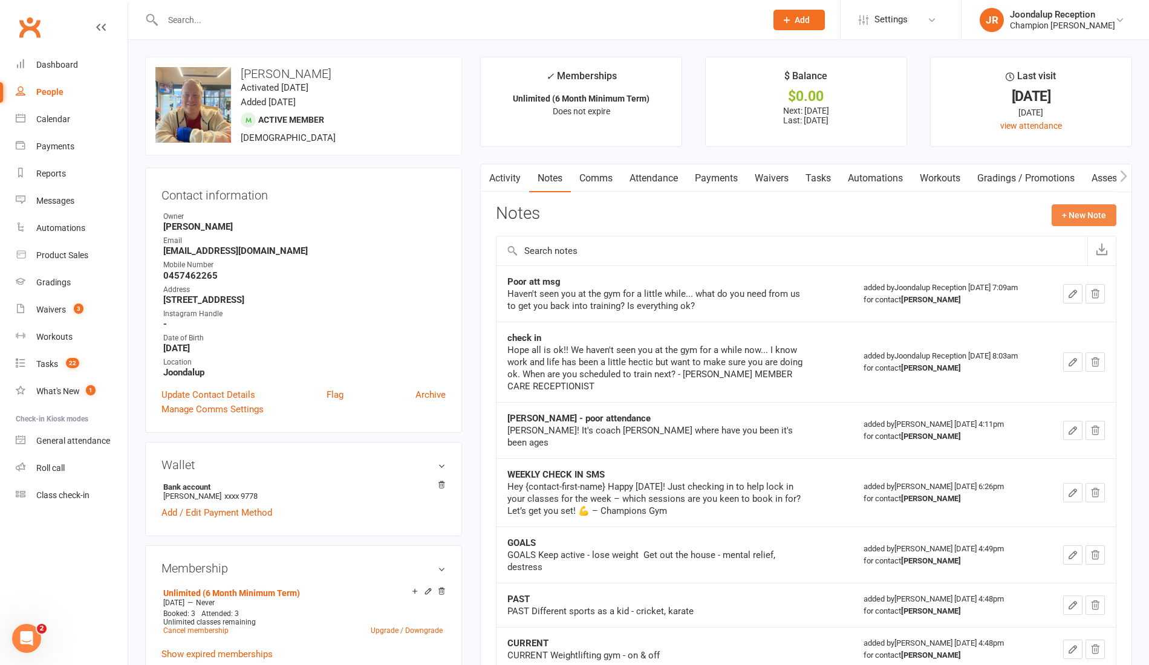
click at [1078, 216] on button "+ New Note" at bounding box center [1083, 215] width 65 height 22
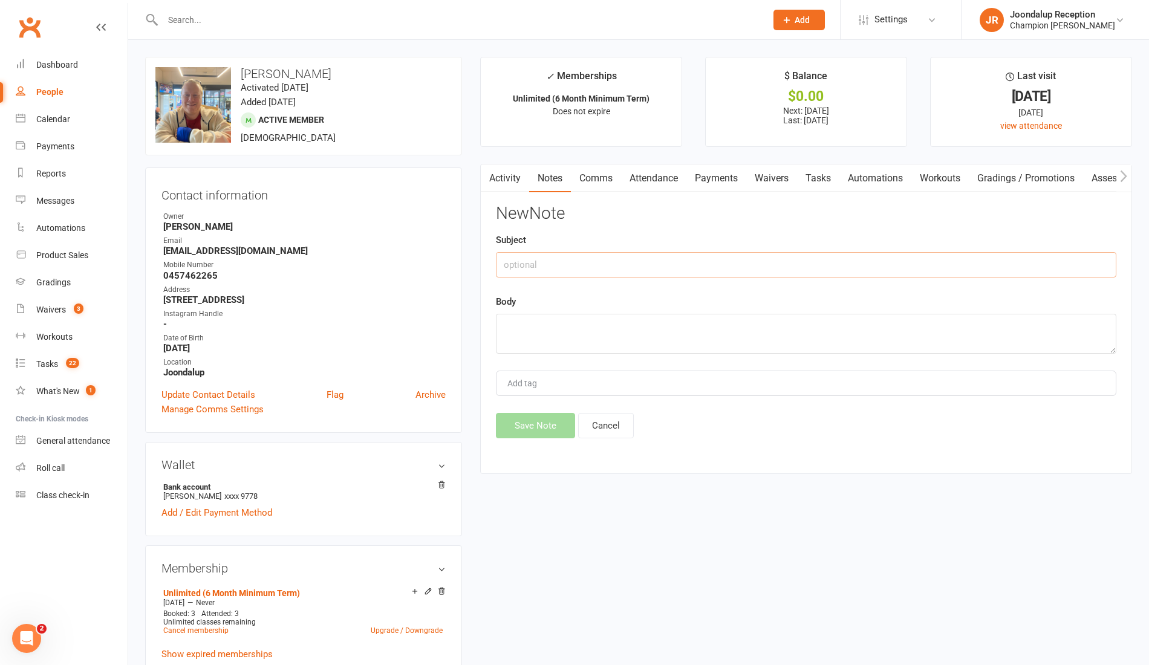
click at [609, 263] on input "text" at bounding box center [806, 264] width 620 height 25
type input "ATT MSG"
click at [637, 332] on textarea at bounding box center [806, 334] width 620 height 40
paste textarea "Just a little nudge that you're in the yellow zone (0-2 classes last week). Sma…"
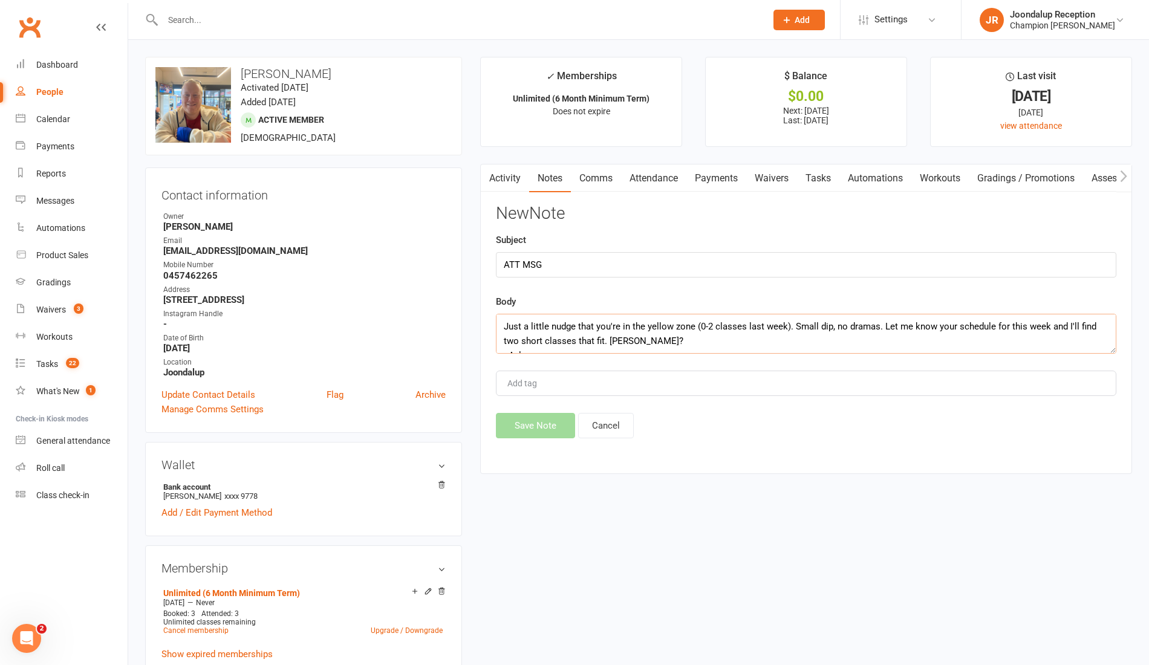
scroll to position [22, 0]
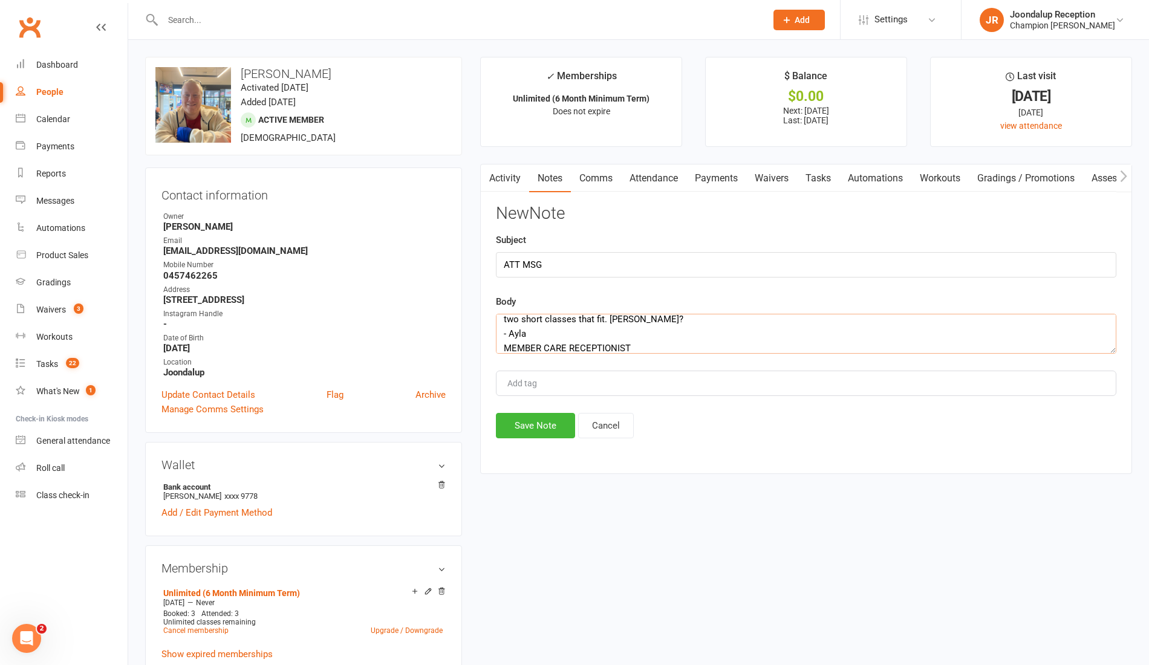
type textarea "Just a little nudge that you're in the yellow zone (0-2 classes last week). Sma…"
click at [549, 418] on button "Save Note" at bounding box center [535, 425] width 79 height 25
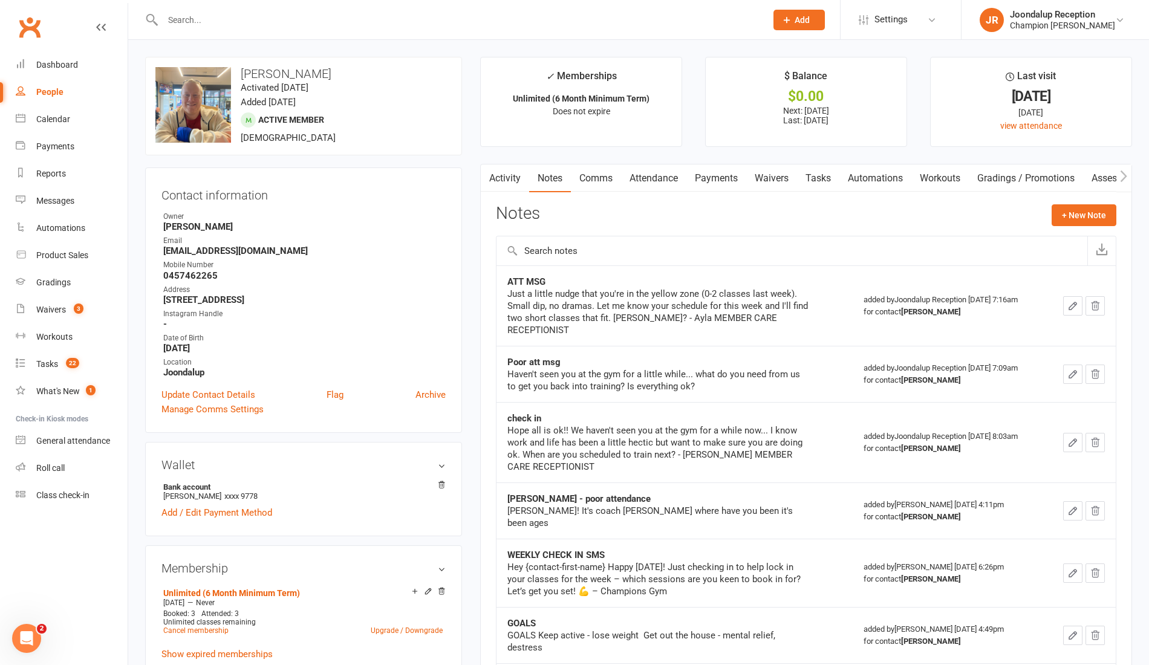
click at [656, 183] on link "Attendance" at bounding box center [653, 178] width 65 height 28
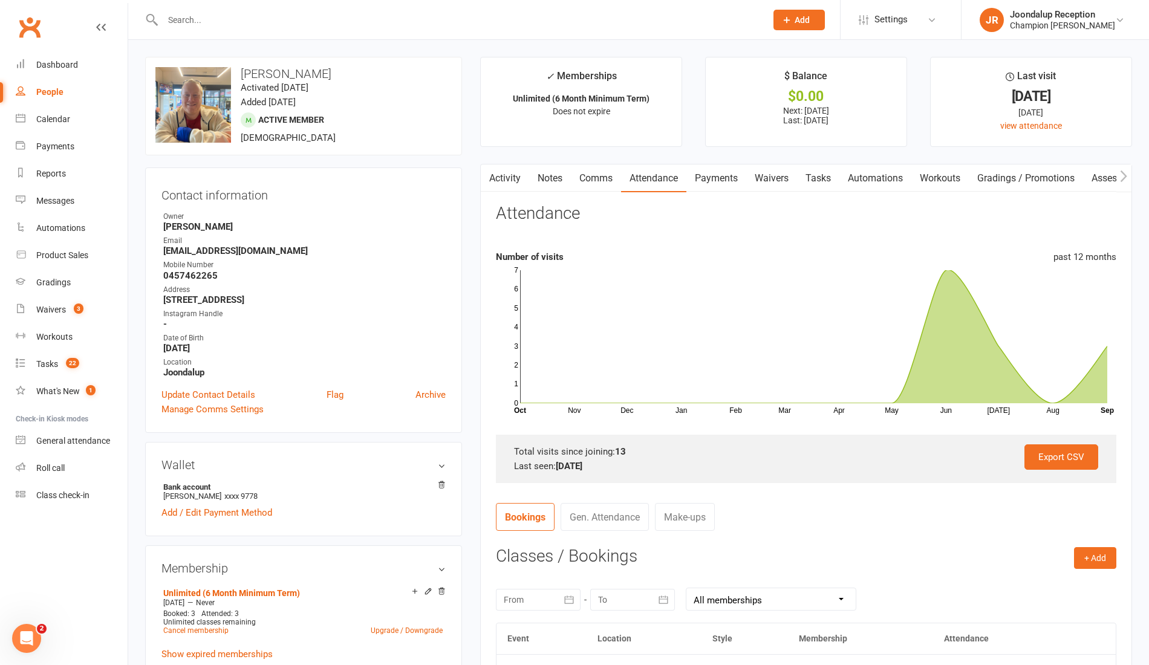
click at [235, 19] on input "text" at bounding box center [458, 19] width 598 height 17
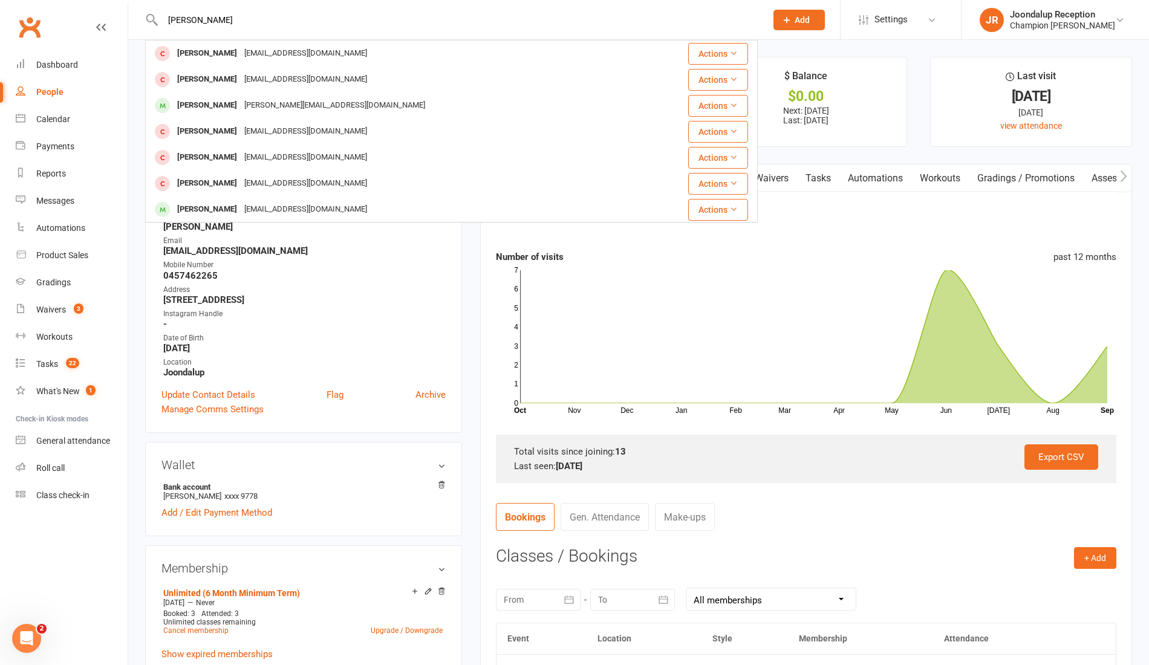
type input "JOSH"
click at [233, 94] on div "Josh Cranage Josh.cranage@outlook.com.au" at bounding box center [391, 105] width 491 height 25
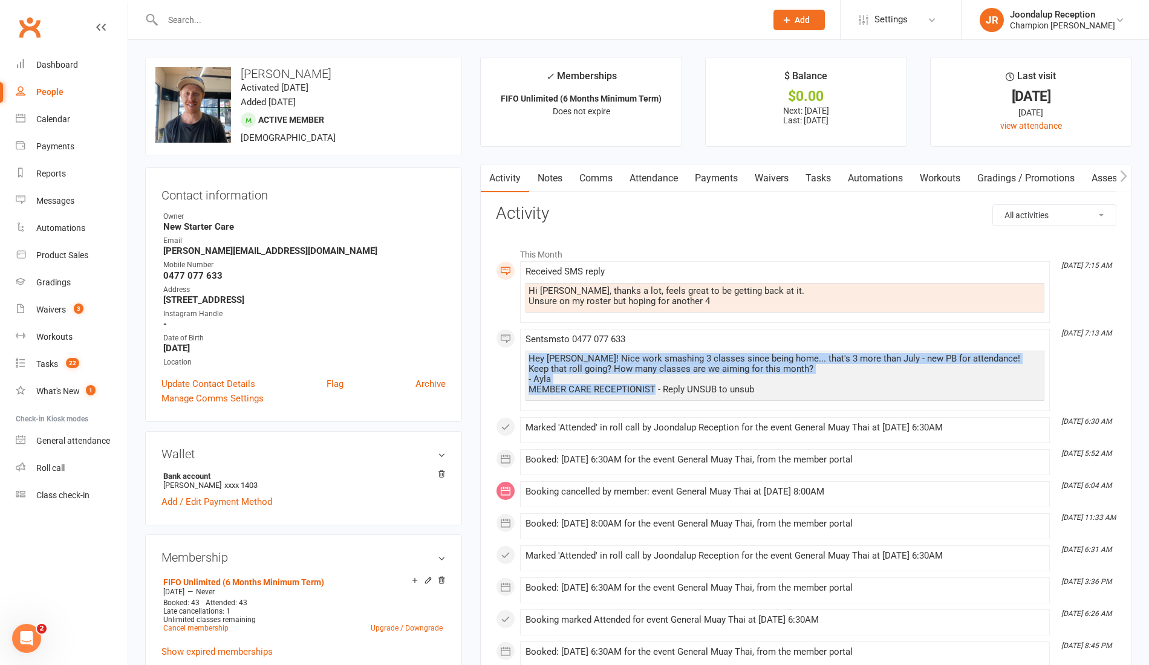
drag, startPoint x: 652, startPoint y: 387, endPoint x: 502, endPoint y: 354, distance: 153.0
click at [502, 354] on div "This Month Sep 16, 7:15 AM Received SMS reply Hi Ayla, thanks a lot, feels grea…" at bounding box center [806, 558] width 620 height 632
copy div "Hey Josh! Nice work smashing 3 classes since being home... that's 3 more than J…"
click at [551, 180] on link "Notes" at bounding box center [550, 178] width 42 height 28
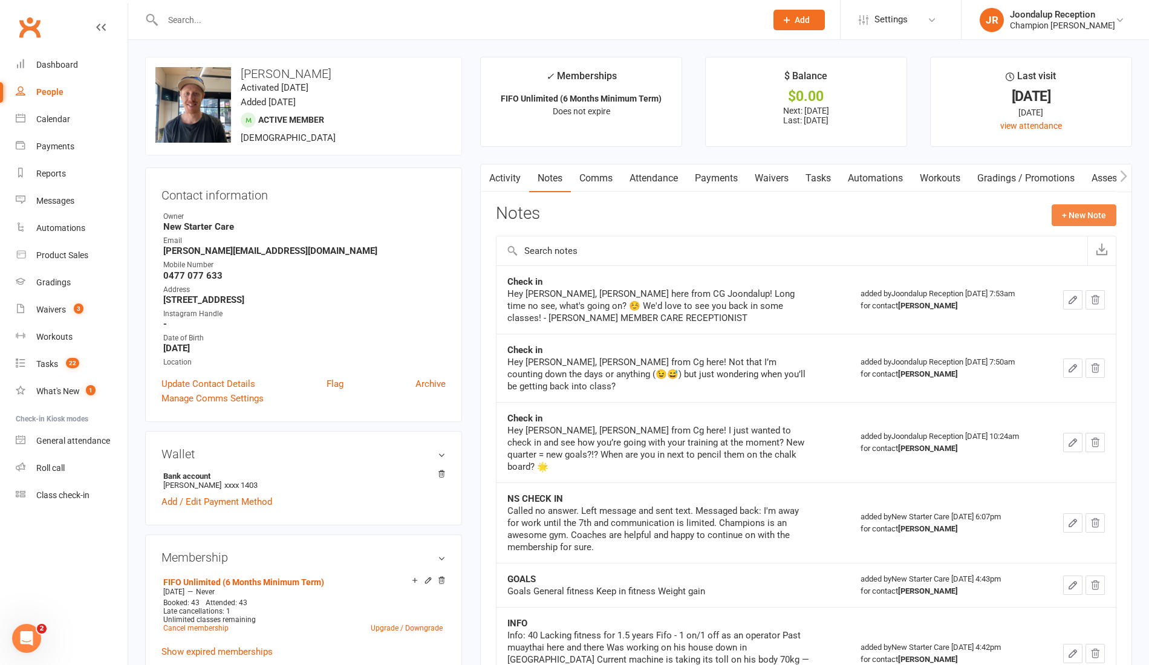
click at [1081, 204] on button "+ New Note" at bounding box center [1083, 215] width 65 height 22
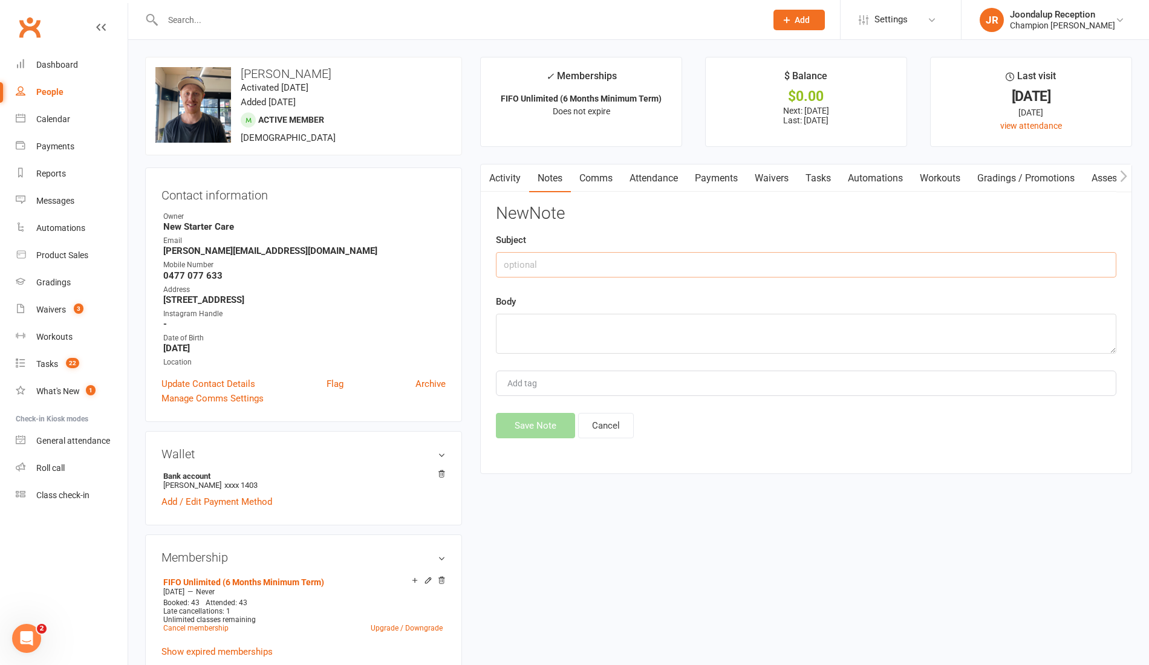
click at [624, 261] on input "text" at bounding box center [806, 264] width 620 height 25
type input "ATT MSG"
click at [630, 337] on textarea at bounding box center [806, 334] width 620 height 40
paste textarea "Hey Josh! Nice work smashing 3 classes since being home... that's 3 more than J…"
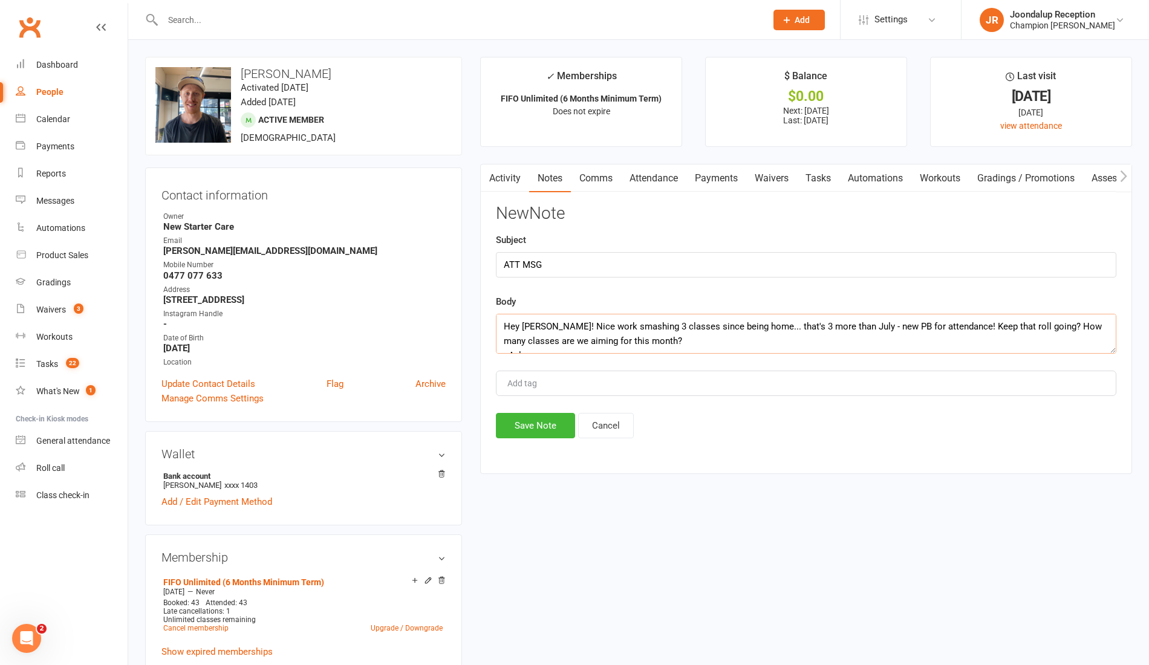
scroll to position [22, 0]
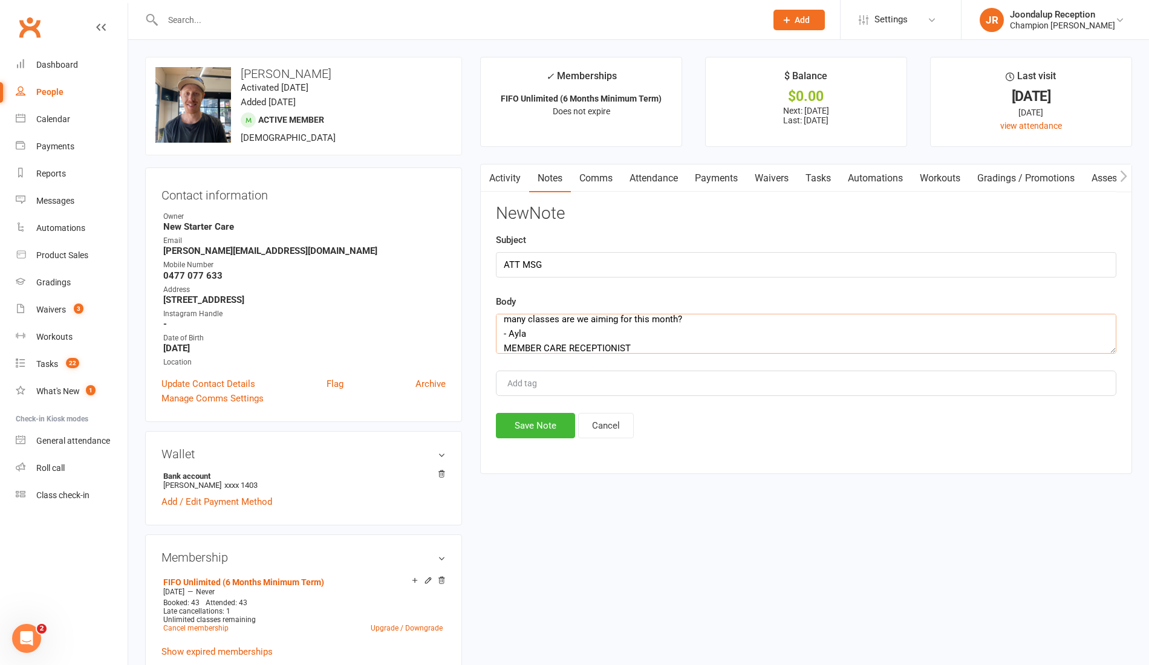
type textarea "Hey Josh! Nice work smashing 3 classes since being home... that's 3 more than J…"
click at [531, 423] on button "Save Note" at bounding box center [535, 425] width 79 height 25
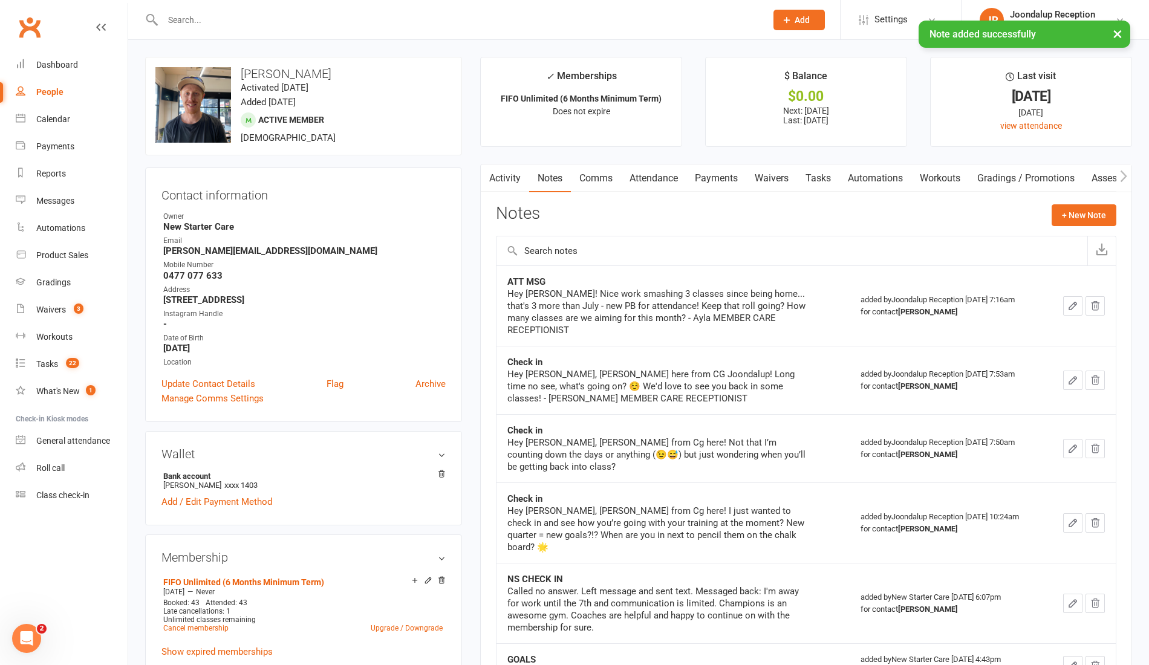
click at [500, 179] on link "Activity" at bounding box center [505, 178] width 48 height 28
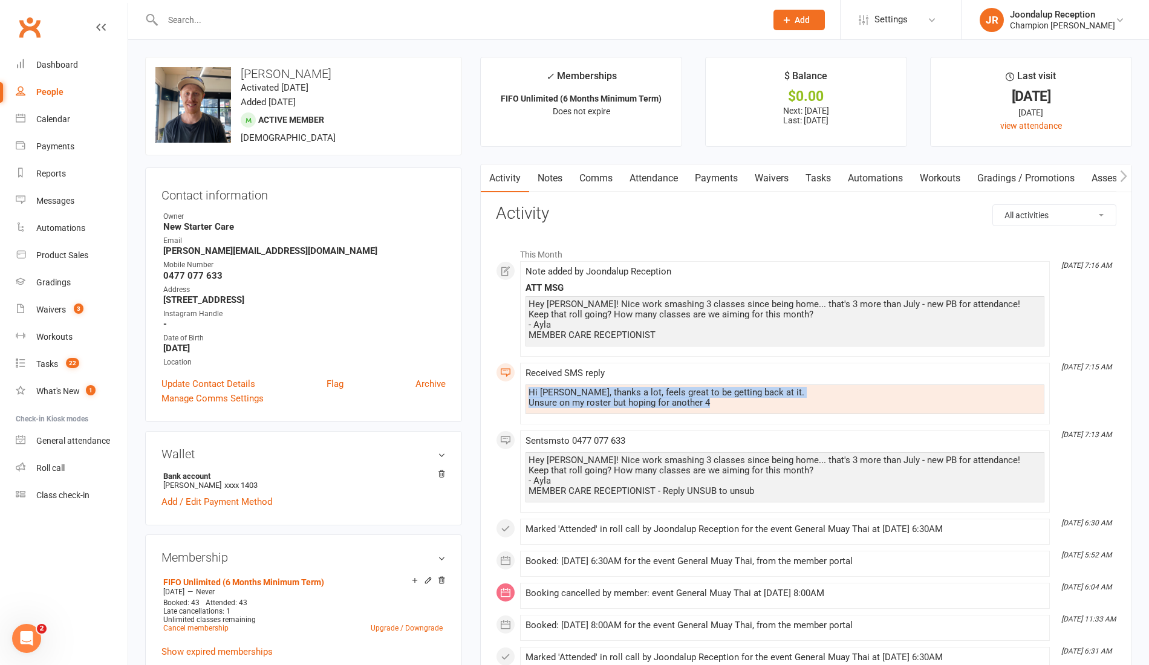
drag, startPoint x: 725, startPoint y: 401, endPoint x: 519, endPoint y: 394, distance: 206.8
click at [519, 394] on div "This Month Sep 16, 7:16 AM Note added by Joondalup Reception ATT MSG Hey Josh! …" at bounding box center [806, 608] width 620 height 733
copy div "Hi Ayla, thanks a lot, feels great to be getting back at it. Unsure on my roste…"
click at [561, 175] on link "Notes" at bounding box center [550, 178] width 42 height 28
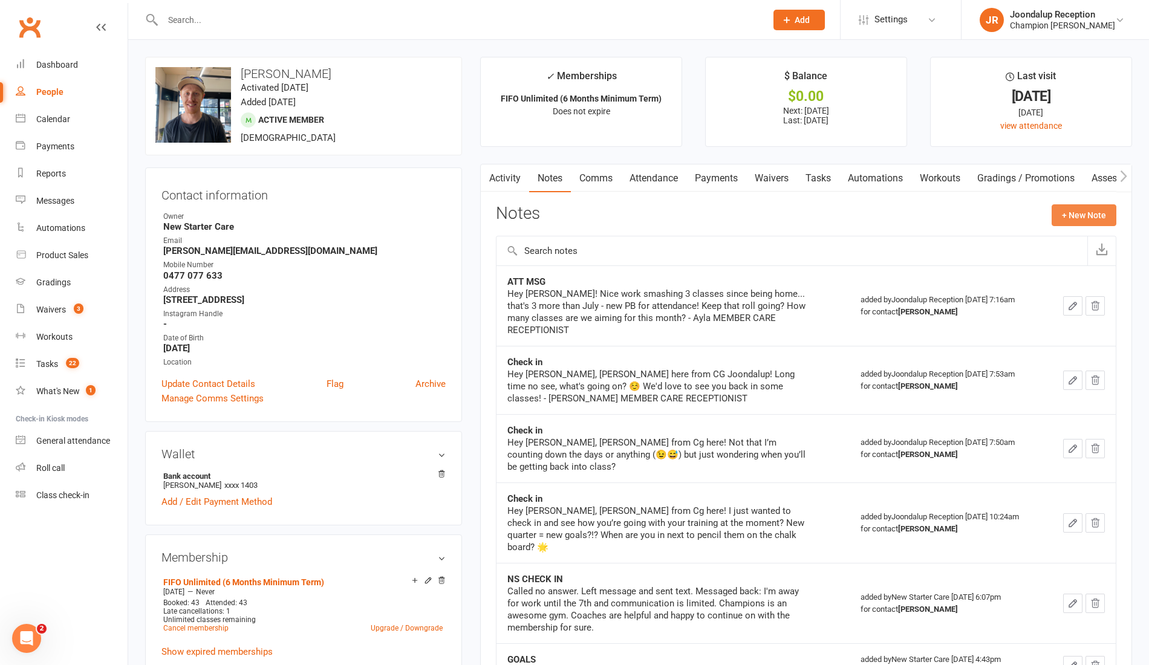
click at [1106, 218] on button "+ New Note" at bounding box center [1083, 215] width 65 height 22
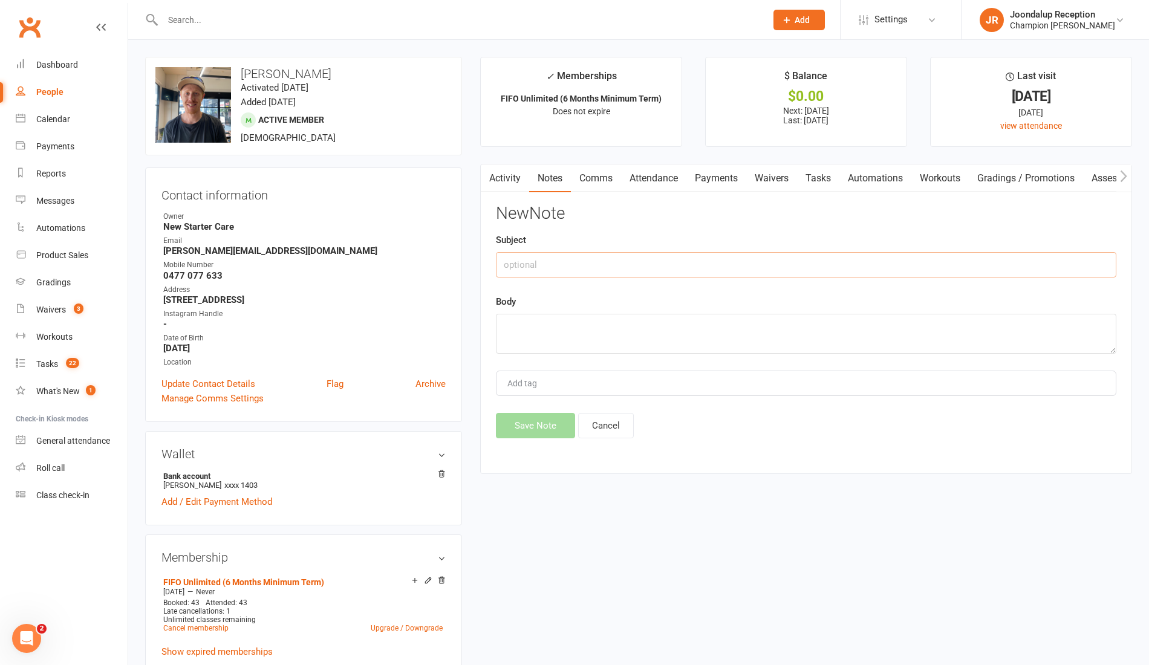
click at [752, 274] on input "text" at bounding box center [806, 264] width 620 height 25
type input "Response"
click at [640, 331] on textarea at bounding box center [806, 334] width 620 height 40
paste textarea "Hi [PERSON_NAME], thanks a lot, feels great to be getting back at it. Unsure on…"
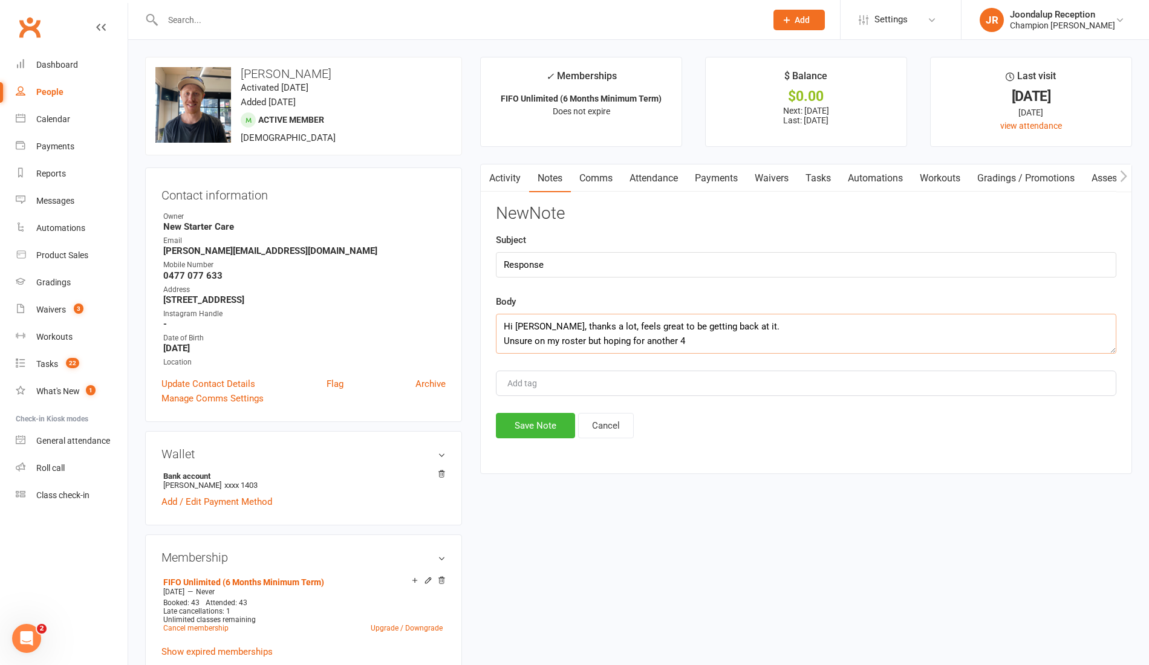
type textarea "Hi [PERSON_NAME], thanks a lot, feels great to be getting back at it. Unsure on…"
click at [537, 416] on button "Save Note" at bounding box center [535, 425] width 79 height 25
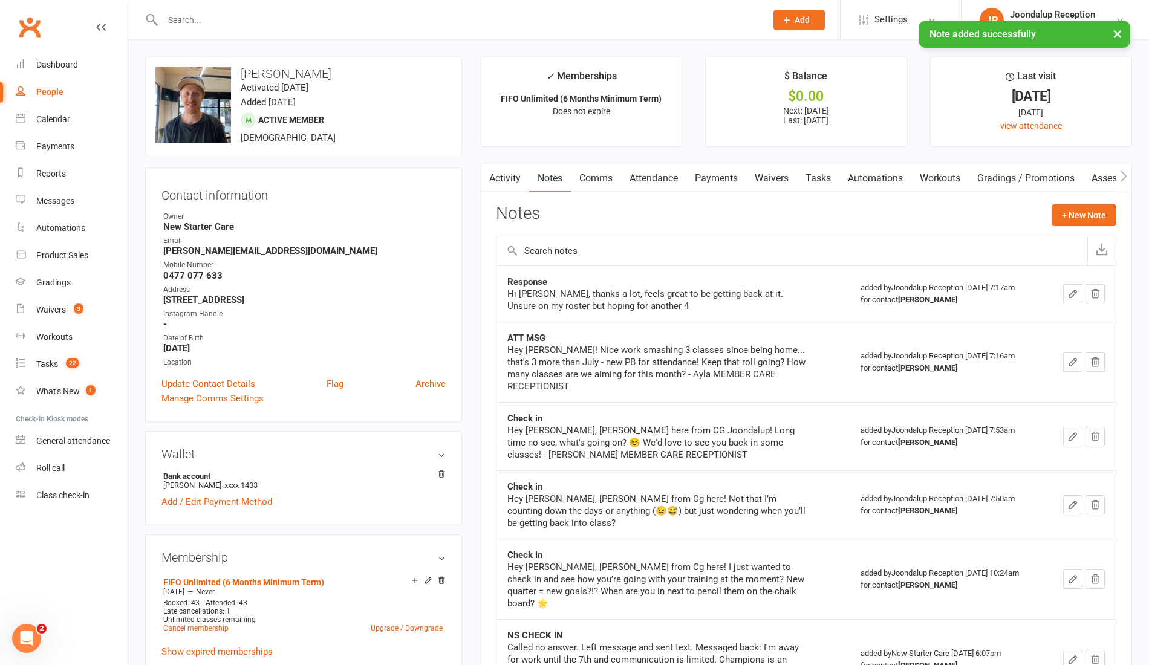
click at [590, 179] on link "Comms" at bounding box center [596, 178] width 50 height 28
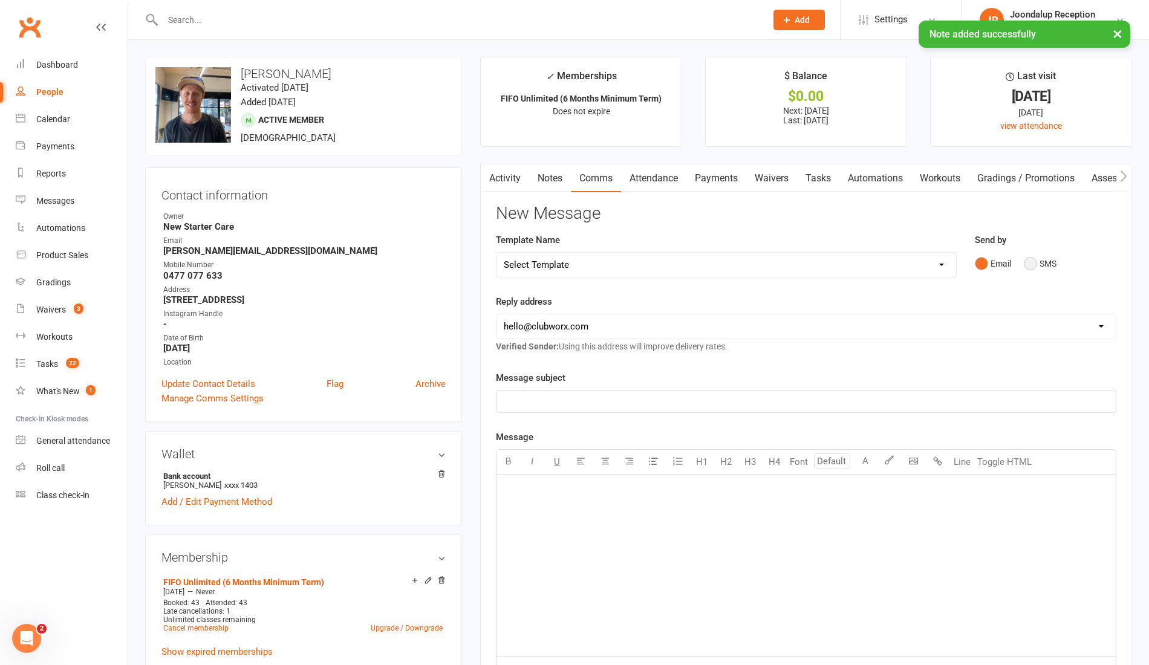
click at [1035, 261] on button "SMS" at bounding box center [1039, 263] width 33 height 23
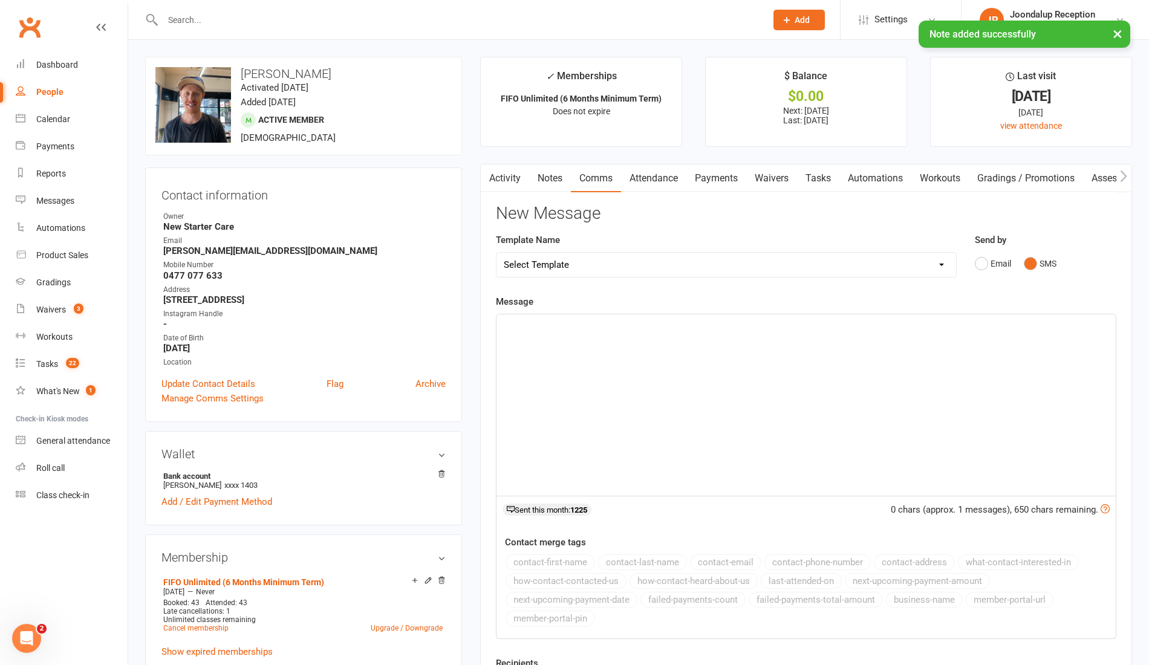
click at [671, 343] on div "﻿" at bounding box center [805, 404] width 619 height 181
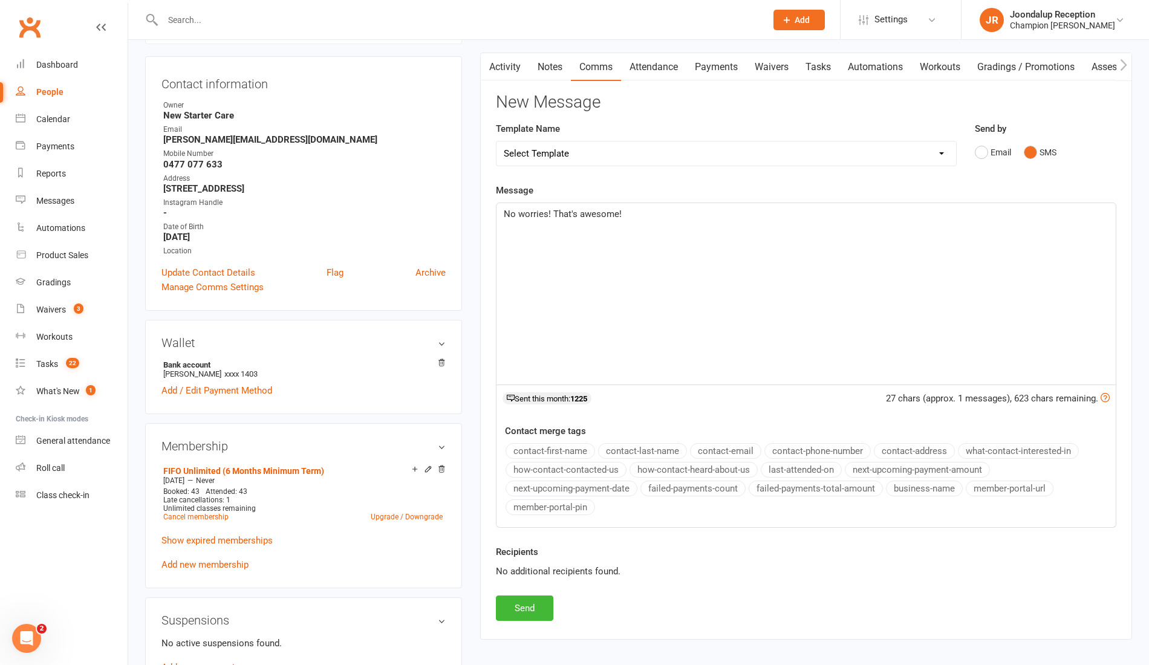
scroll to position [132, 0]
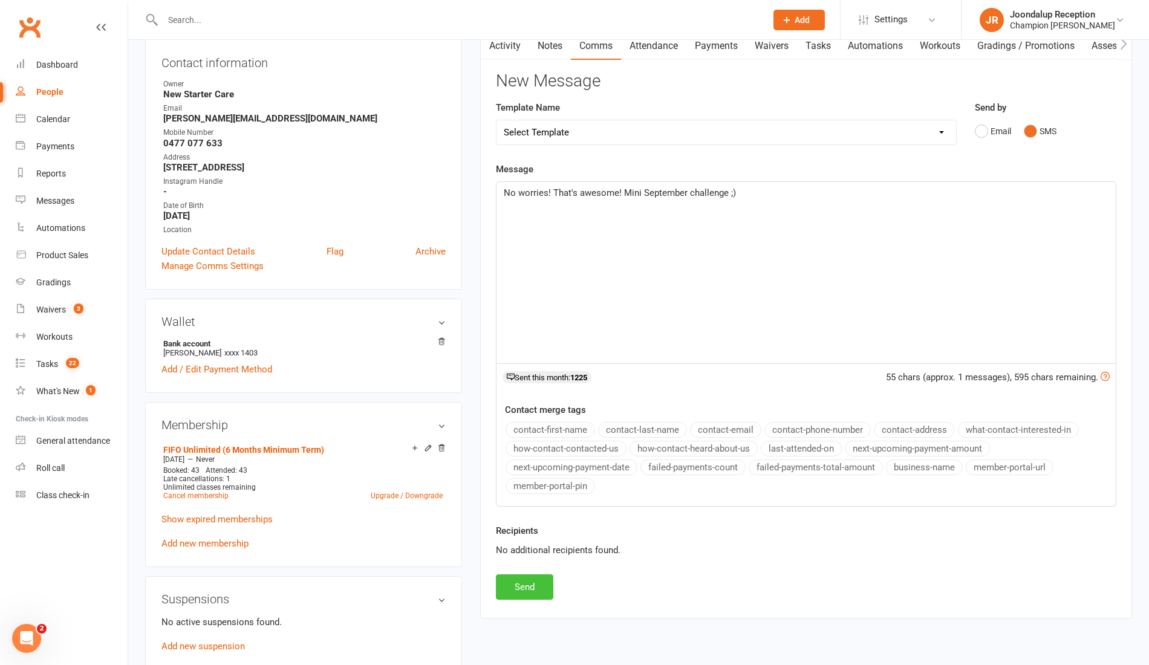
click at [530, 579] on button "Send" at bounding box center [524, 586] width 57 height 25
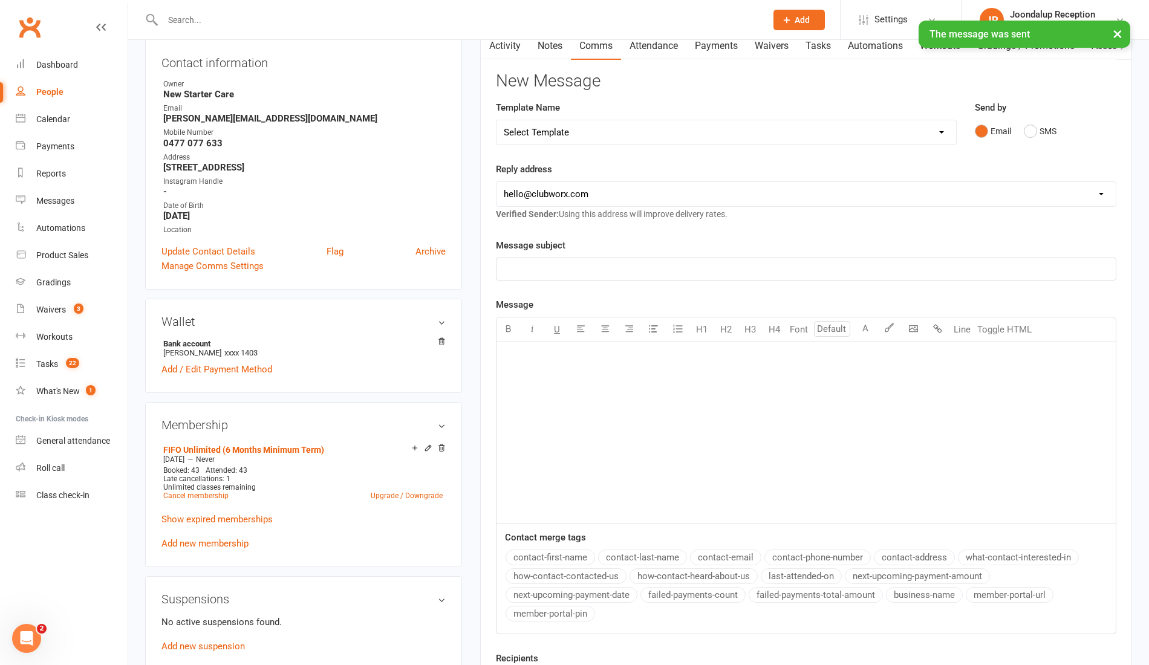
click at [510, 21] on div "× The message was sent" at bounding box center [566, 21] width 1133 height 0
click at [516, 21] on div "× The message was sent" at bounding box center [566, 21] width 1133 height 0
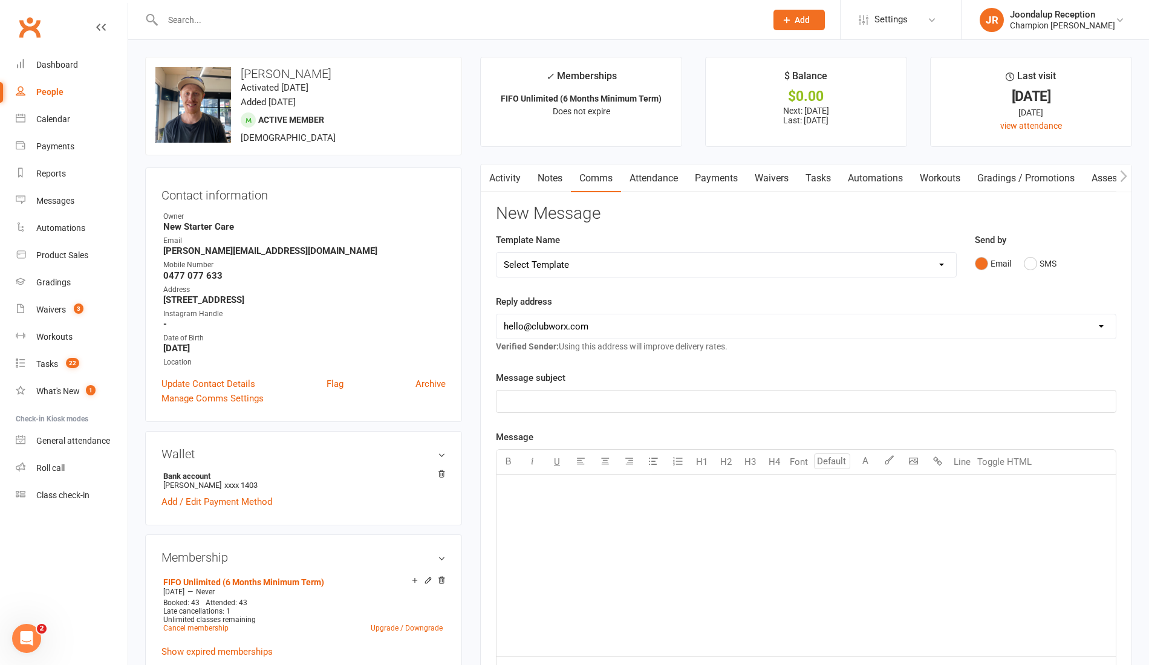
click at [491, 180] on icon "button" at bounding box center [487, 176] width 7 height 13
click at [526, 179] on link "Activity" at bounding box center [505, 178] width 48 height 28
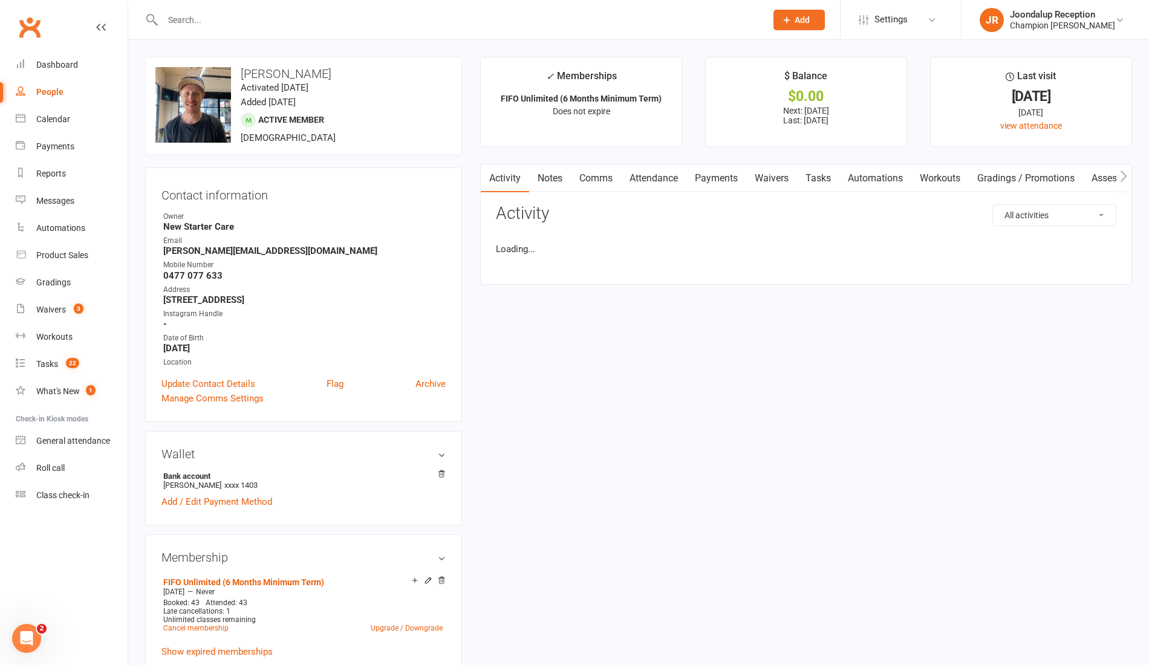
click at [526, 179] on link "Activity" at bounding box center [505, 178] width 48 height 28
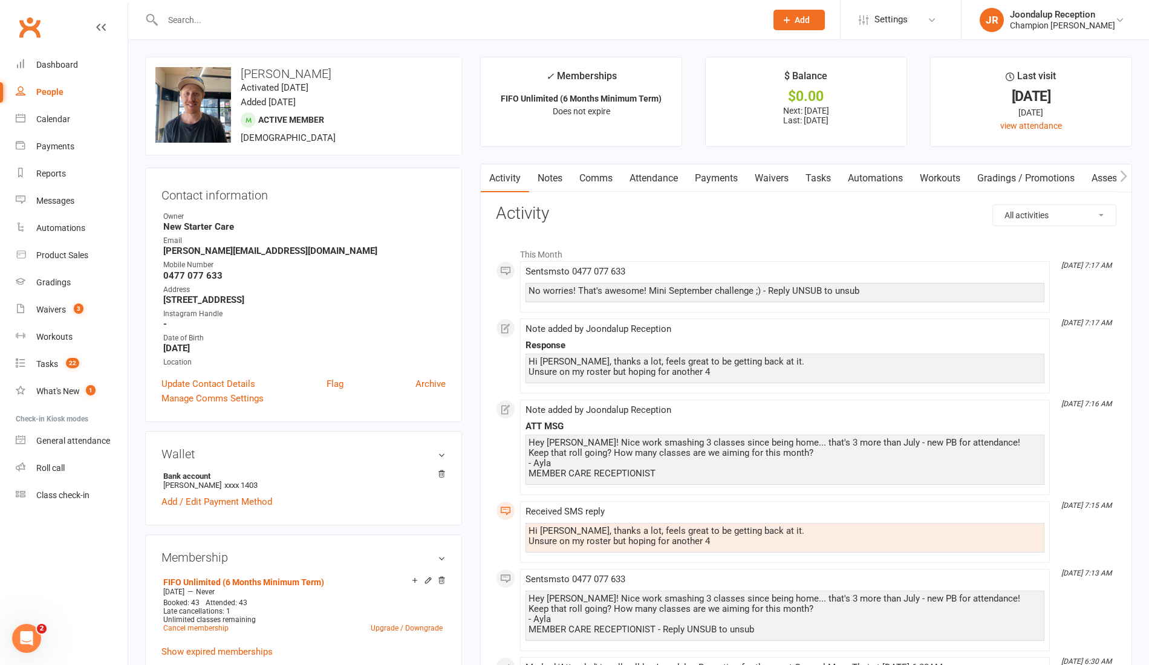
click at [526, 179] on link "Activity" at bounding box center [505, 178] width 48 height 28
drag, startPoint x: 759, startPoint y: 289, endPoint x: 502, endPoint y: 300, distance: 257.2
click at [502, 300] on div "This Month Sep 16, 7:17 AM Sent sms to 0477 077 633 No worries! That's awesome!…" at bounding box center [806, 678] width 620 height 872
copy div "No worries! That's awesome! Mini September challenge ;)"
click at [555, 177] on link "Notes" at bounding box center [550, 178] width 42 height 28
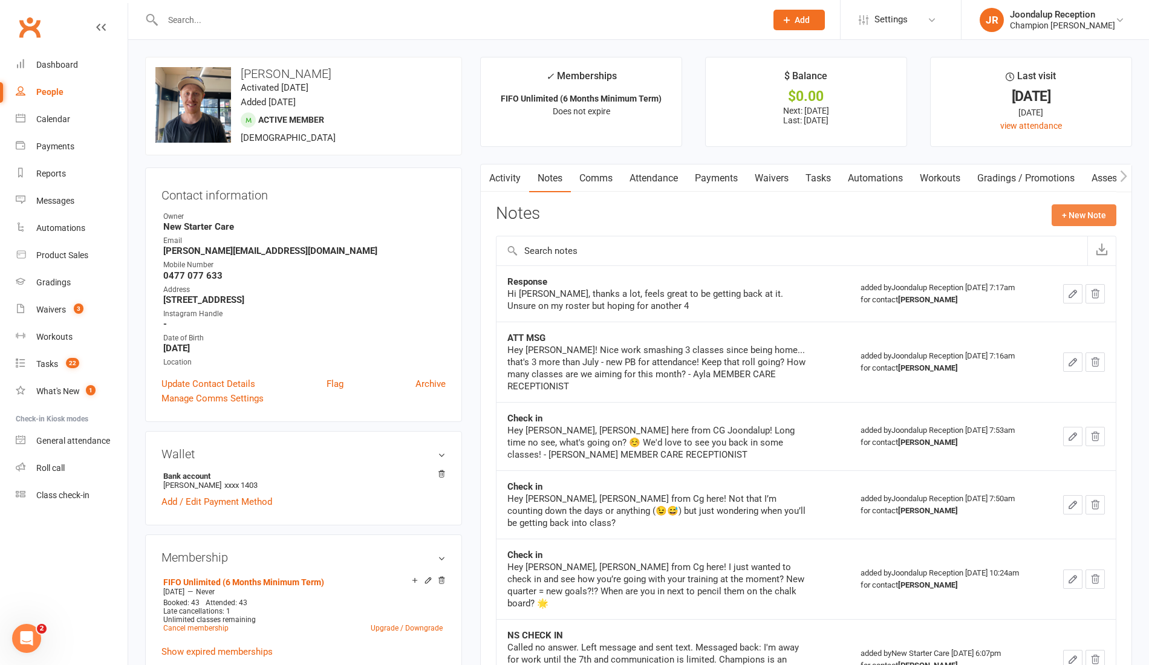
click at [1066, 204] on button "+ New Note" at bounding box center [1083, 215] width 65 height 22
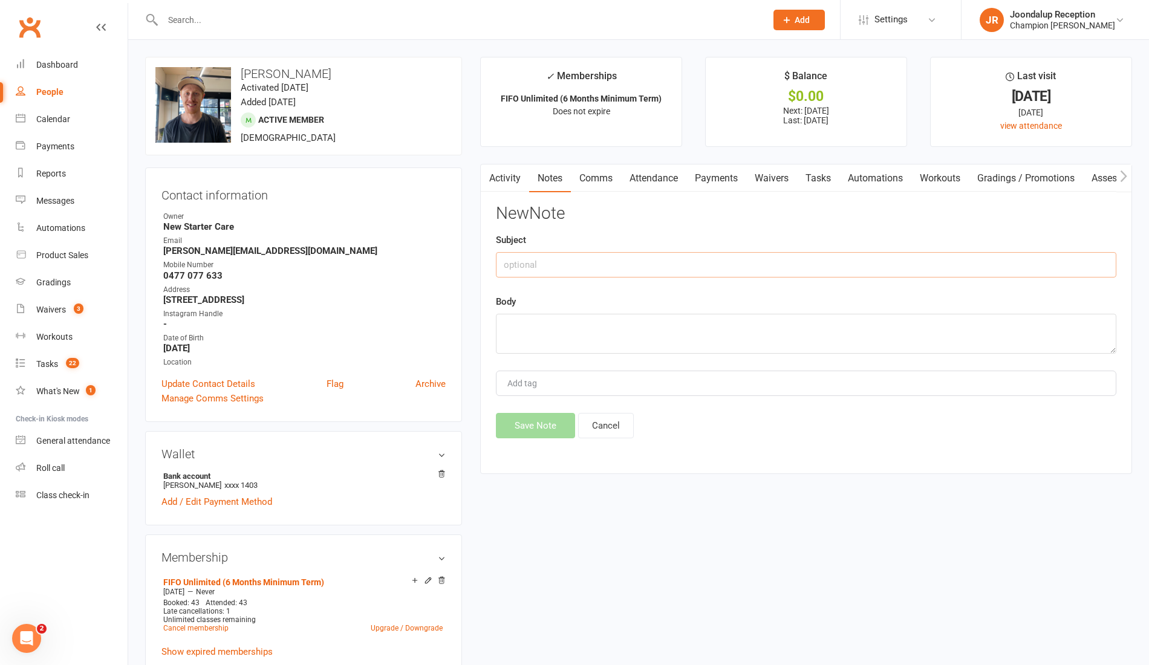
click at [603, 265] on input "text" at bounding box center [806, 264] width 620 height 25
type input "Ayla reply"
click at [736, 331] on textarea at bounding box center [806, 334] width 620 height 40
paste textarea "No worries! That's awesome! Mini September challenge ;)"
type textarea "No worries! That's awesome! Mini September challenge ;)"
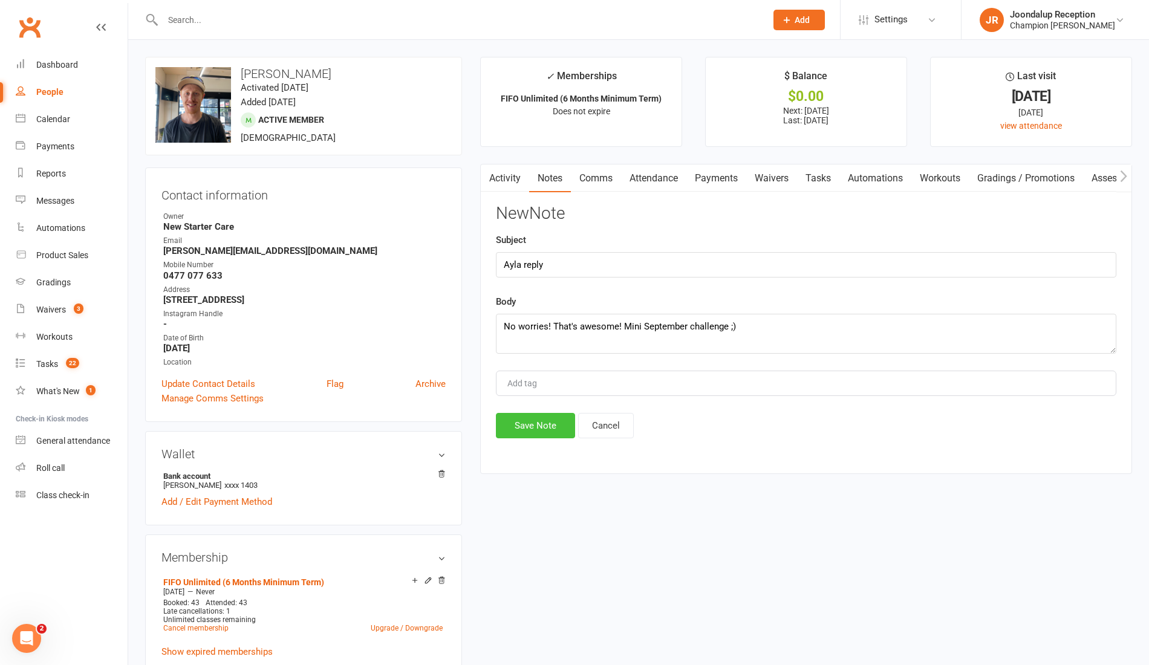
click at [532, 422] on button "Save Note" at bounding box center [535, 425] width 79 height 25
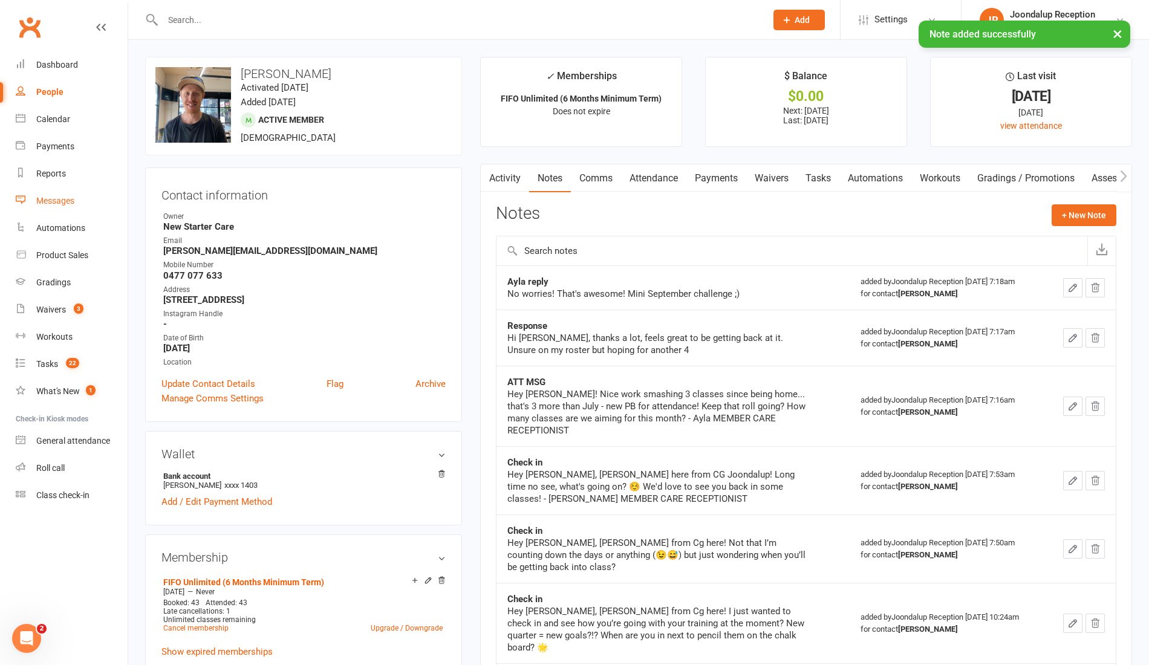
click at [71, 193] on link "Messages" at bounding box center [72, 200] width 112 height 27
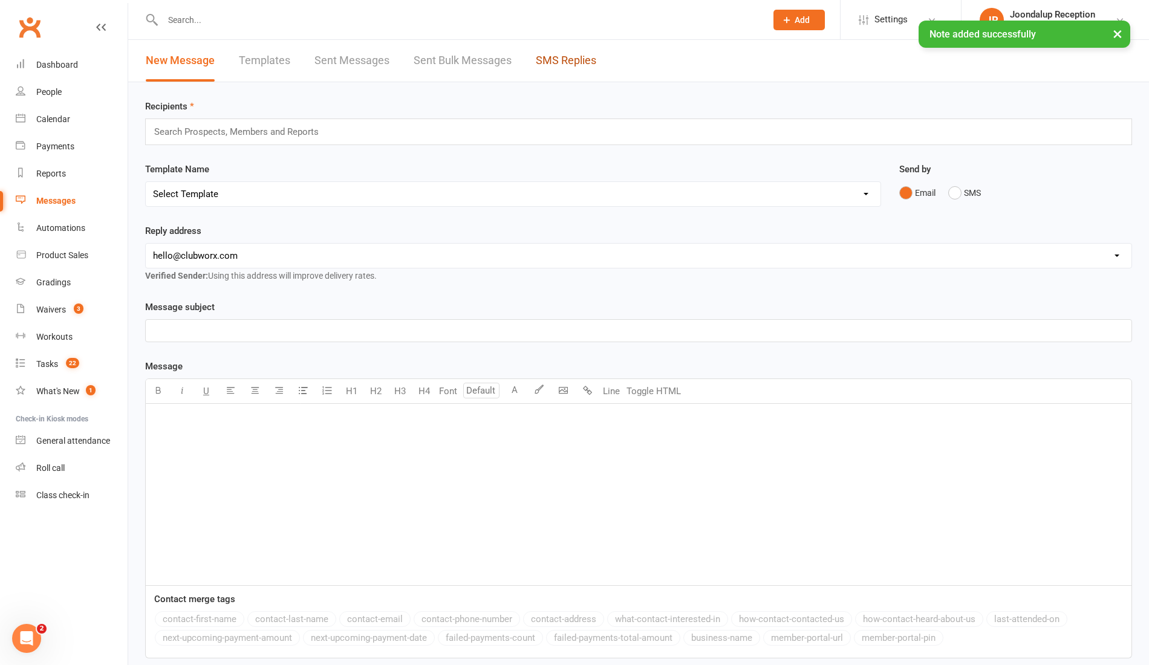
click at [543, 60] on link "SMS Replies" at bounding box center [566, 61] width 60 height 42
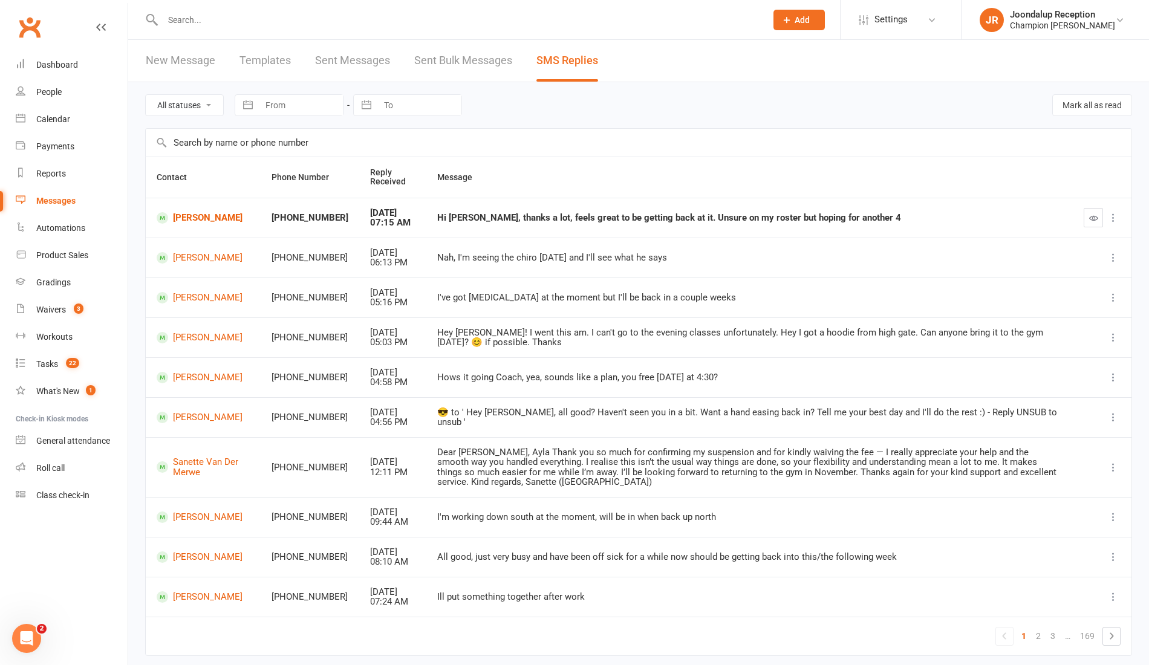
click at [1089, 215] on icon "button" at bounding box center [1093, 217] width 9 height 9
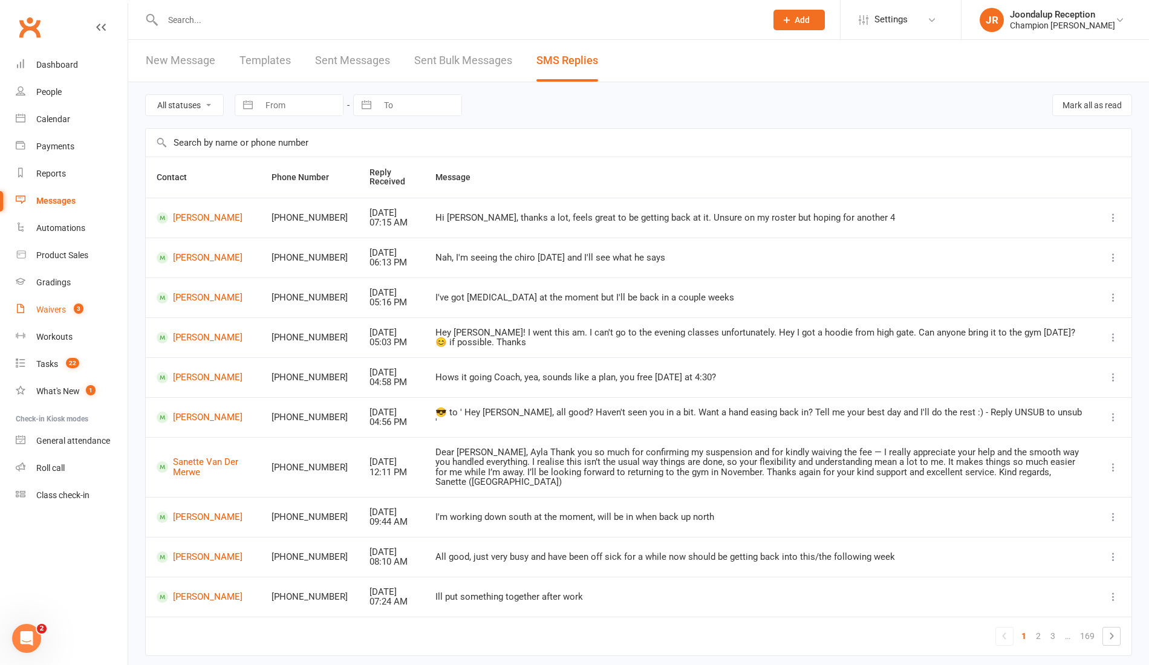
click at [66, 319] on link "Waivers 3" at bounding box center [72, 309] width 112 height 27
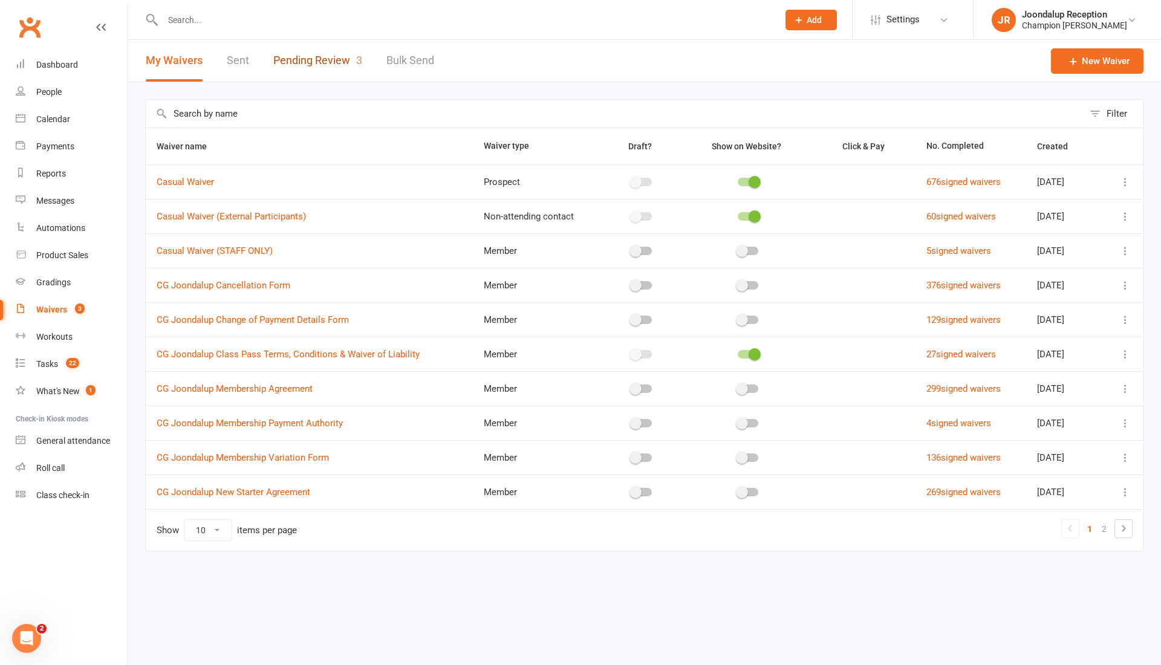
click at [334, 56] on link "Pending Review 3" at bounding box center [317, 61] width 89 height 42
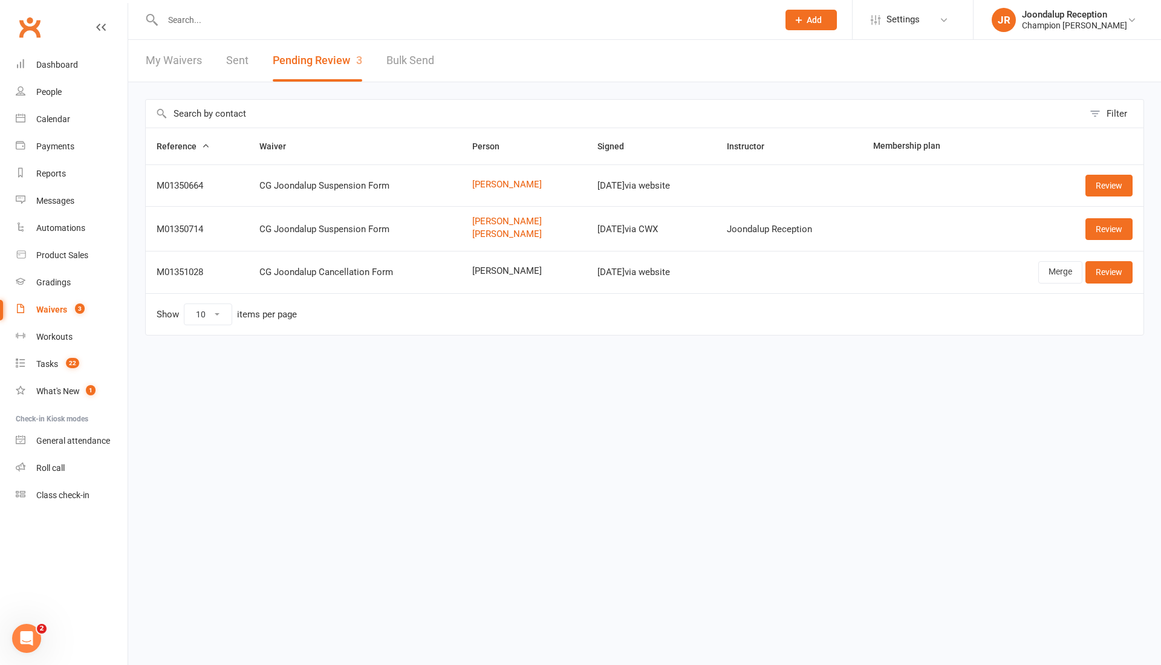
click at [53, 144] on div "Payments" at bounding box center [55, 146] width 38 height 10
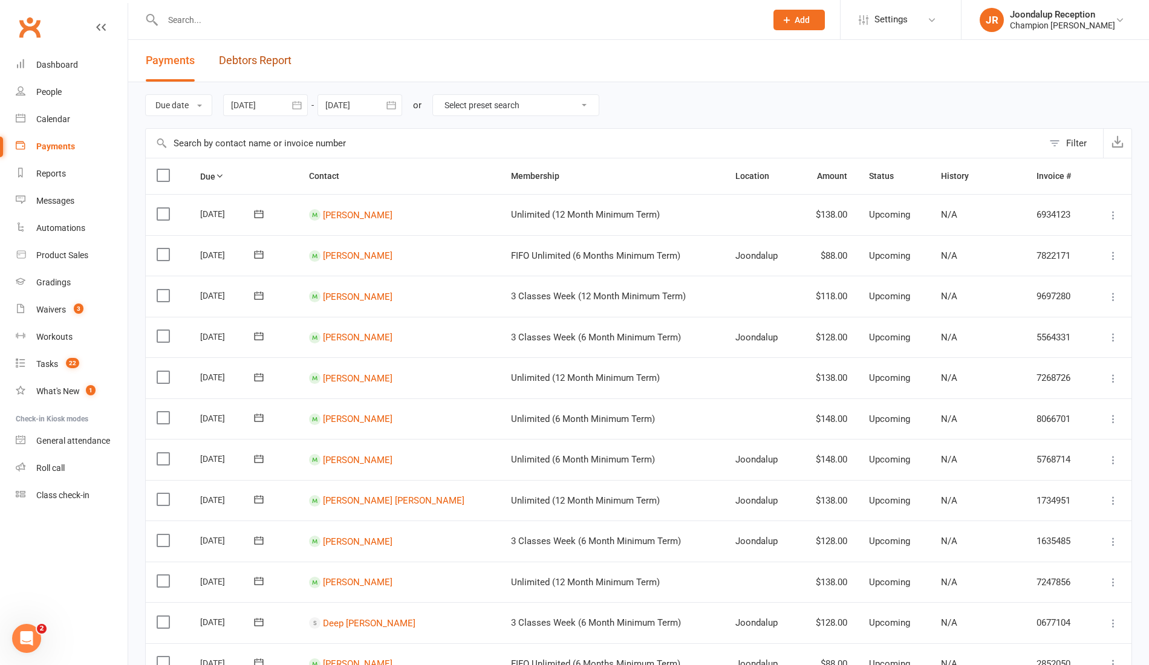
click at [273, 63] on link "Debtors Report" at bounding box center [255, 61] width 73 height 42
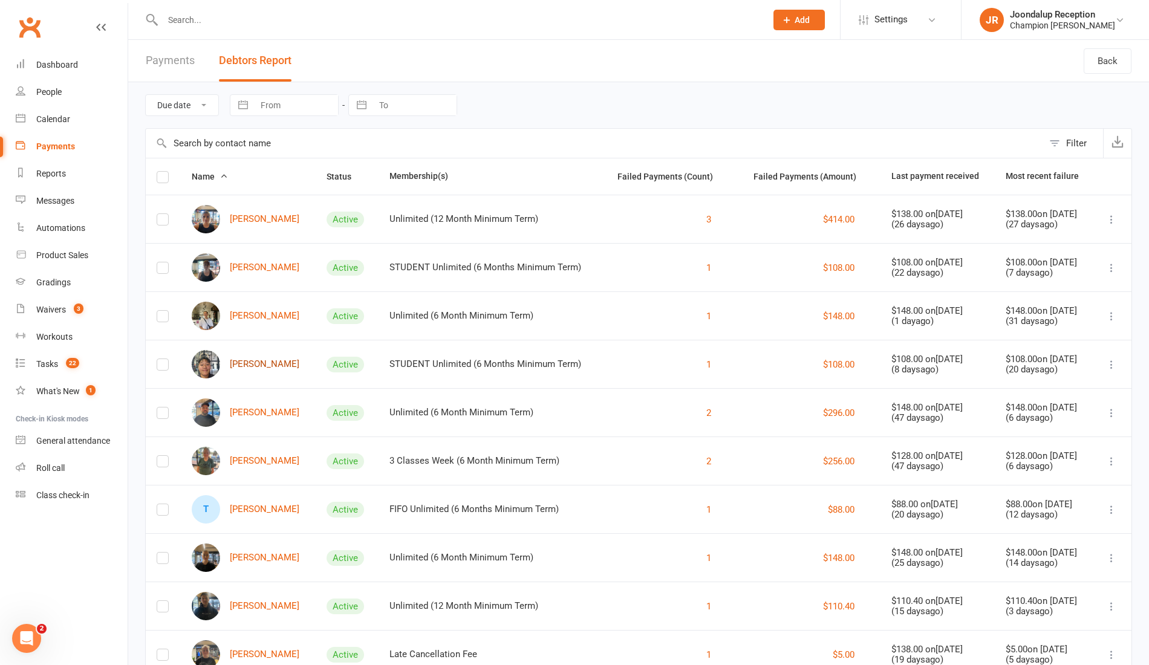
click at [241, 365] on link "Anna Dang" at bounding box center [246, 364] width 108 height 28
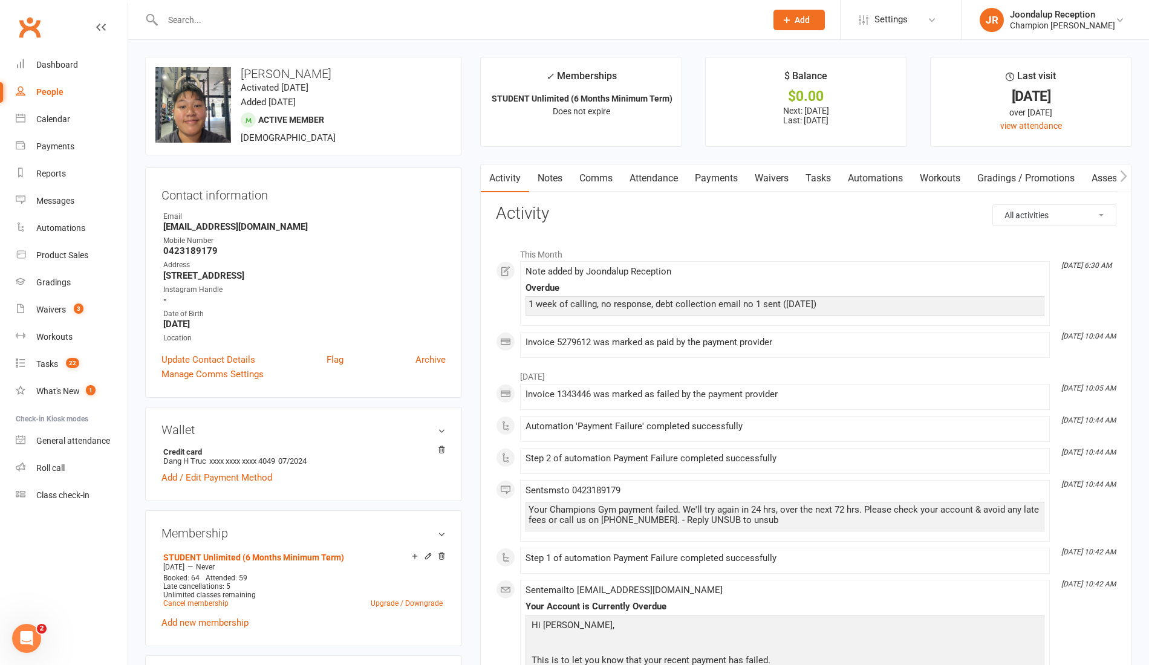
click at [718, 178] on link "Payments" at bounding box center [716, 178] width 60 height 28
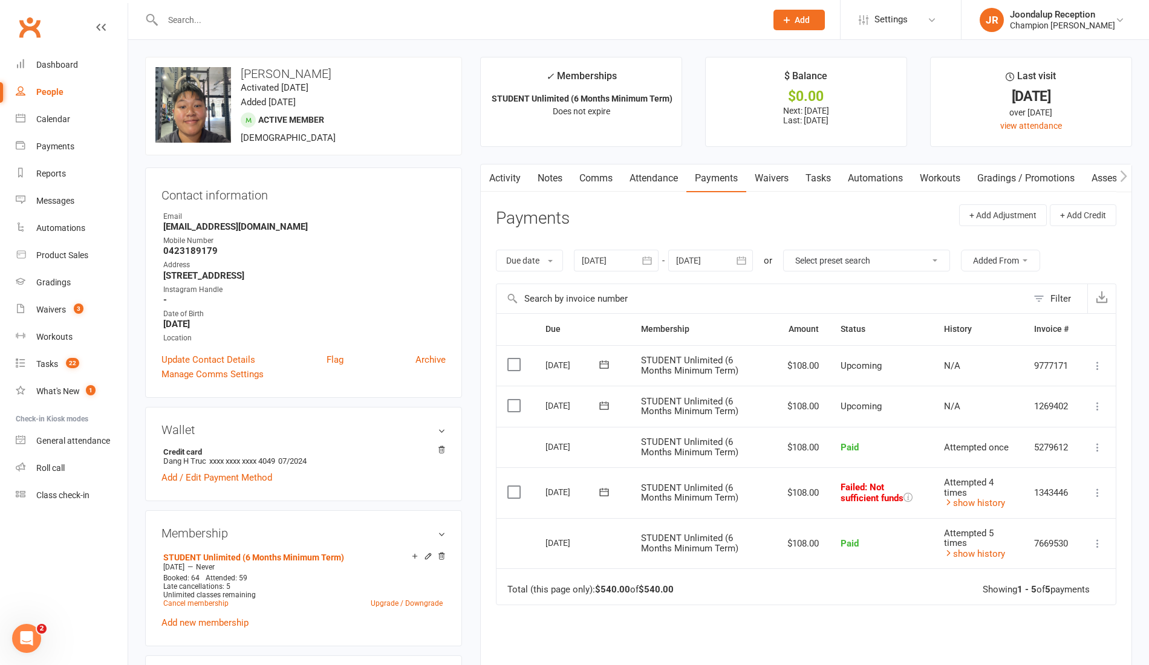
click at [1099, 494] on icon at bounding box center [1097, 493] width 12 height 12
click at [1084, 534] on link "Mark as Paid (POS)" at bounding box center [1044, 540] width 120 height 24
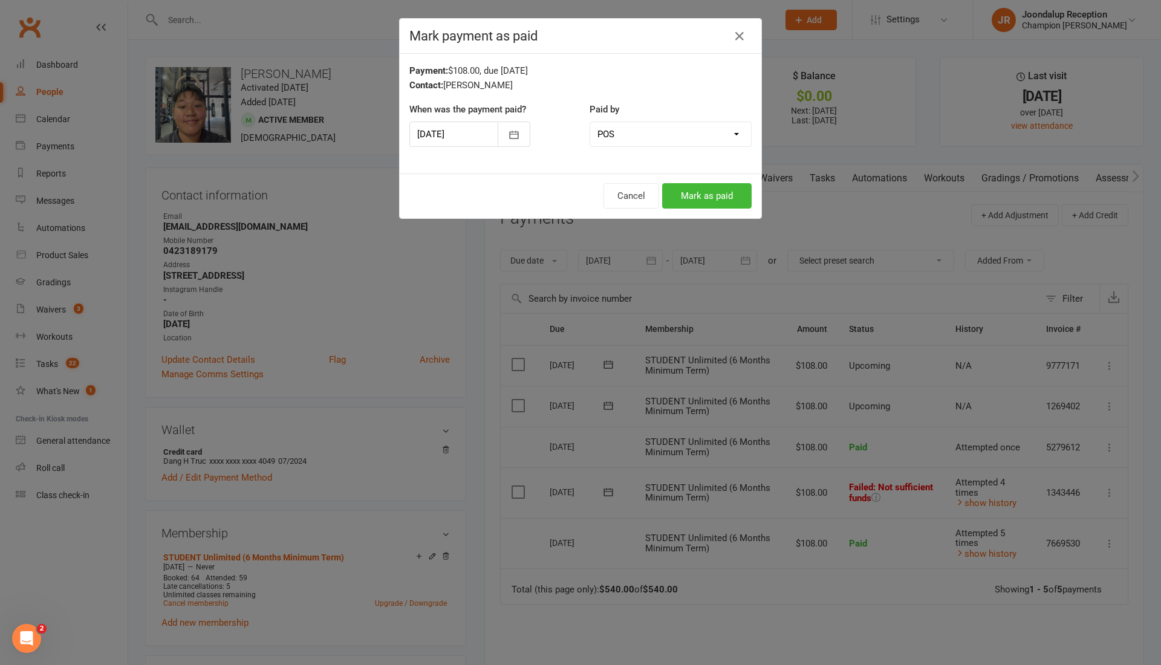
click at [709, 193] on button "Mark as paid" at bounding box center [706, 195] width 89 height 25
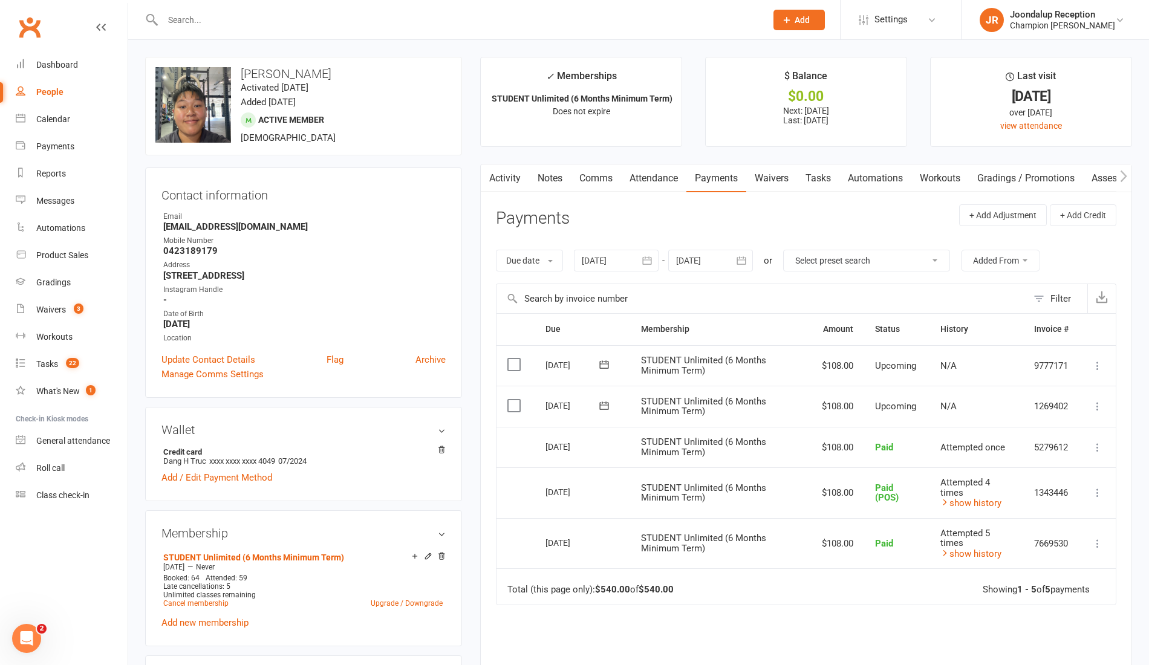
click at [560, 155] on main "✓ Memberships STUDENT Unlimited (6 Months Minimum Term) Does not expire $ Balan…" at bounding box center [806, 424] width 670 height 735
click at [557, 172] on link "Notes" at bounding box center [550, 178] width 42 height 28
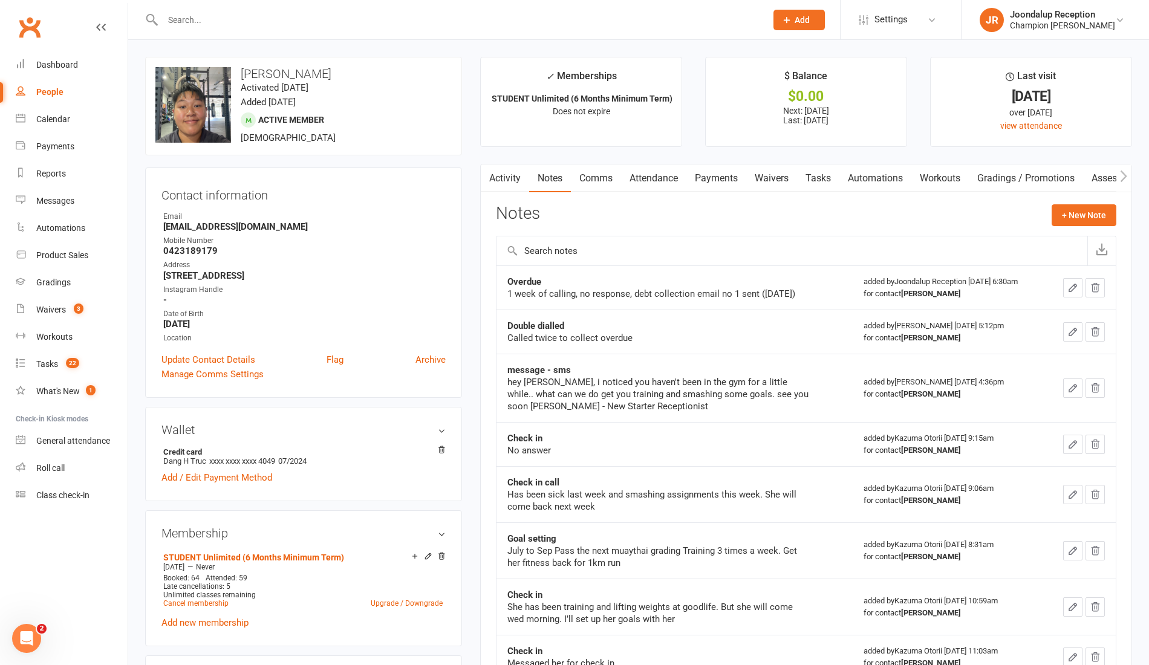
click at [721, 178] on link "Payments" at bounding box center [716, 178] width 60 height 28
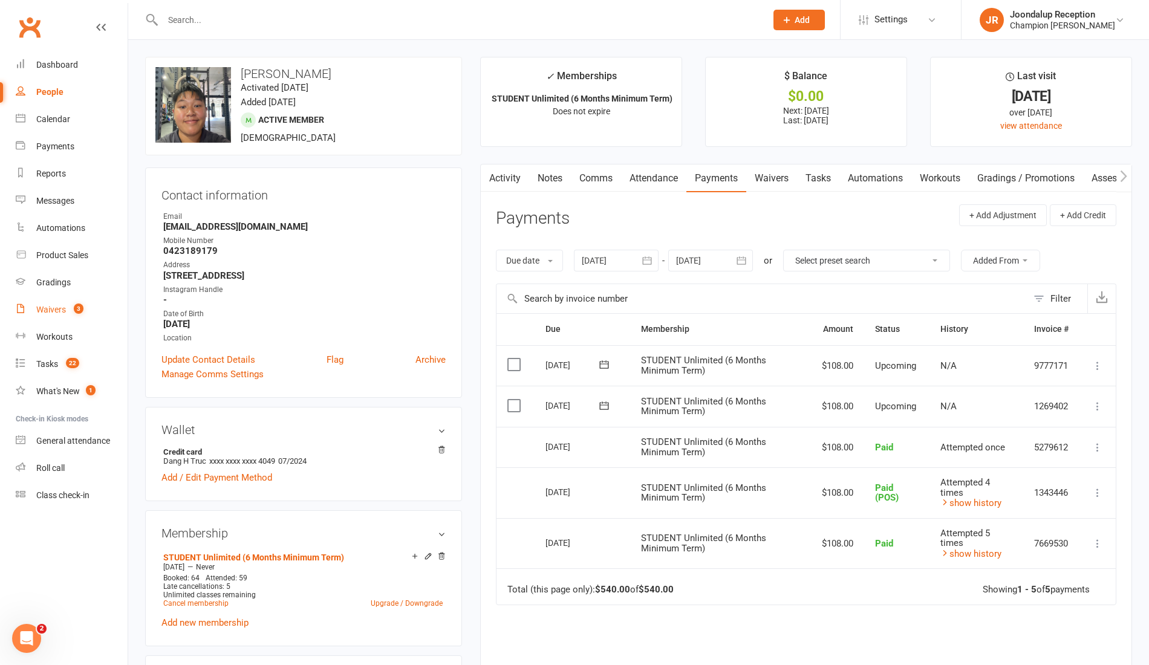
click at [69, 322] on link "Waivers 3" at bounding box center [72, 309] width 112 height 27
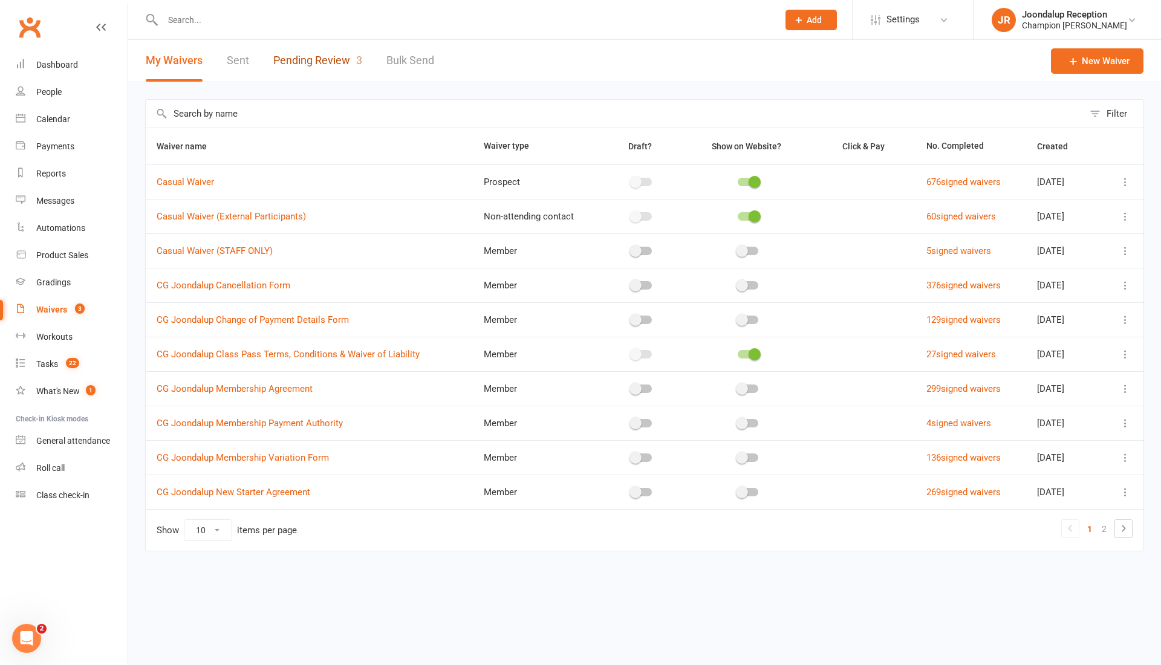
click at [342, 59] on link "Pending Review 3" at bounding box center [317, 61] width 89 height 42
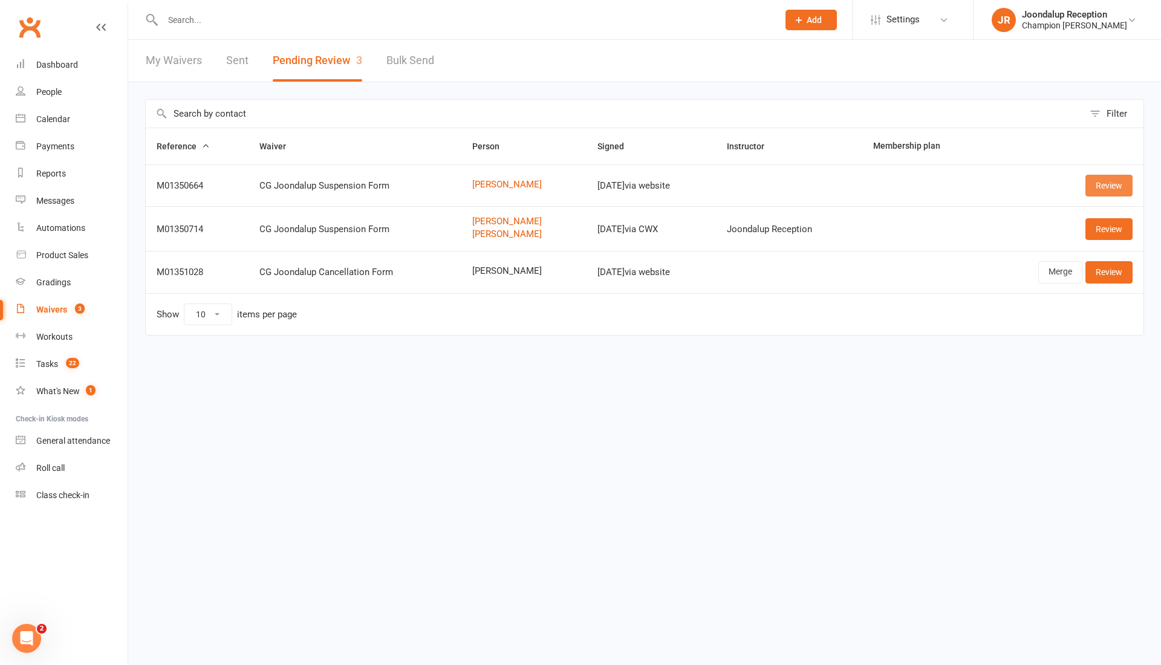
click at [1112, 177] on link "Review" at bounding box center [1108, 186] width 47 height 22
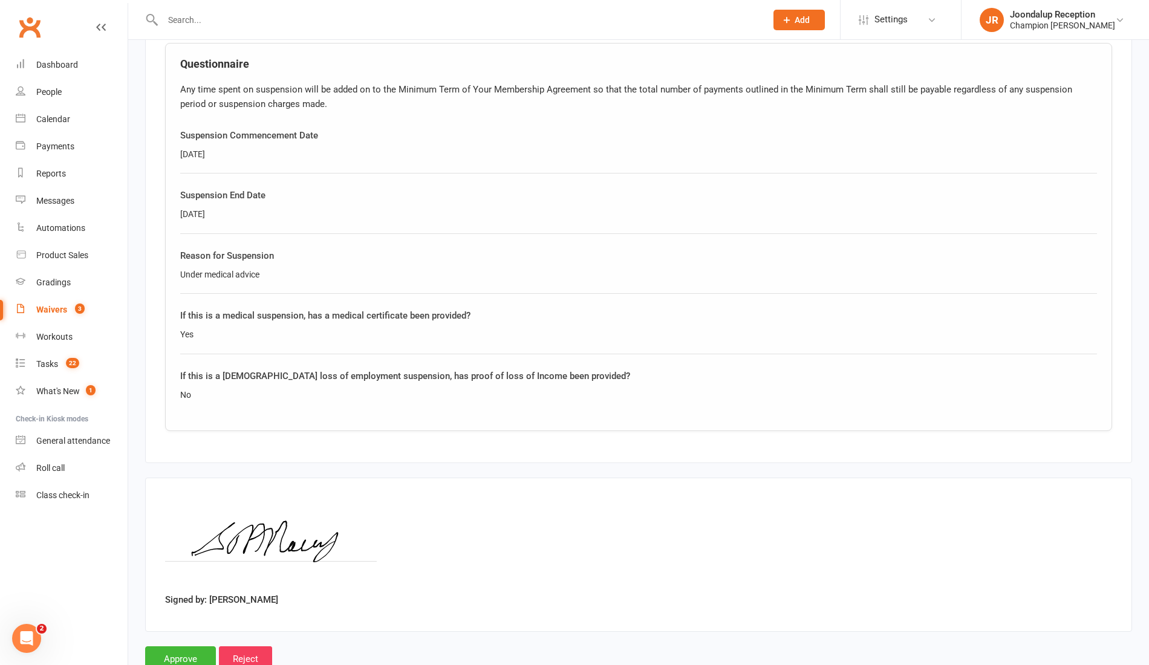
scroll to position [631, 0]
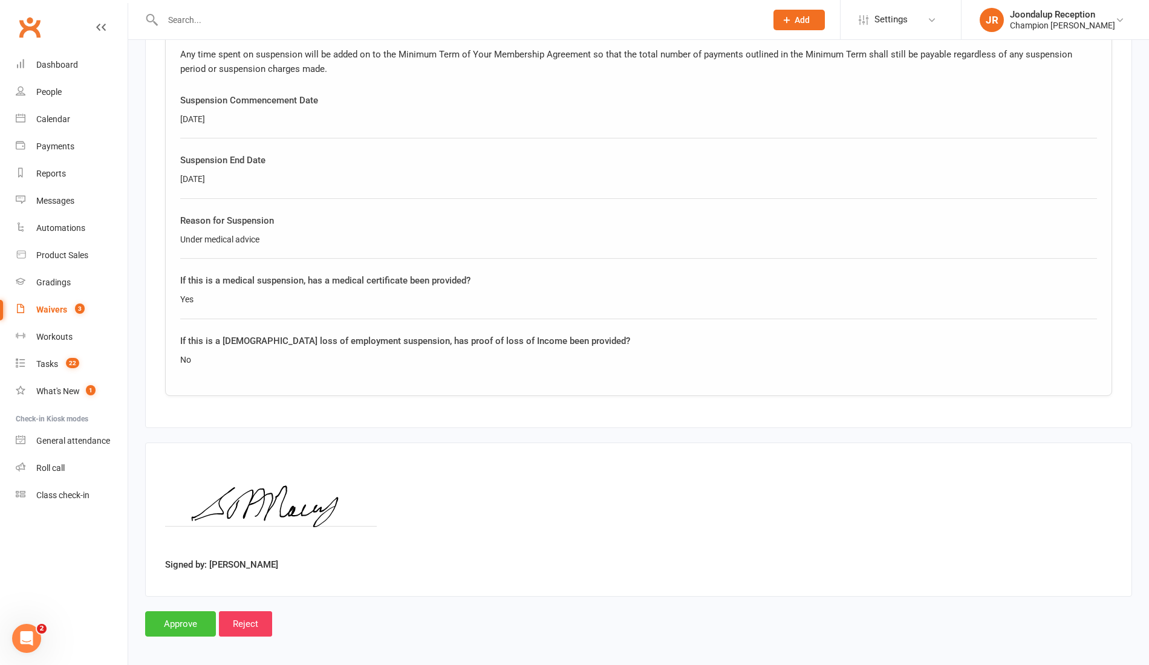
click at [174, 611] on input "Approve" at bounding box center [180, 623] width 71 height 25
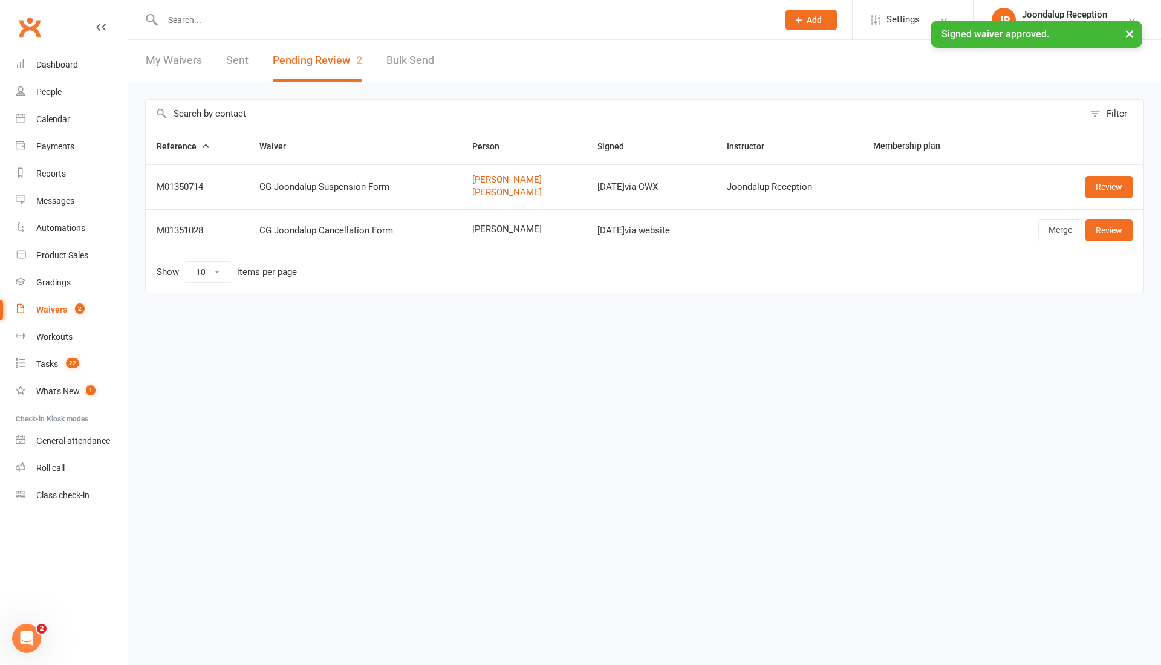
click at [323, 21] on div "× Signed waiver approved." at bounding box center [572, 21] width 1145 height 0
click at [465, 21] on div "× Signed waiver approved." at bounding box center [572, 21] width 1145 height 0
click at [213, 15] on input "text" at bounding box center [464, 19] width 611 height 17
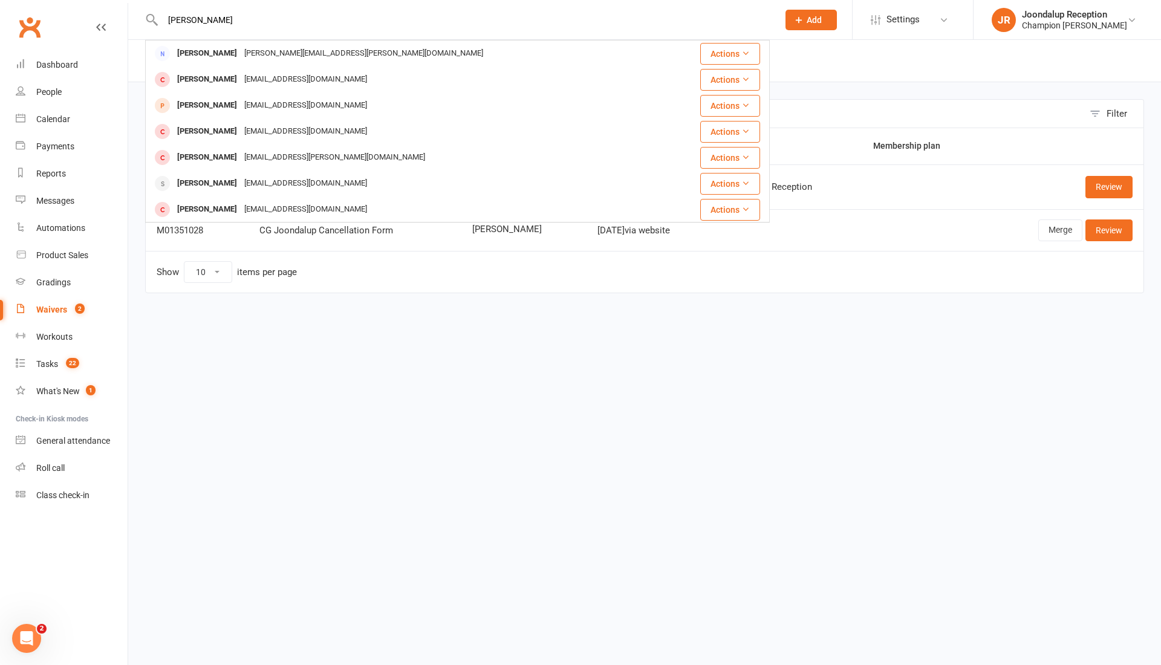
type input "simon"
click at [230, 182] on div "Simon Maisey" at bounding box center [206, 184] width 67 height 18
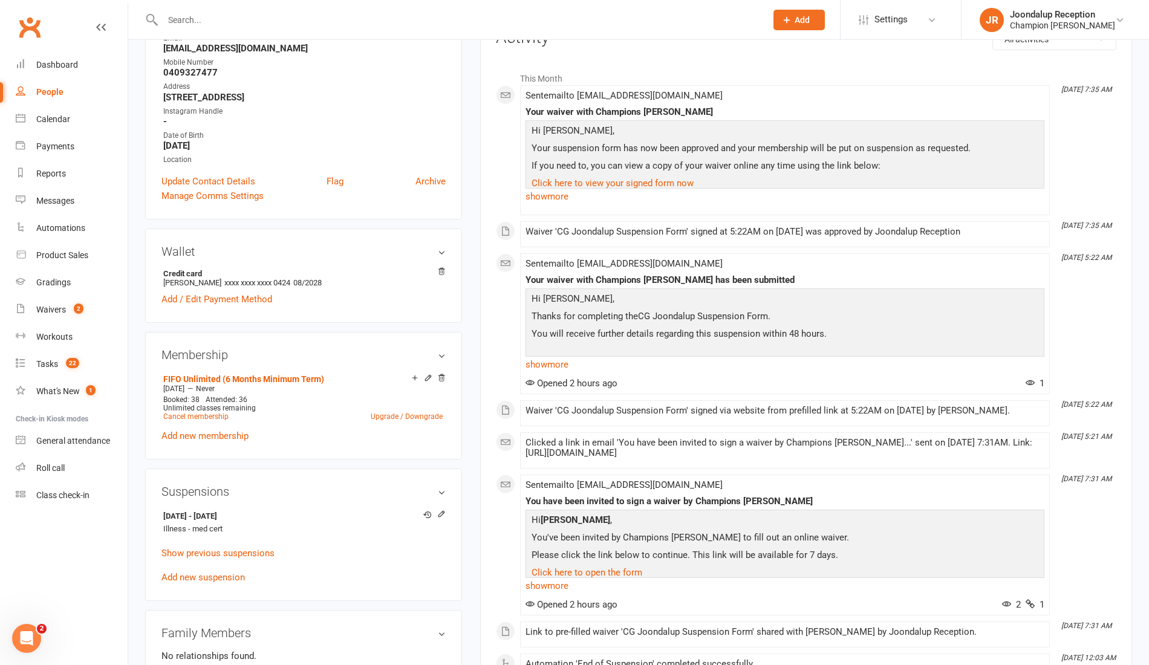
scroll to position [291, 0]
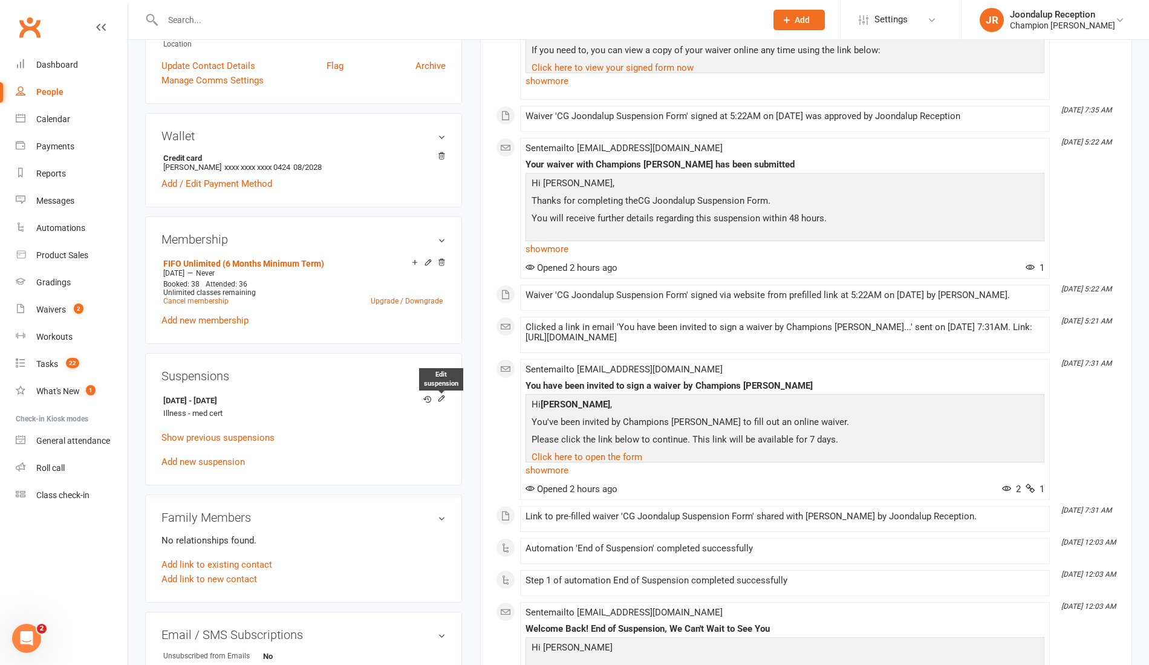
click at [440, 398] on icon at bounding box center [440, 398] width 5 height 5
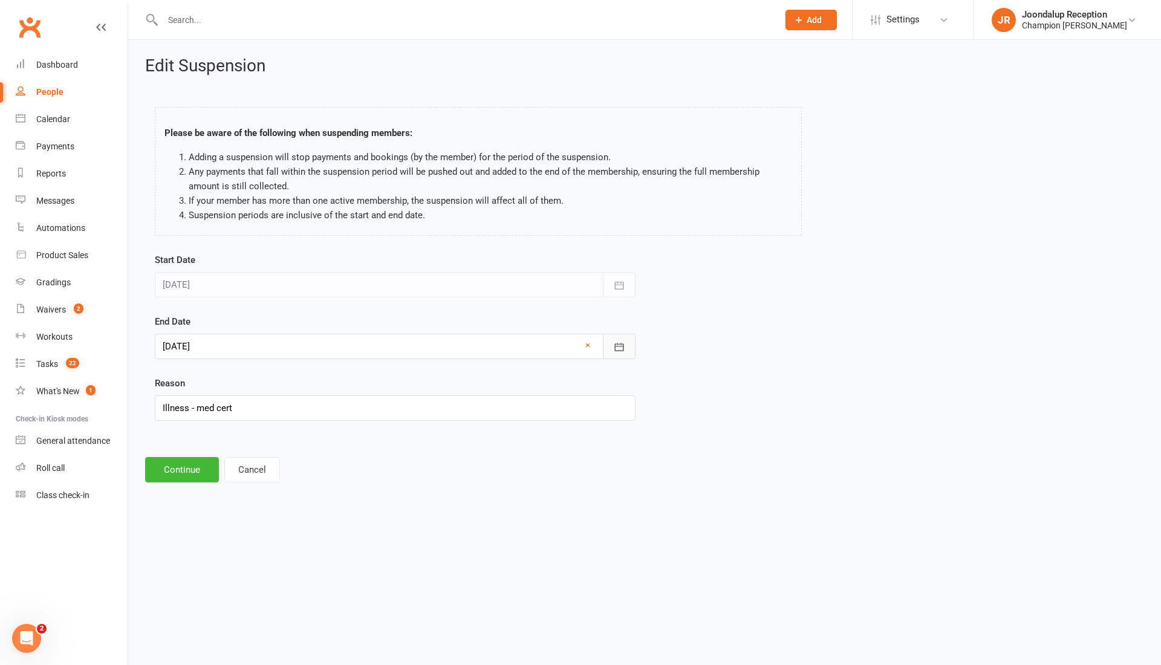
click at [625, 344] on icon "button" at bounding box center [619, 347] width 12 height 12
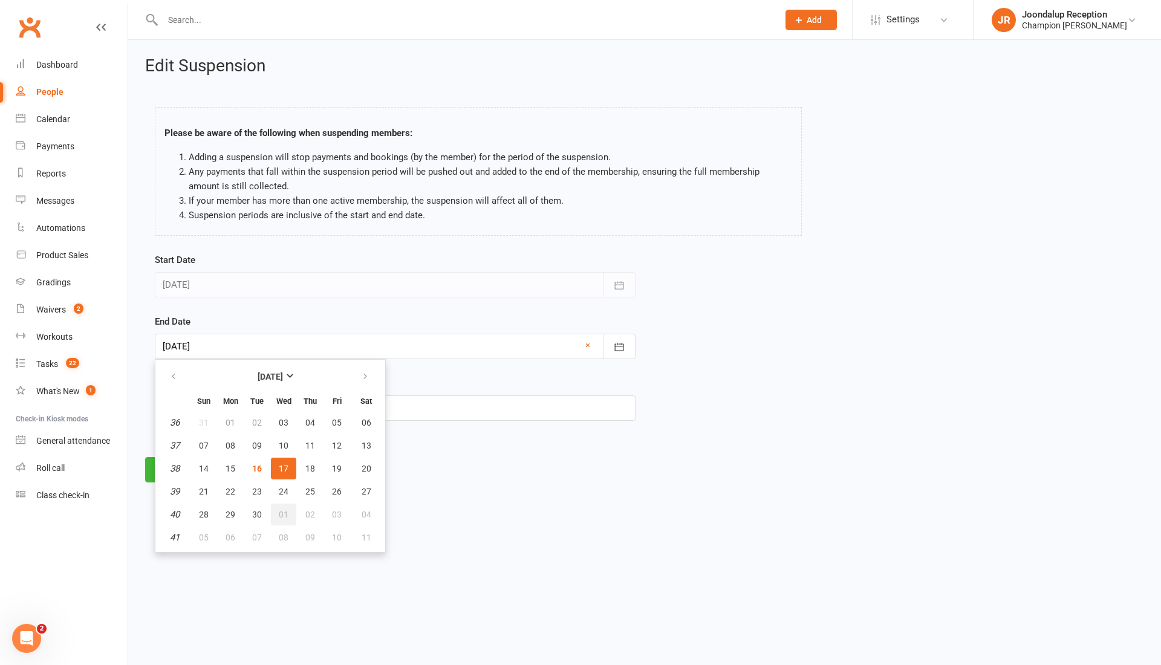
click at [279, 510] on span "01" at bounding box center [284, 515] width 10 height 10
type input "01 Oct 2025"
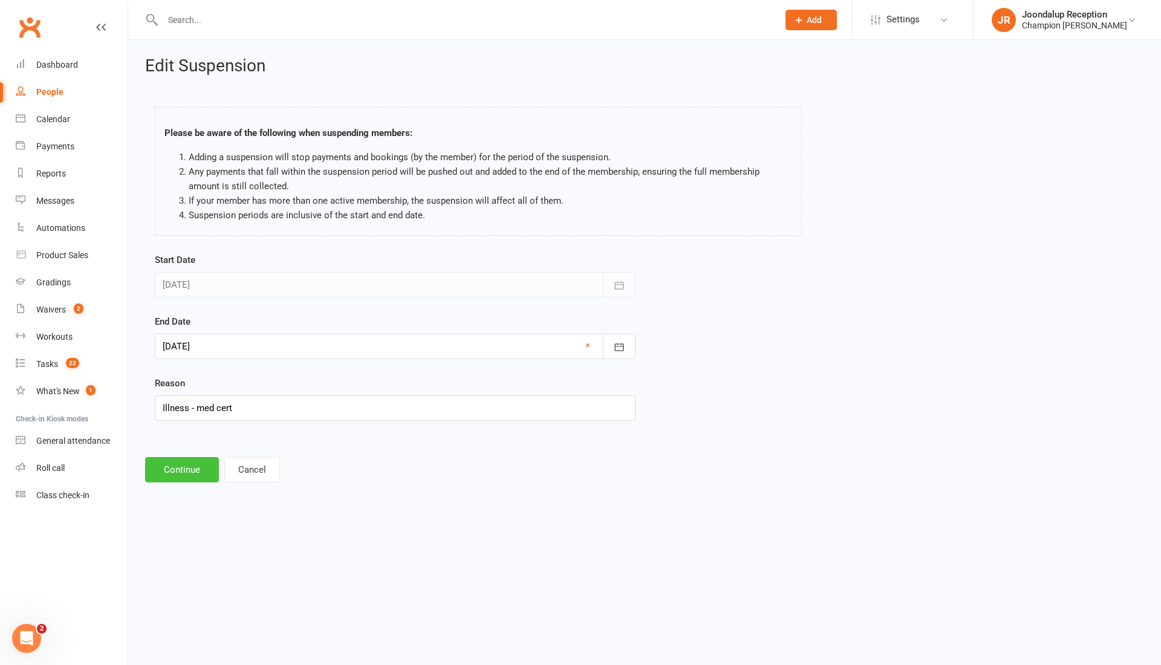
click at [190, 472] on button "Continue" at bounding box center [182, 469] width 74 height 25
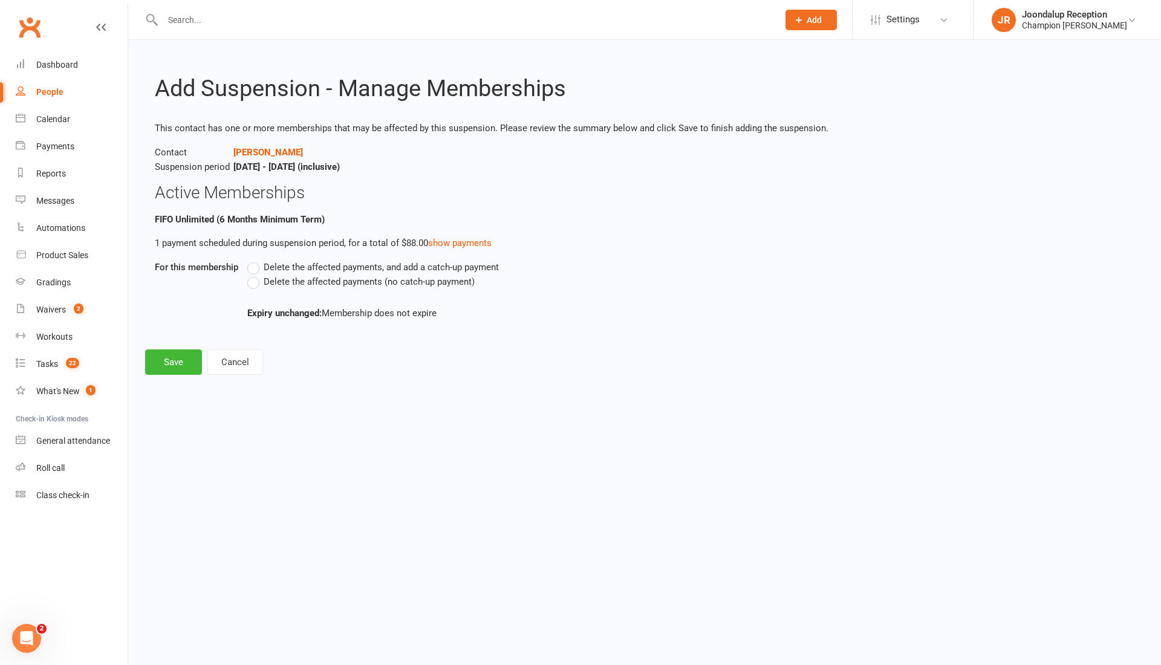
click at [258, 282] on label "Delete the affected payments (no catch-up payment)" at bounding box center [360, 281] width 227 height 15
click at [255, 274] on input "Delete the affected payments (no catch-up payment)" at bounding box center [251, 274] width 8 height 0
click at [190, 362] on button "Save" at bounding box center [173, 361] width 57 height 25
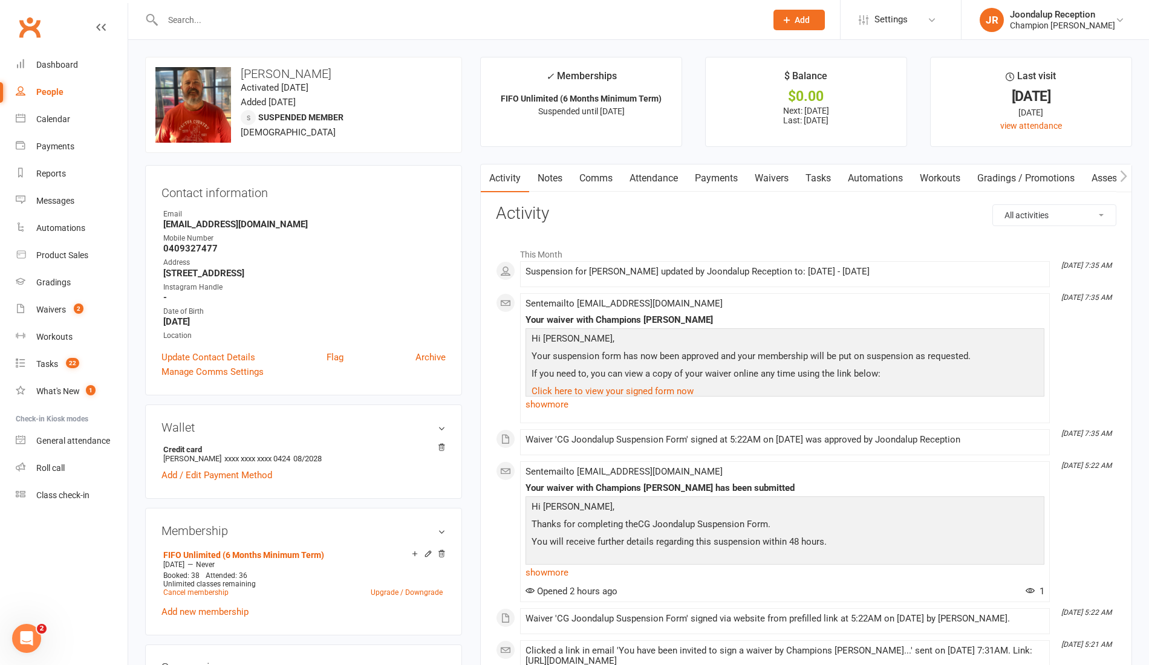
click at [563, 184] on link "Notes" at bounding box center [550, 178] width 42 height 28
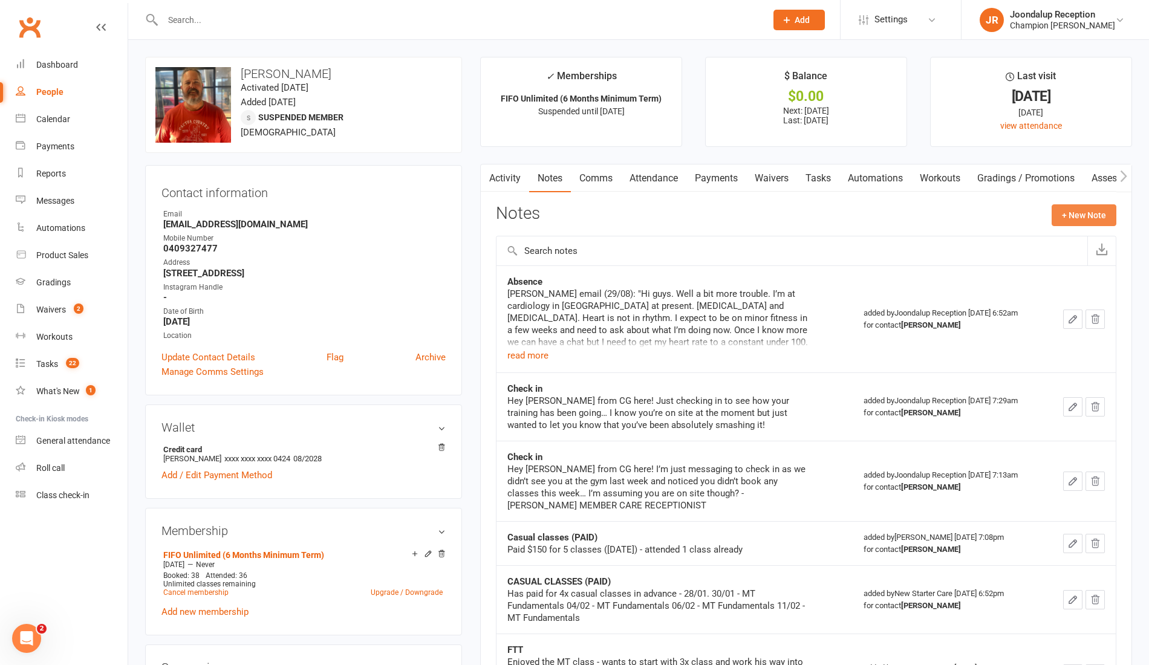
click at [1062, 224] on button "+ New Note" at bounding box center [1083, 215] width 65 height 22
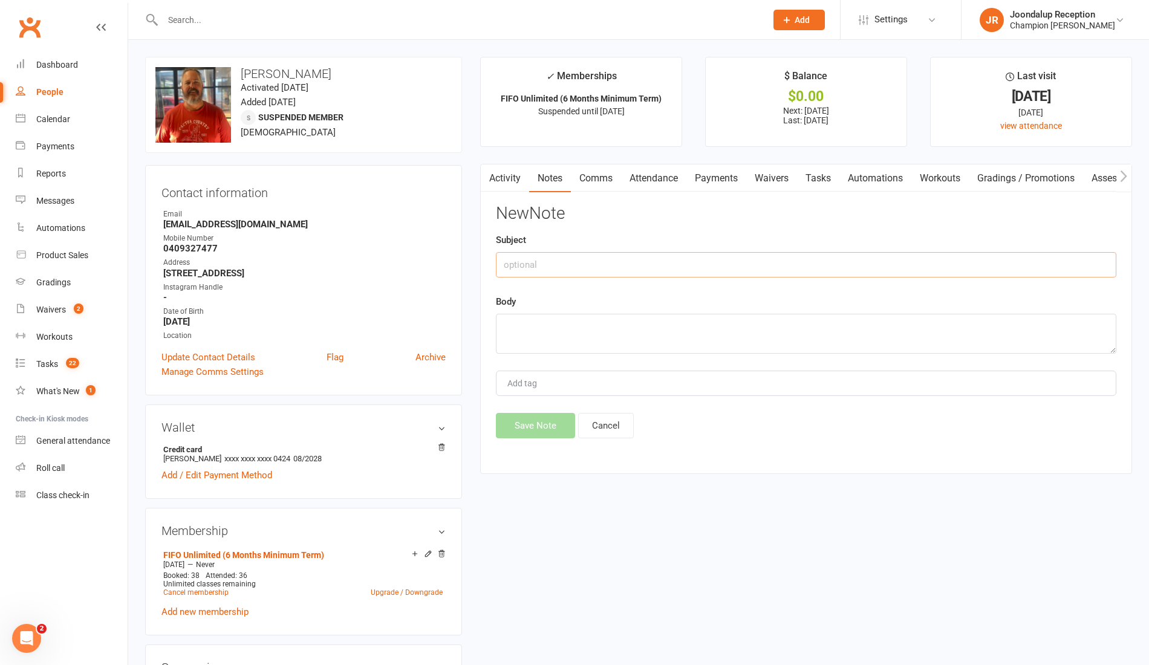
click at [670, 264] on input "text" at bounding box center [806, 264] width 620 height 25
type input "Suspension extension"
click at [643, 331] on textarea at bounding box center [806, 334] width 620 height 40
paste textarea "Hi I have yet ro see the cardiologist as per medical chit. Pleasee extend suspe…"
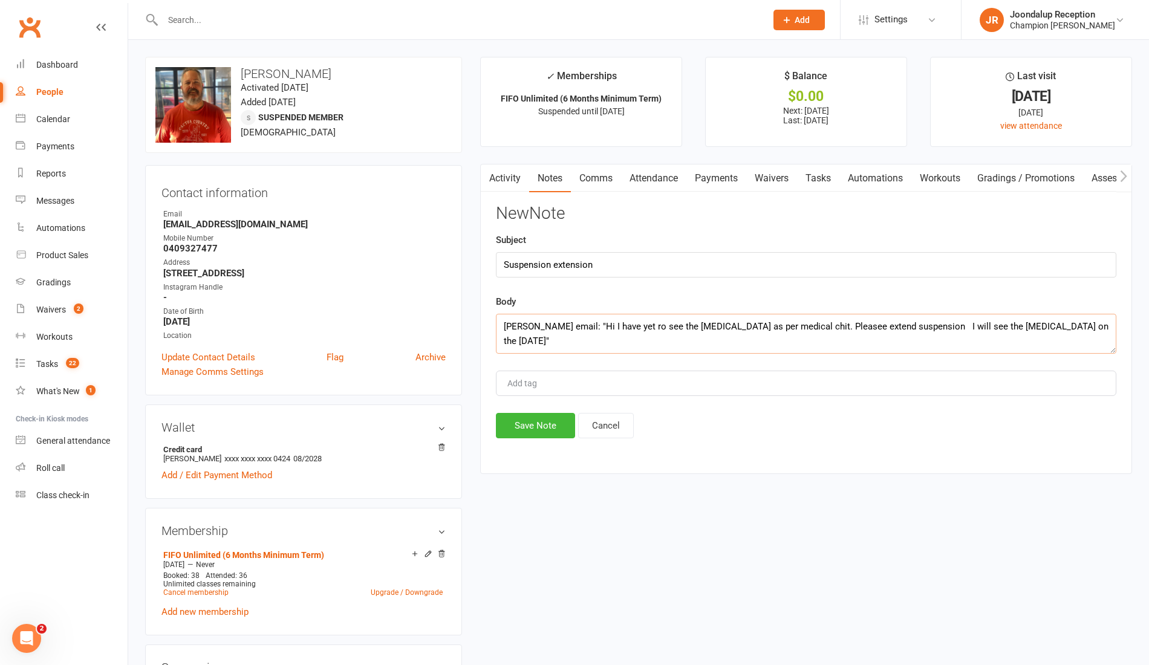
scroll to position [7, 0]
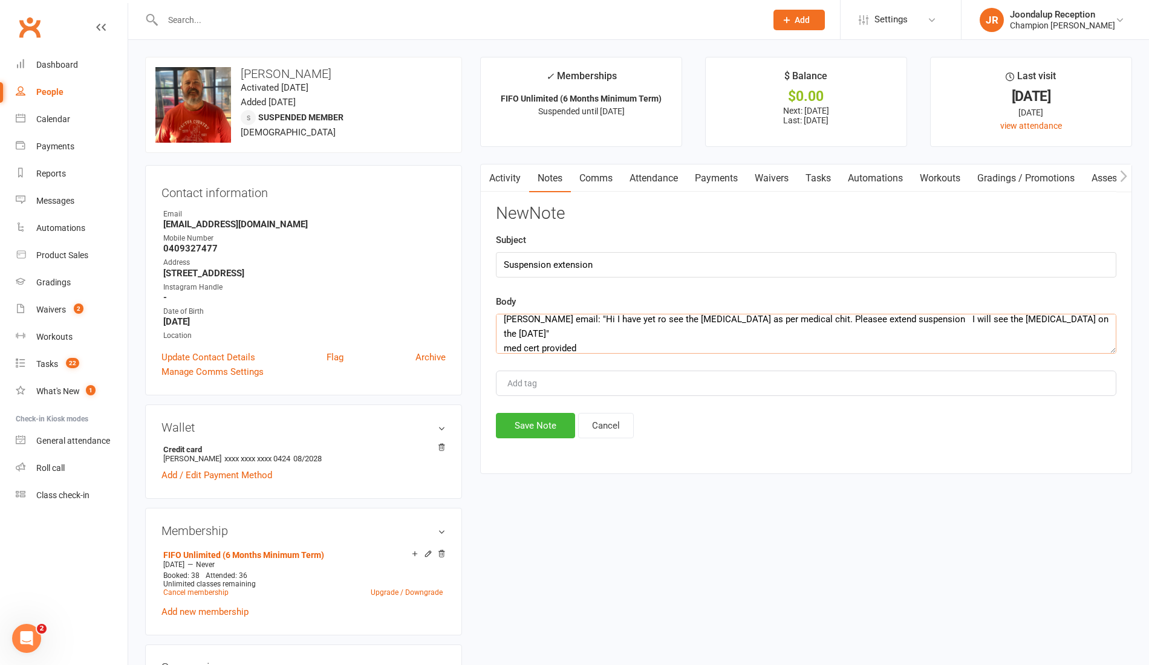
type textarea "Simon's email: "Hi I have yet ro see the cardiologist as per medical chit. Plea…"
click at [561, 426] on button "Save Note" at bounding box center [535, 425] width 79 height 25
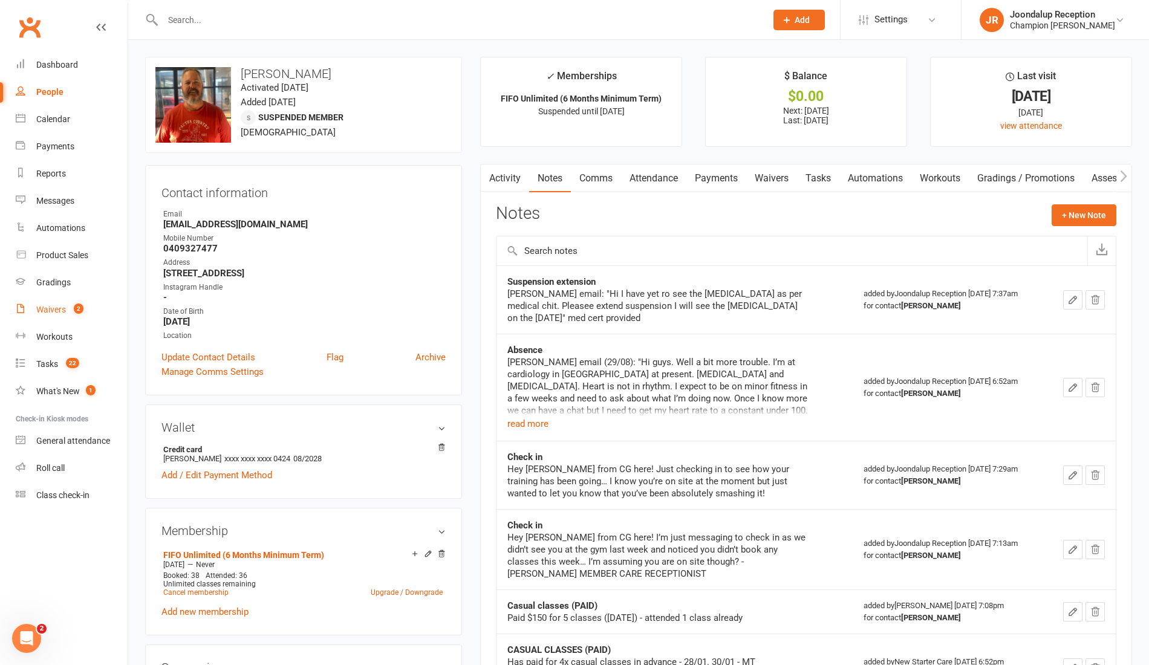
click at [33, 311] on link "Waivers 2" at bounding box center [72, 309] width 112 height 27
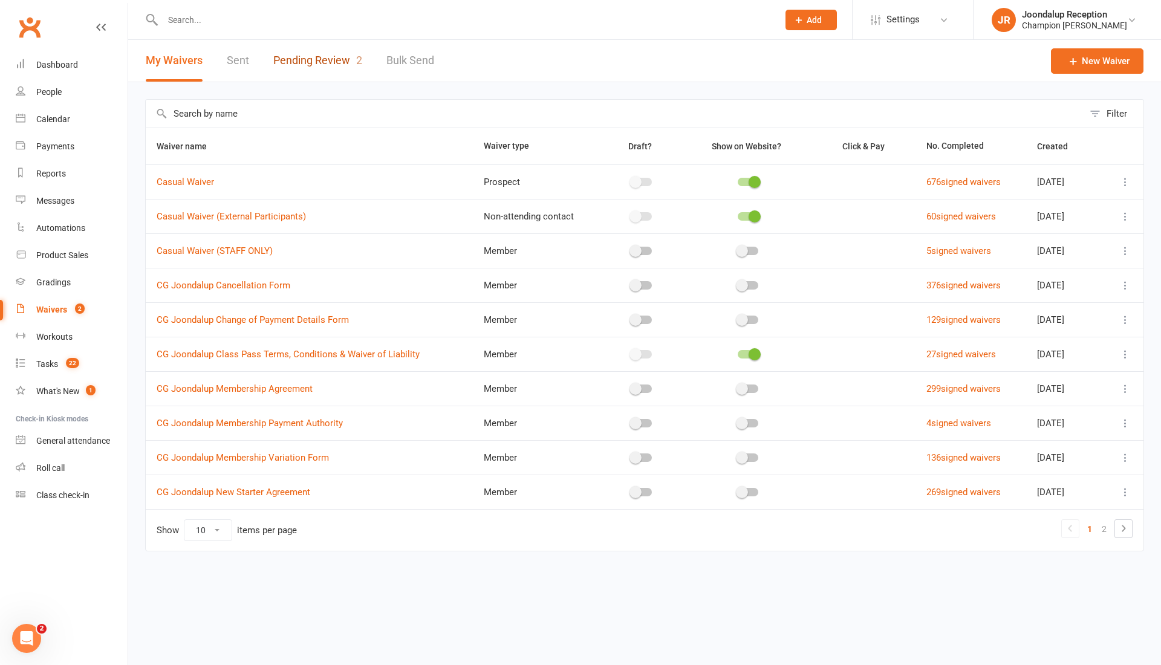
click at [351, 55] on link "Pending Review 2" at bounding box center [317, 61] width 89 height 42
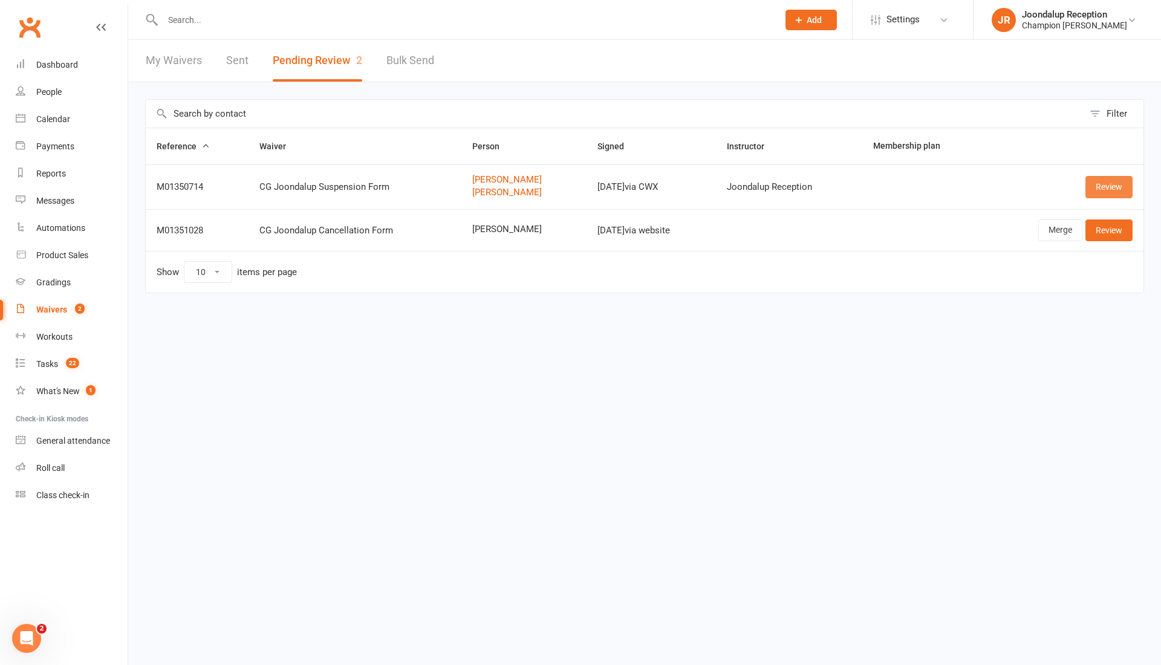
click at [1092, 185] on link "Review" at bounding box center [1108, 187] width 47 height 22
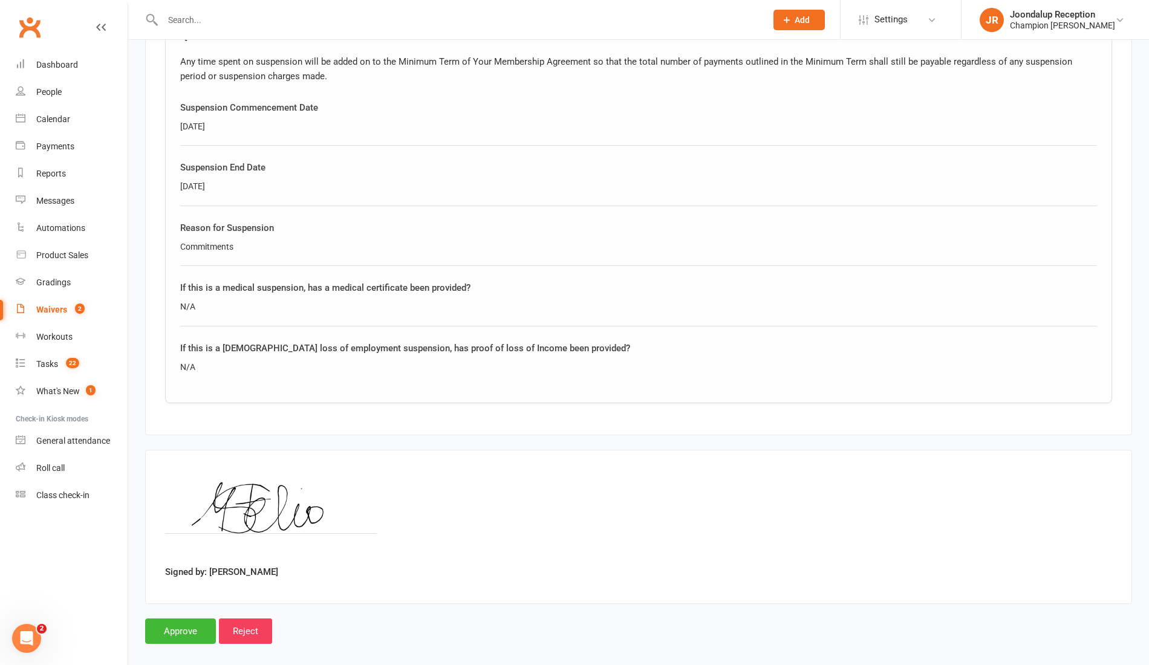
scroll to position [1088, 0]
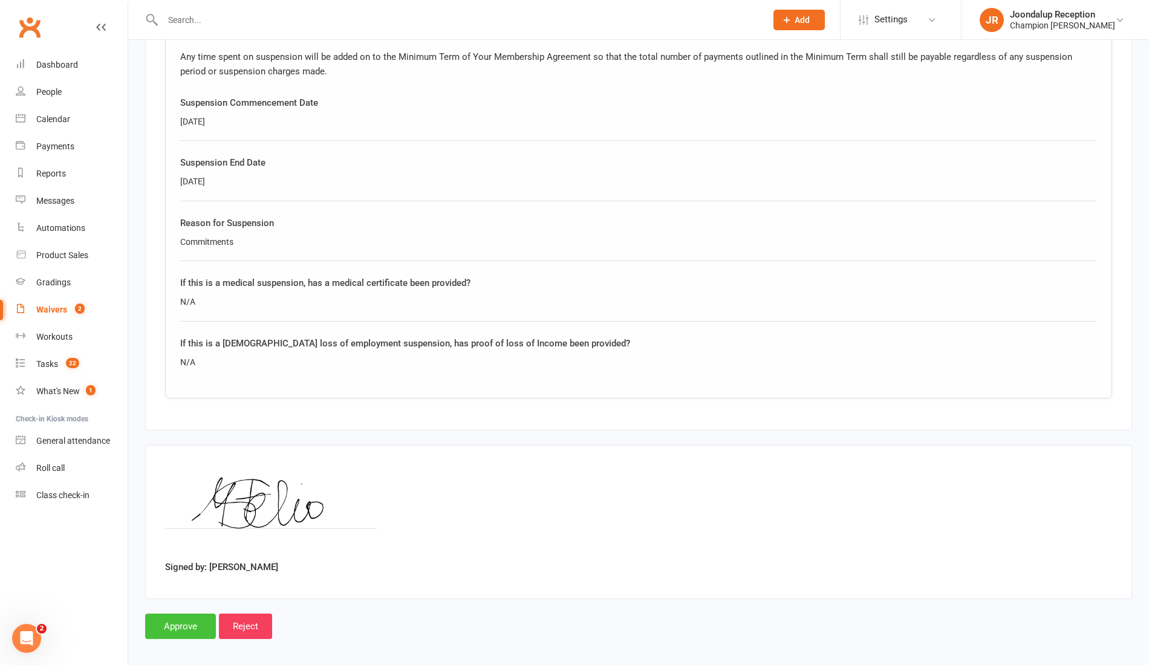
click at [179, 625] on input "Approve" at bounding box center [180, 626] width 71 height 25
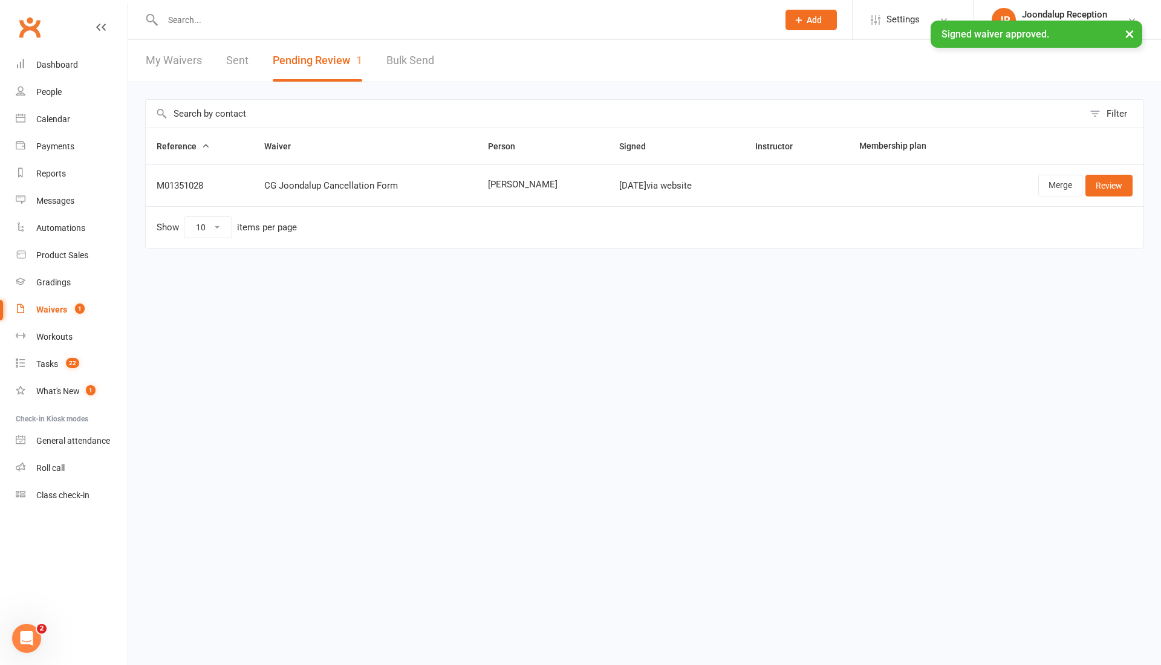
click at [458, 20] on input "text" at bounding box center [464, 19] width 611 height 17
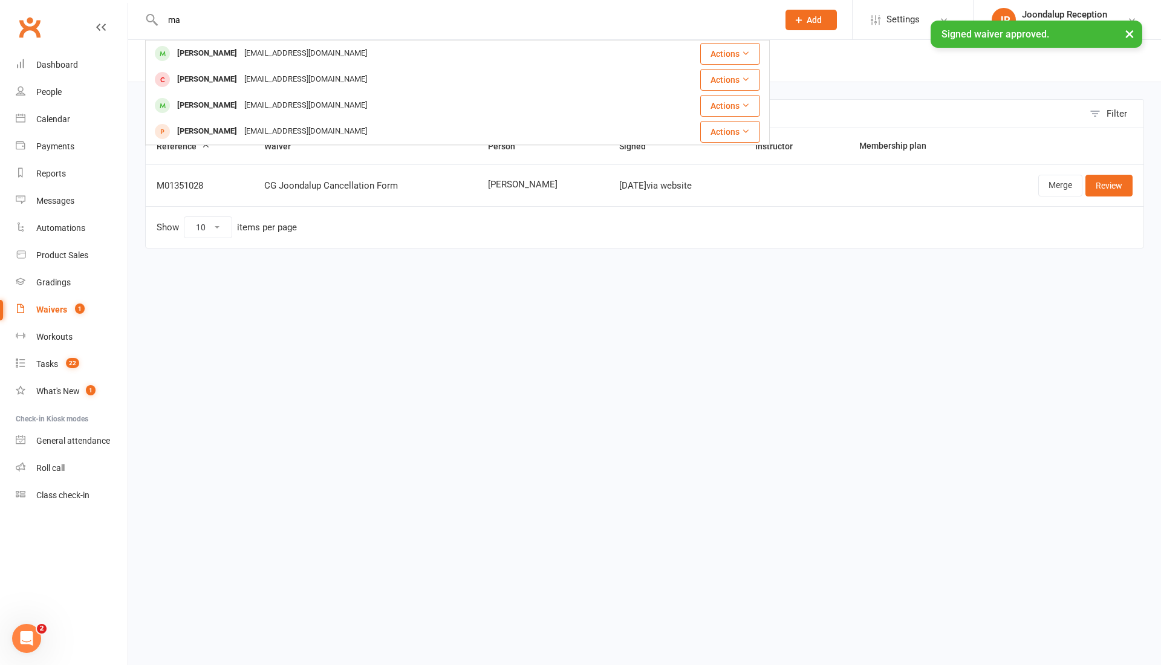
type input "m"
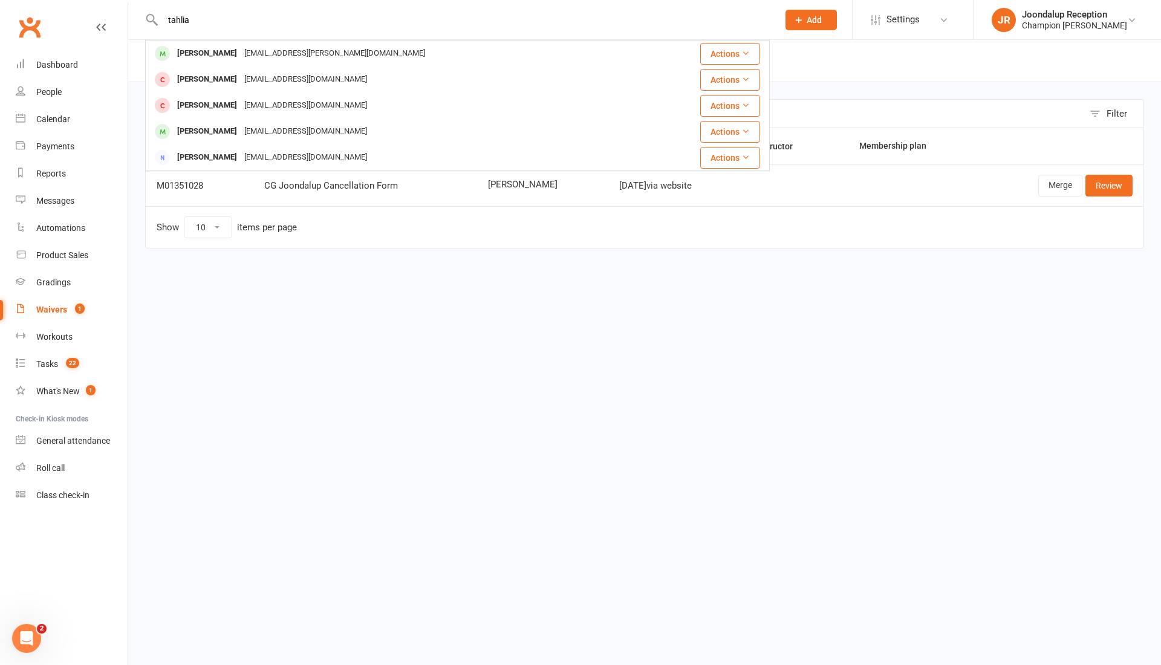
type input "tahlia"
click at [322, 48] on div "Tahlia.k.smith@gmail.com" at bounding box center [335, 54] width 188 height 18
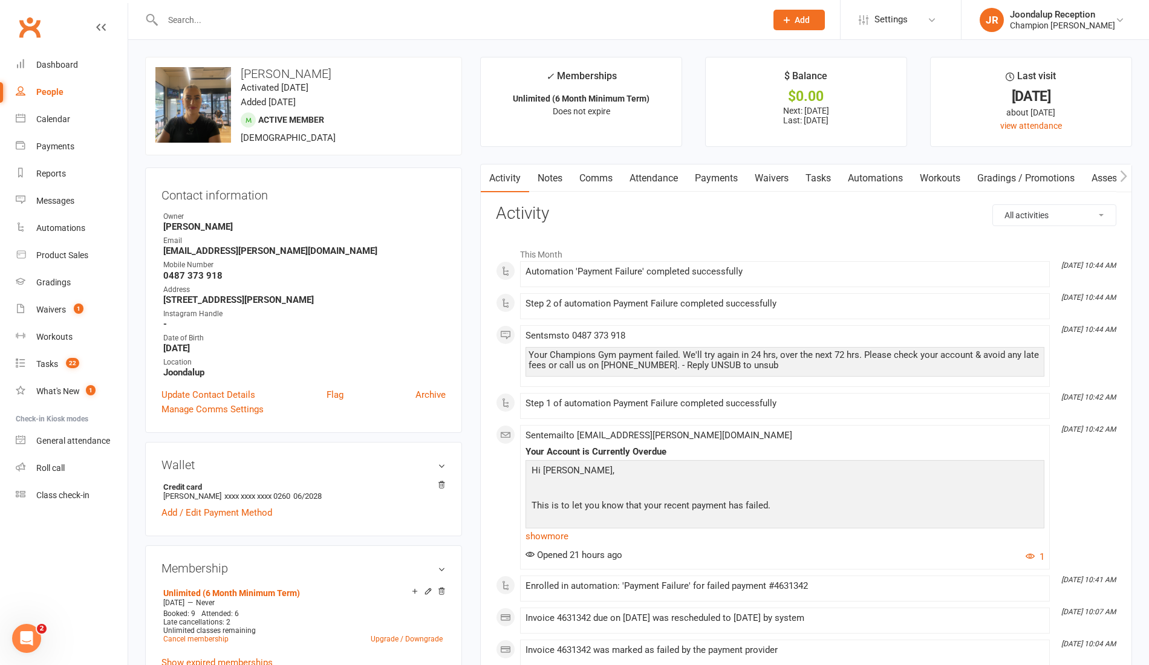
click at [193, 15] on input "text" at bounding box center [458, 19] width 598 height 17
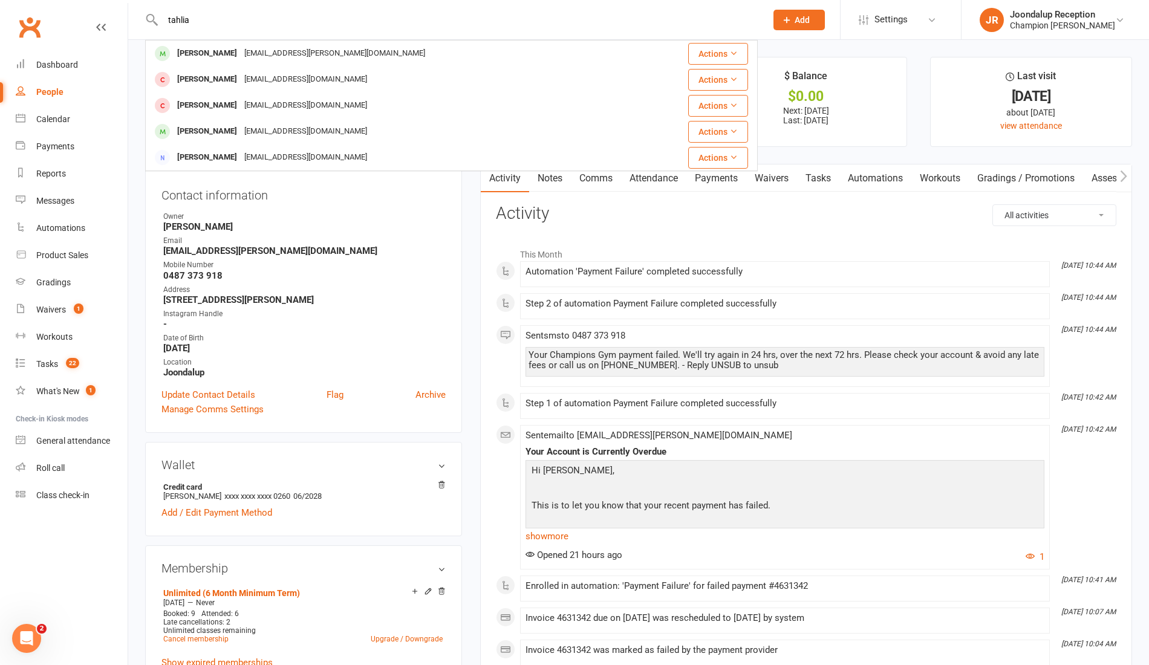
type input "tahlia"
click at [213, 134] on div "Tahlia Stelio" at bounding box center [206, 132] width 67 height 18
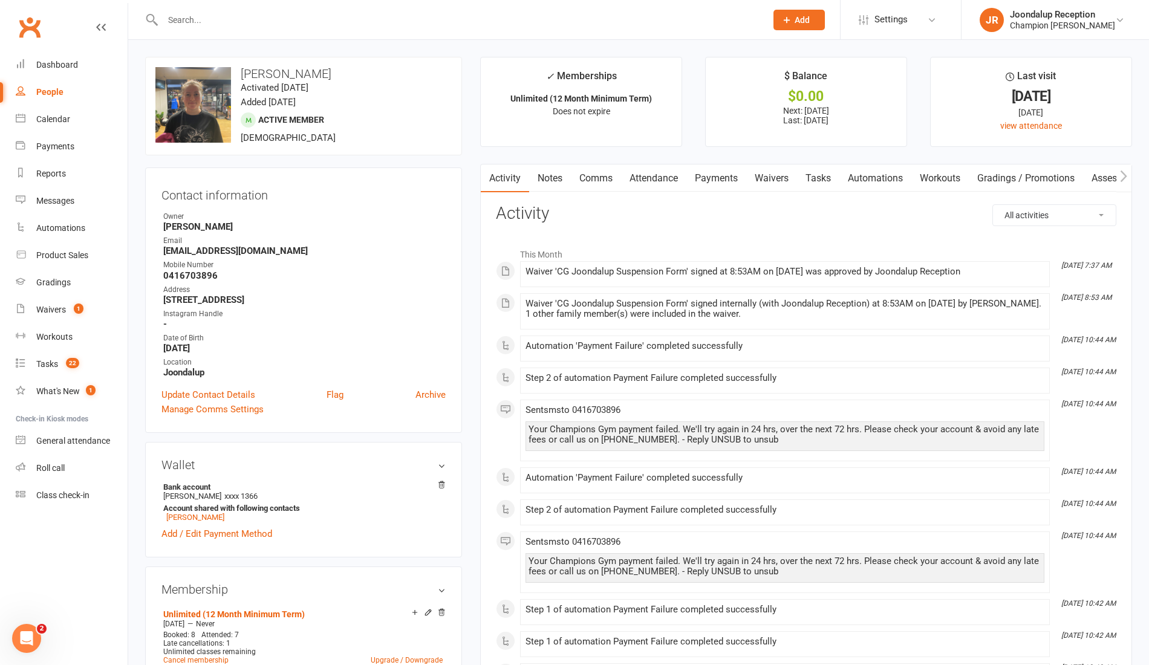
click at [725, 184] on link "Payments" at bounding box center [716, 178] width 60 height 28
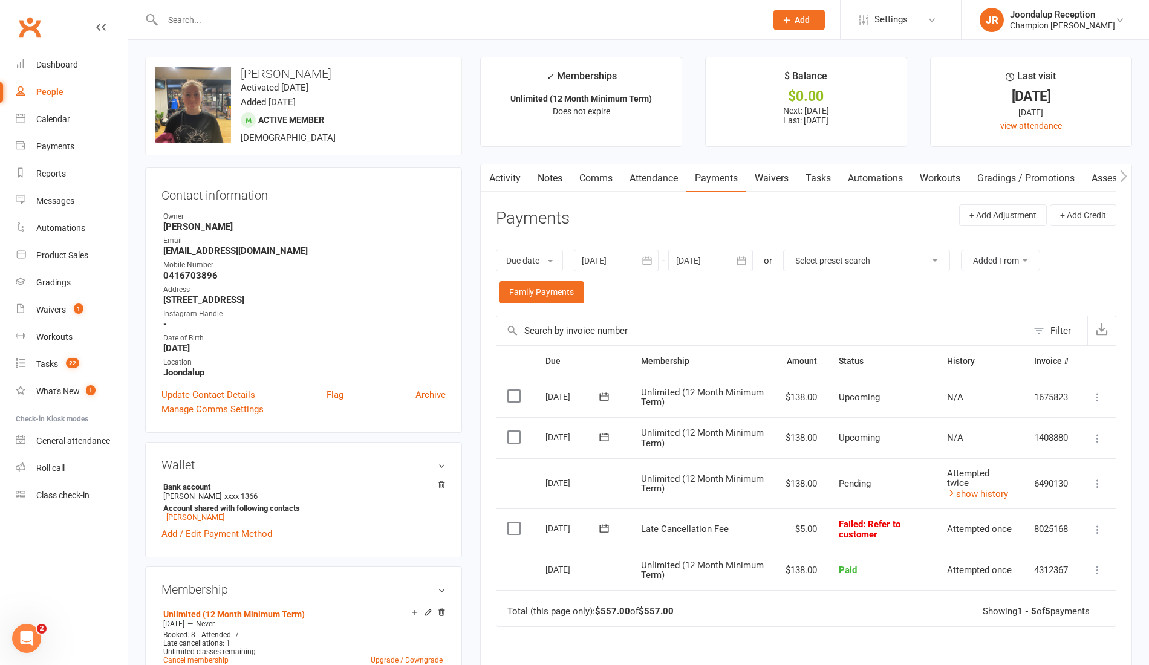
click at [1099, 527] on icon at bounding box center [1097, 529] width 12 height 12
click at [1032, 618] on link "Skip" at bounding box center [1044, 626] width 120 height 24
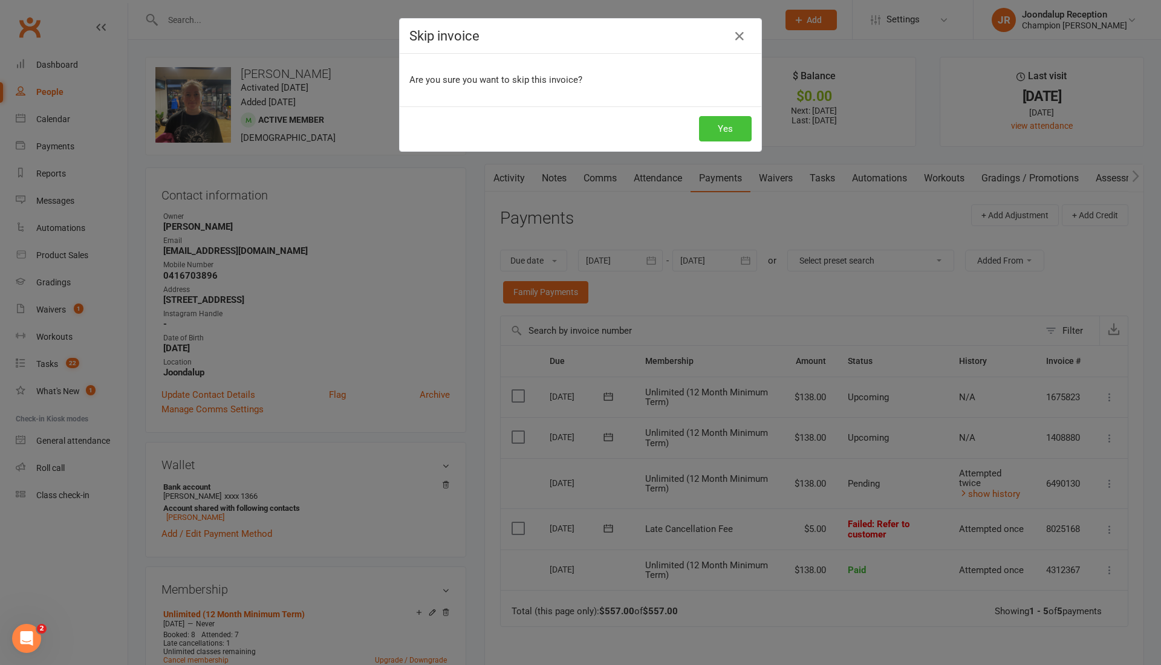
click at [739, 126] on button "Yes" at bounding box center [725, 128] width 53 height 25
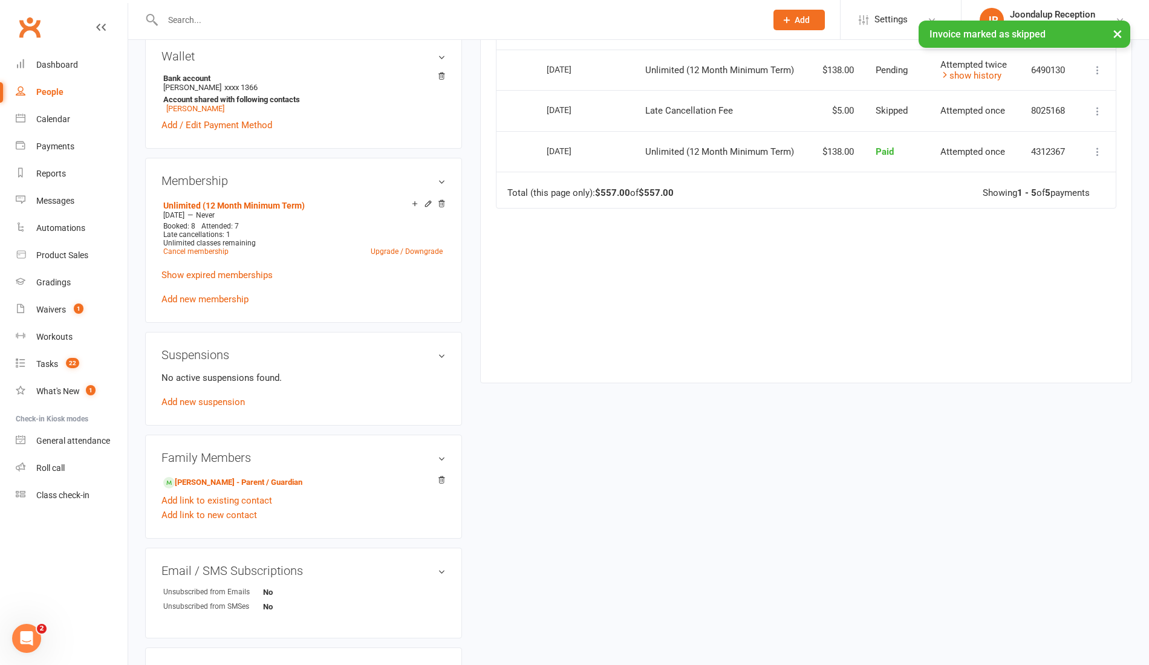
scroll to position [411, 0]
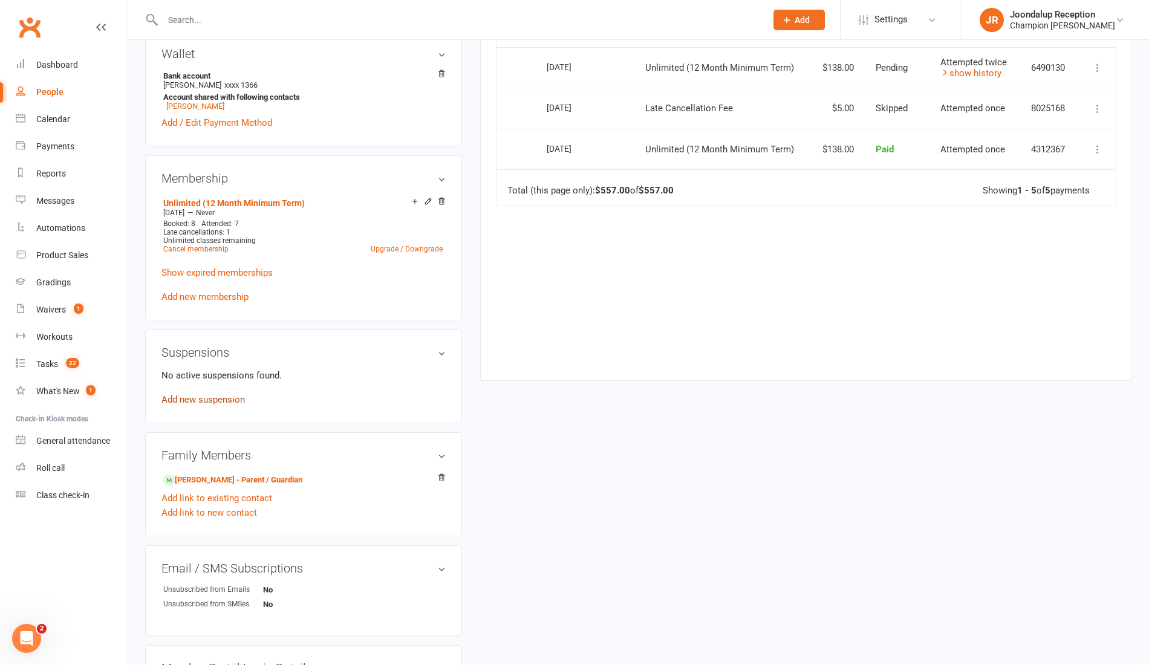
click at [229, 404] on link "Add new suspension" at bounding box center [202, 399] width 83 height 11
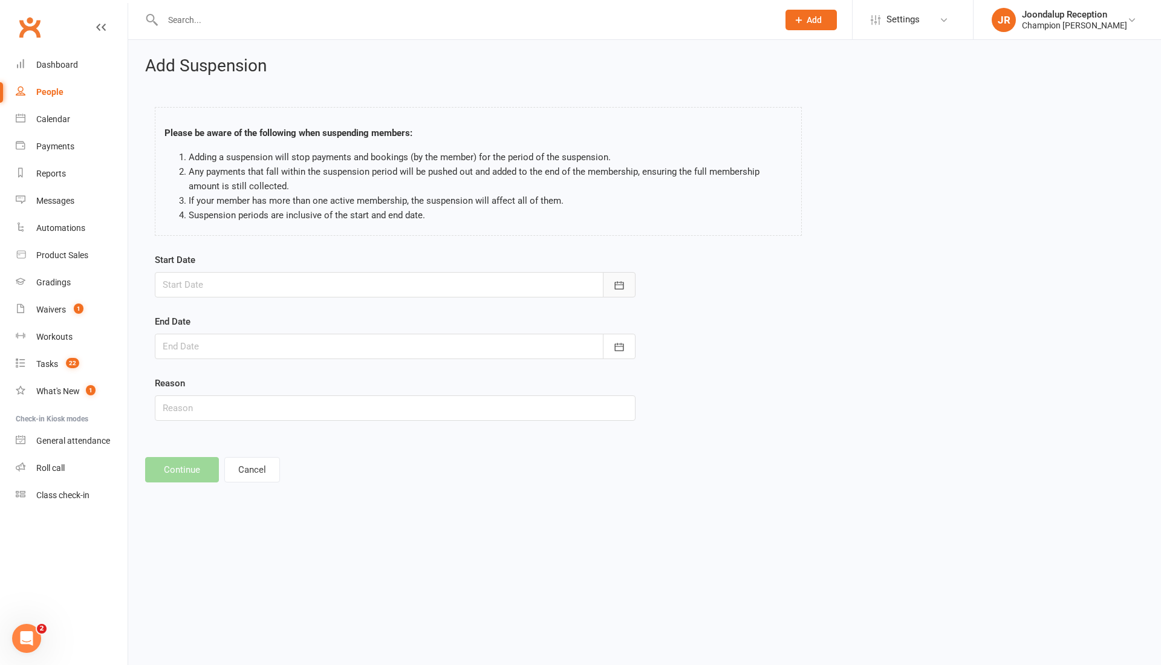
click at [609, 274] on button "button" at bounding box center [619, 284] width 33 height 25
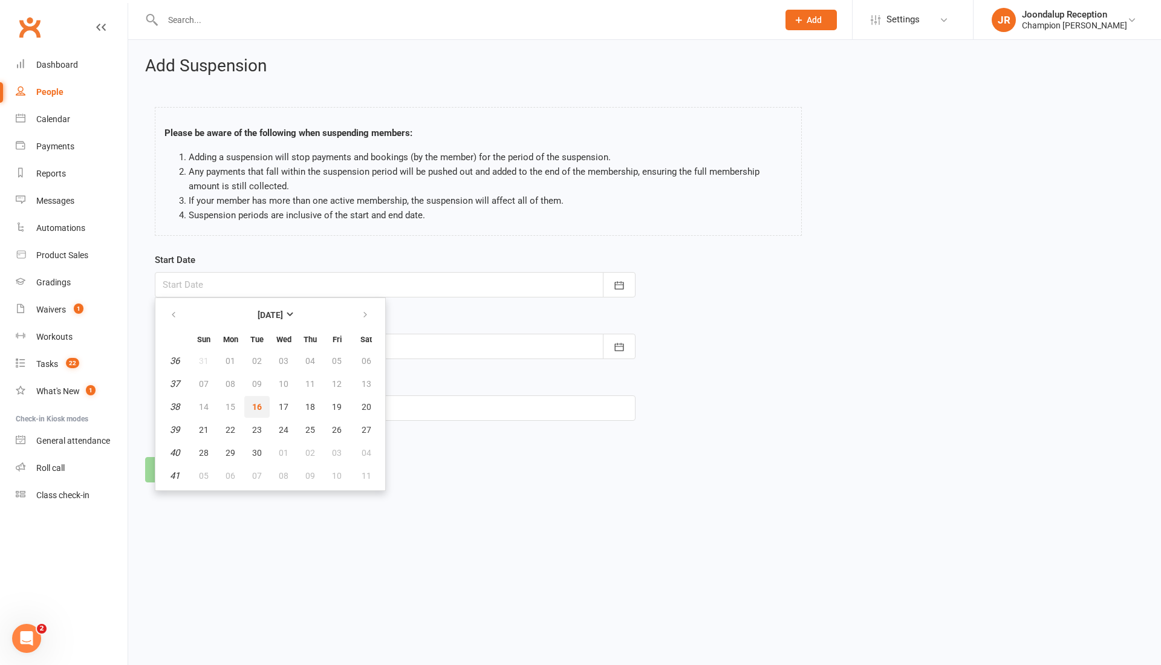
click at [255, 409] on span "16" at bounding box center [257, 407] width 10 height 10
type input "16 Sep 2025"
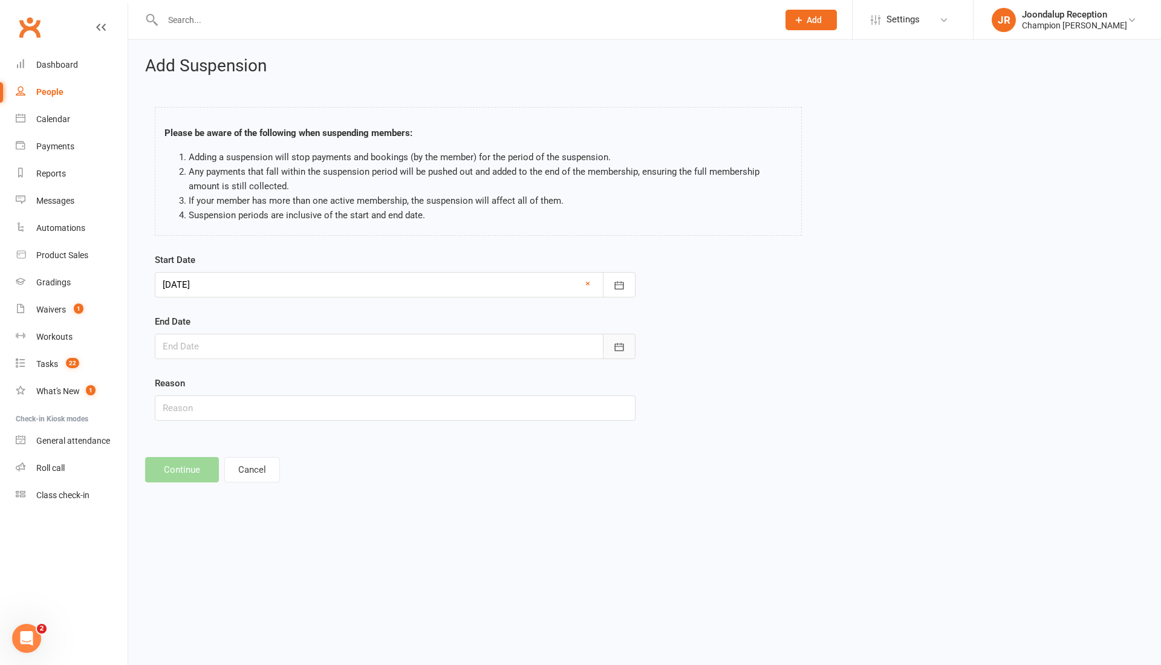
click at [620, 352] on button "button" at bounding box center [619, 346] width 33 height 25
click at [364, 369] on button "button" at bounding box center [366, 377] width 26 height 22
click at [254, 467] on span "14" at bounding box center [257, 469] width 10 height 10
type input "[DATE]"
click at [226, 410] on input "text" at bounding box center [395, 407] width 481 height 25
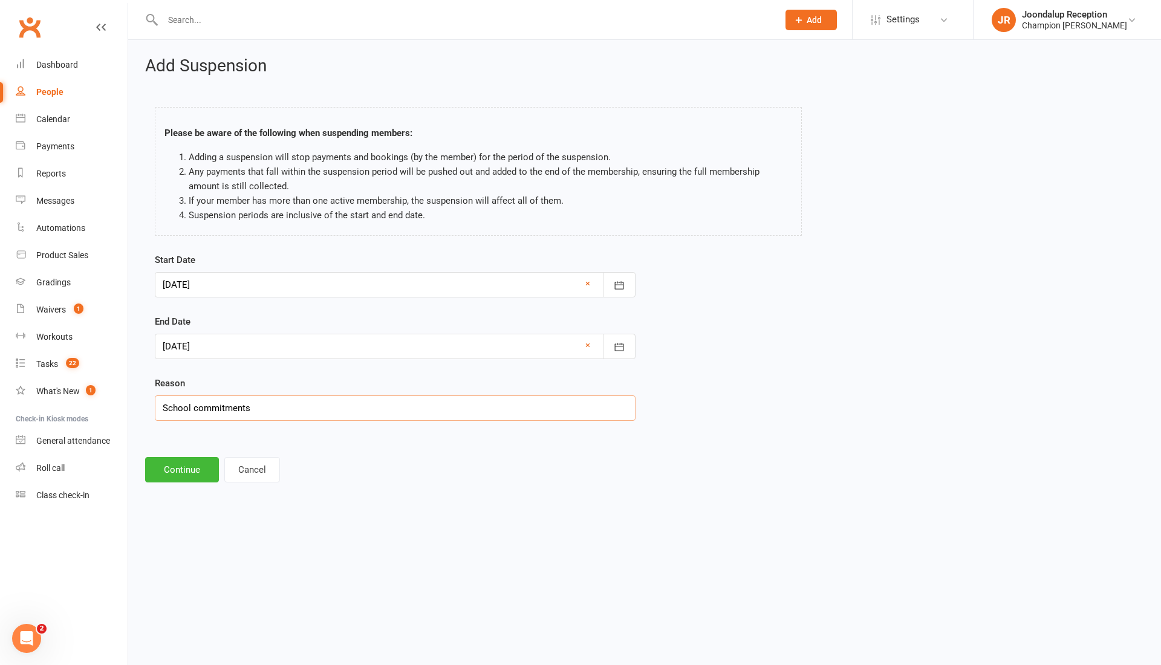
type input "School commitments"
click at [198, 461] on button "Continue" at bounding box center [182, 469] width 74 height 25
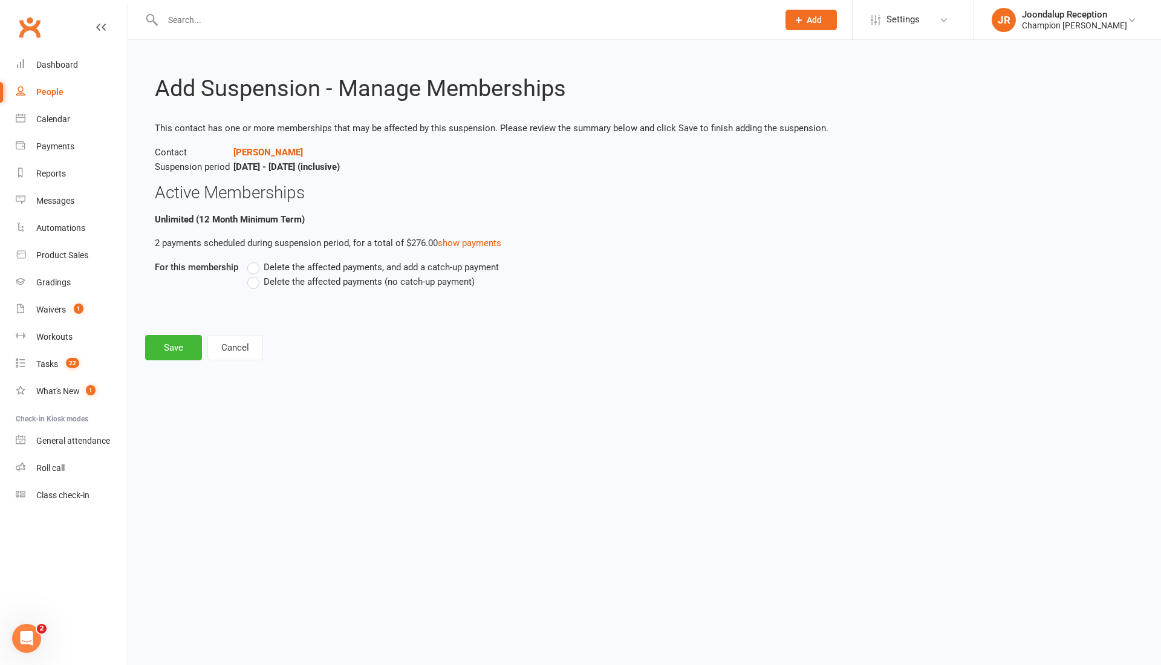
click at [251, 279] on label "Delete the affected payments (no catch-up payment)" at bounding box center [360, 281] width 227 height 15
click at [251, 274] on input "Delete the affected payments (no catch-up payment)" at bounding box center [251, 274] width 8 height 0
click at [191, 344] on button "Save" at bounding box center [173, 347] width 57 height 25
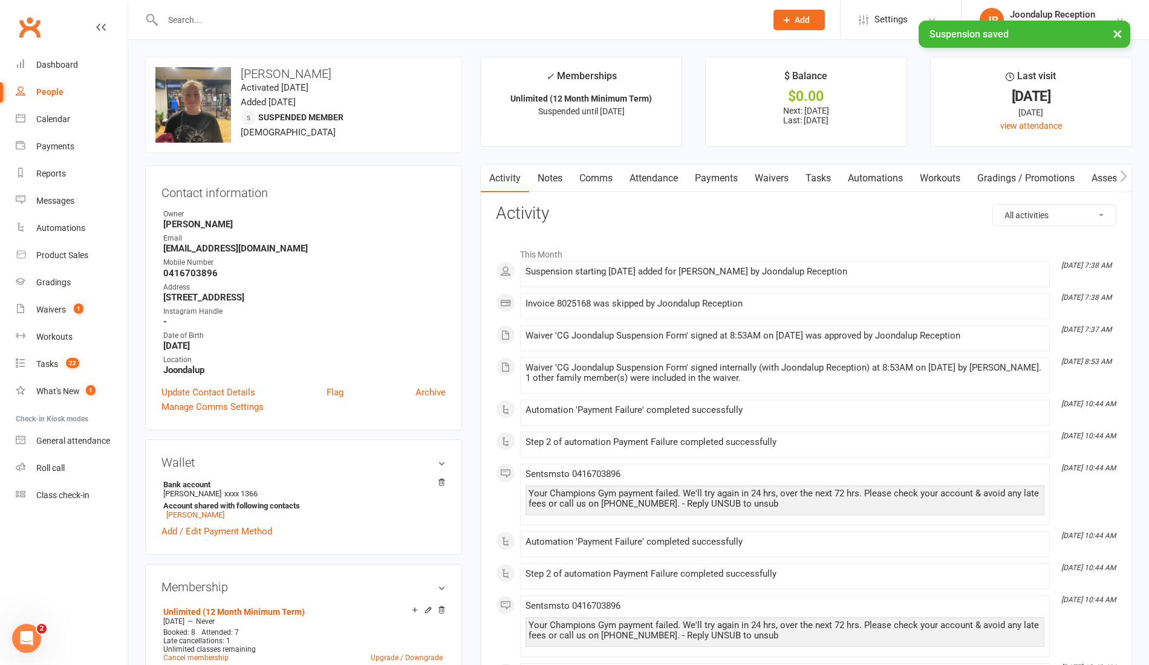
click at [567, 181] on link "Notes" at bounding box center [550, 178] width 42 height 28
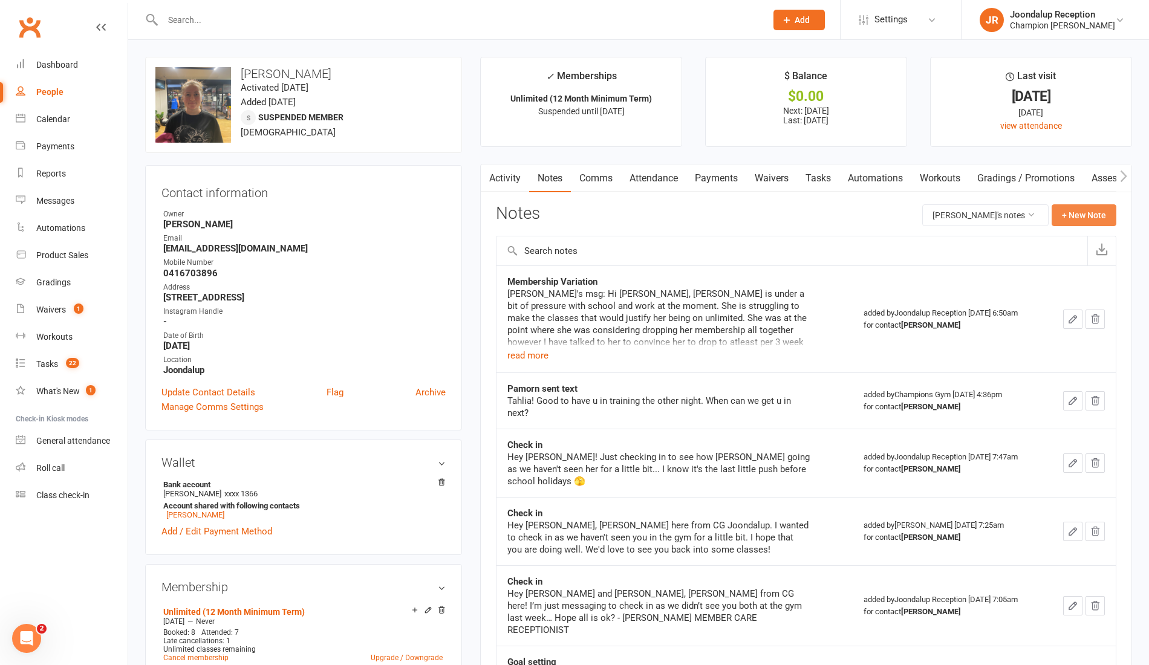
click at [1059, 219] on button "+ New Note" at bounding box center [1083, 215] width 65 height 22
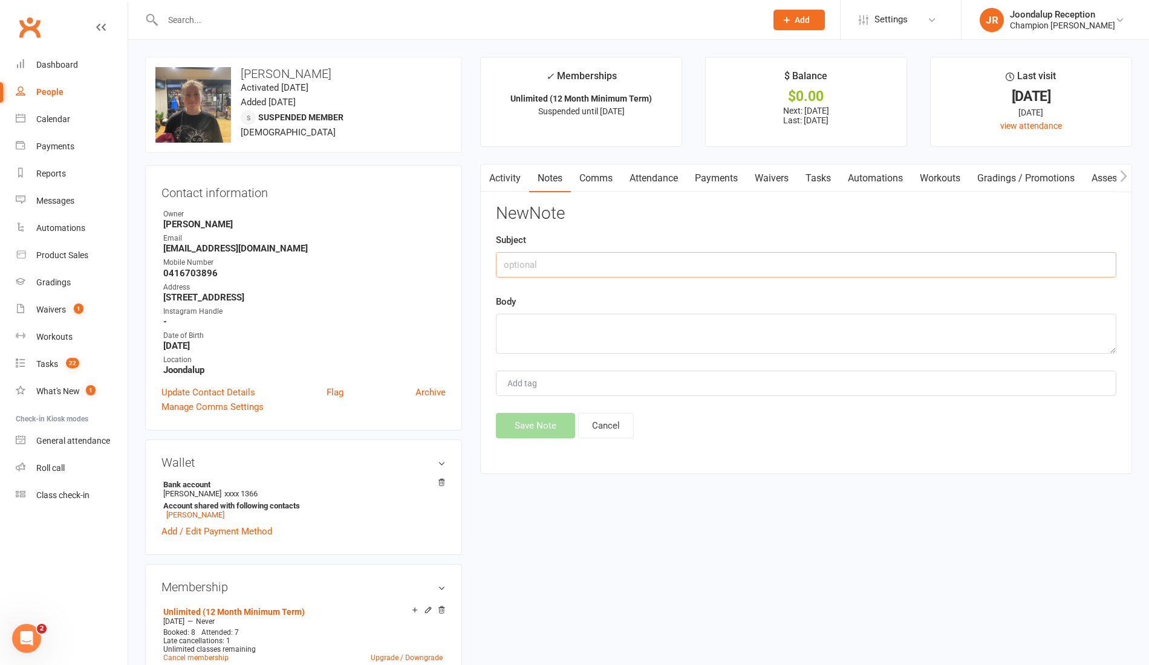
click at [615, 261] on input "text" at bounding box center [806, 264] width 620 height 25
type input "Suspension"
click at [603, 342] on textarea at bounding box center [806, 334] width 620 height 40
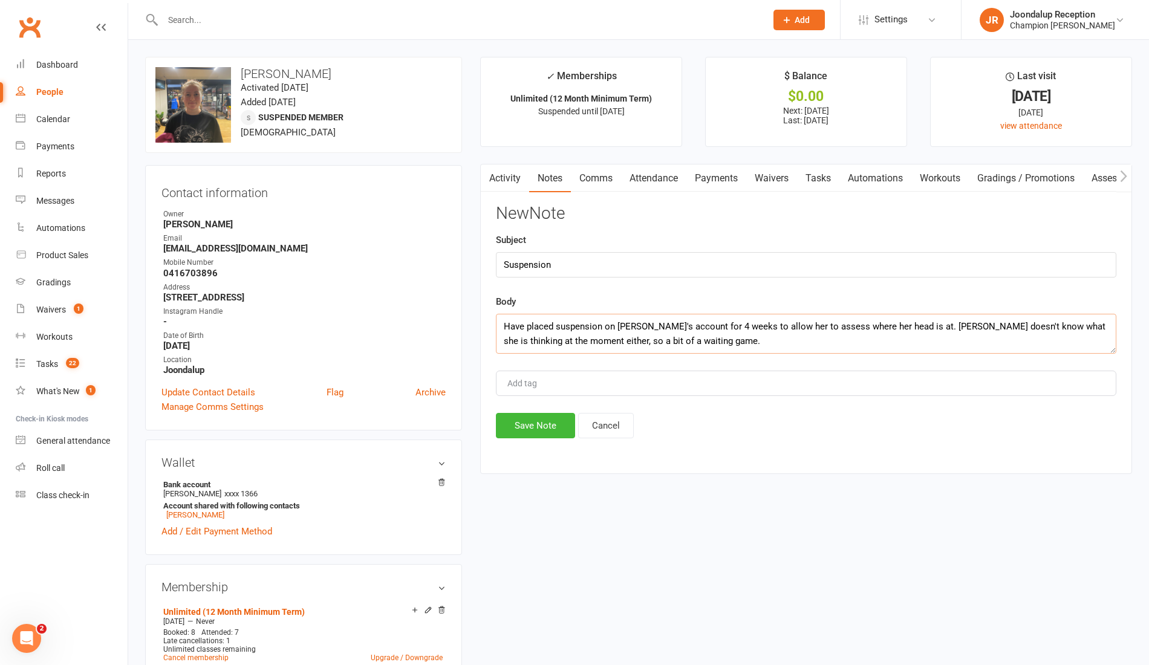
type textarea "Have placed suspension on Tahlia's account for 4 weeks to allow her to assess w…"
click at [526, 421] on button "Save Note" at bounding box center [535, 425] width 79 height 25
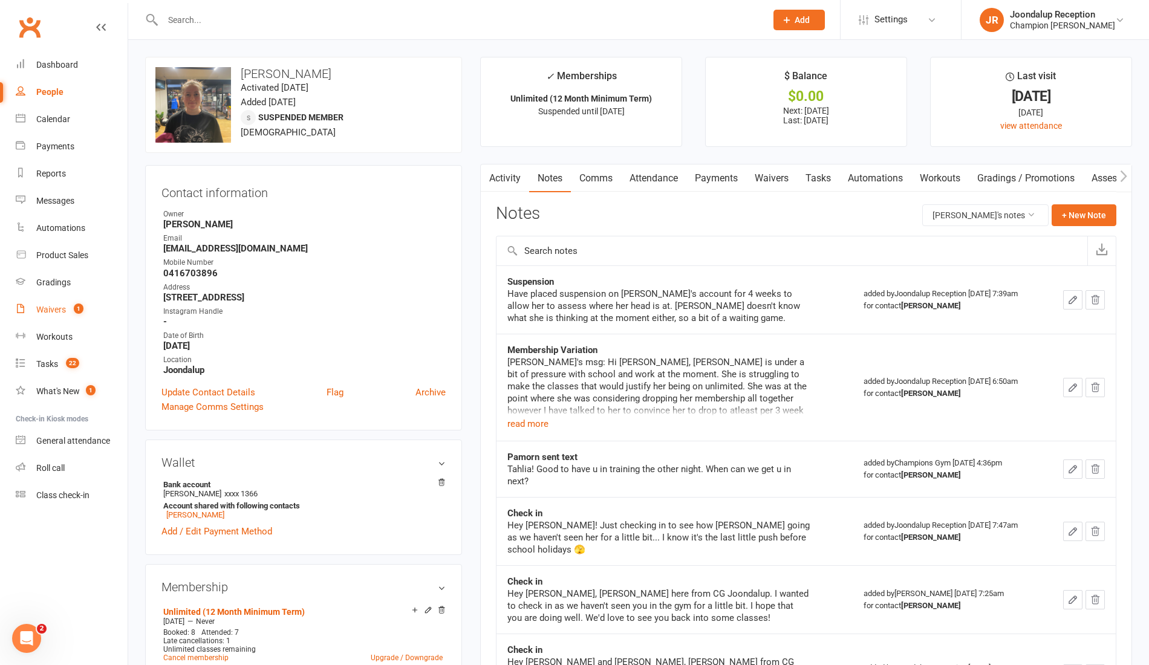
click at [66, 312] on link "Waivers 1" at bounding box center [72, 309] width 112 height 27
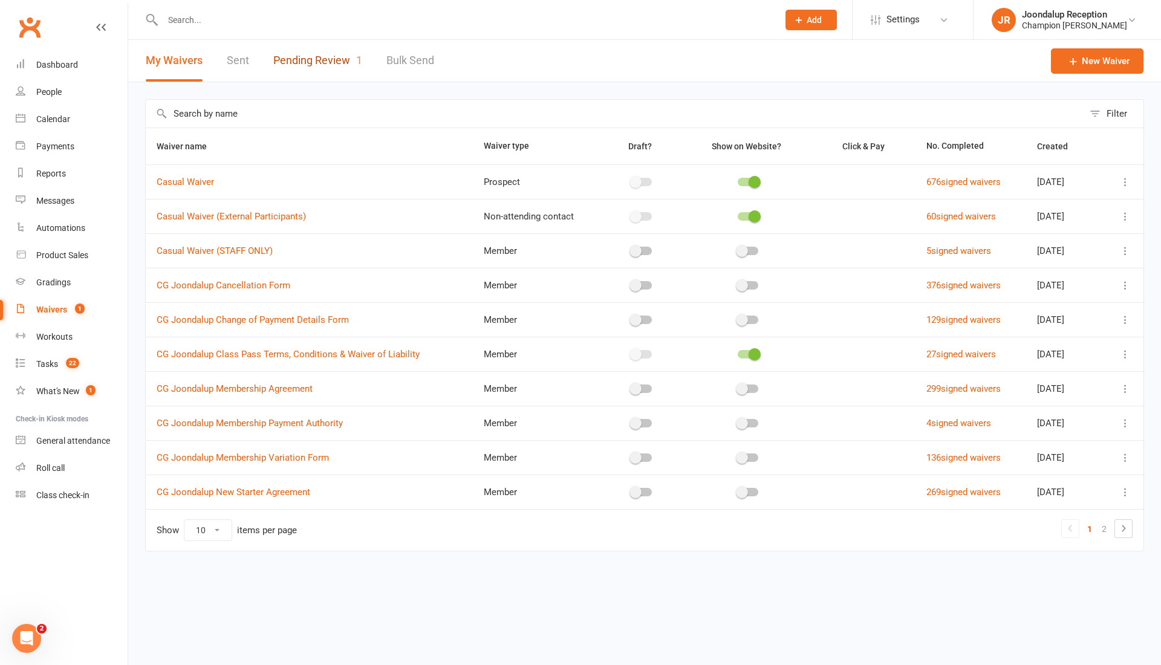
click at [296, 75] on link "Pending Review 1" at bounding box center [317, 61] width 89 height 42
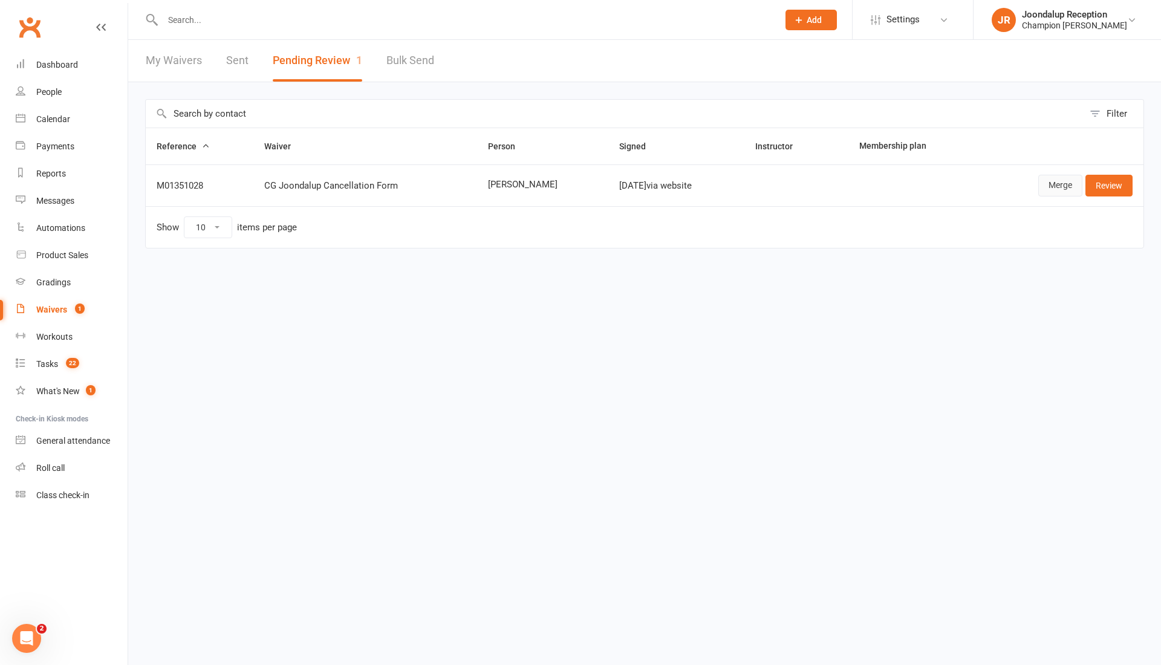
click at [1051, 189] on link "Merge" at bounding box center [1060, 186] width 44 height 22
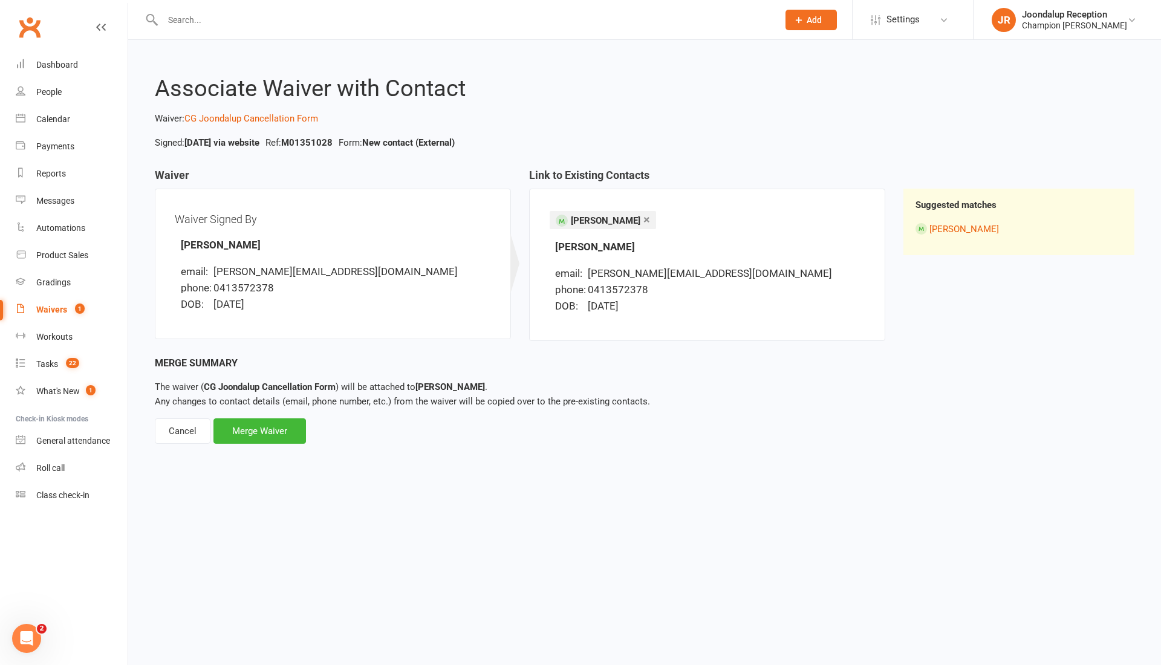
click at [244, 421] on div "Merge Waiver" at bounding box center [259, 430] width 92 height 25
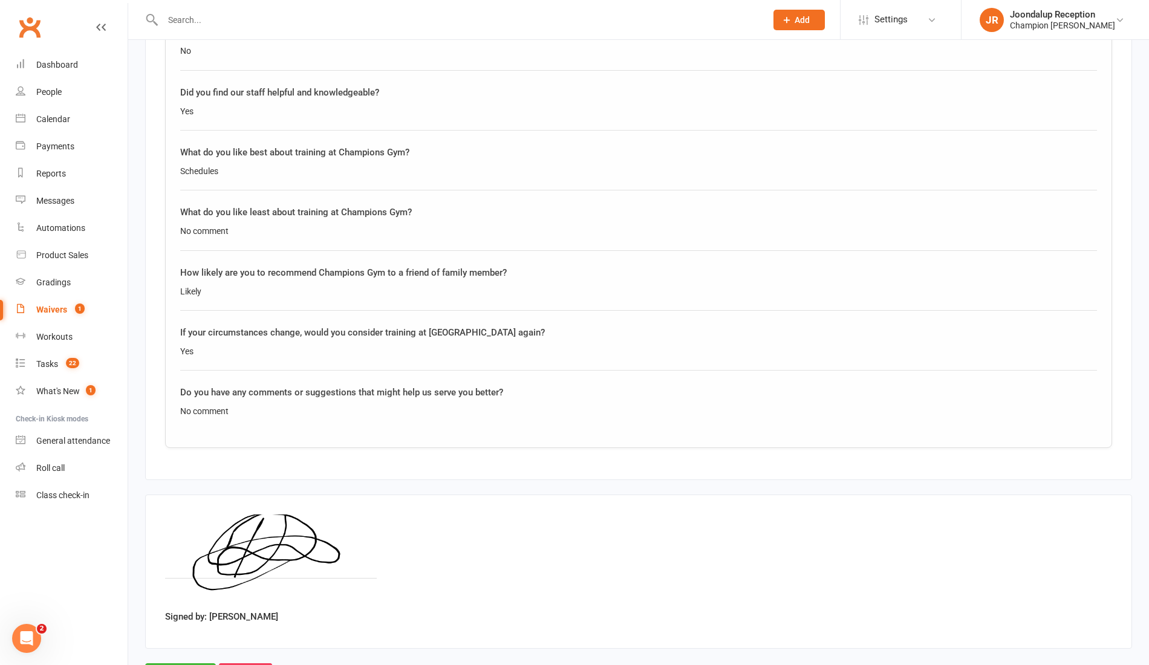
scroll to position [918, 0]
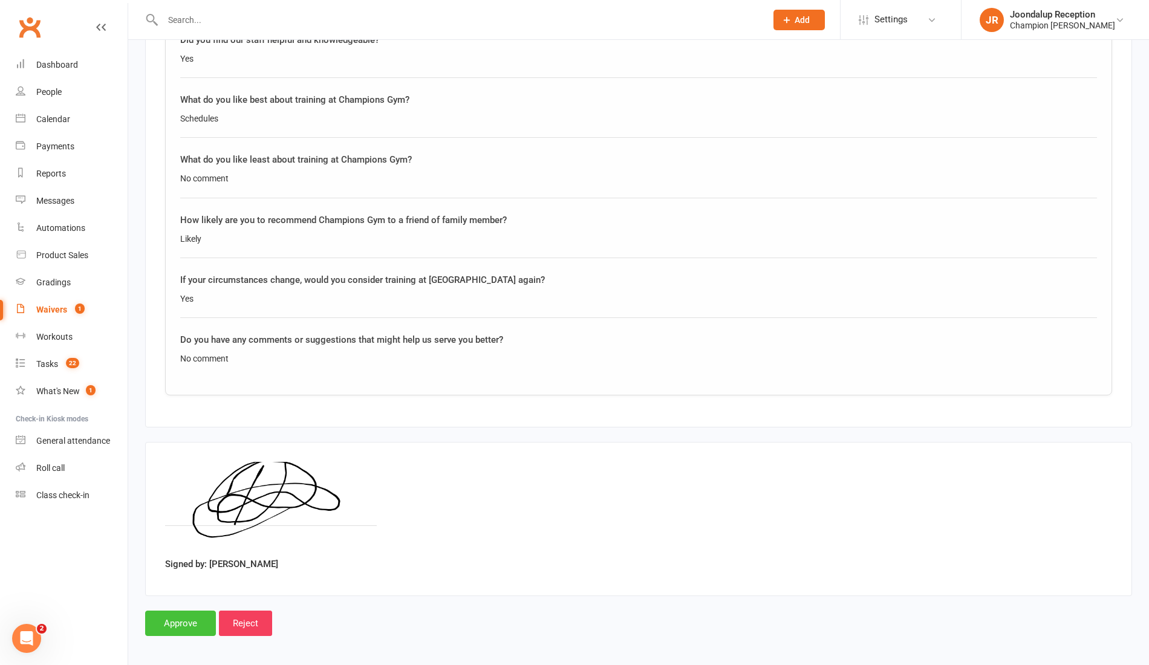
click at [174, 618] on input "Approve" at bounding box center [180, 623] width 71 height 25
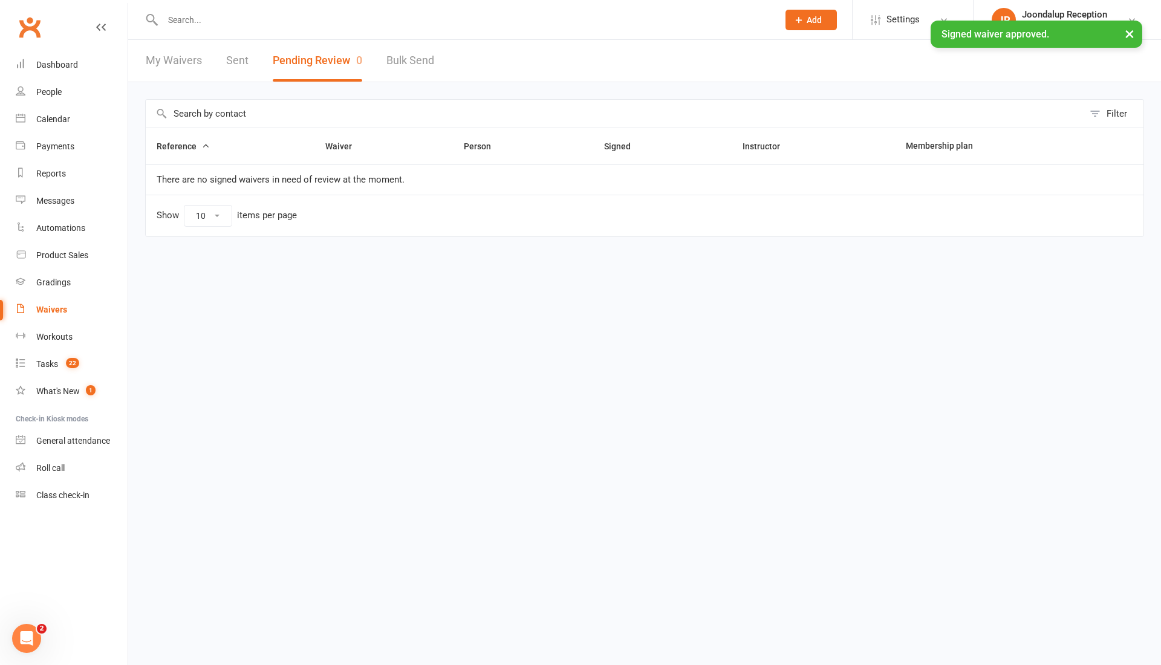
click at [294, 19] on input "text" at bounding box center [464, 19] width 611 height 17
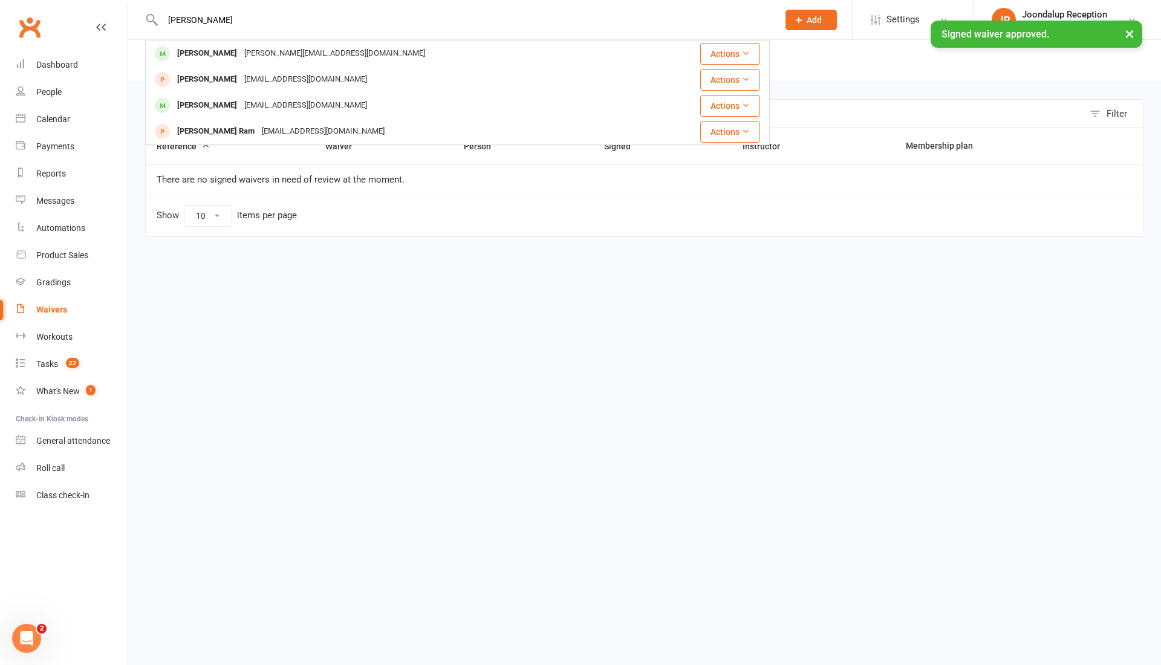
type input "ramzi"
click at [293, 60] on div "ramzi.mangok@gmail.com" at bounding box center [335, 54] width 188 height 18
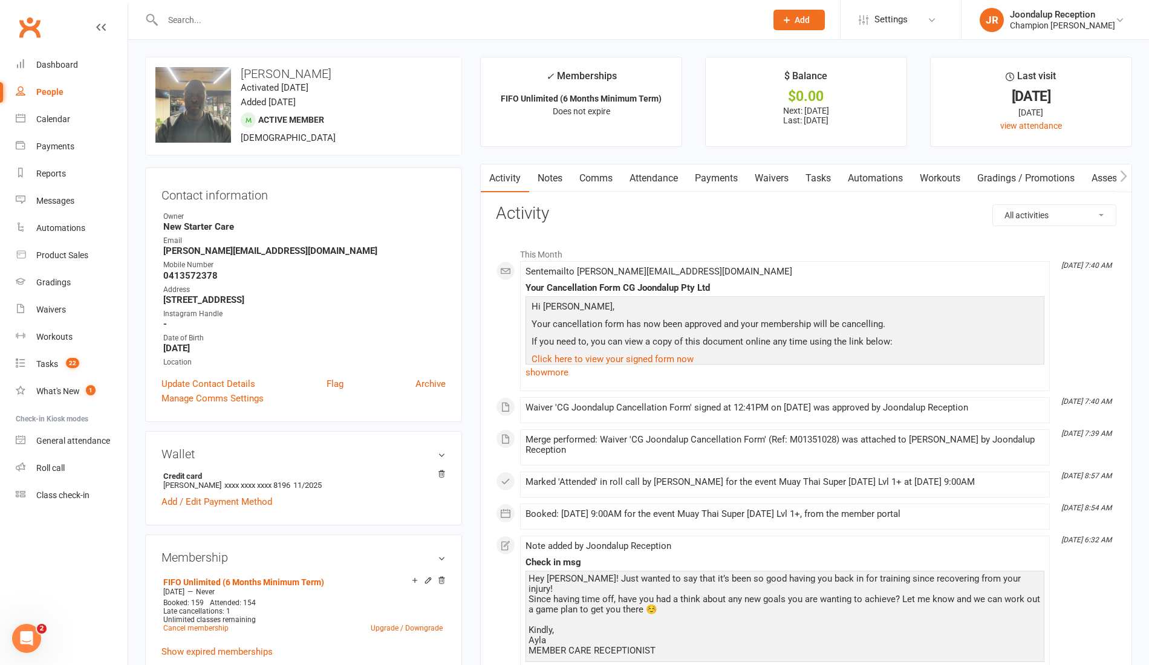
click at [704, 180] on link "Payments" at bounding box center [716, 178] width 60 height 28
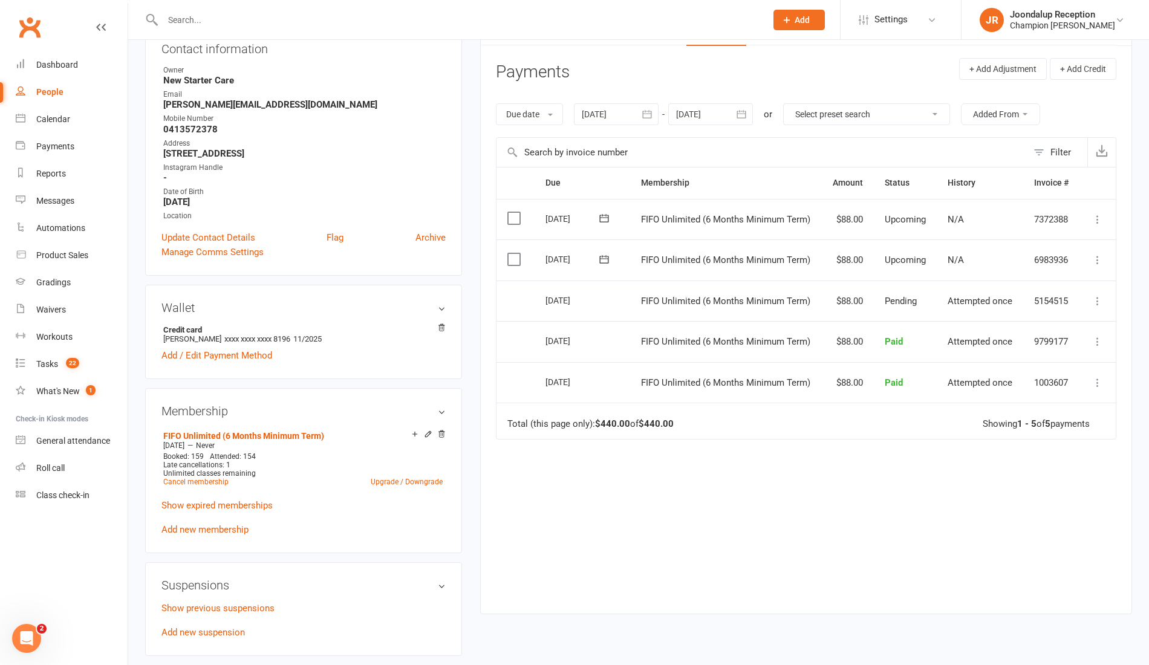
scroll to position [151, 0]
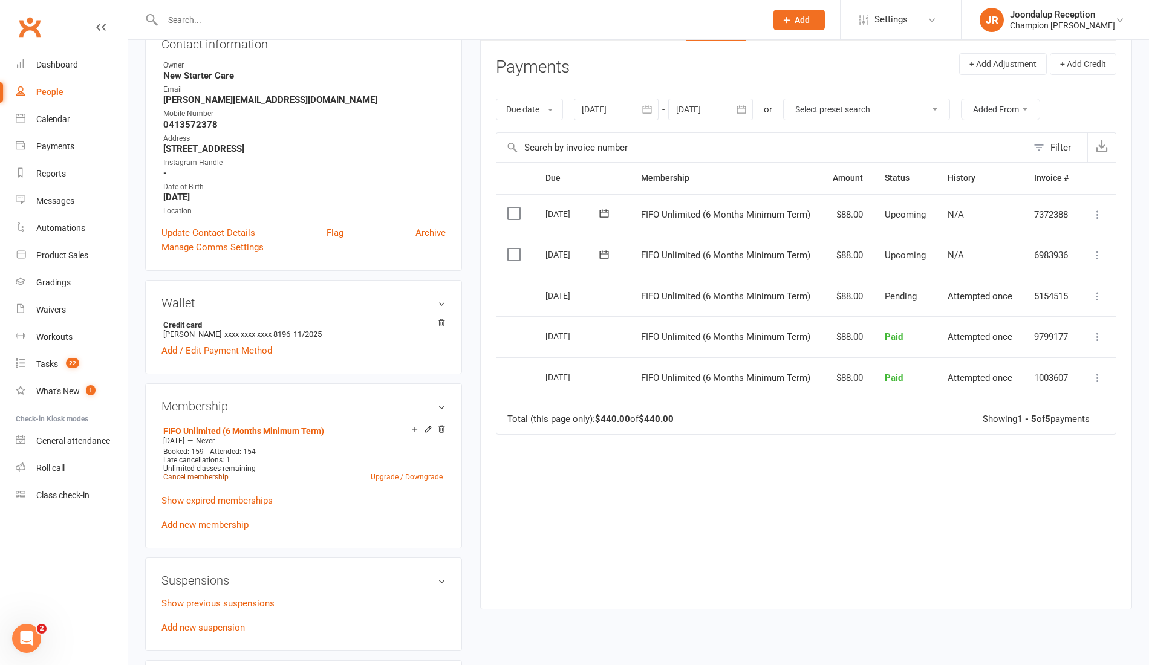
click at [212, 475] on link "Cancel membership" at bounding box center [195, 477] width 65 height 8
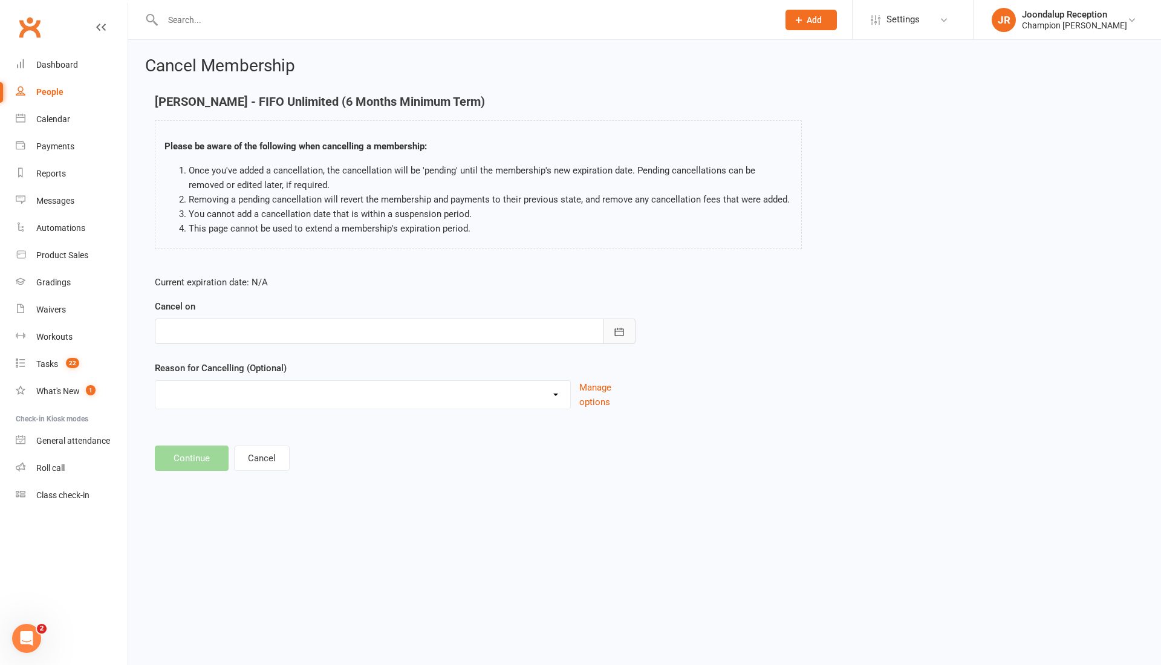
click at [622, 332] on icon "button" at bounding box center [619, 332] width 12 height 12
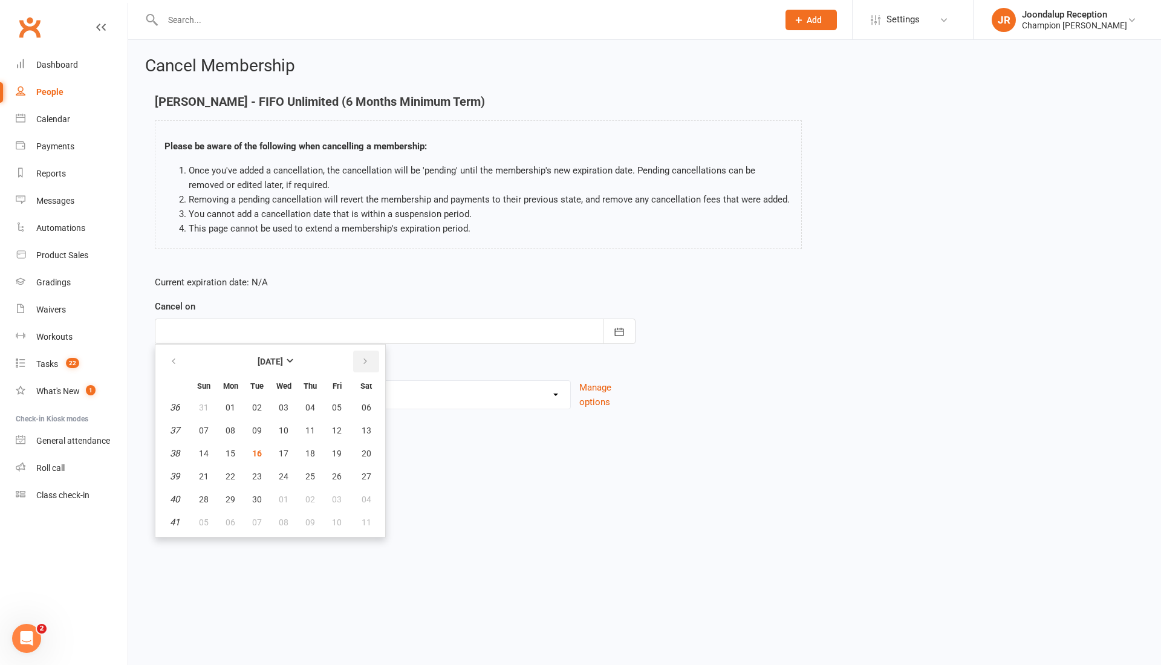
click at [372, 360] on button "button" at bounding box center [366, 362] width 26 height 22
click at [199, 450] on span "12" at bounding box center [204, 454] width 10 height 10
type input "[DATE]"
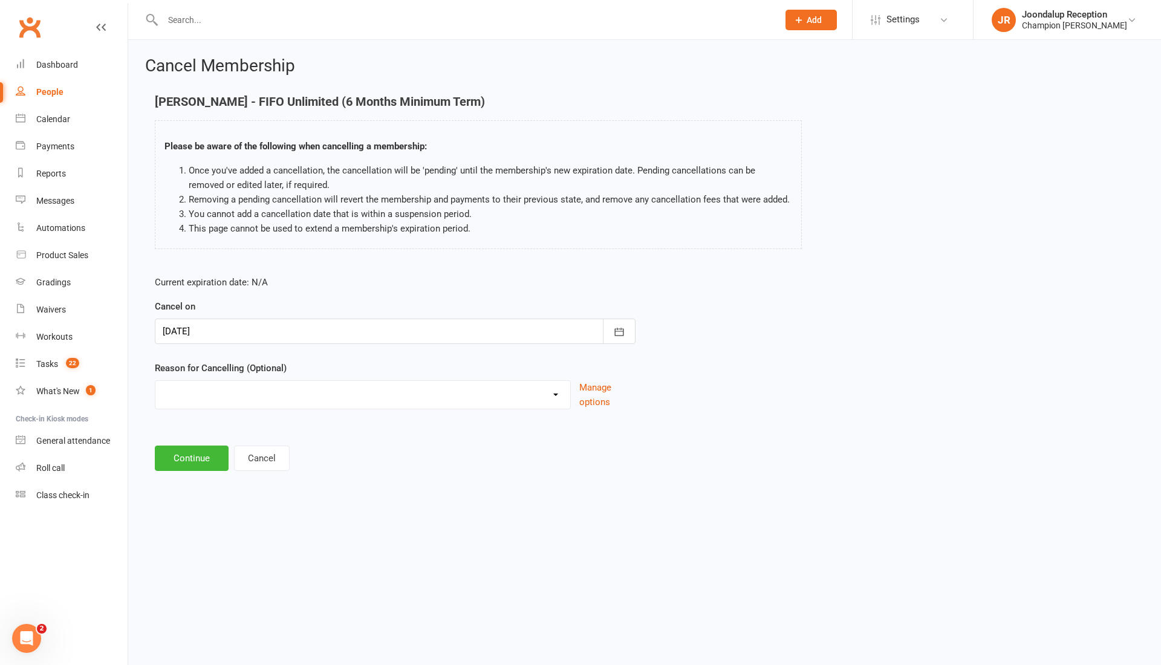
click at [262, 393] on select "Club Transfer Cooling off Period (within 7 days) Debt Collection Downgrading Me…" at bounding box center [362, 393] width 415 height 24
select select "8"
click at [155, 381] on select "Club Transfer Cooling off Period (within 7 days) Debt Collection Downgrading Me…" at bounding box center [362, 393] width 415 height 24
click at [216, 446] on button "Continue" at bounding box center [192, 458] width 74 height 25
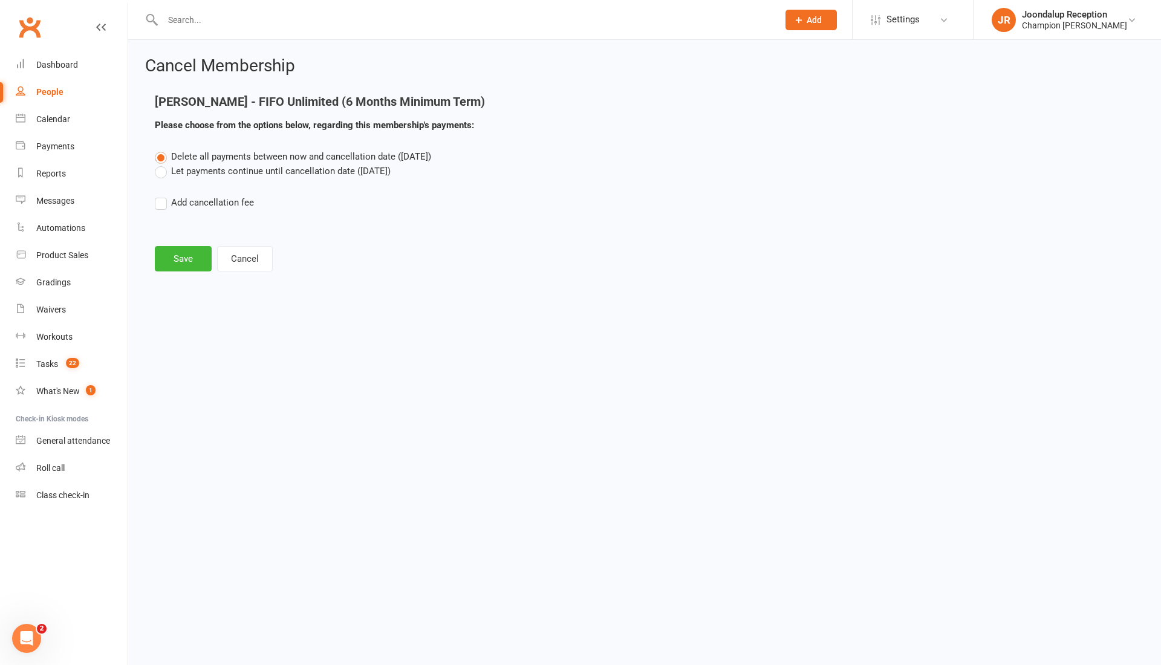
click at [162, 174] on label "Let payments continue until cancellation date (Oct 12, 2025)" at bounding box center [273, 171] width 236 height 15
click at [162, 164] on input "Let payments continue until cancellation date (Oct 12, 2025)" at bounding box center [159, 164] width 8 height 0
click at [167, 268] on button "Save" at bounding box center [183, 258] width 57 height 25
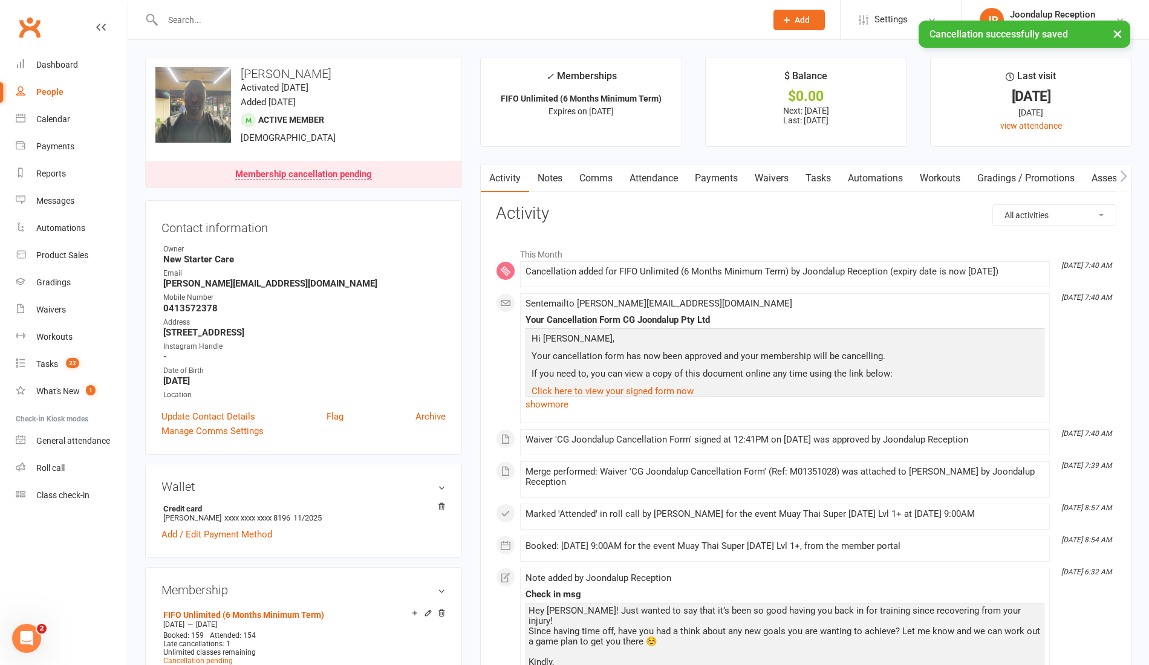
click at [542, 172] on link "Notes" at bounding box center [550, 178] width 42 height 28
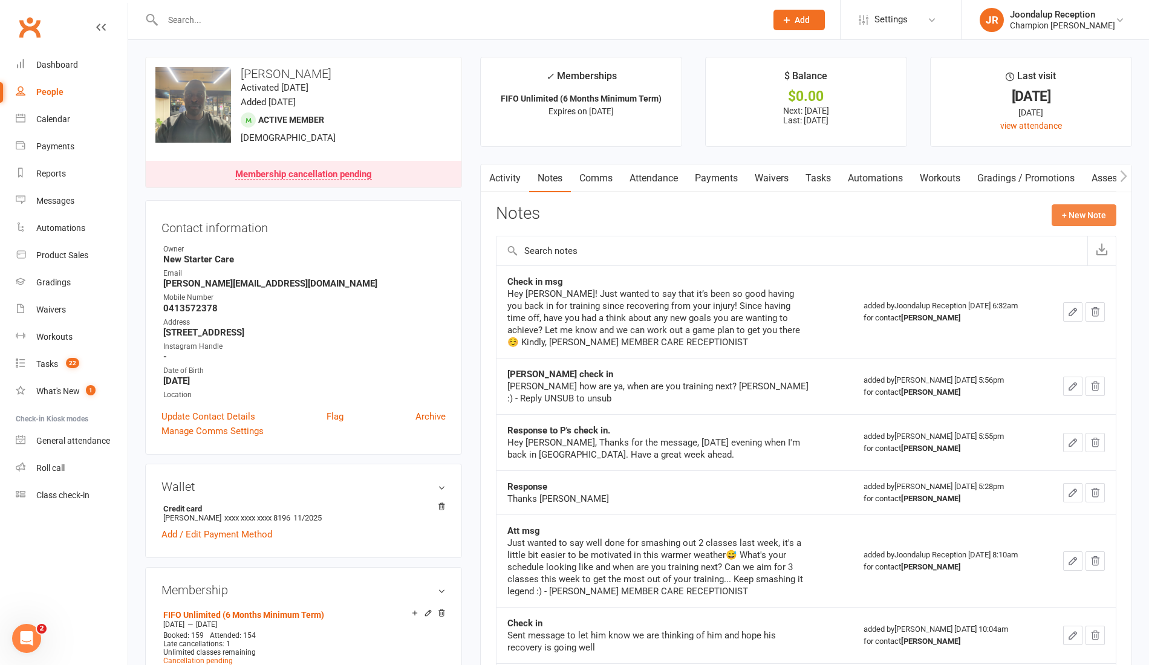
click at [1063, 210] on button "+ New Note" at bounding box center [1083, 215] width 65 height 22
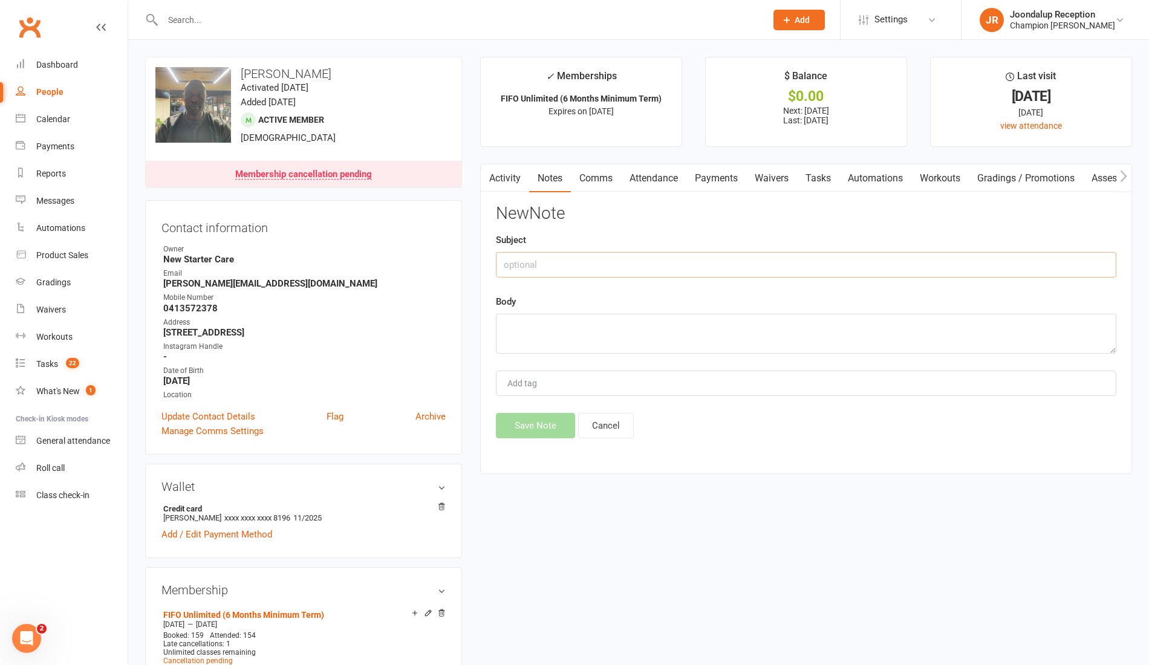
click at [658, 273] on input "text" at bounding box center [806, 264] width 620 height 25
type input "Cancellation"
click at [653, 320] on textarea at bounding box center [806, 334] width 620 height 40
type textarea "H"
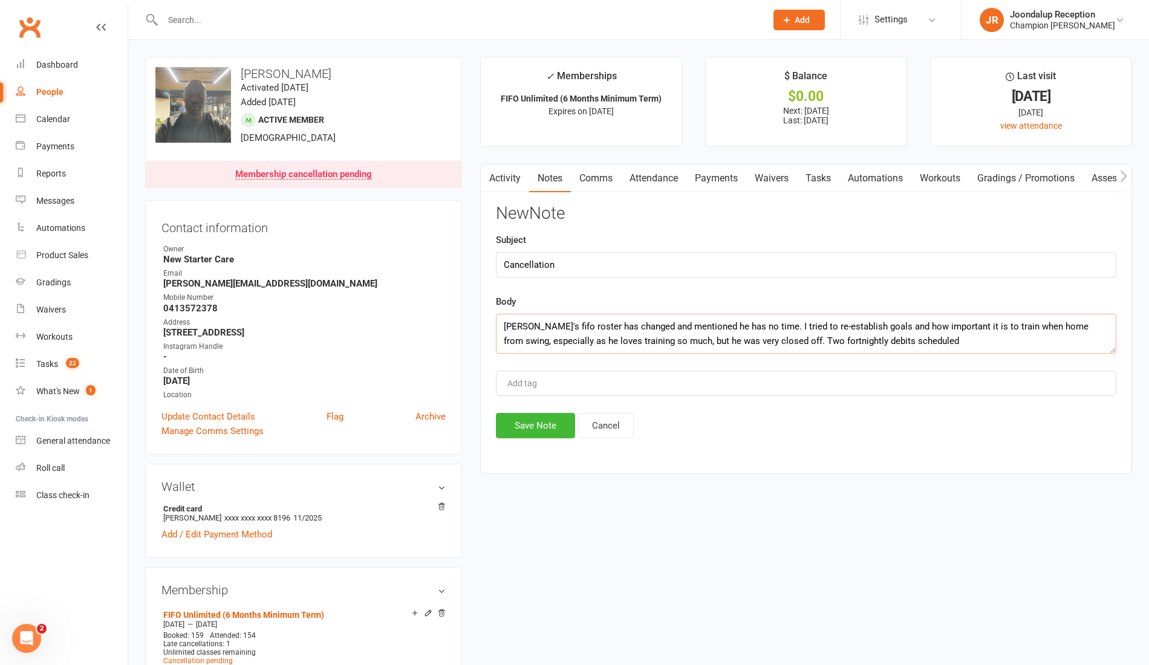
type textarea "Ramzi's fifo roster has changed and mentioned he has no time. I tried to re-est…"
click at [528, 424] on button "Save Note" at bounding box center [535, 425] width 79 height 25
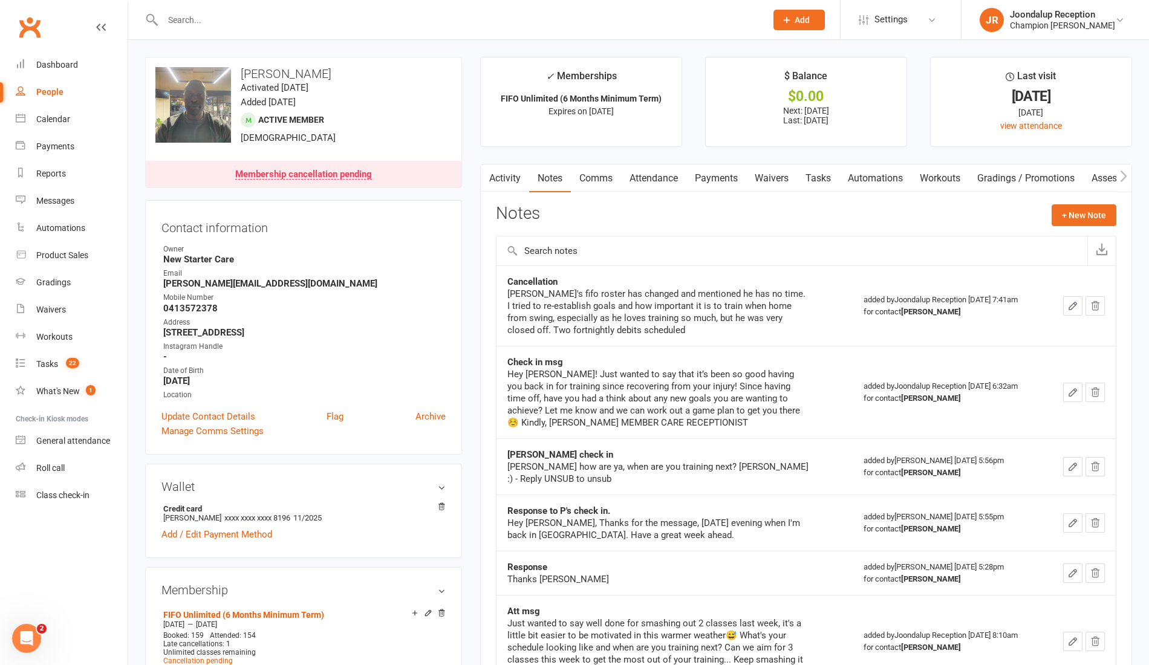
click at [216, 24] on input "text" at bounding box center [458, 19] width 598 height 17
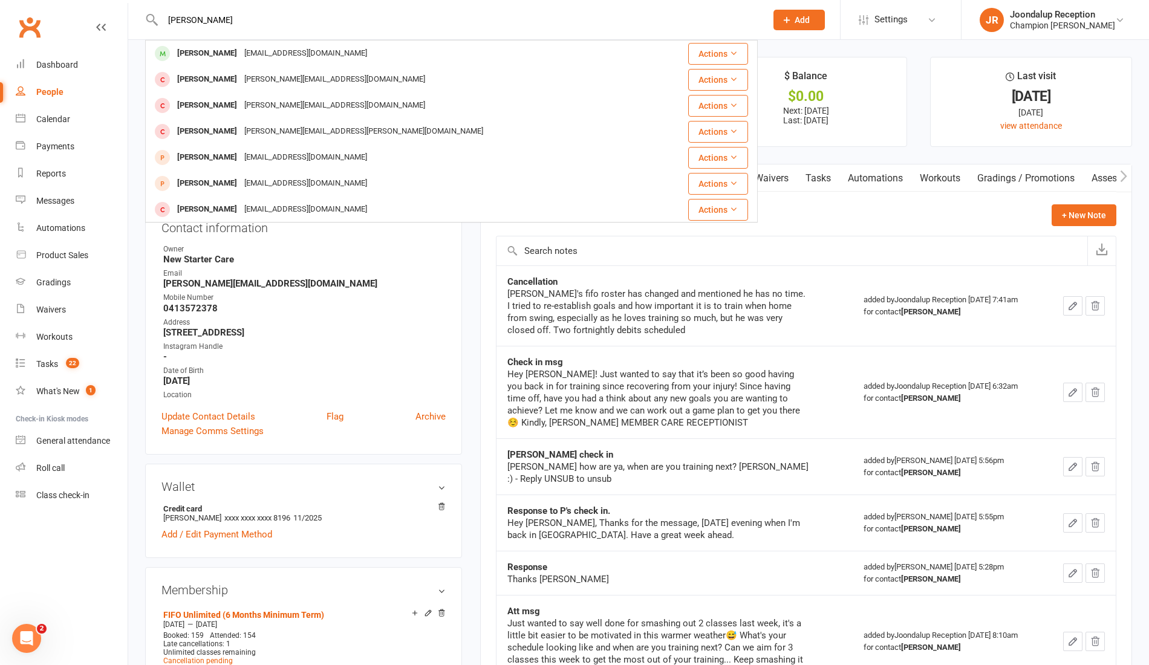
type input "neville"
click at [225, 48] on div "Neville Robin" at bounding box center [206, 54] width 67 height 18
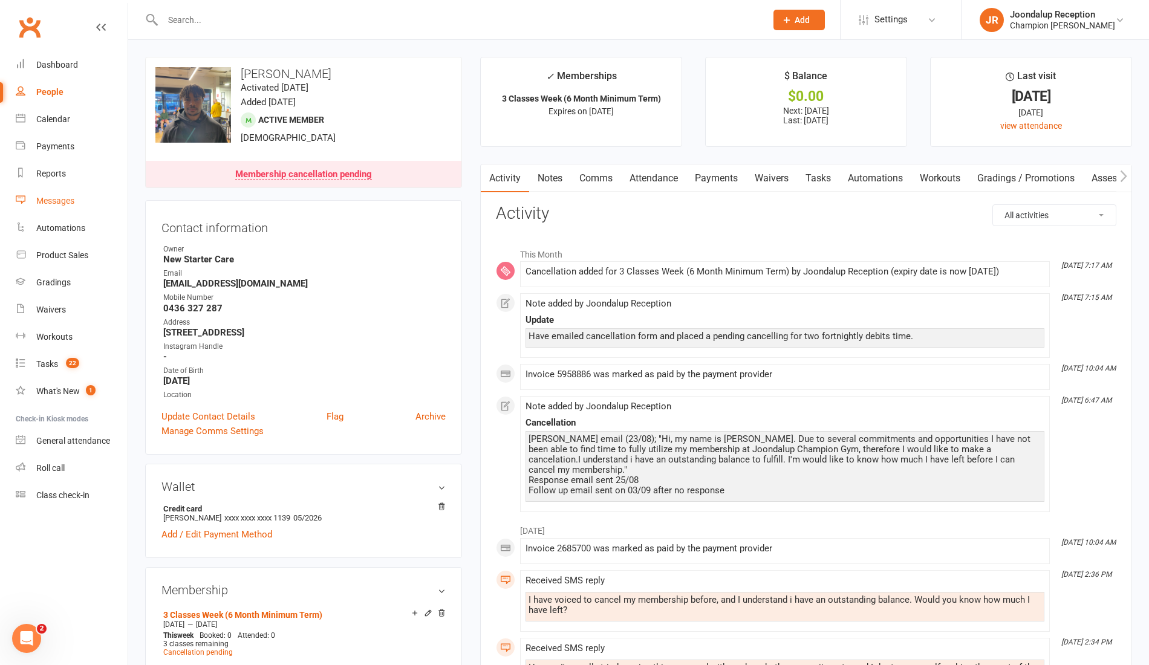
click at [57, 198] on div "Messages" at bounding box center [55, 201] width 38 height 10
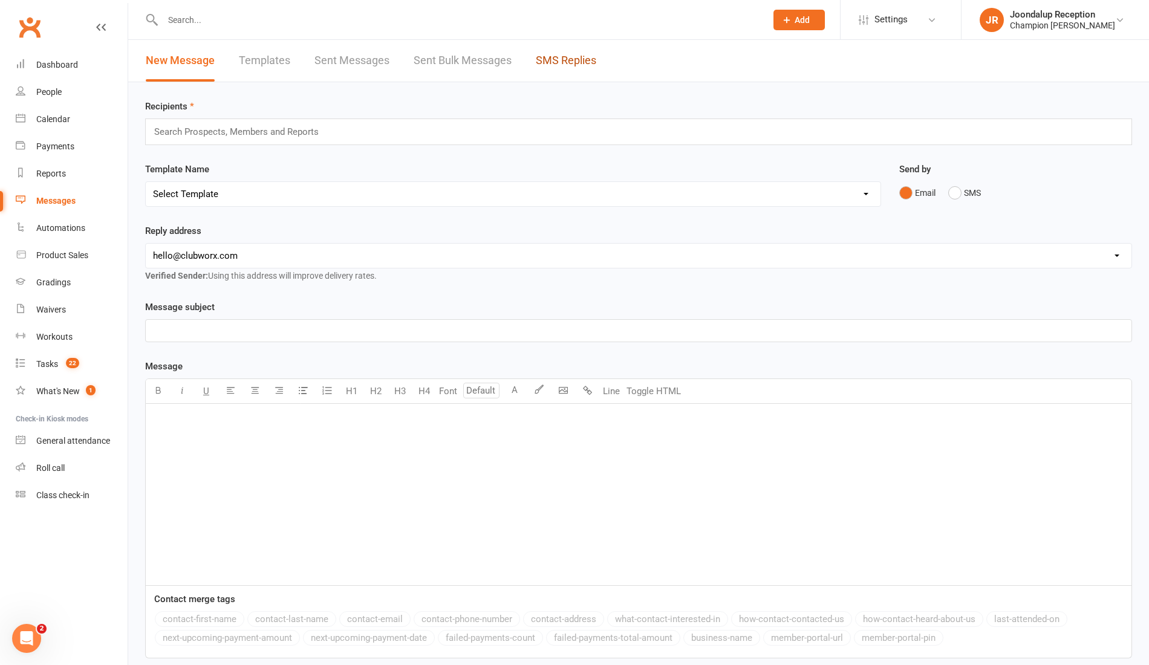
click at [575, 73] on link "SMS Replies" at bounding box center [566, 61] width 60 height 42
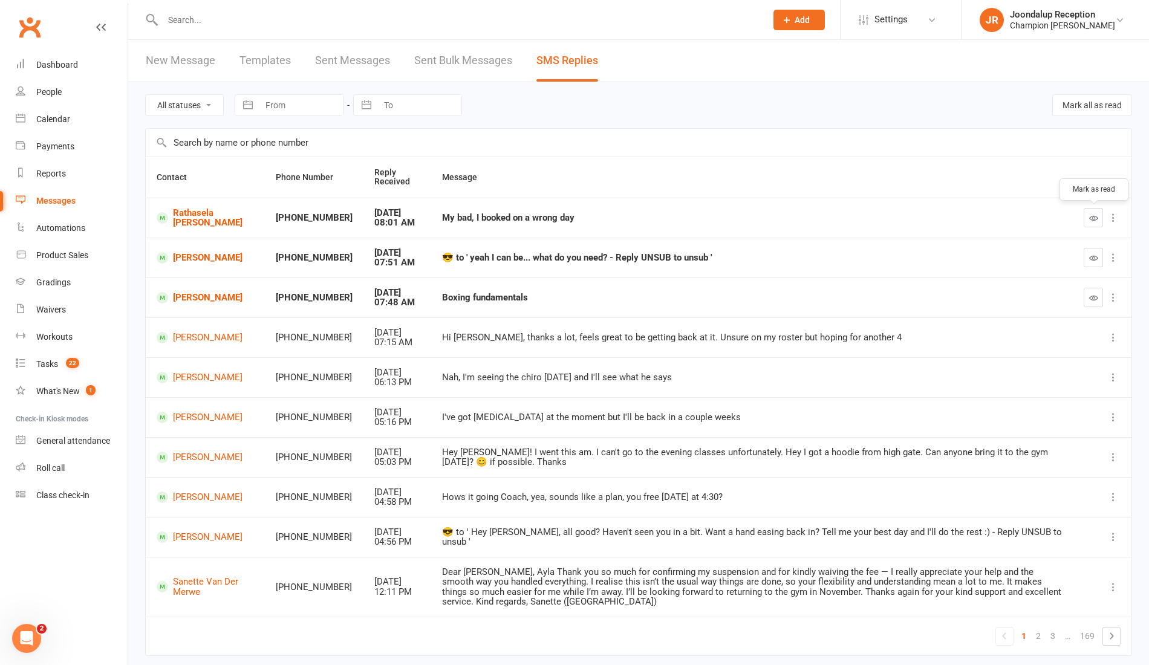
click at [1098, 214] on button "button" at bounding box center [1092, 217] width 19 height 19
click at [189, 293] on link "[PERSON_NAME]" at bounding box center [205, 297] width 97 height 11
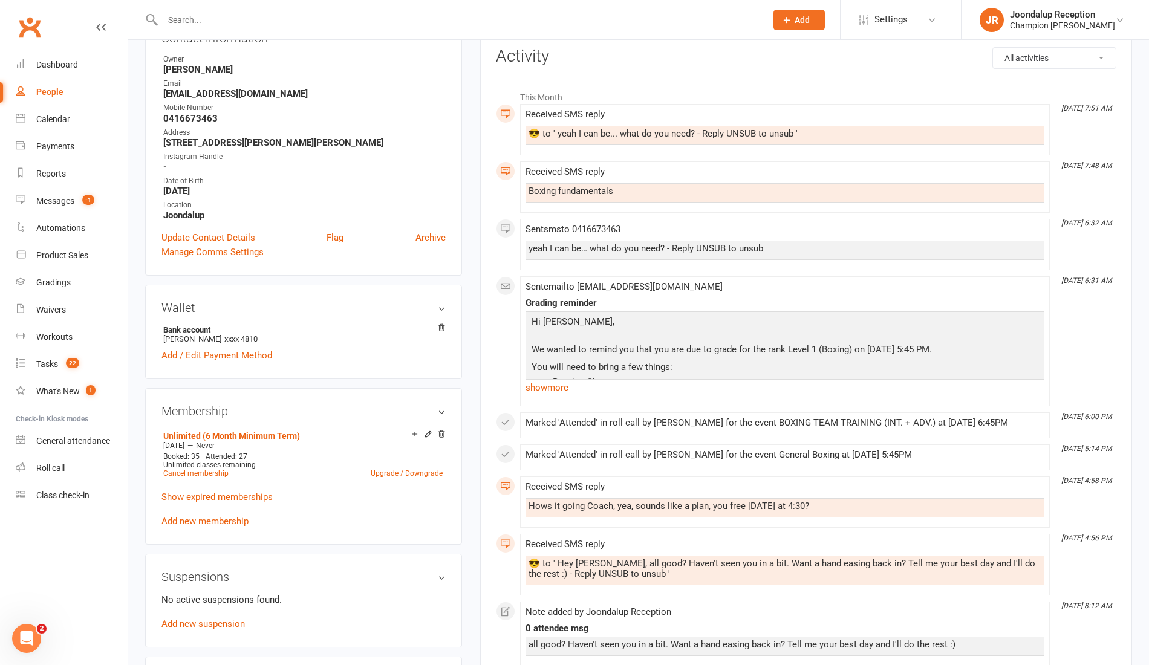
scroll to position [151, 0]
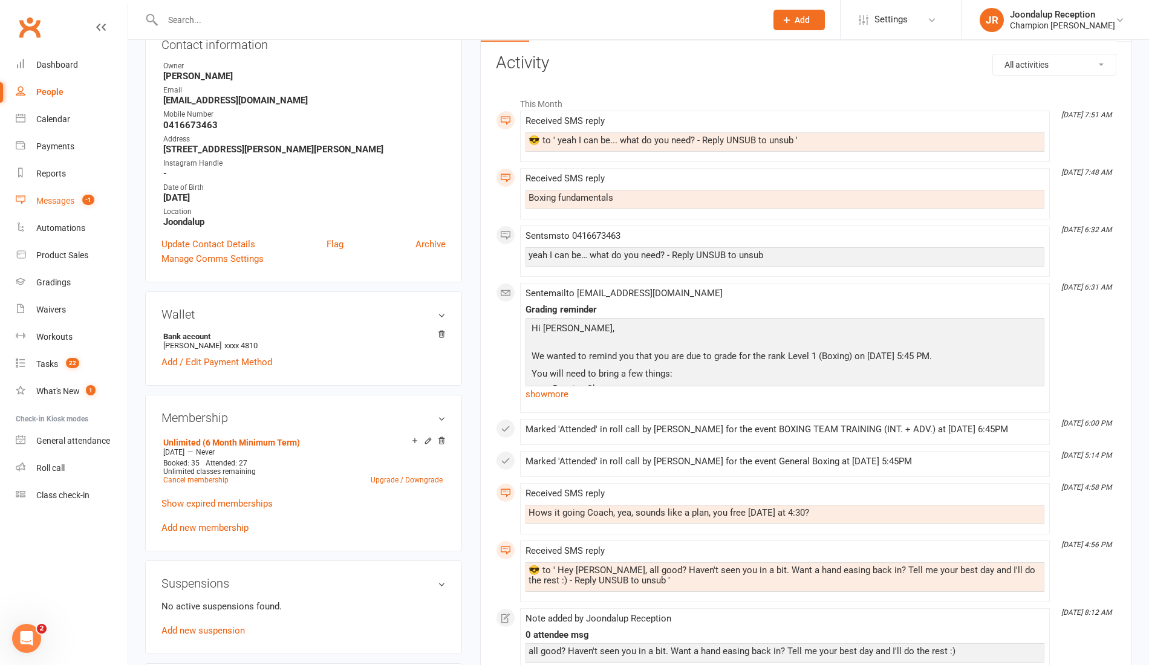
click at [62, 195] on link "Messages -1" at bounding box center [72, 200] width 112 height 27
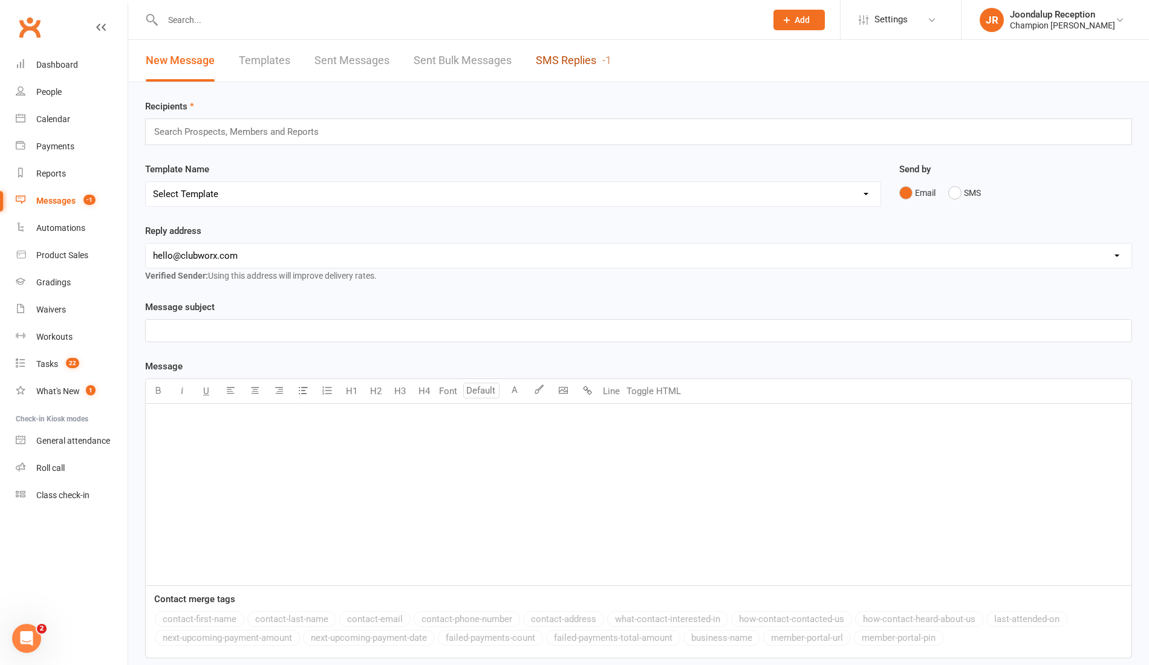
click at [589, 77] on link "SMS Replies -1" at bounding box center [574, 61] width 76 height 42
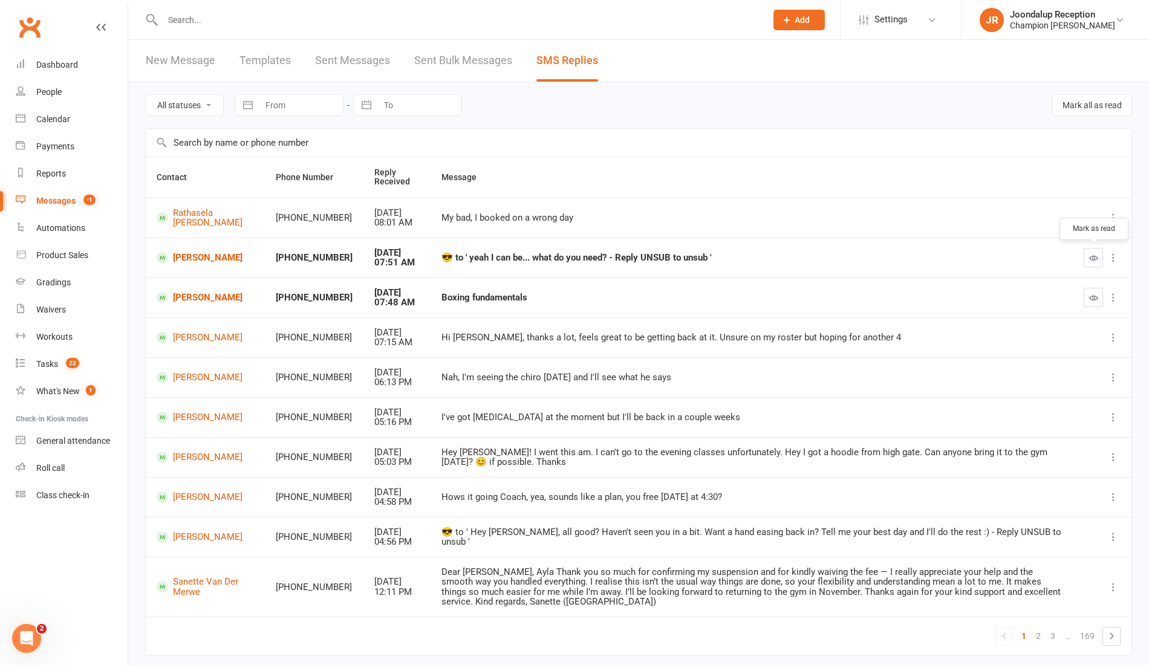
click at [1096, 253] on icon "button" at bounding box center [1093, 257] width 9 height 9
click at [1041, 33] on li "JR Joondalup Reception Champion Gym Joondalup Signed in as: Champion Gym Joonda…" at bounding box center [1055, 19] width 188 height 39
click at [1078, 16] on div "Joondalup Reception" at bounding box center [1062, 14] width 105 height 11
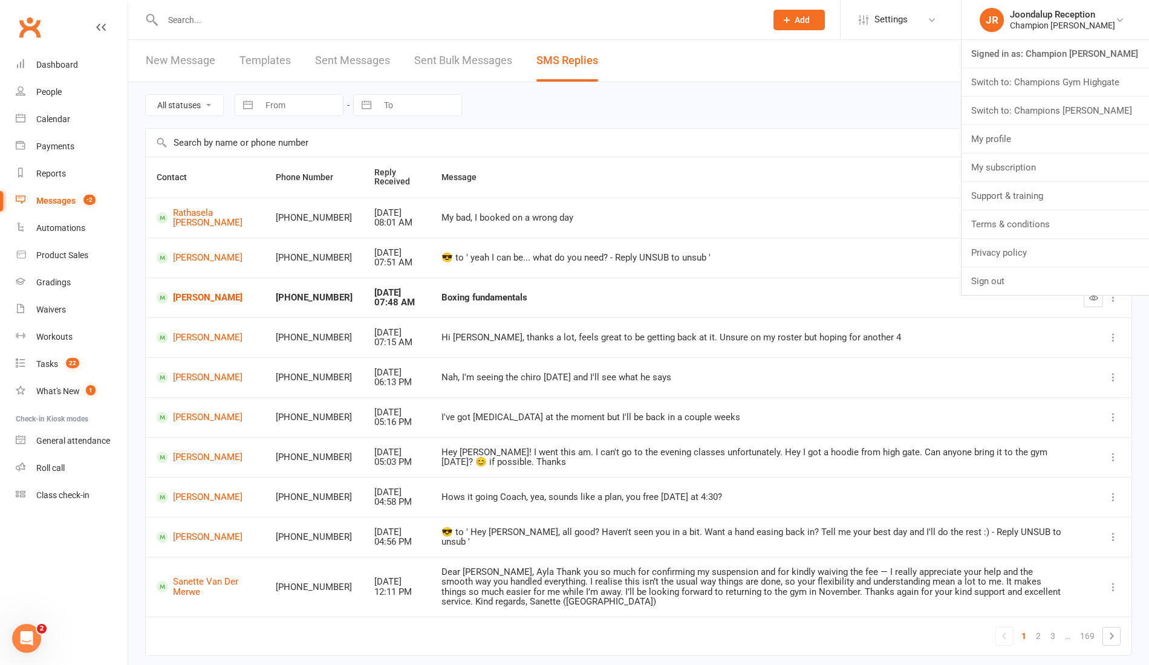
click at [1060, 117] on link "Switch to: Champions [PERSON_NAME]" at bounding box center [1054, 111] width 187 height 28
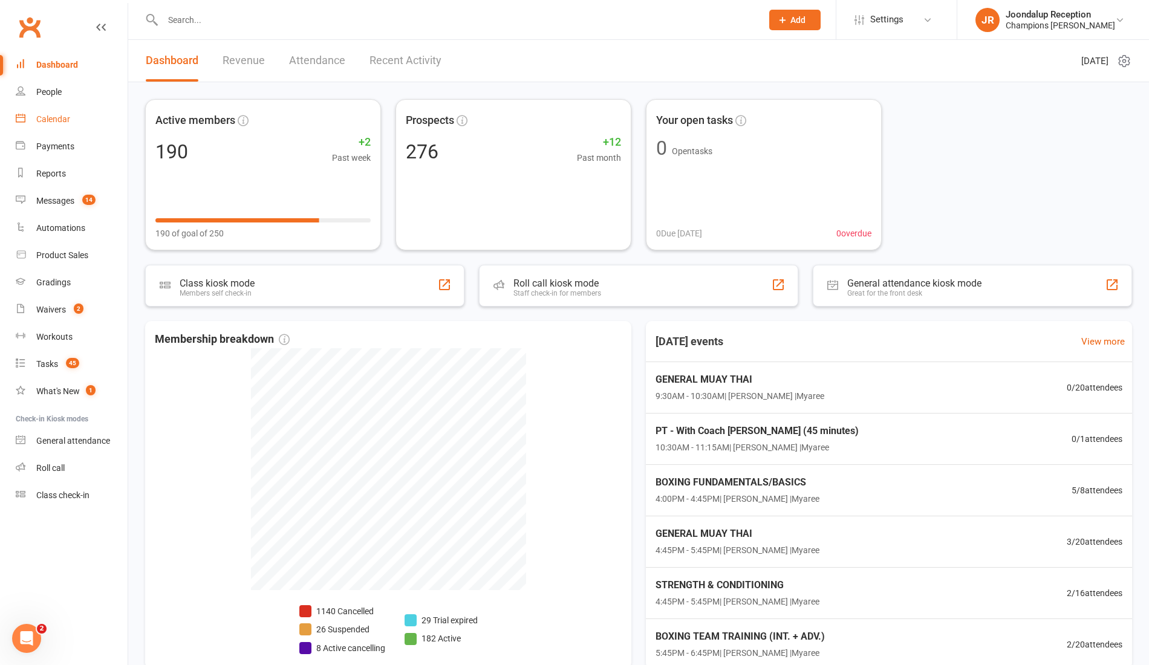
click at [64, 120] on div "Calendar" at bounding box center [53, 119] width 34 height 10
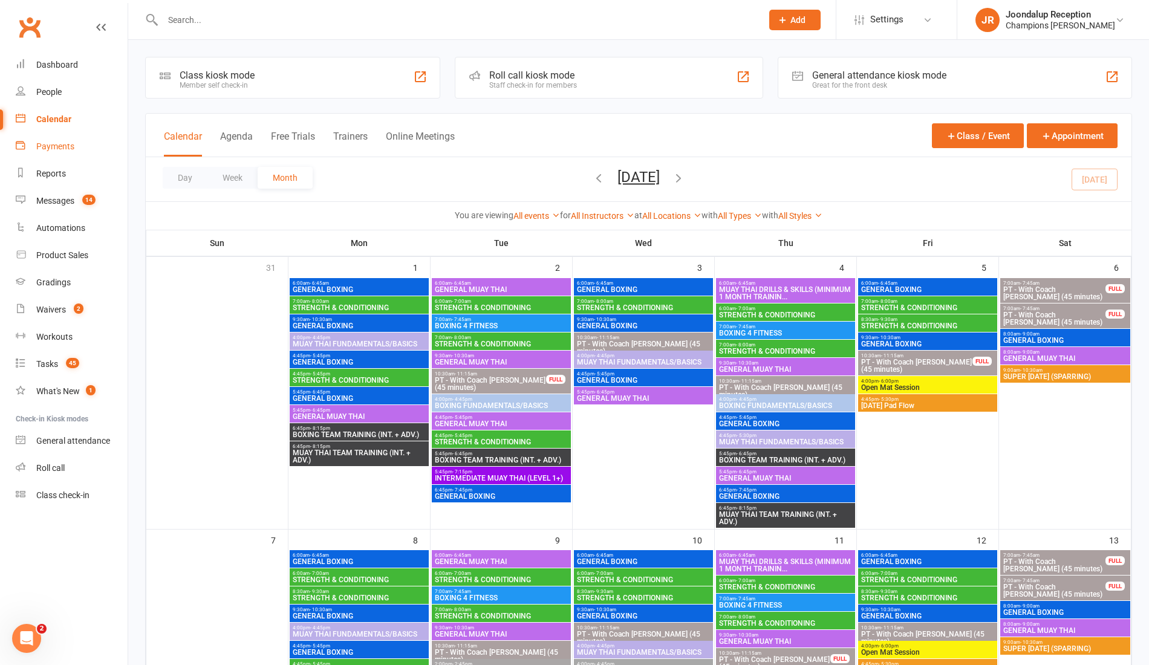
click at [54, 154] on link "Payments" at bounding box center [72, 146] width 112 height 27
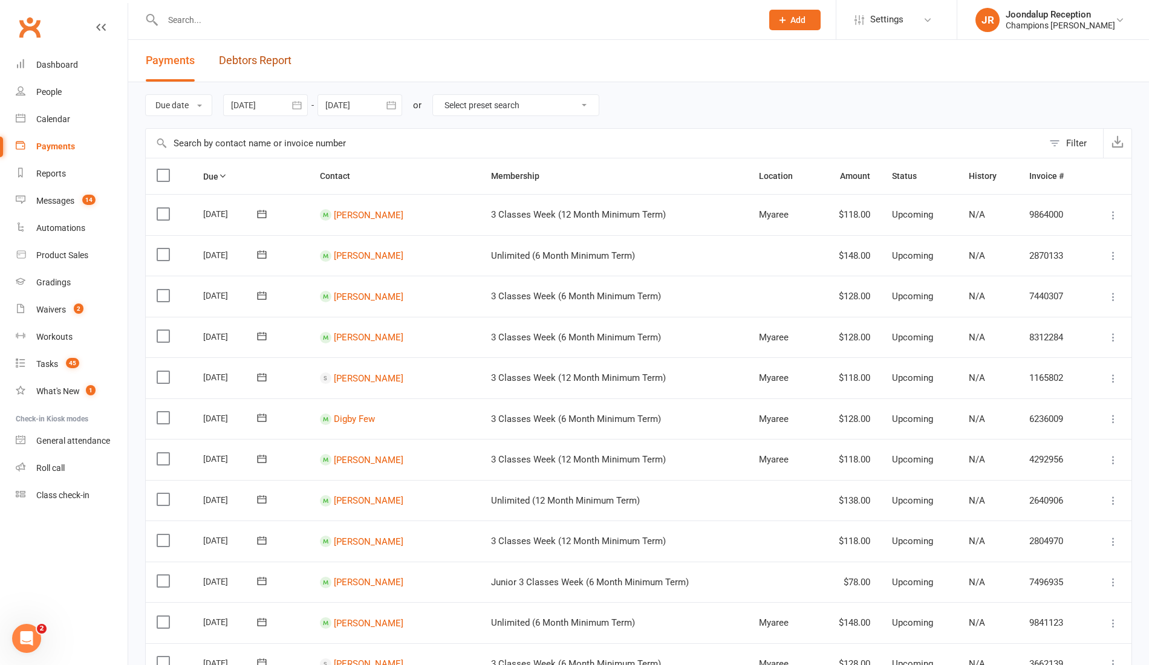
click at [261, 56] on link "Debtors Report" at bounding box center [255, 61] width 73 height 42
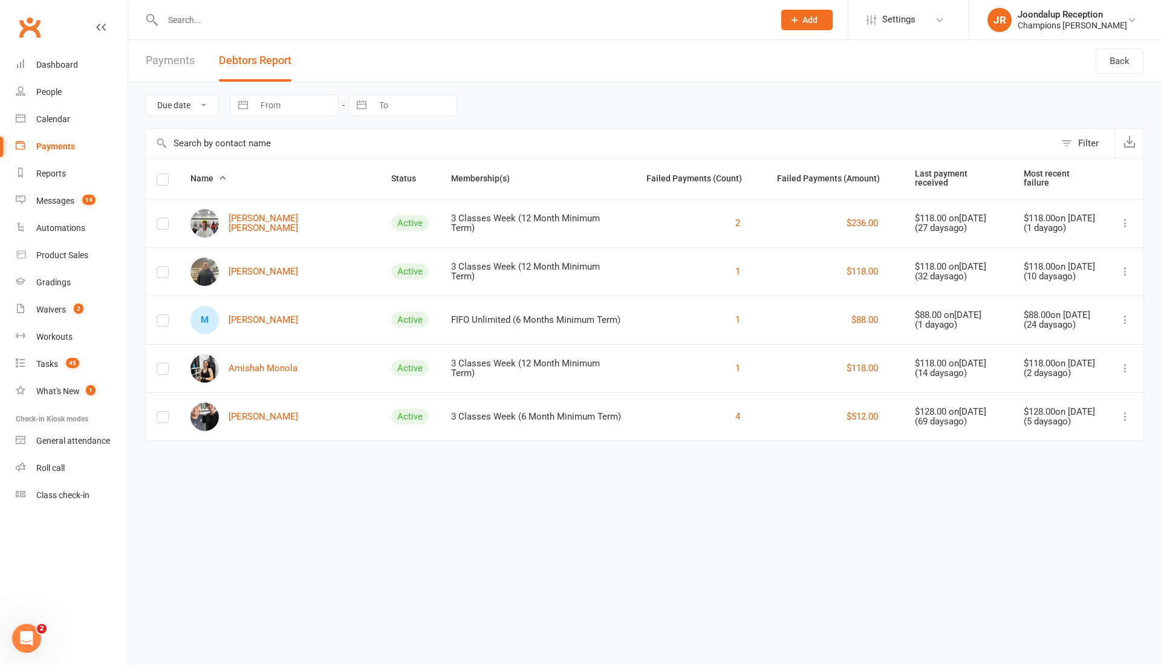
click at [1100, 30] on link "JR Joondalup Reception Champions Gym Myaree" at bounding box center [1064, 20] width 155 height 24
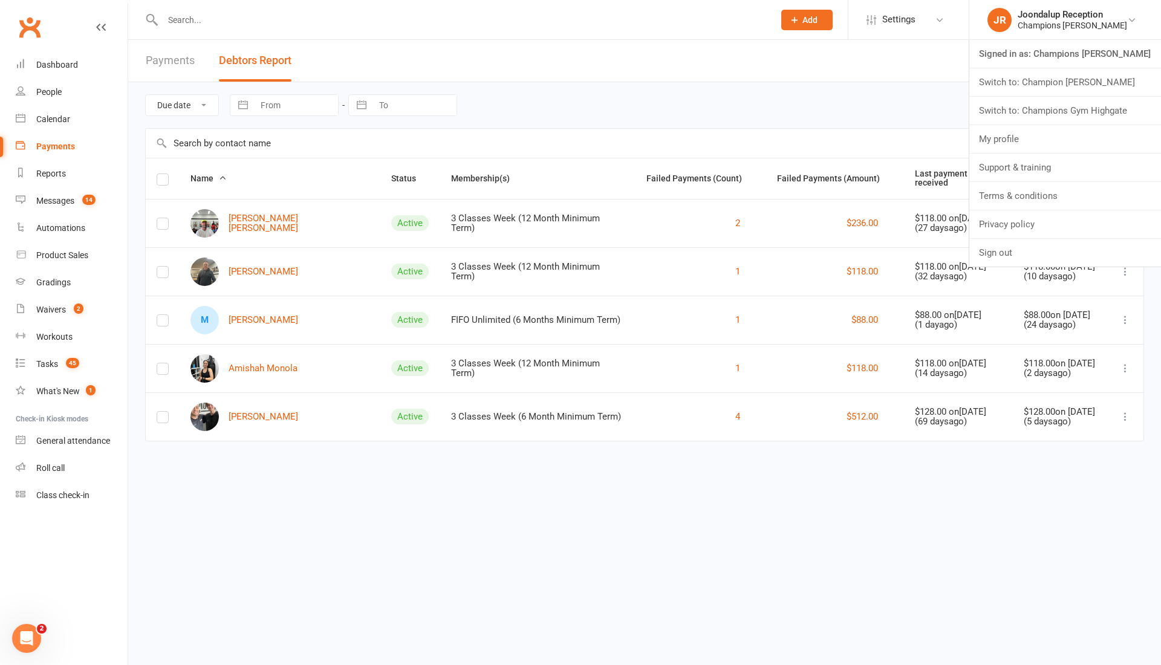
click at [1078, 102] on link "Switch to: Champions Gym Highgate" at bounding box center [1065, 111] width 192 height 28
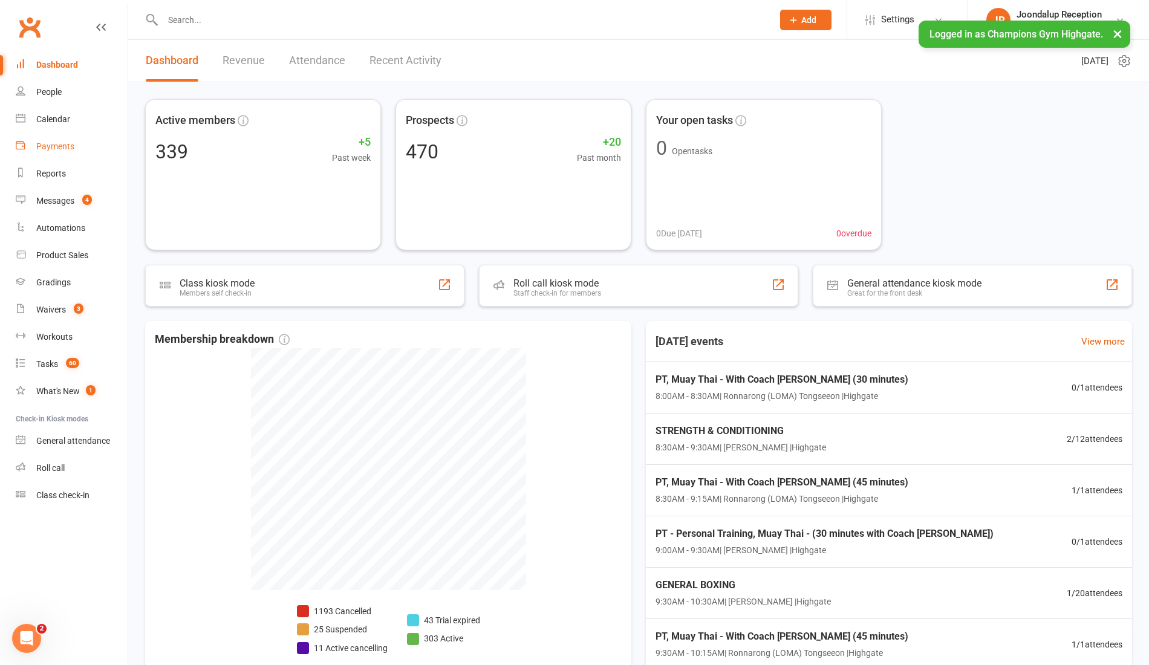
click at [53, 146] on div "Payments" at bounding box center [55, 146] width 38 height 10
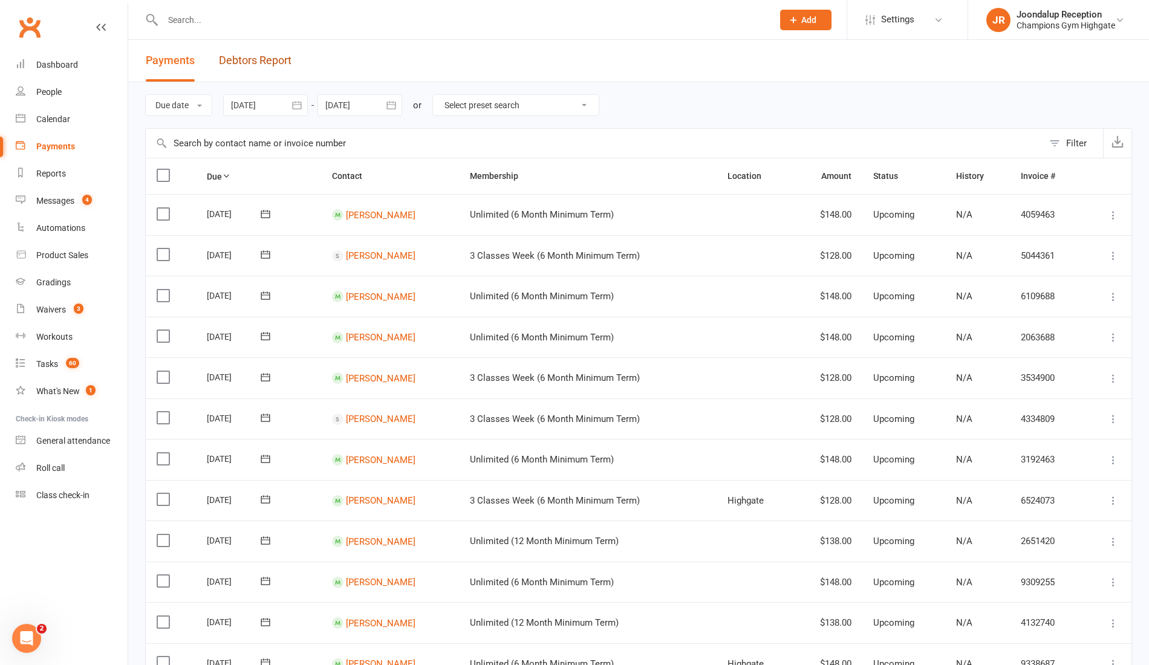
click at [254, 59] on link "Debtors Report" at bounding box center [255, 61] width 73 height 42
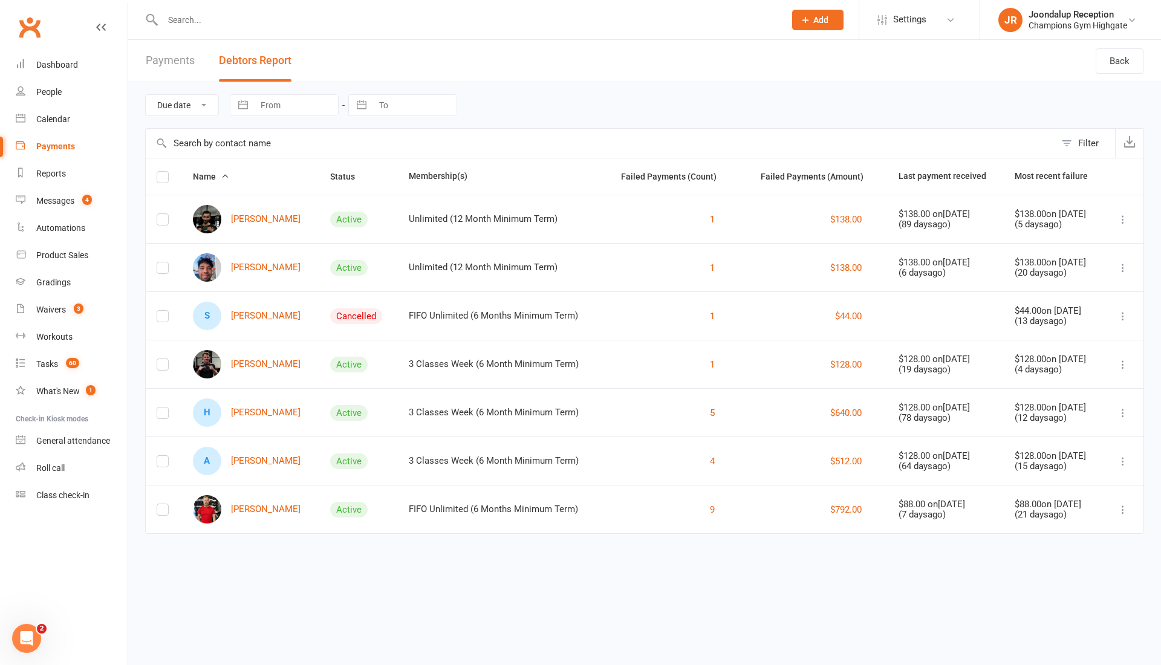
click at [1069, 13] on div "Joondalup Reception" at bounding box center [1077, 14] width 99 height 11
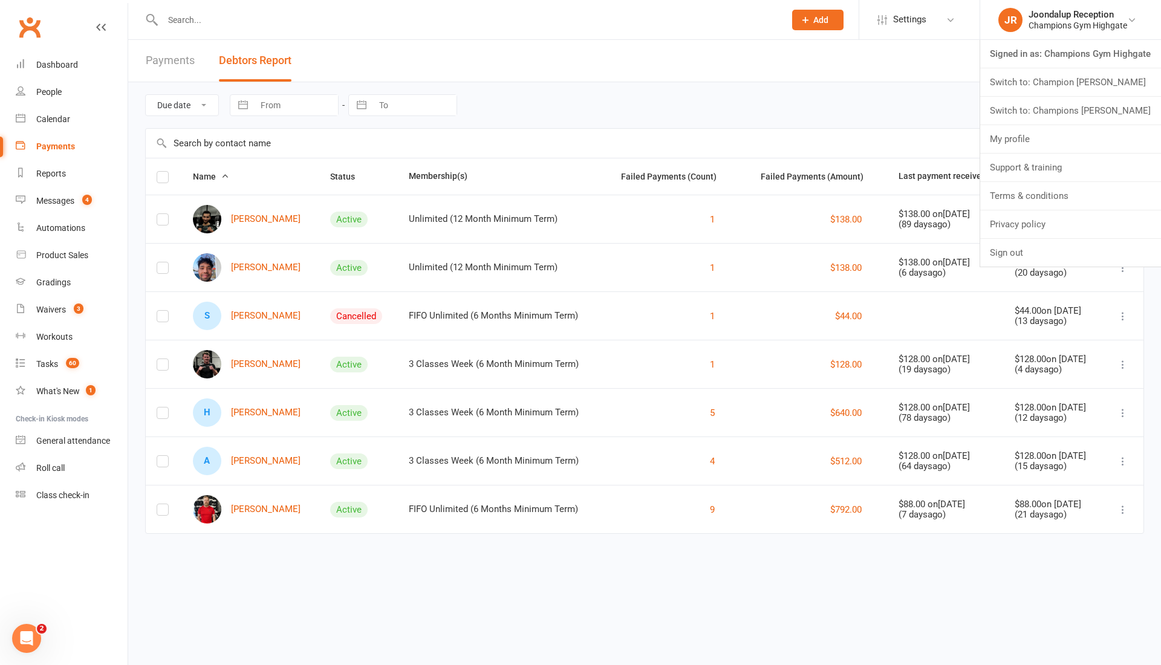
click at [1068, 72] on link "Switch to: Champion [PERSON_NAME]" at bounding box center [1070, 82] width 181 height 28
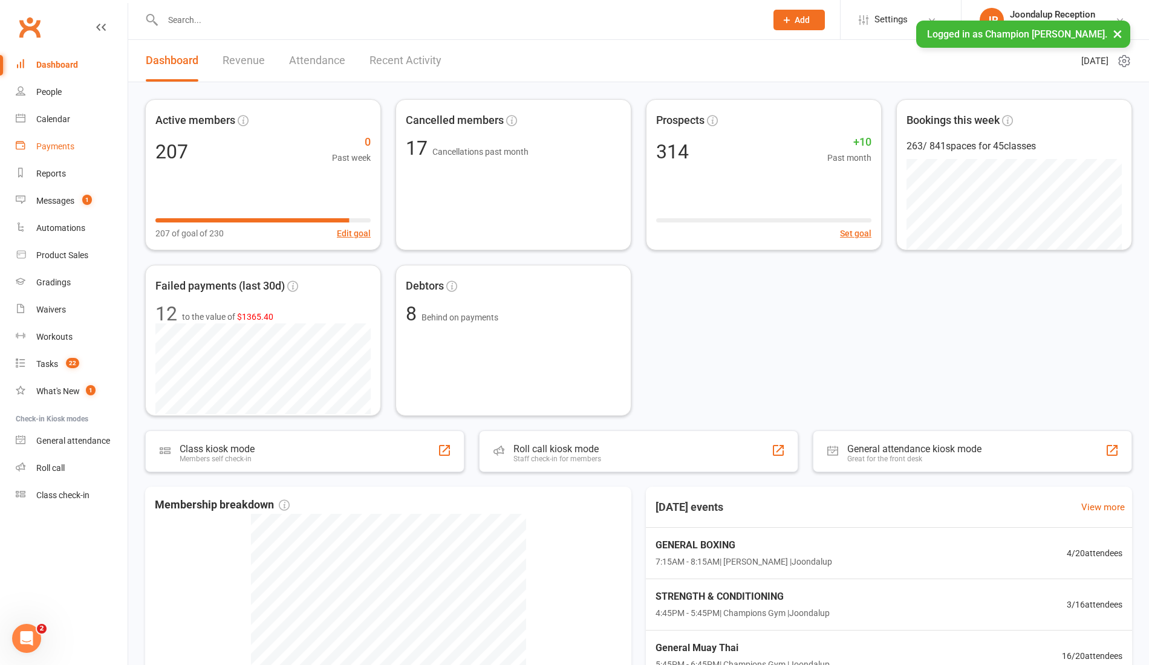
click at [62, 139] on link "Payments" at bounding box center [72, 146] width 112 height 27
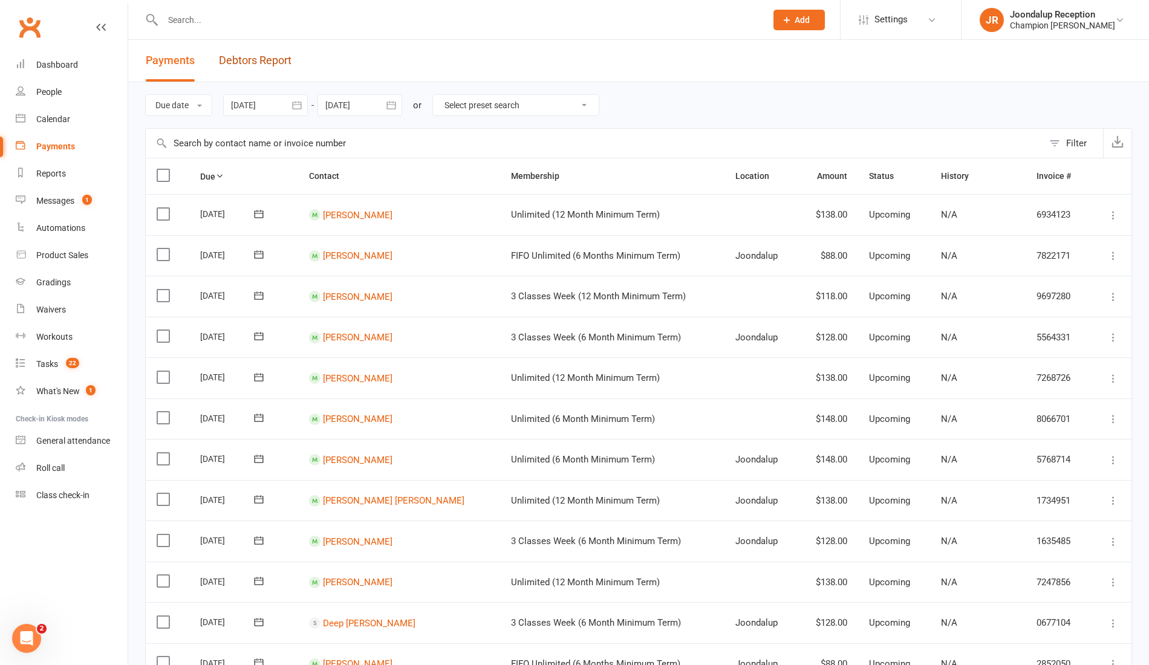
click at [278, 58] on link "Debtors Report" at bounding box center [255, 61] width 73 height 42
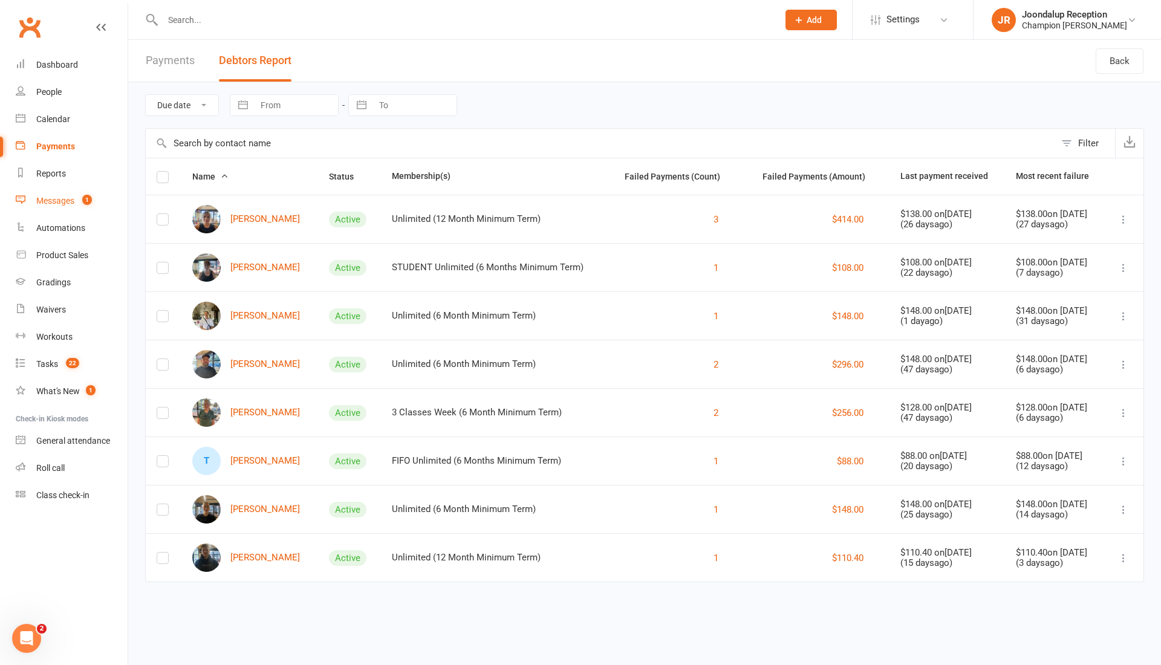
click at [79, 192] on link "Messages 1" at bounding box center [72, 200] width 112 height 27
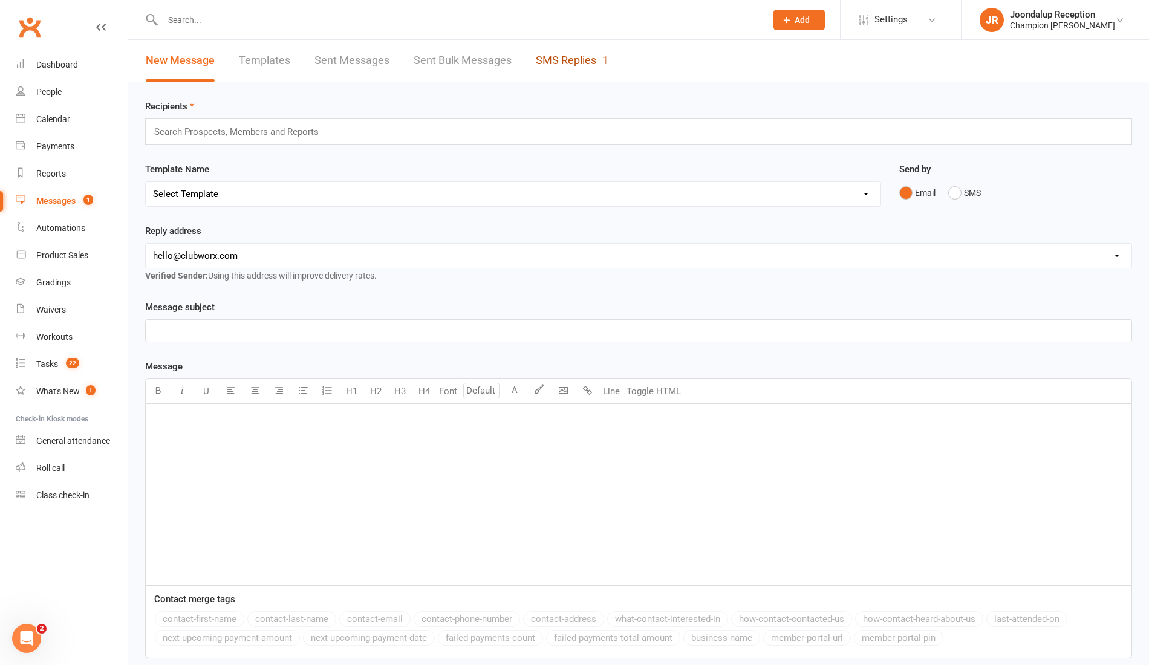
click at [568, 56] on link "SMS Replies 1" at bounding box center [572, 61] width 73 height 42
